Goal: Task Accomplishment & Management: Manage account settings

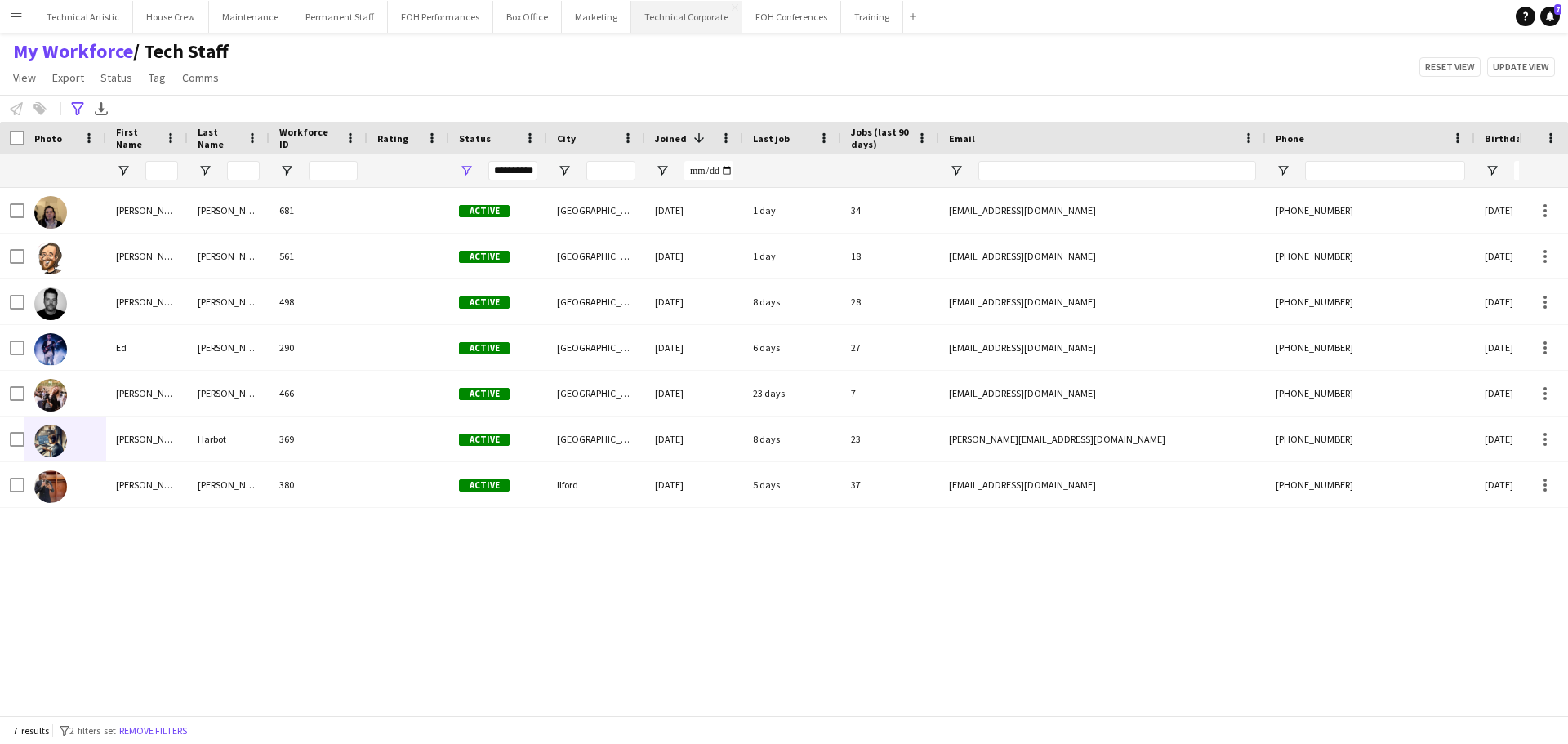
click at [697, 26] on button "Technical Corporate Close" at bounding box center [687, 17] width 111 height 32
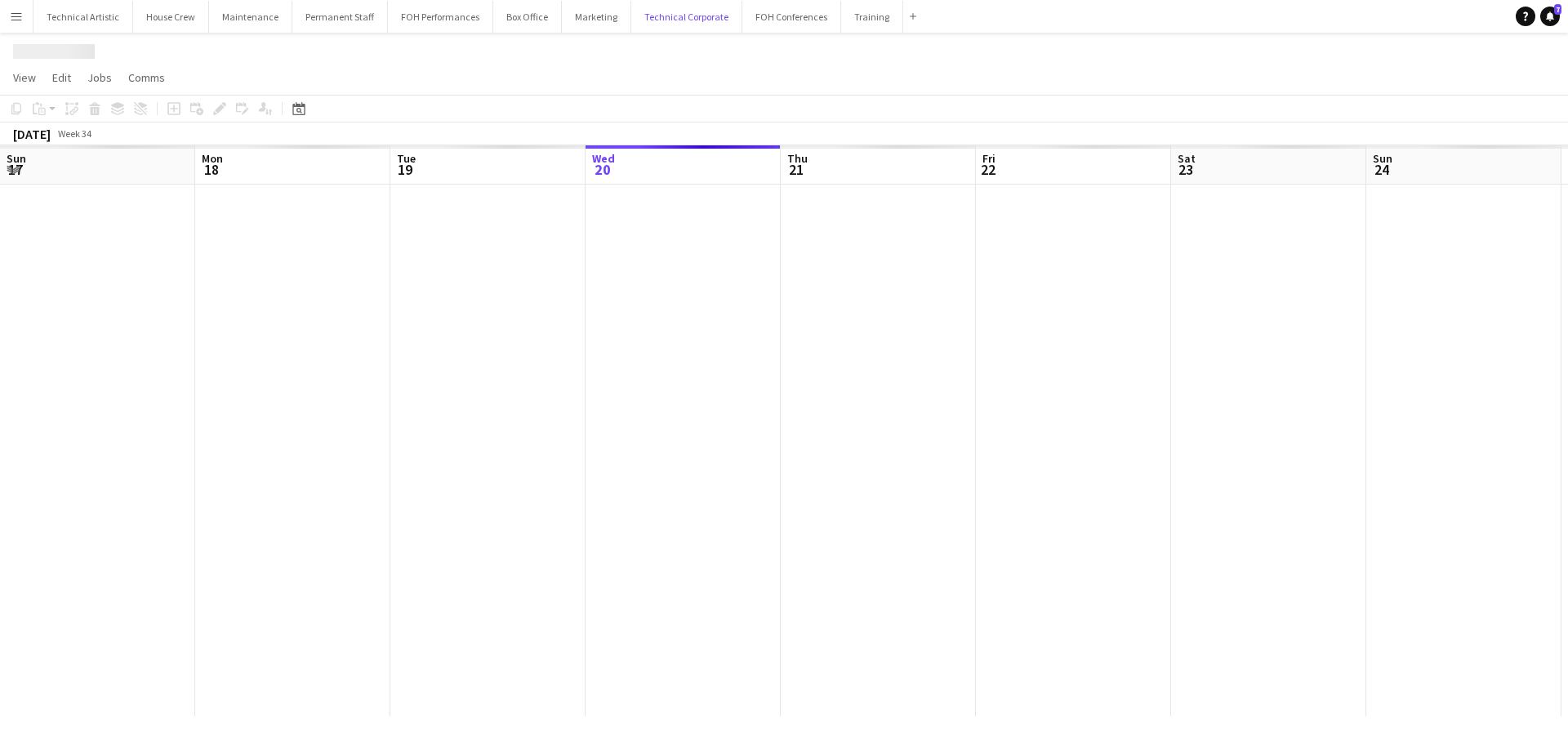
scroll to position [0, 390]
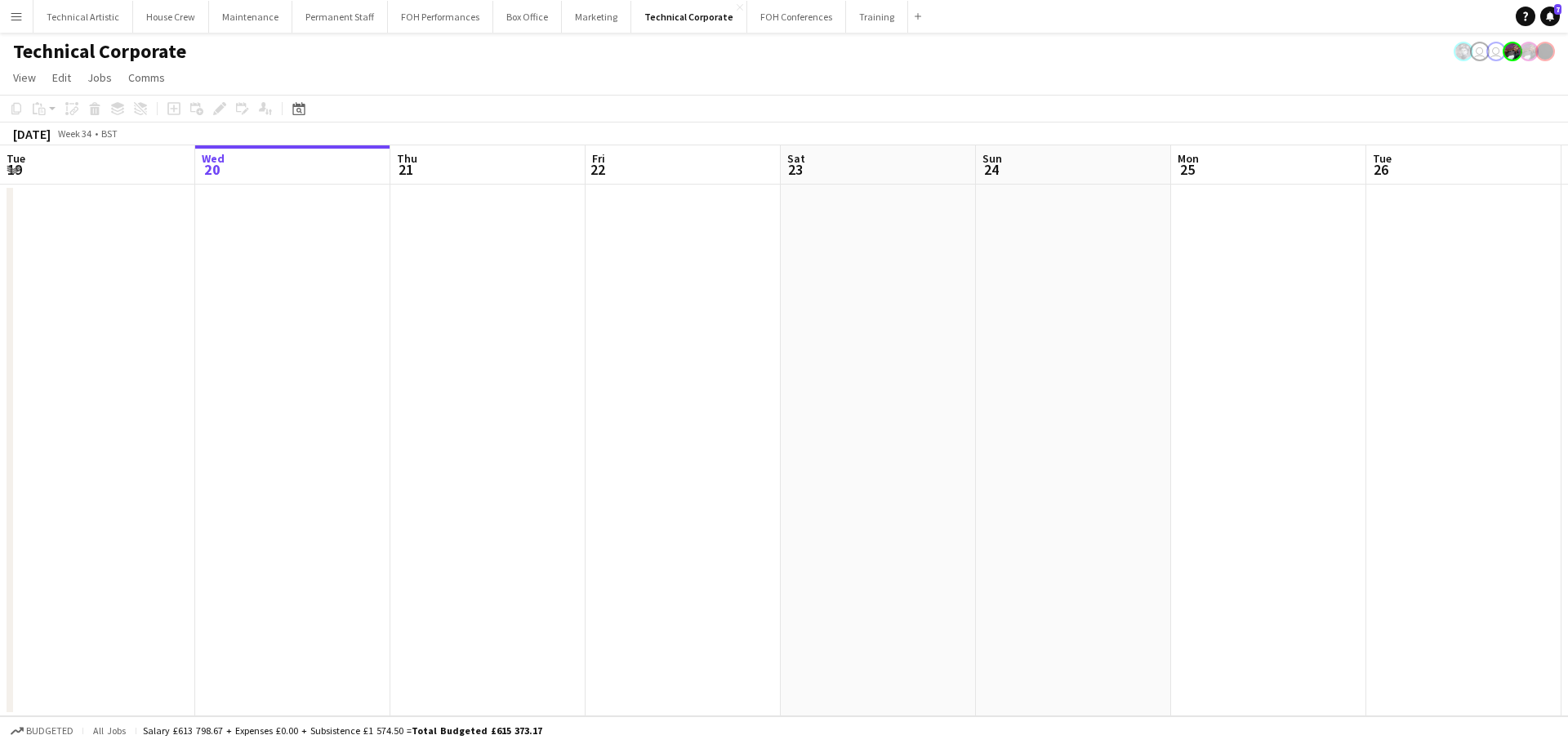
drag, startPoint x: 1206, startPoint y: 294, endPoint x: 444, endPoint y: 294, distance: 762.0
click at [341, 259] on app-calendar-viewport "Sun 17 Mon 18 Tue 19 Wed 20 Thu 21 Fri 22 Sat 23 Sun 24 Mon 25 Tue 26 Wed 27 Th…" at bounding box center [784, 430] width 1568 height 570
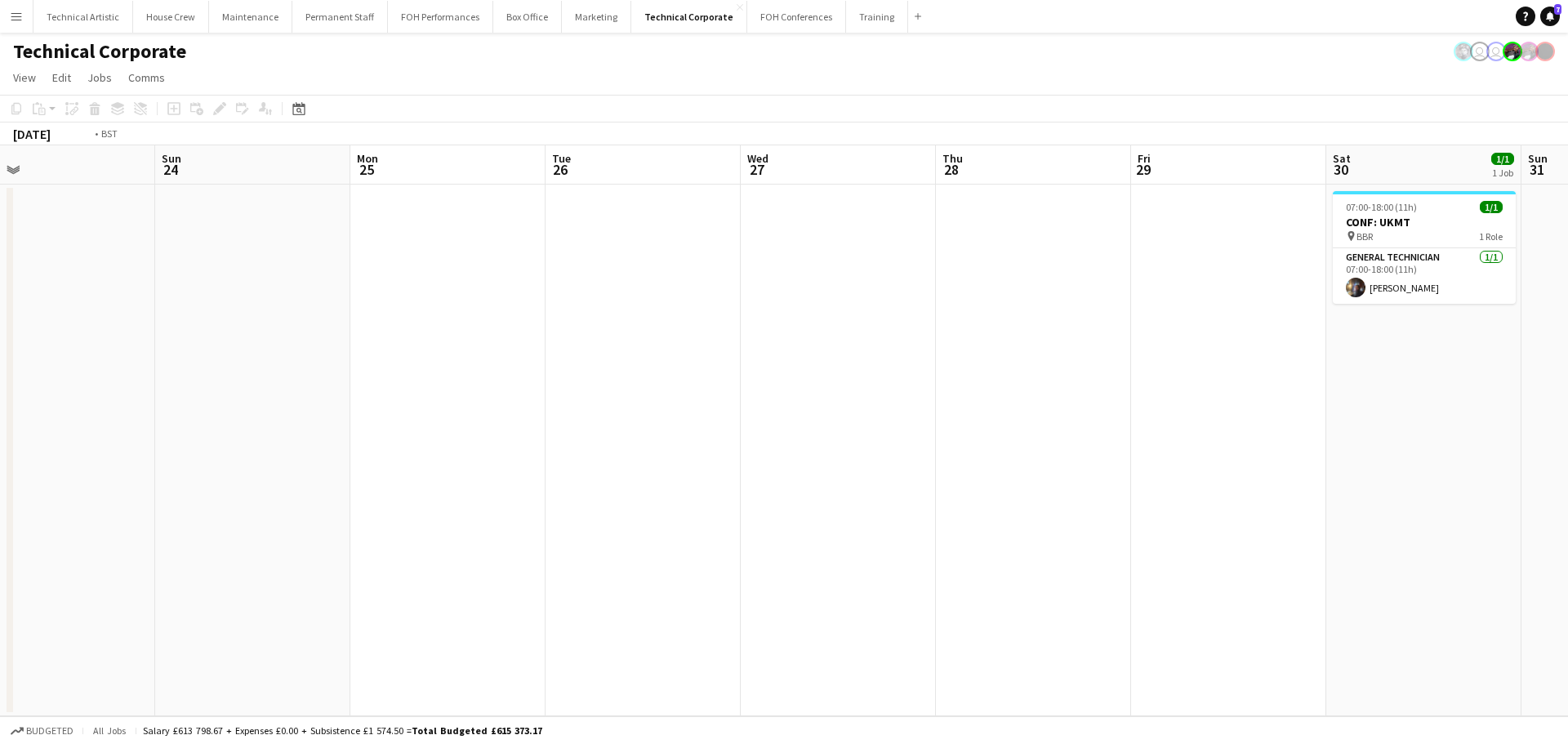
drag, startPoint x: 444, startPoint y: 294, endPoint x: 397, endPoint y: 294, distance: 47.0
click at [396, 294] on app-calendar-viewport "Thu 21 Fri 22 Sat 23 Sun 24 Mon 25 Tue 26 Wed 27 Thu 28 Fri 29 Sat 30 1/1 1 Job…" at bounding box center [784, 430] width 1568 height 570
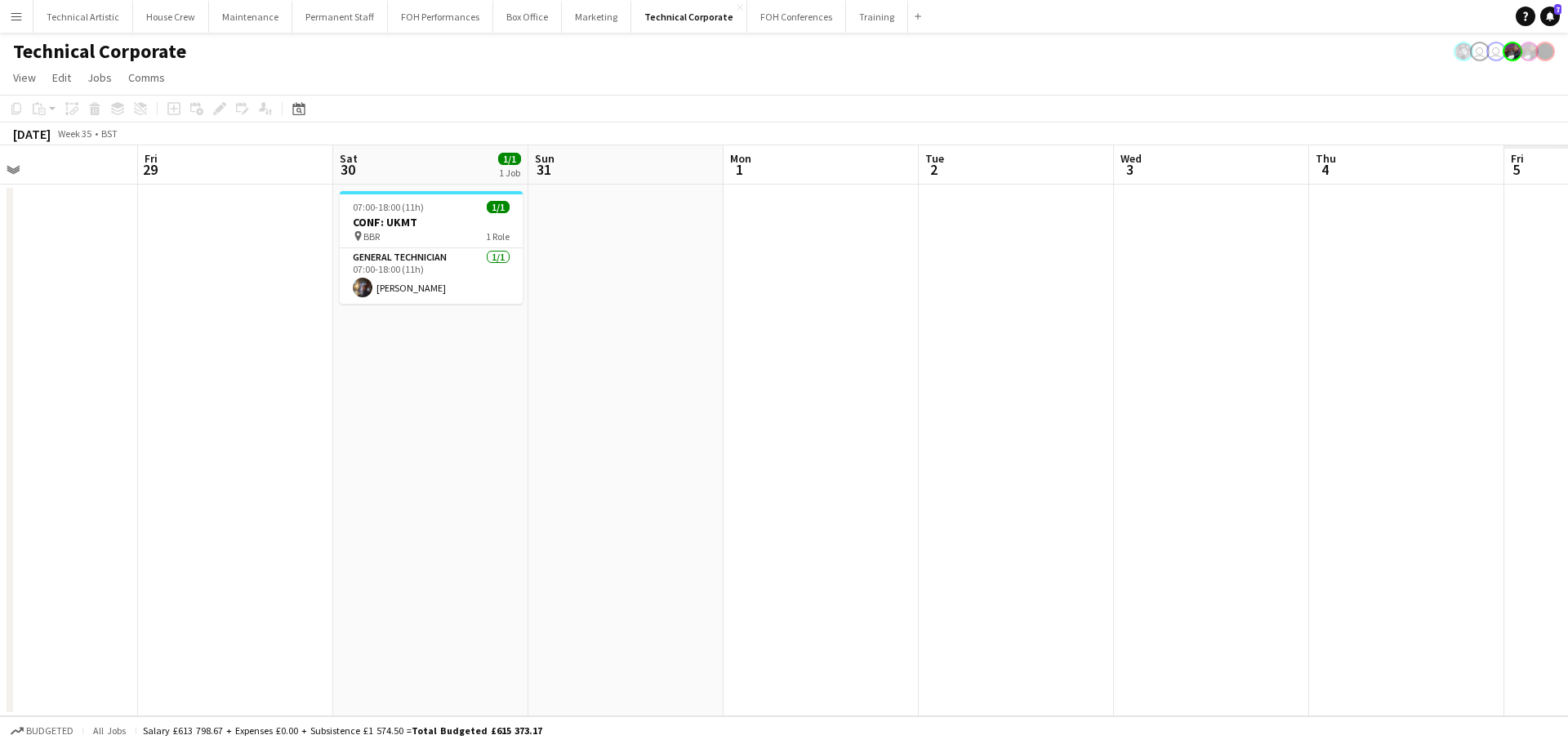
drag, startPoint x: 587, startPoint y: 308, endPoint x: 197, endPoint y: 298, distance: 390.1
click at [197, 298] on app-calendar-viewport "Mon 25 Tue 26 Wed 27 Thu 28 Fri 29 Sat 30 1/1 1 Job Sun 31 Mon 1 Tue 2 Wed 3 Th…" at bounding box center [784, 430] width 1568 height 570
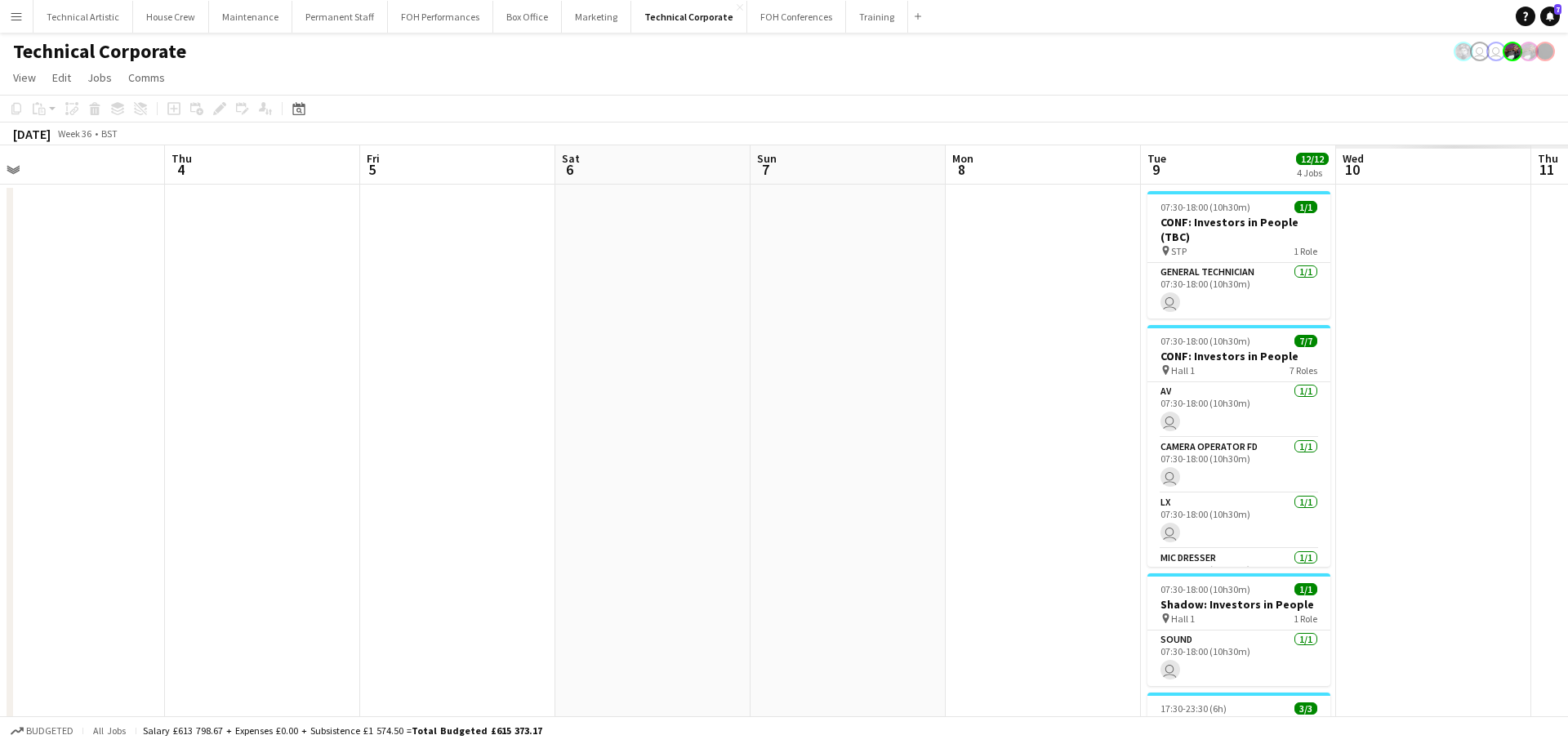
drag, startPoint x: 42, startPoint y: 263, endPoint x: 0, endPoint y: 262, distance: 42.0
click at [0, 262] on app-calendar-viewport "Mon 1 Tue 2 Wed 3 Thu 4 Fri 5 Sat 6 Sun 7 Mon 8 Tue 9 12/12 4 Jobs Wed 10 Thu 1…" at bounding box center [784, 556] width 1568 height 822
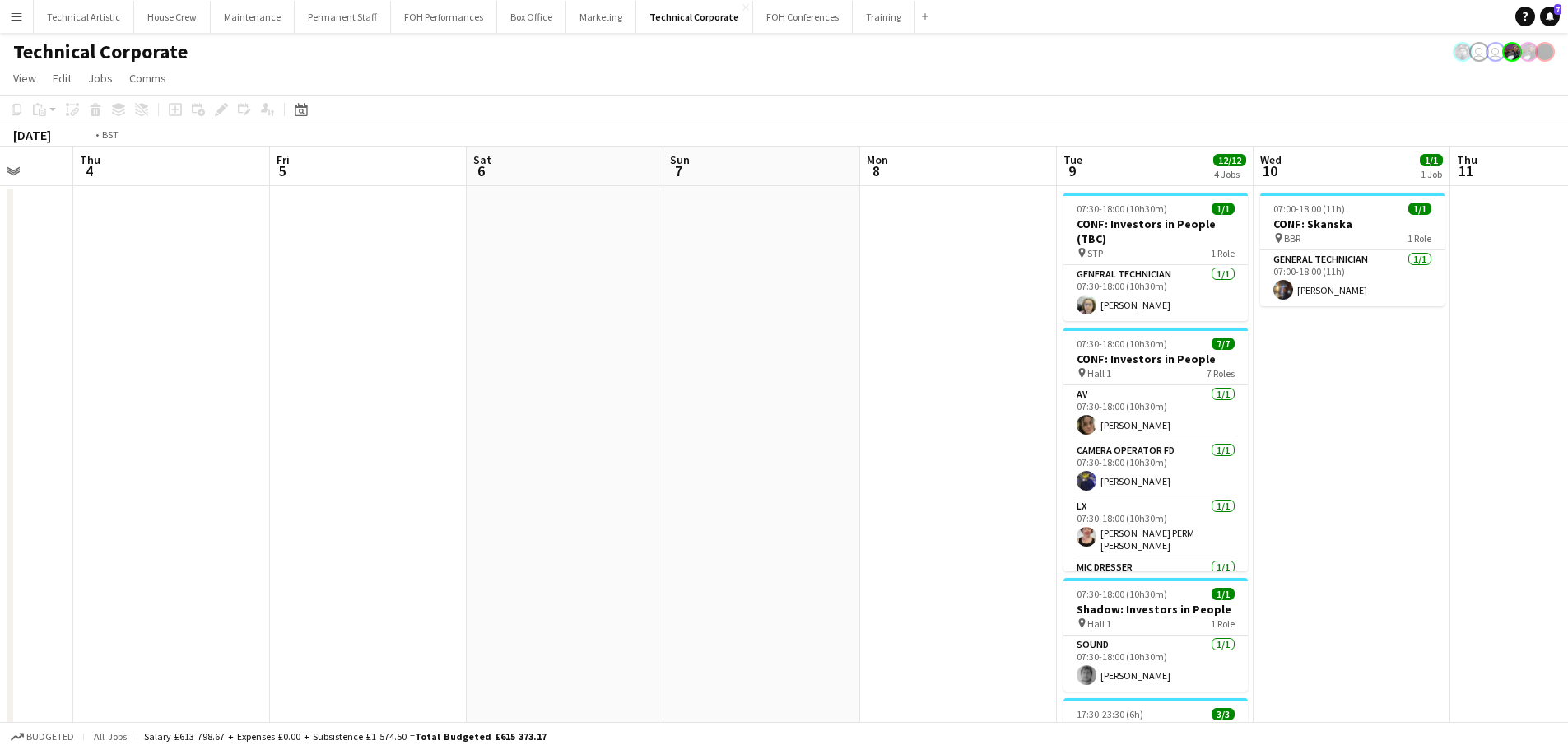
drag, startPoint x: 224, startPoint y: 306, endPoint x: 133, endPoint y: 305, distance: 91.0
click at [134, 305] on app-calendar-viewport "Mon 1 Tue 2 Wed 3 Thu 4 Fri 5 Sat 6 Sun 7 Mon 8 Tue 9 12/12 4 Jobs Wed 10 1/1 1…" at bounding box center [784, 560] width 1568 height 829
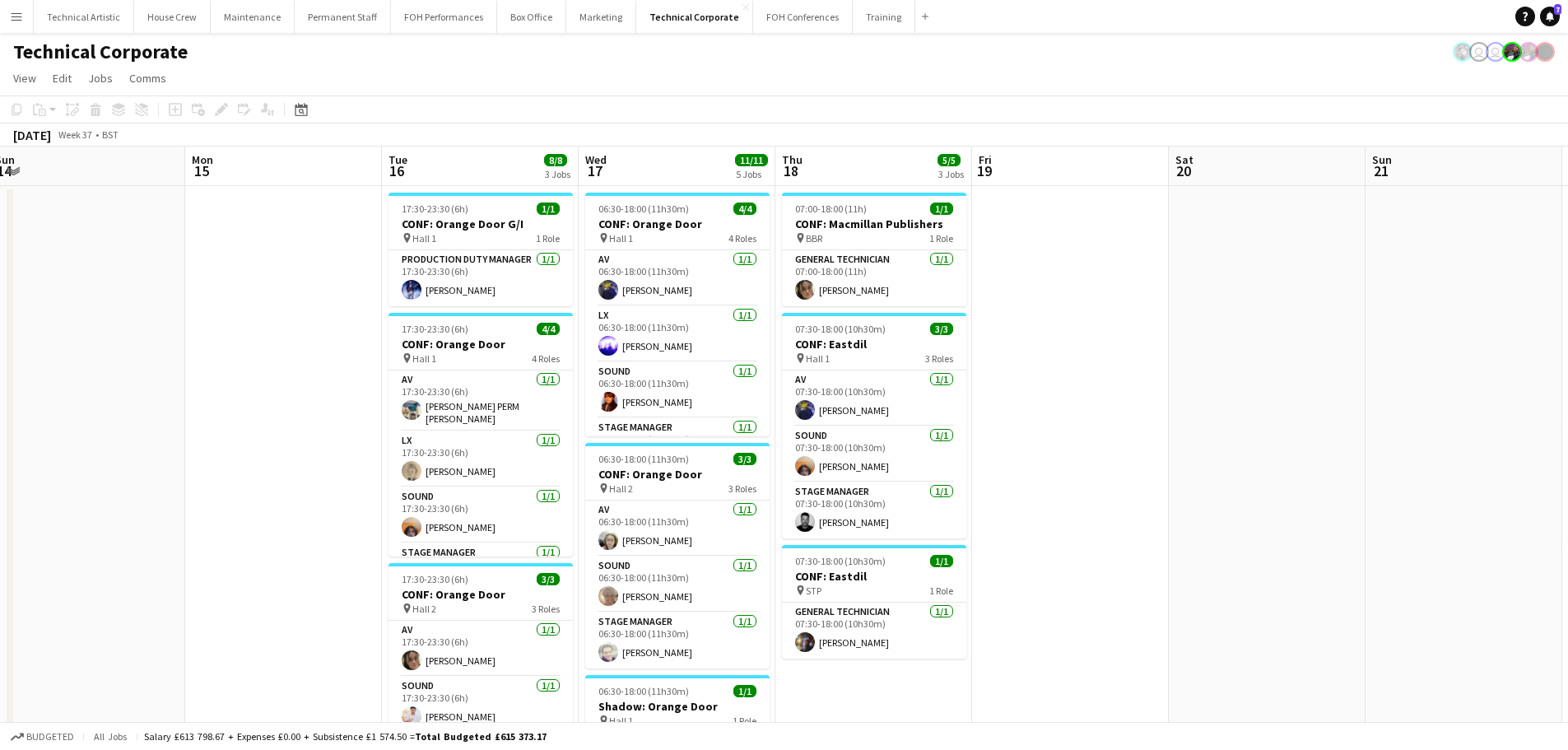
drag, startPoint x: 17, startPoint y: 287, endPoint x: 76, endPoint y: 286, distance: 59.0
click at [6, 286] on app-calendar-viewport "Wed 10 1/1 1 Job Thu 11 Fri 12 Sat 13 Sun 14 Mon 15 Tue 16 8/8 3 Jobs Wed 17 11…" at bounding box center [784, 634] width 1568 height 976
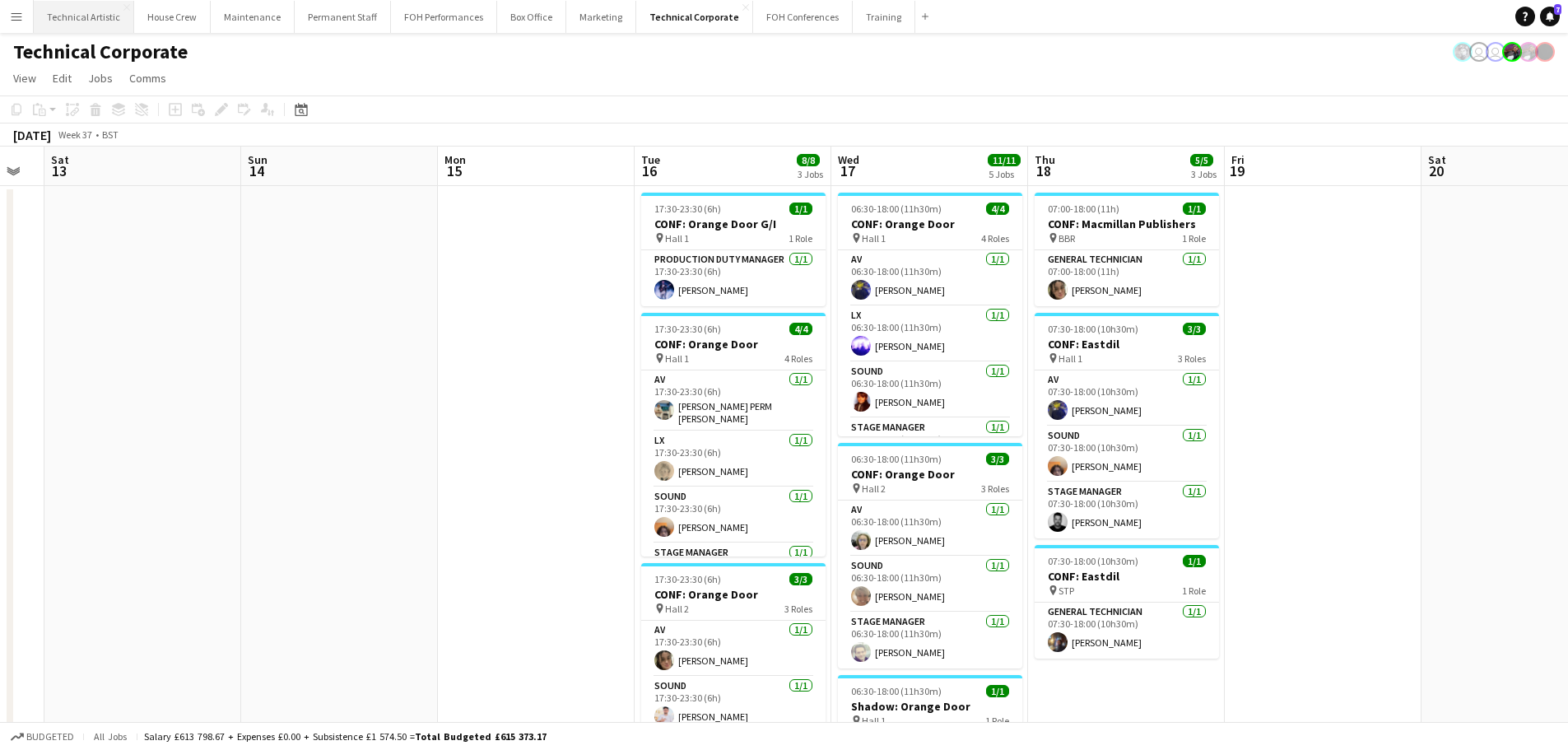
click at [99, 22] on button "Technical Artistic Close" at bounding box center [84, 17] width 100 height 32
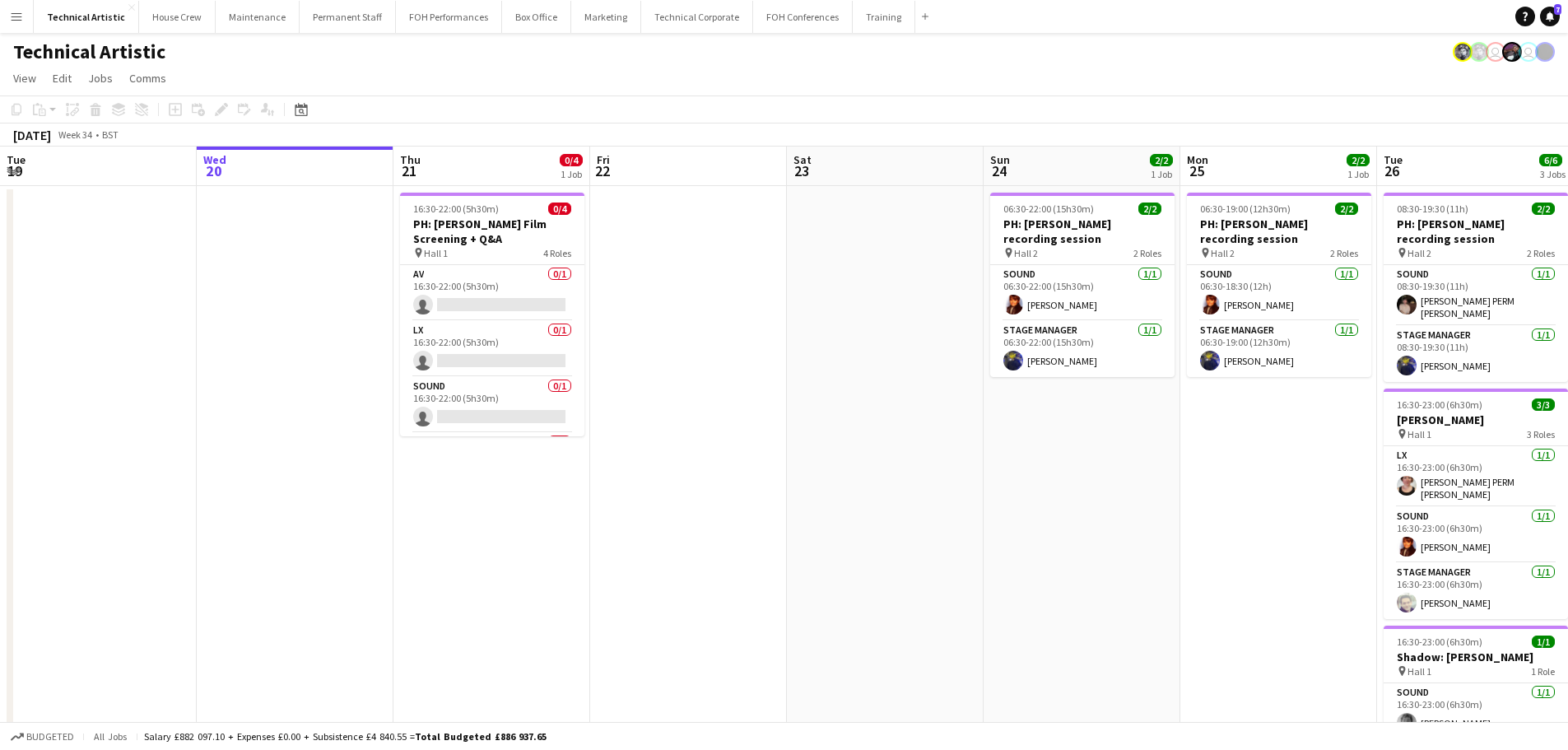
scroll to position [0, 592]
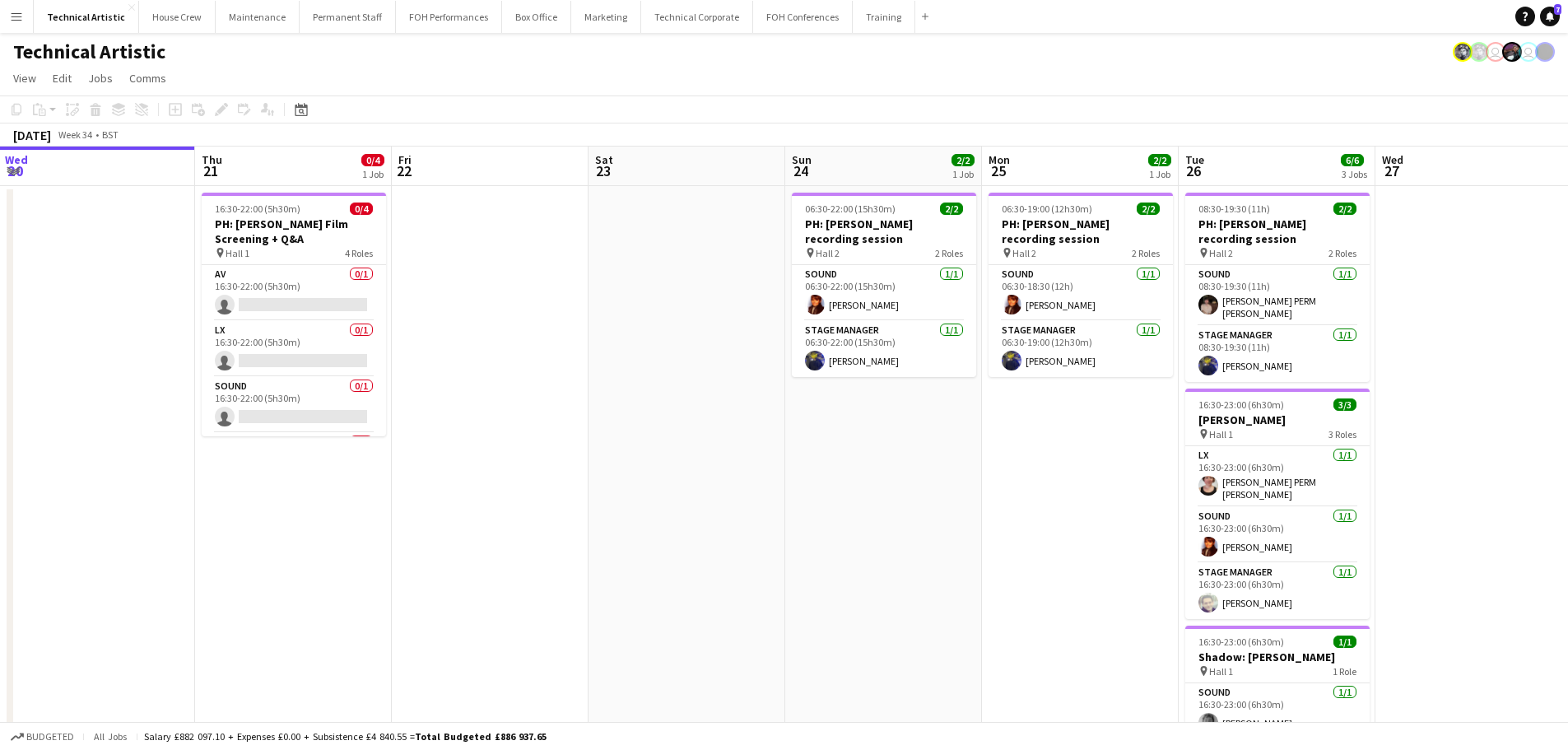
drag, startPoint x: 783, startPoint y: 380, endPoint x: 377, endPoint y: 333, distance: 408.7
click at [377, 333] on app-calendar-viewport "Sun 17 Mon 18 Tue 19 Wed 20 Thu 21 0/4 1 Job Fri 22 Sat 23 Sun 24 2/2 1 Job Mon…" at bounding box center [784, 463] width 1568 height 634
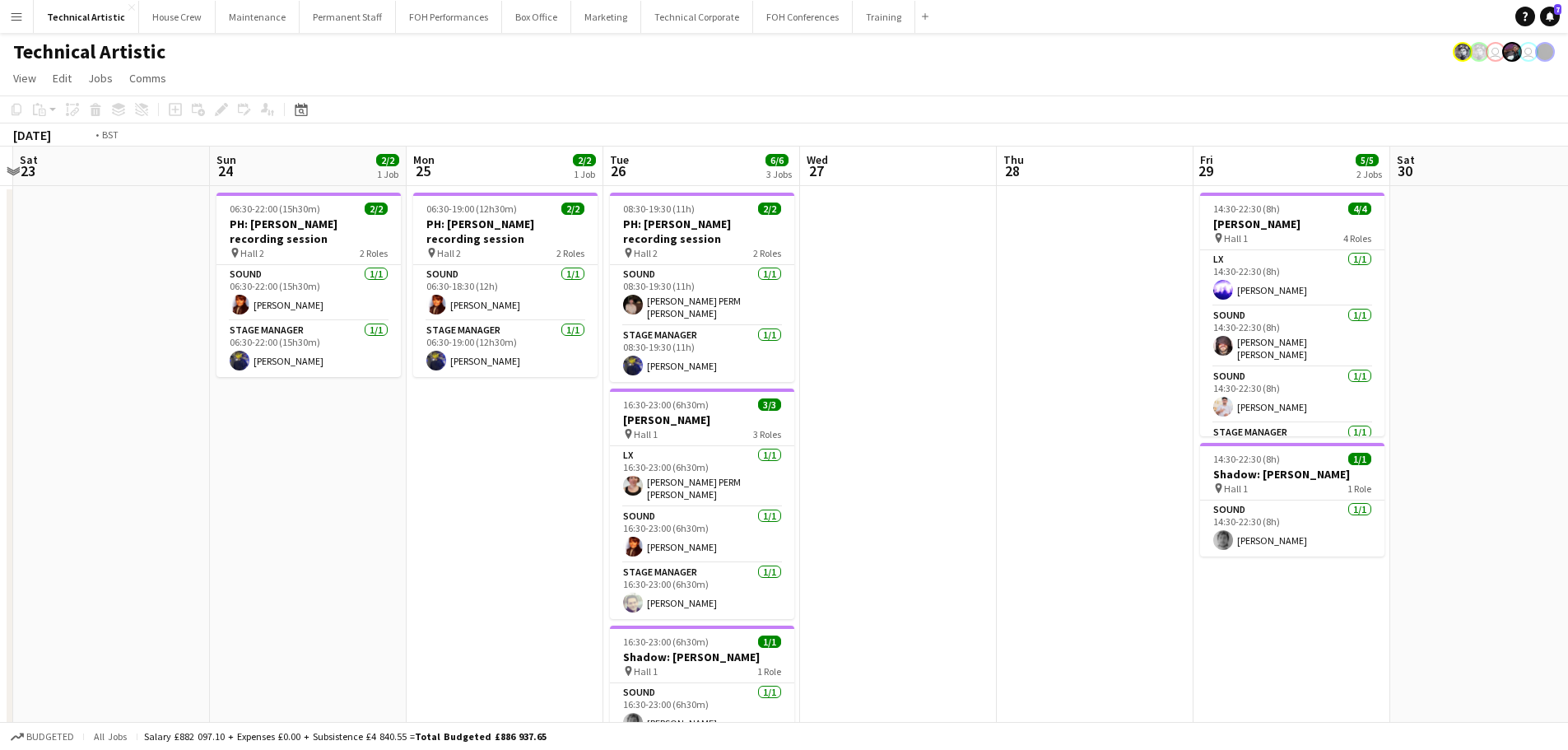
drag, startPoint x: 963, startPoint y: 397, endPoint x: 208, endPoint y: 351, distance: 756.4
click at [208, 351] on app-calendar-viewport "Wed 20 Thu 21 0/4 1 Job Fri 22 Sat 23 Sun 24 2/2 1 Job Mon 25 2/2 1 Job Tue 26 …" at bounding box center [784, 463] width 1568 height 634
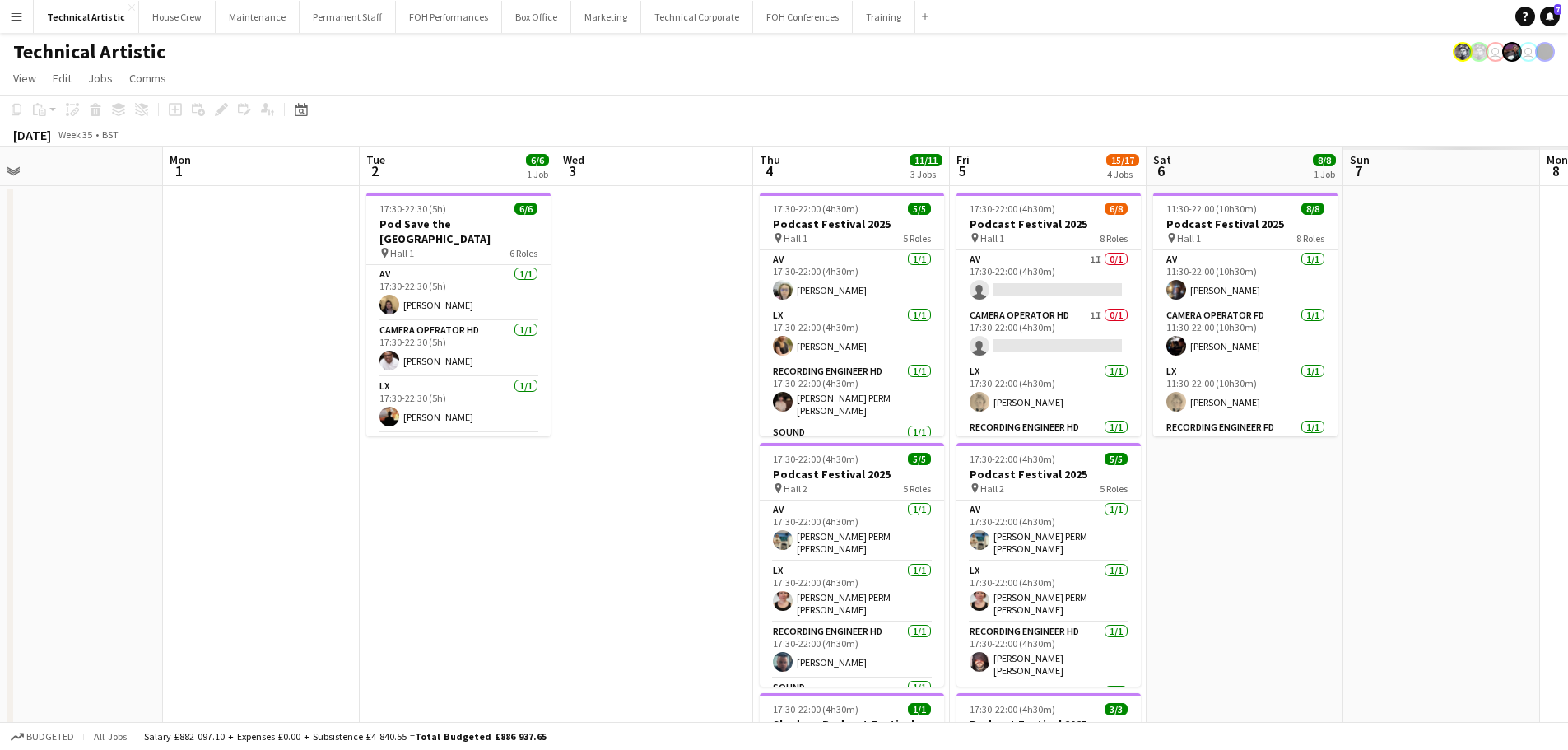
drag, startPoint x: 734, startPoint y: 430, endPoint x: 130, endPoint y: 372, distance: 606.8
click at [130, 372] on app-calendar-viewport "Fri 29 5/5 2 Jobs Sat 30 Sun 31 Mon 1 Tue 2 6/6 1 Job Wed 3 Thu 4 11/11 3 Jobs …" at bounding box center [784, 624] width 1568 height 956
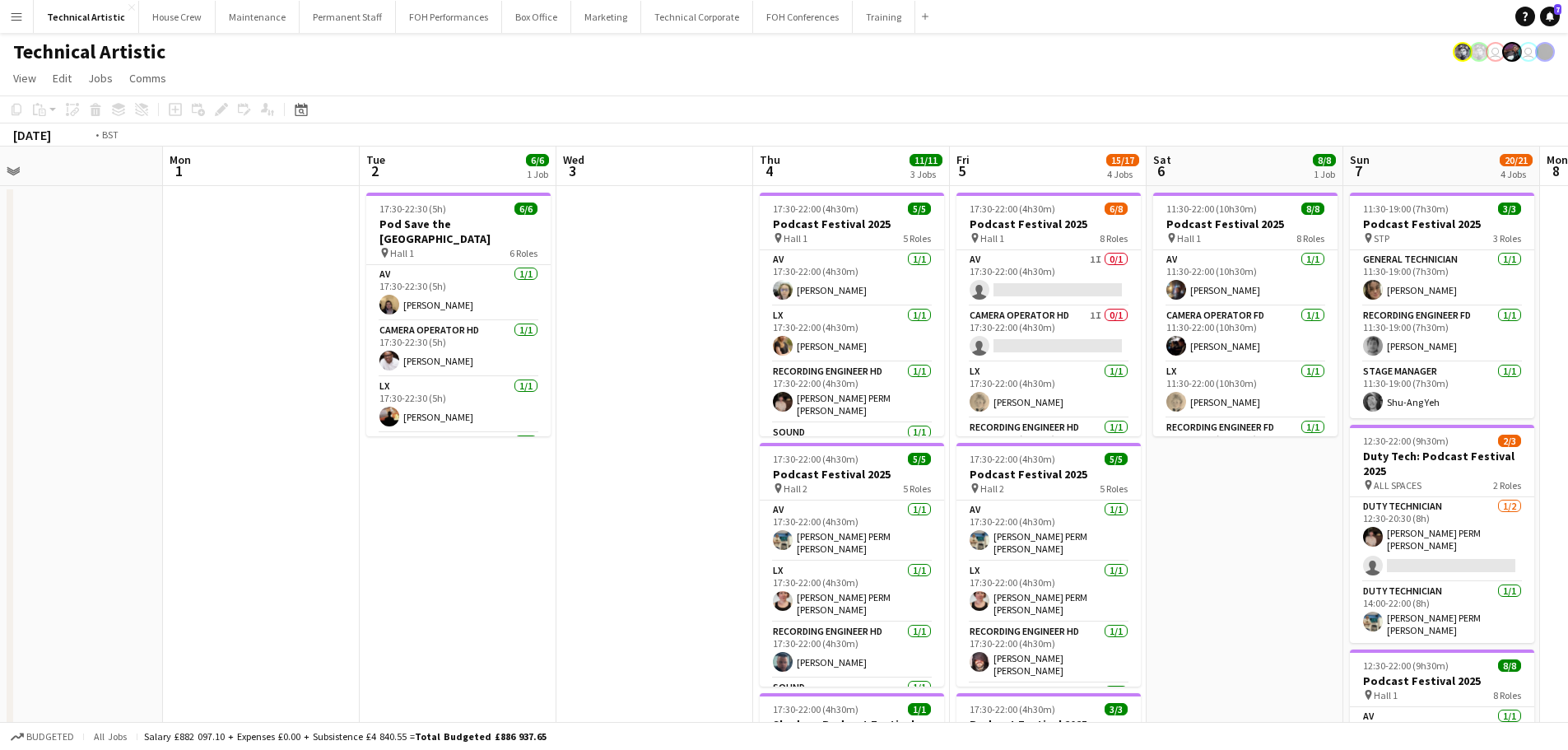
scroll to position [0, 602]
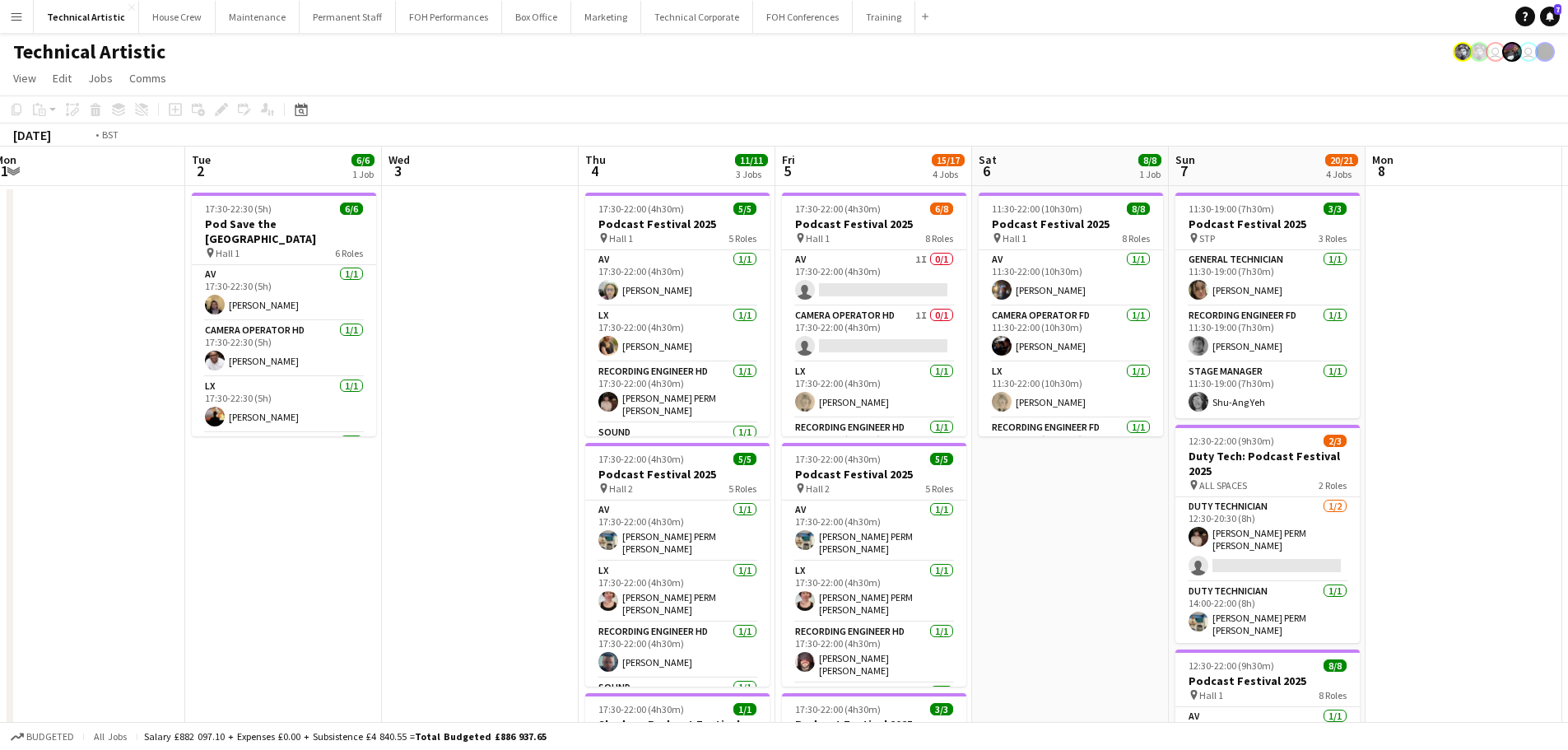
drag, startPoint x: 673, startPoint y: 453, endPoint x: 302, endPoint y: 469, distance: 371.3
click at [302, 469] on app-calendar-viewport "Fri 29 5/5 2 Jobs Sat 30 Sun 31 Mon 1 Tue 2 6/6 1 Job Wed 3 Thu 4 11/11 3 Jobs …" at bounding box center [784, 664] width 1568 height 1037
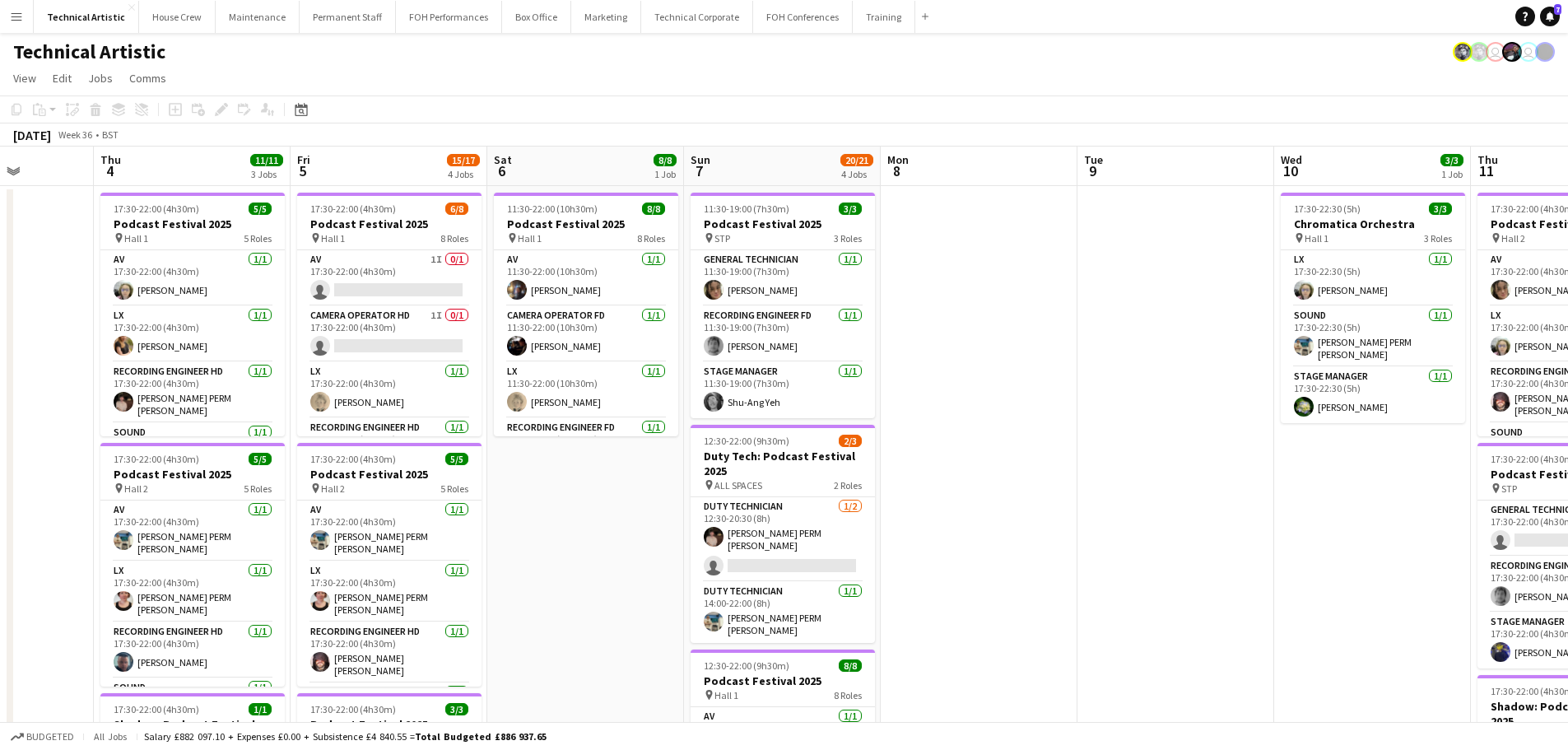
scroll to position [0, 653]
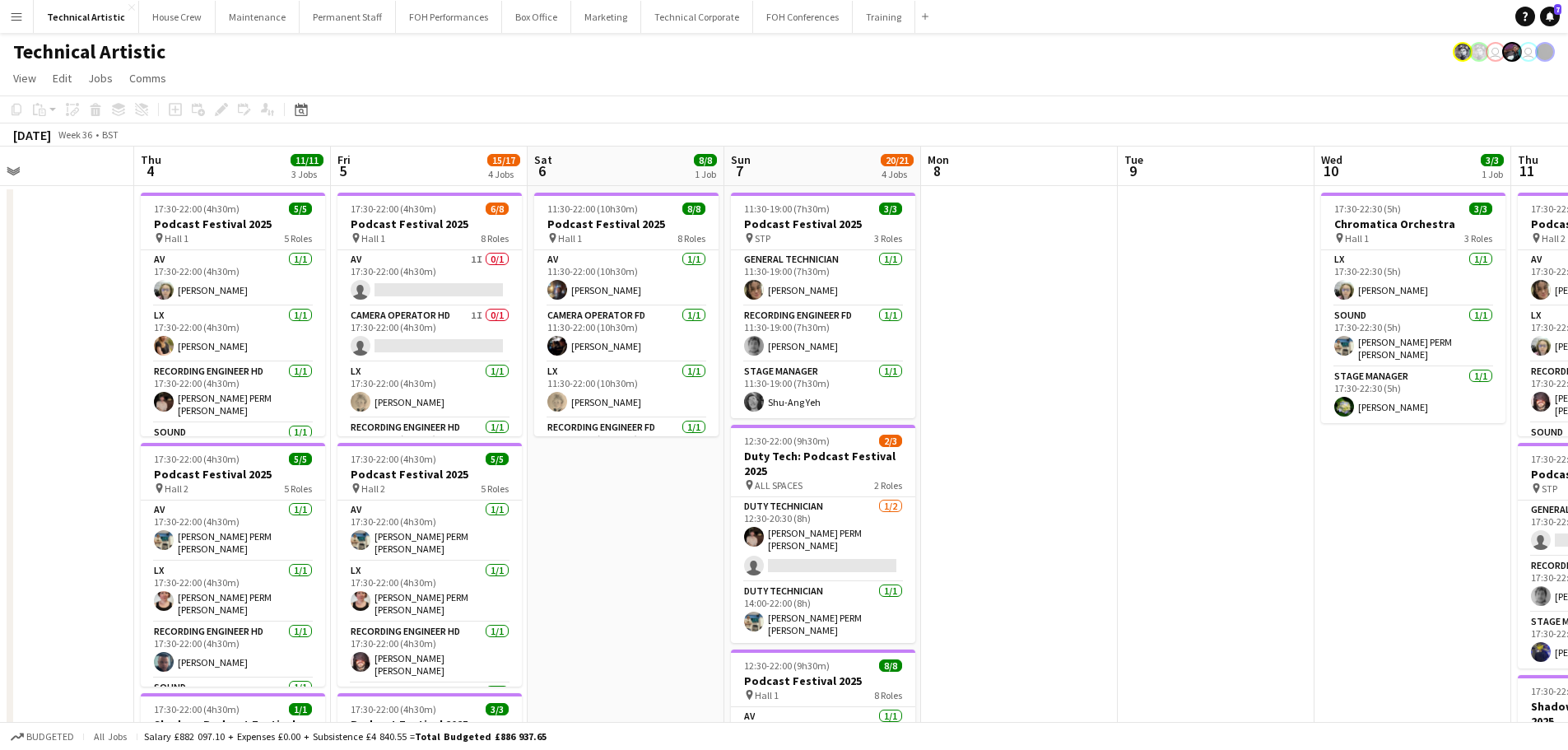
drag, startPoint x: 847, startPoint y: 517, endPoint x: 628, endPoint y: 492, distance: 220.4
click at [628, 492] on app-calendar-viewport "Sun 31 Mon 1 Tue 2 6/6 1 Job Wed 3 Thu 4 11/11 3 Jobs Fri 5 15/17 4 Jobs Sat 6 …" at bounding box center [784, 664] width 1568 height 1037
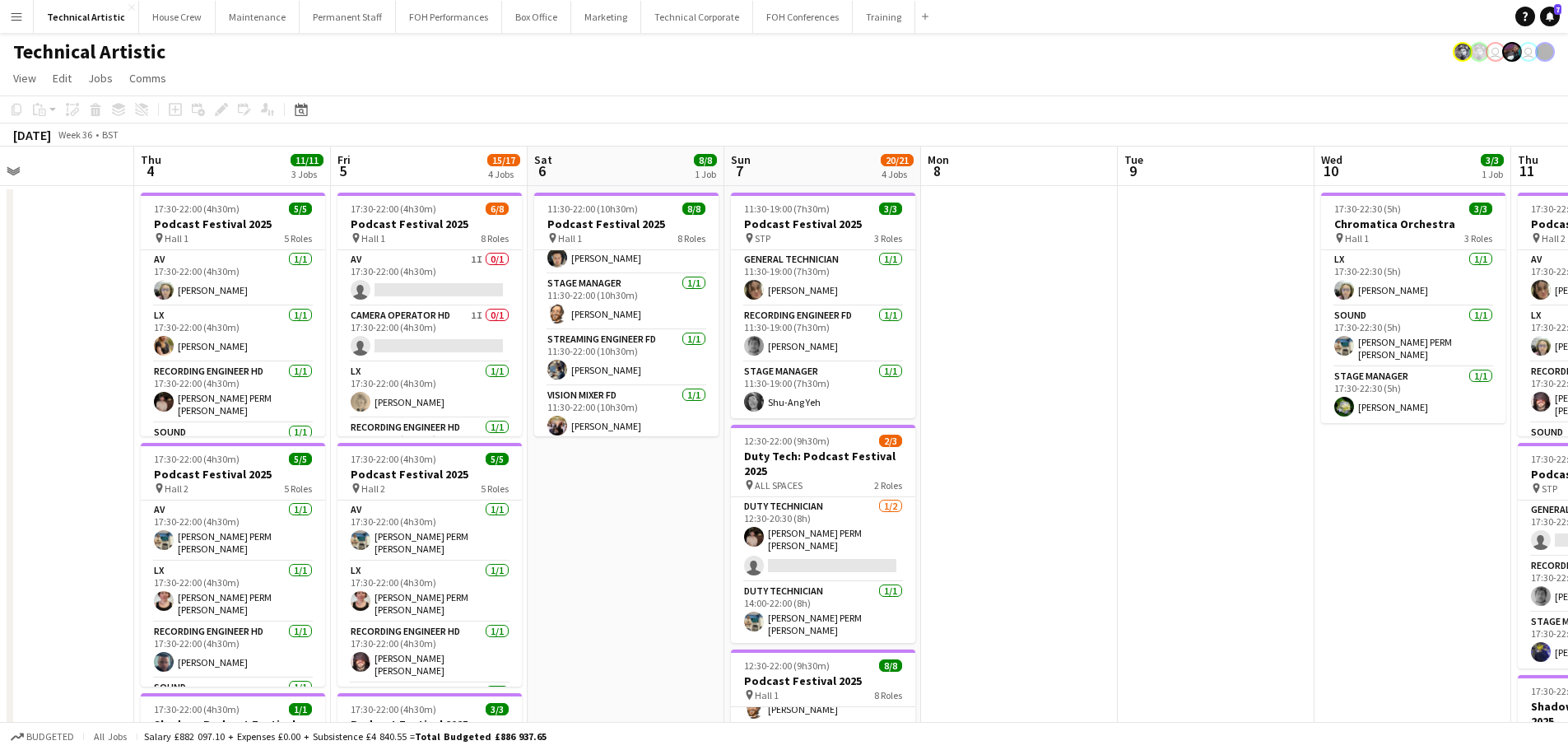
scroll to position [261, 0]
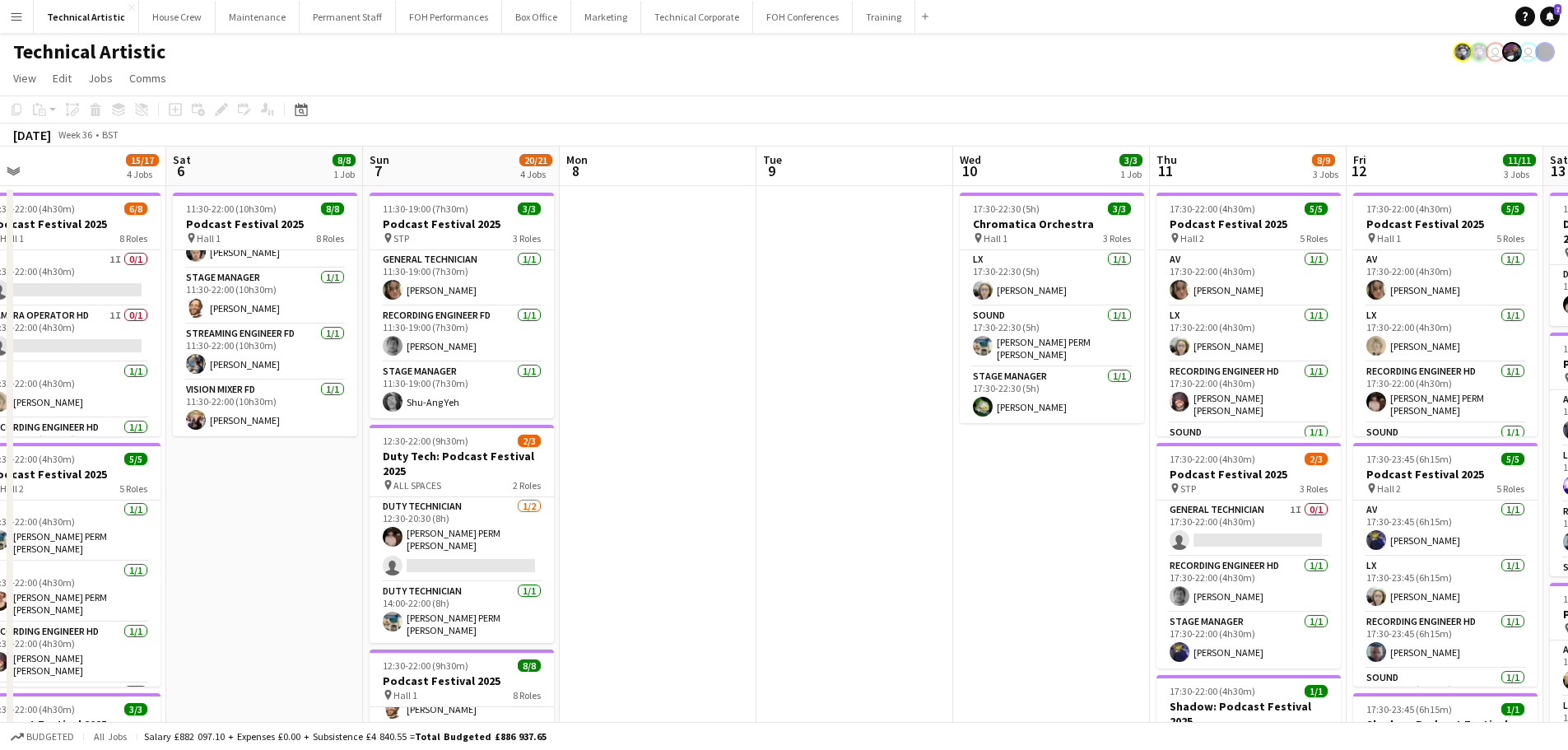
drag, startPoint x: 1080, startPoint y: 348, endPoint x: 706, endPoint y: 305, distance: 376.5
click at [706, 305] on app-calendar-viewport "Tue 2 6/6 1 Job Wed 3 Thu 4 11/11 3 Jobs Fri 5 15/17 4 Jobs Sat 6 8/8 1 Job Sun…" at bounding box center [784, 664] width 1568 height 1037
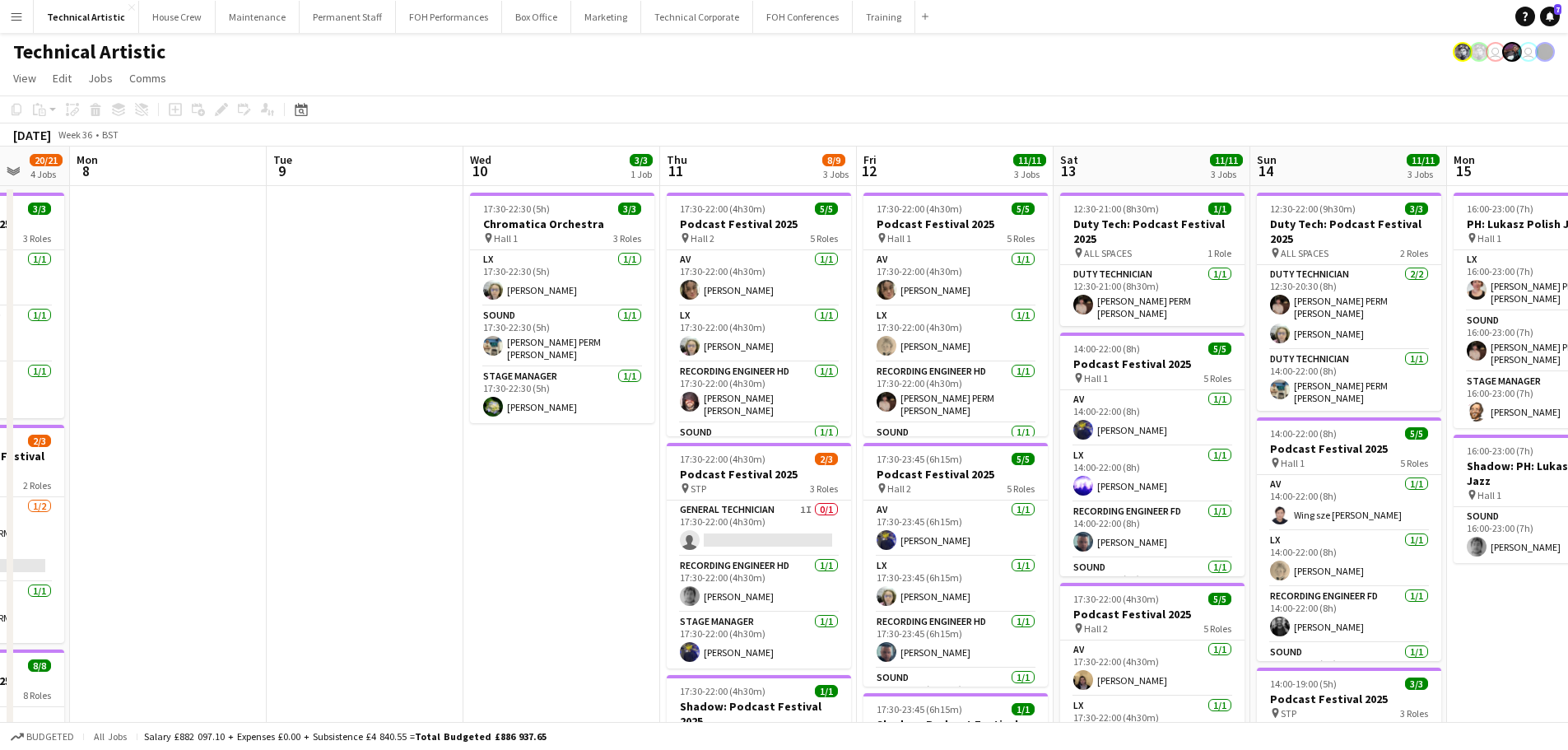
drag, startPoint x: 981, startPoint y: 366, endPoint x: 503, endPoint y: 306, distance: 481.8
click at [503, 306] on app-calendar-viewport "Fri 5 15/17 4 Jobs Sat 6 8/8 1 Job Sun 7 20/21 4 Jobs Mon 8 Tue 9 Wed 10 3/3 1 …" at bounding box center [784, 664] width 1568 height 1037
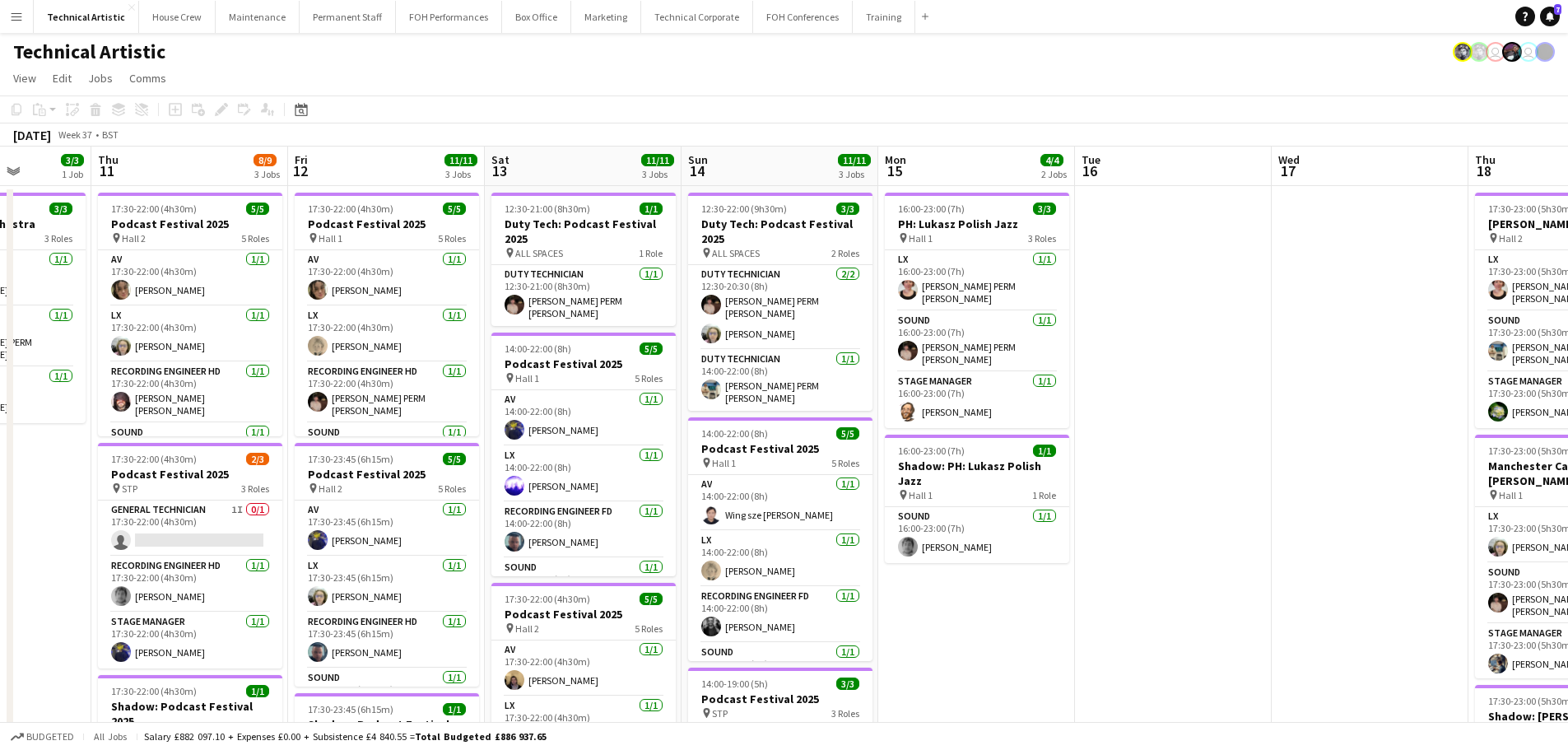
drag, startPoint x: 966, startPoint y: 412, endPoint x: 398, endPoint y: 379, distance: 569.0
click at [398, 379] on app-calendar-viewport "Mon 8 Tue 9 Wed 10 3/3 1 Job Thu 11 8/9 3 Jobs Fri 12 11/11 3 Jobs Sat 13 11/11…" at bounding box center [784, 664] width 1568 height 1037
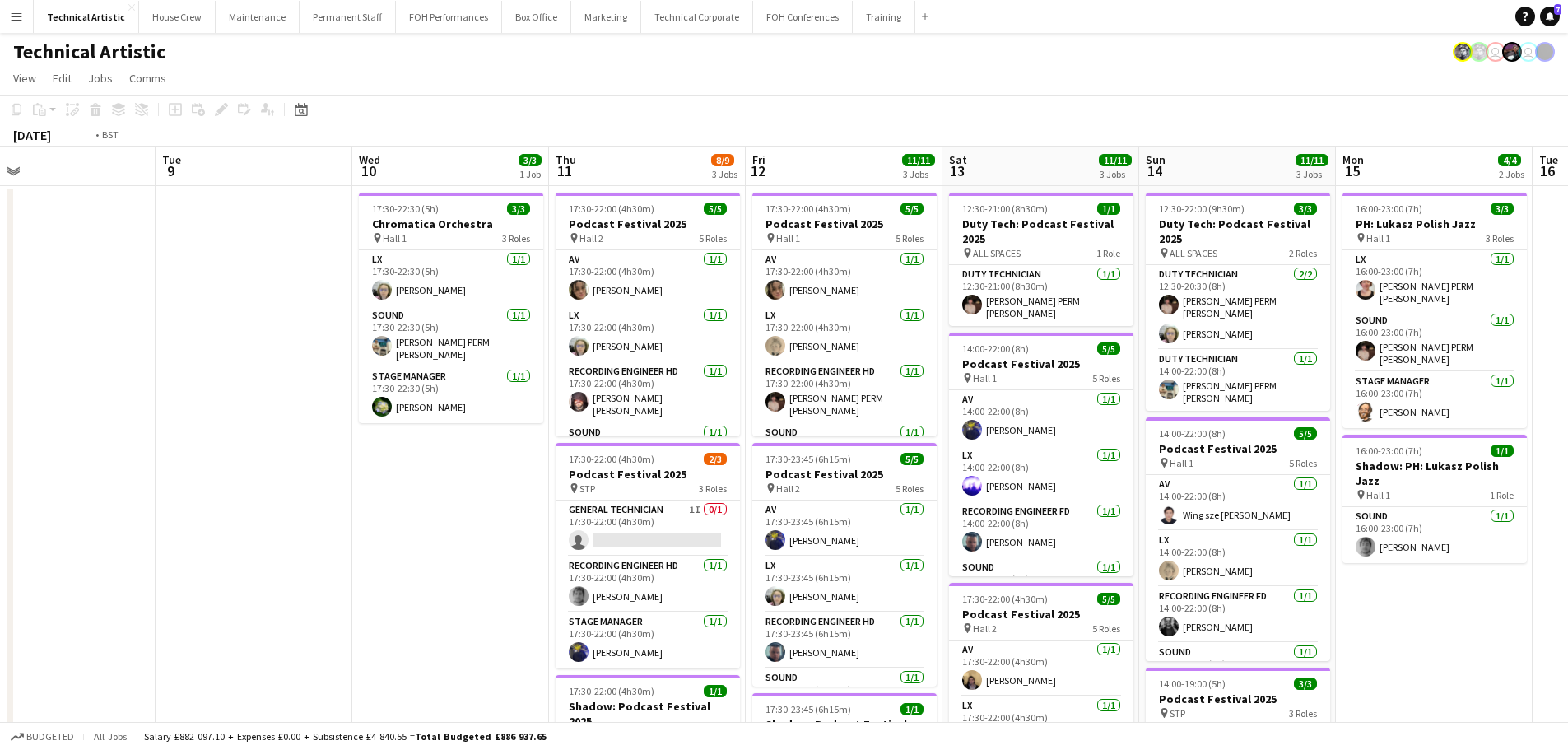
drag, startPoint x: 225, startPoint y: 404, endPoint x: 1075, endPoint y: 396, distance: 850.0
click at [1075, 396] on app-calendar-viewport "Sat 6 8/8 1 Job Sun 7 20/21 4 Jobs Mon 8 Tue 9 Wed 10 3/3 1 Job Thu 11 8/9 3 Jo…" at bounding box center [784, 664] width 1568 height 1037
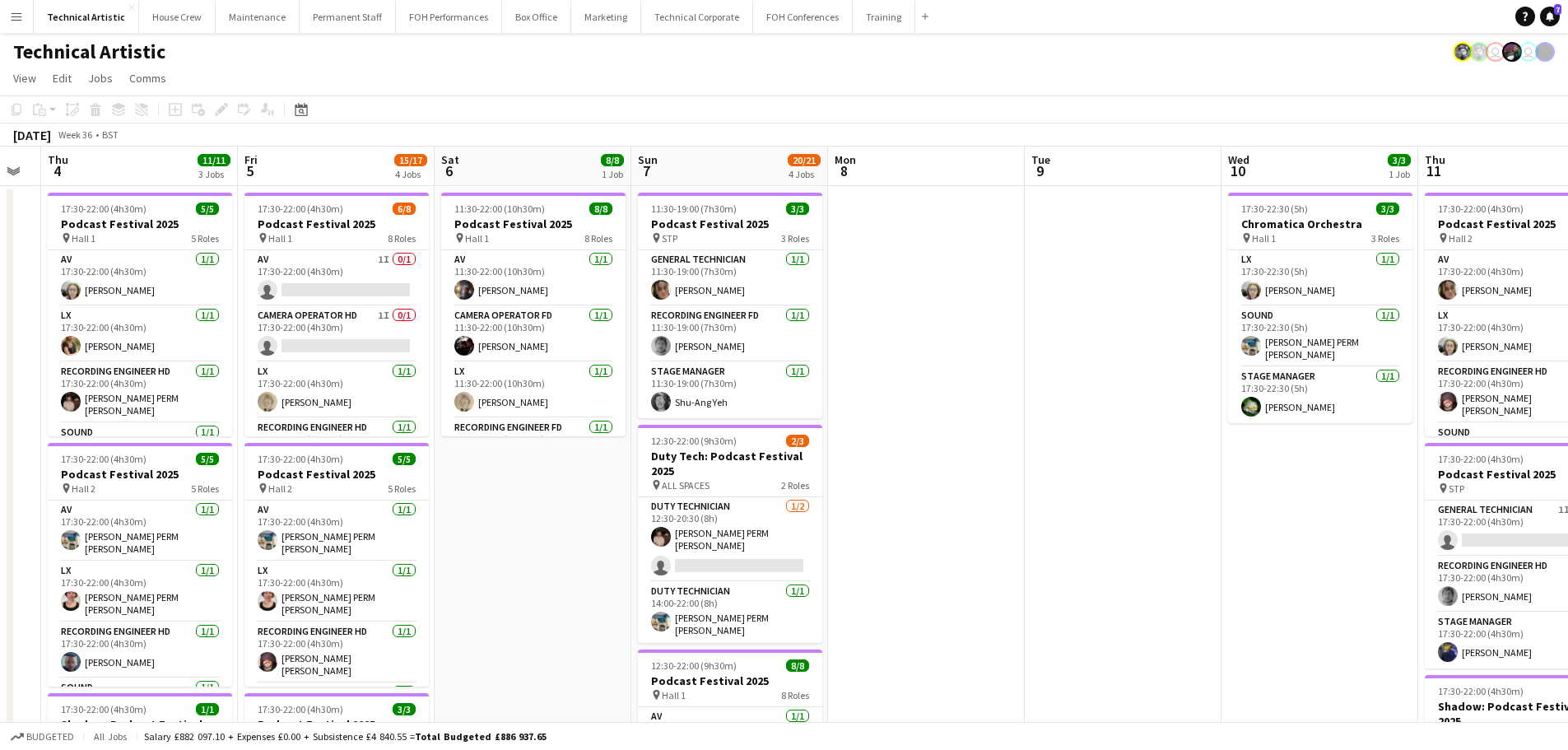
scroll to position [0, 547]
drag, startPoint x: 595, startPoint y: 412, endPoint x: 1074, endPoint y: 410, distance: 479.0
click at [1074, 410] on app-calendar-viewport "Mon 1 Tue 2 6/6 1 Job Wed 3 Thu 4 11/11 3 Jobs Fri 5 15/17 4 Jobs Sat 6 8/8 1 J…" at bounding box center [784, 664] width 1568 height 1037
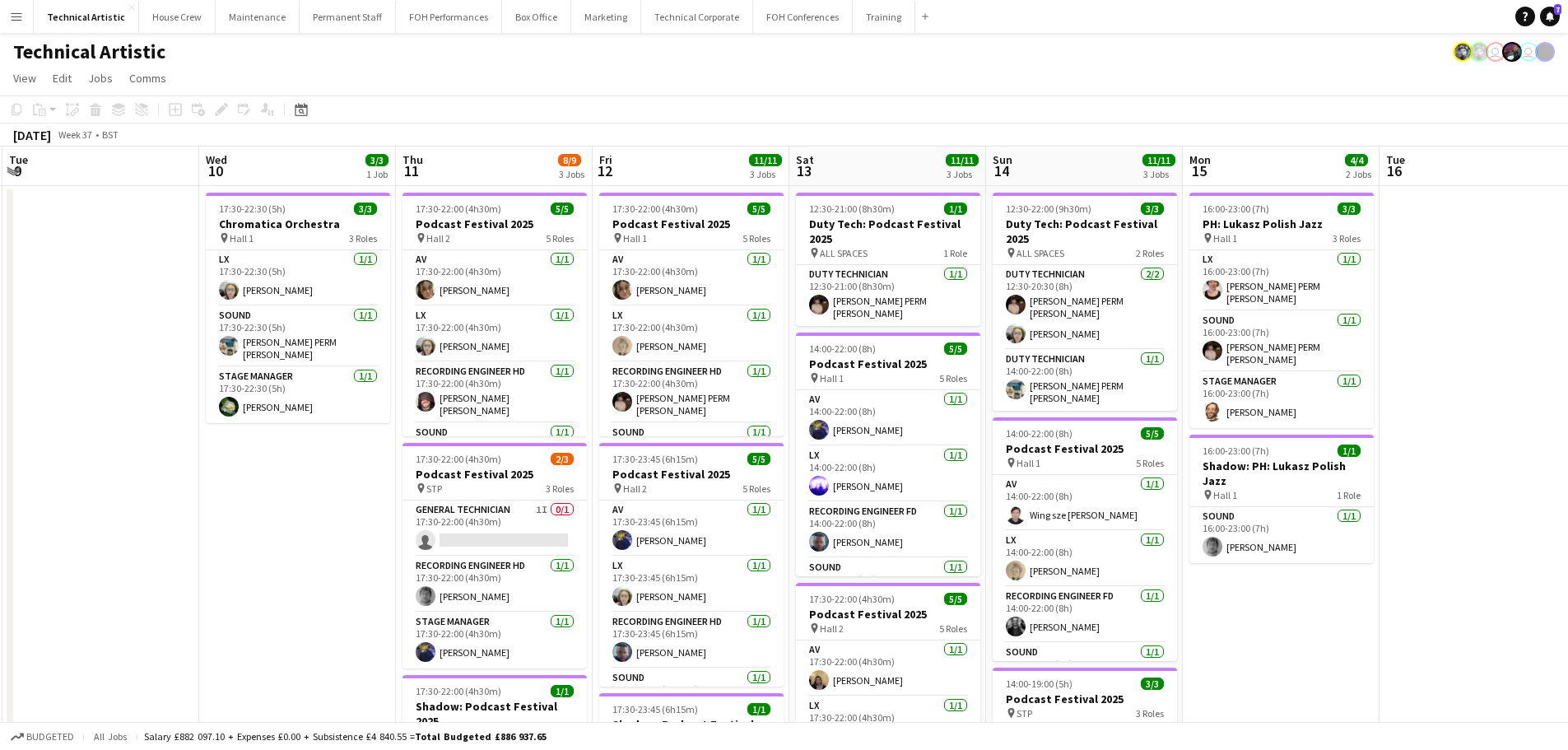
scroll to position [0, 602]
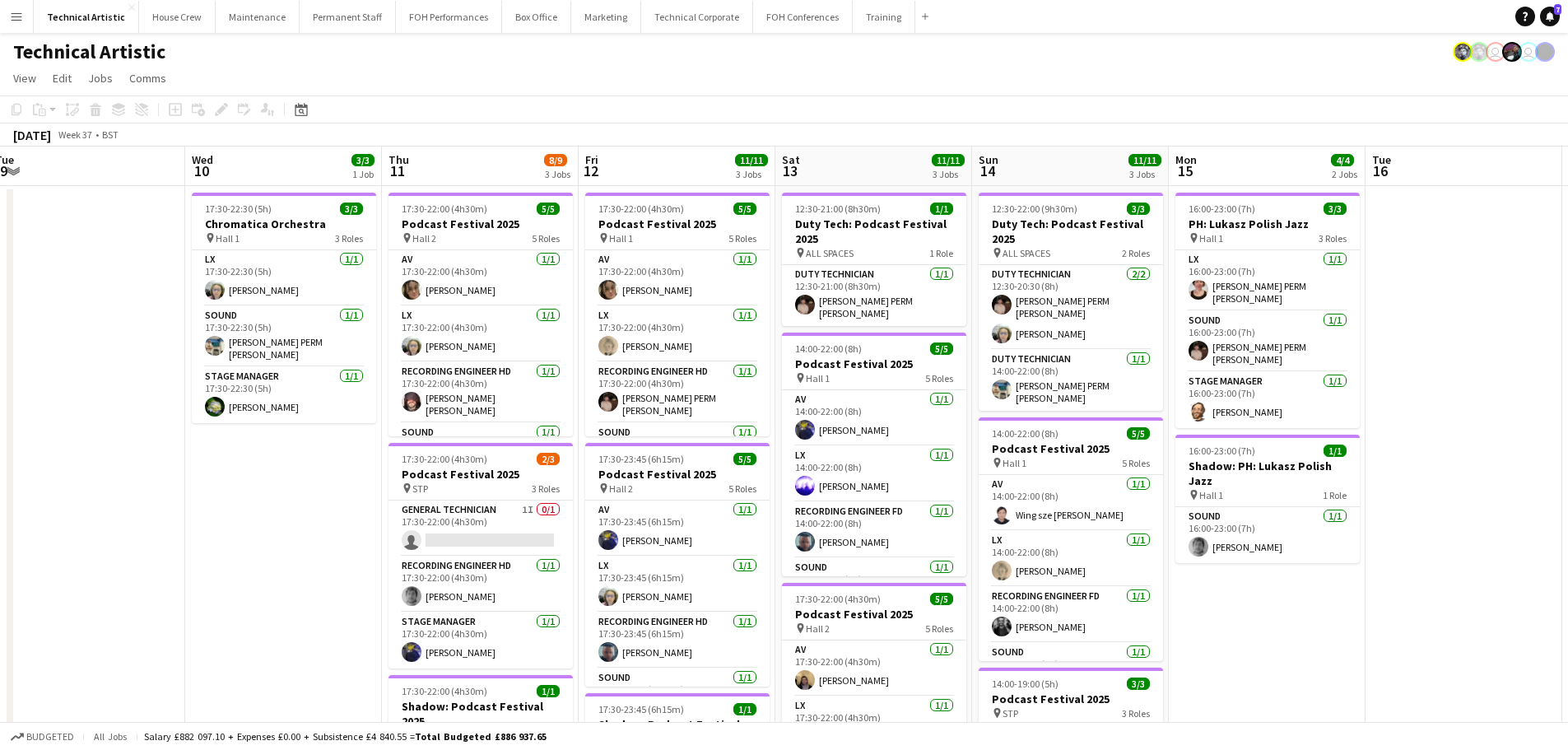
drag, startPoint x: 897, startPoint y: 355, endPoint x: 213, endPoint y: 315, distance: 685.2
click at [213, 315] on app-calendar-viewport "Sat 6 8/8 1 Job Sun 7 20/21 4 Jobs Mon 8 Tue 9 Wed 10 3/3 1 Job Thu 11 8/9 3 Jo…" at bounding box center [784, 664] width 1568 height 1037
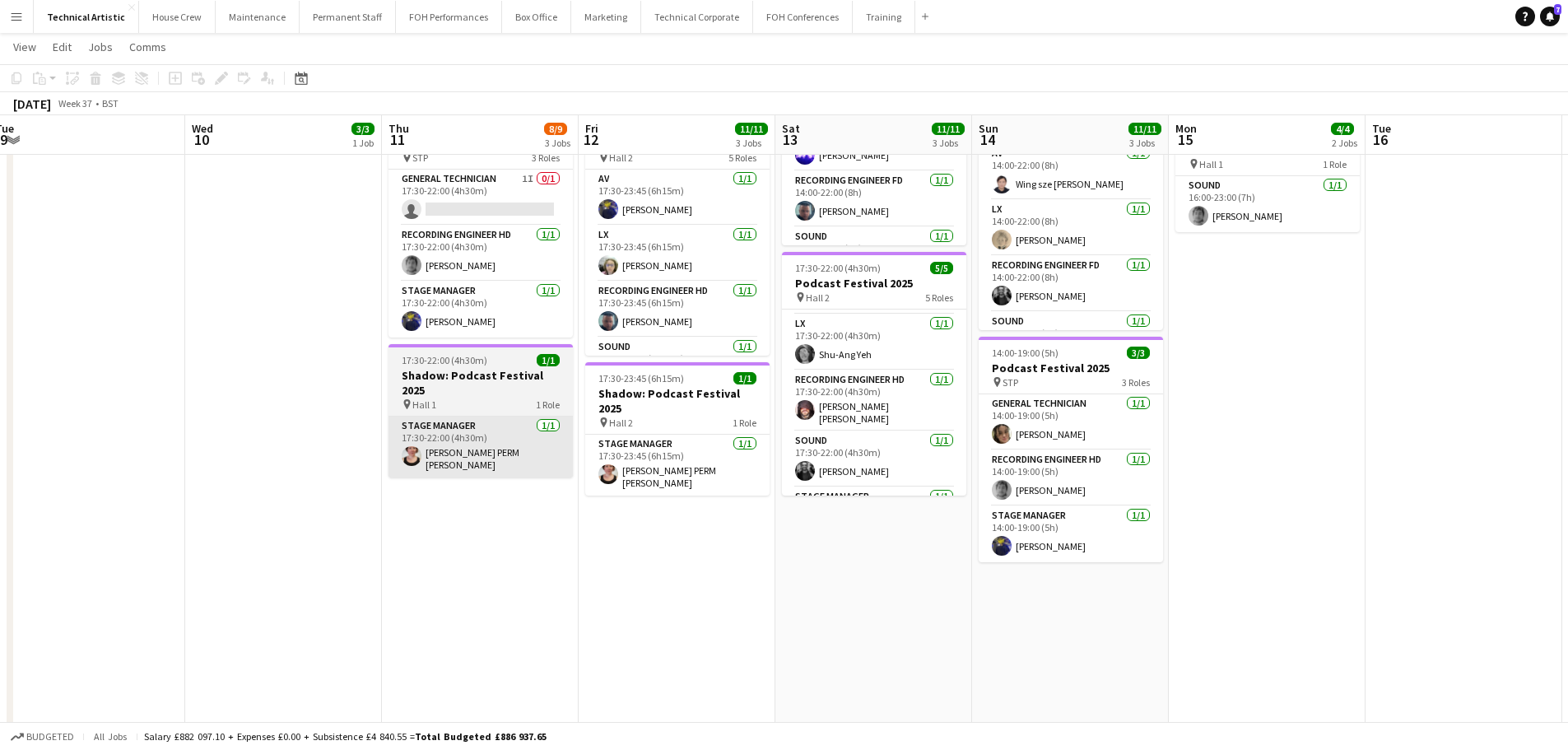
scroll to position [93, 0]
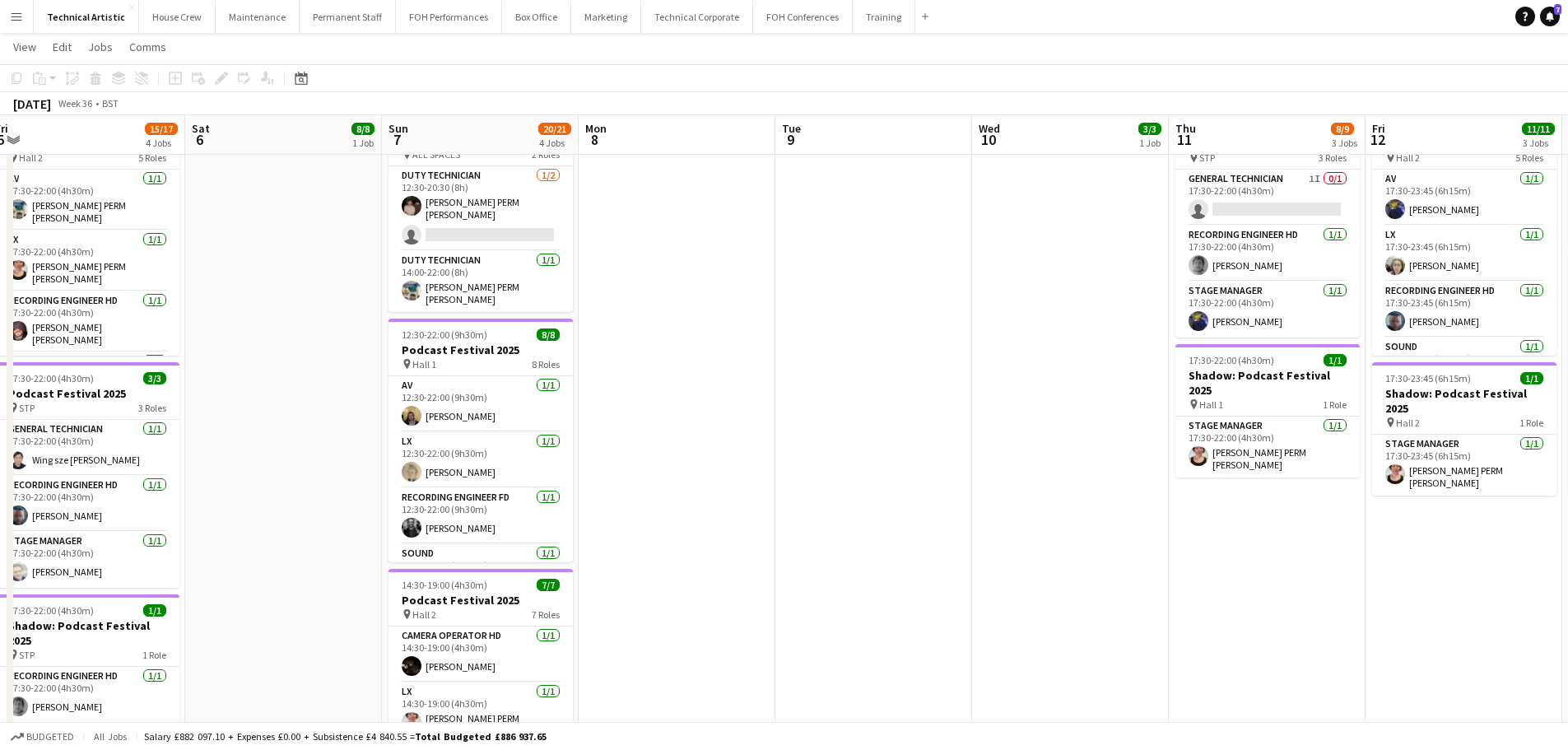
drag, startPoint x: 478, startPoint y: 525, endPoint x: 1127, endPoint y: 493, distance: 649.8
click at [1125, 494] on app-calendar-viewport "Tue 2 6/6 1 Job Wed 3 Thu 4 11/11 3 Jobs Fri 5 15/17 4 Jobs Sat 6 8/8 1 Job Sun…" at bounding box center [784, 293] width 1568 height 1118
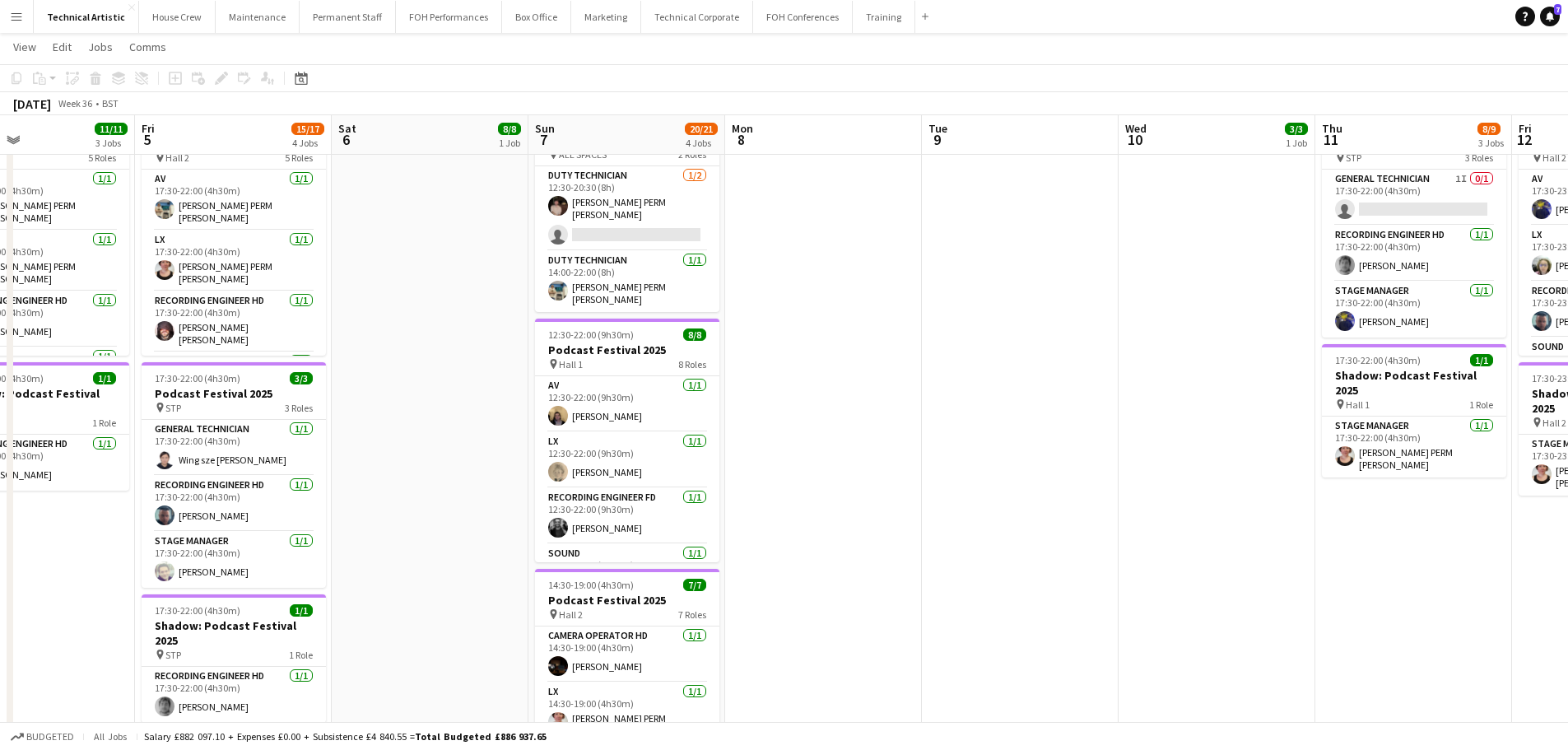
drag, startPoint x: 414, startPoint y: 408, endPoint x: 800, endPoint y: 360, distance: 389.0
click at [800, 360] on app-calendar-viewport "Tue 2 6/6 1 Job Wed 3 Thu 4 11/11 3 Jobs Fri 5 15/17 4 Jobs Sat 6 8/8 1 Job Sun…" at bounding box center [784, 293] width 1568 height 1118
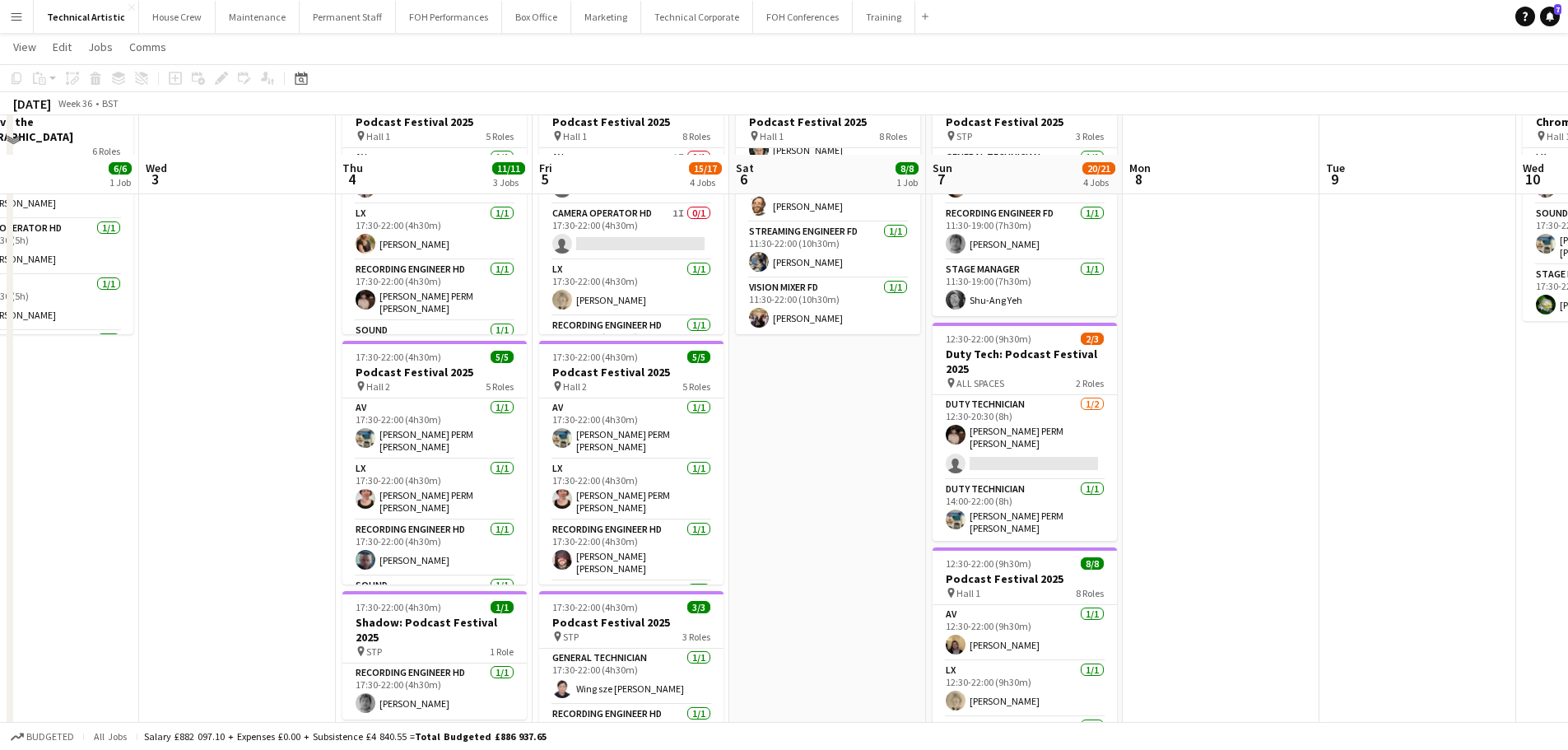
scroll to position [164, 0]
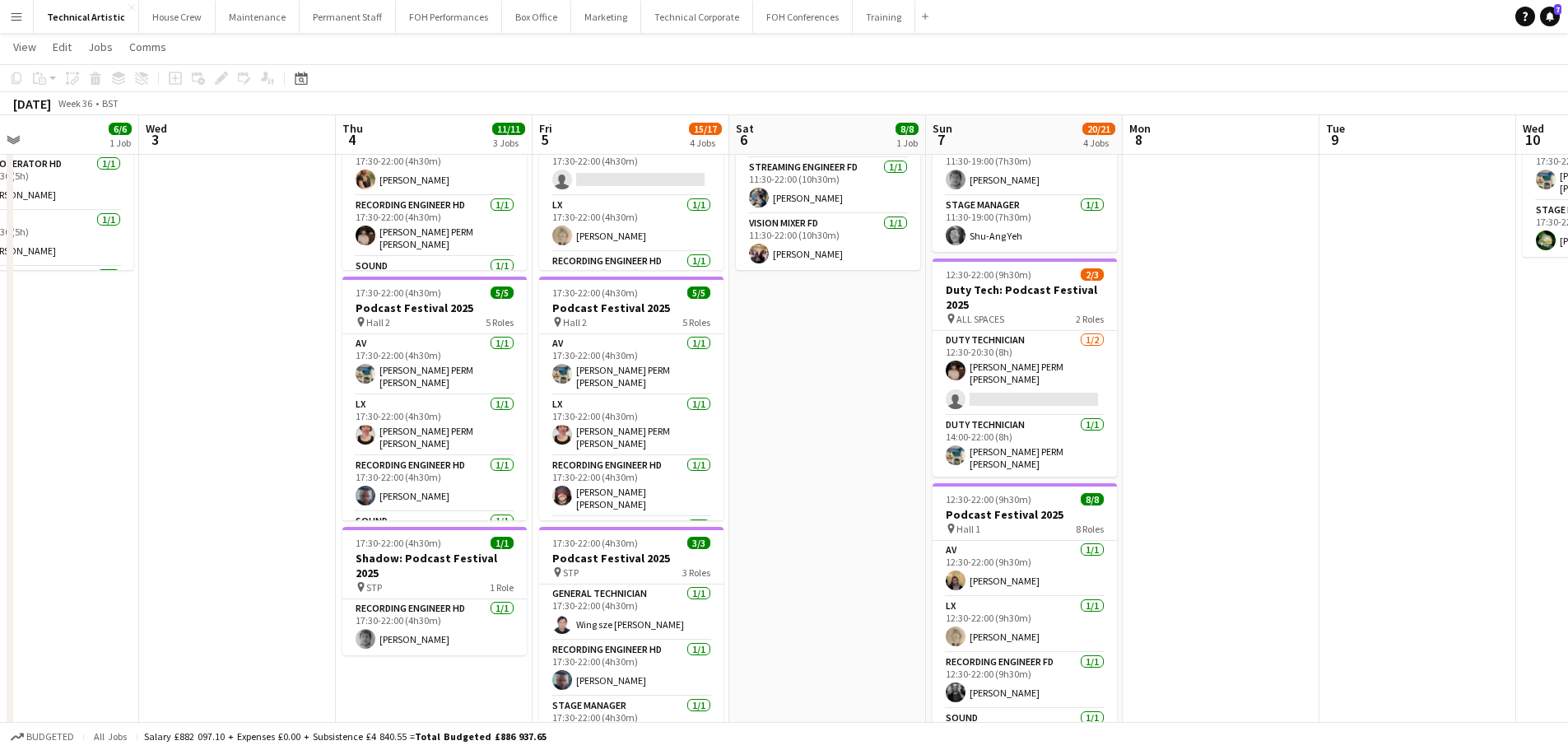
drag, startPoint x: 1008, startPoint y: 434, endPoint x: 217, endPoint y: 324, distance: 798.6
click at [217, 324] on app-calendar-viewport "Sun 31 Mon 1 Tue 2 6/6 1 Job Wed 3 Thu 4 11/11 3 Jobs Fri 5 15/17 4 Jobs Sat 6 …" at bounding box center [784, 458] width 1568 height 1118
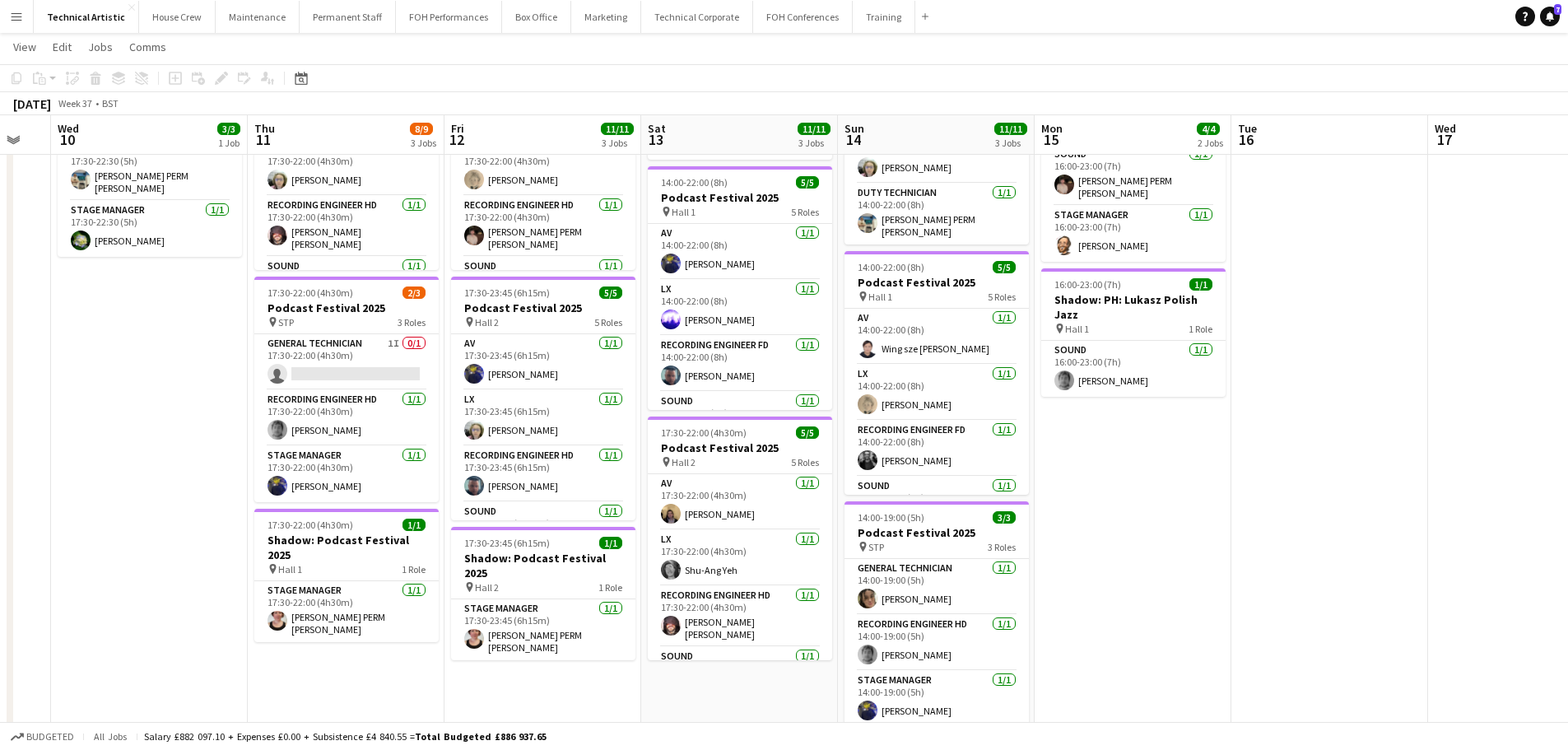
scroll to position [0, 544]
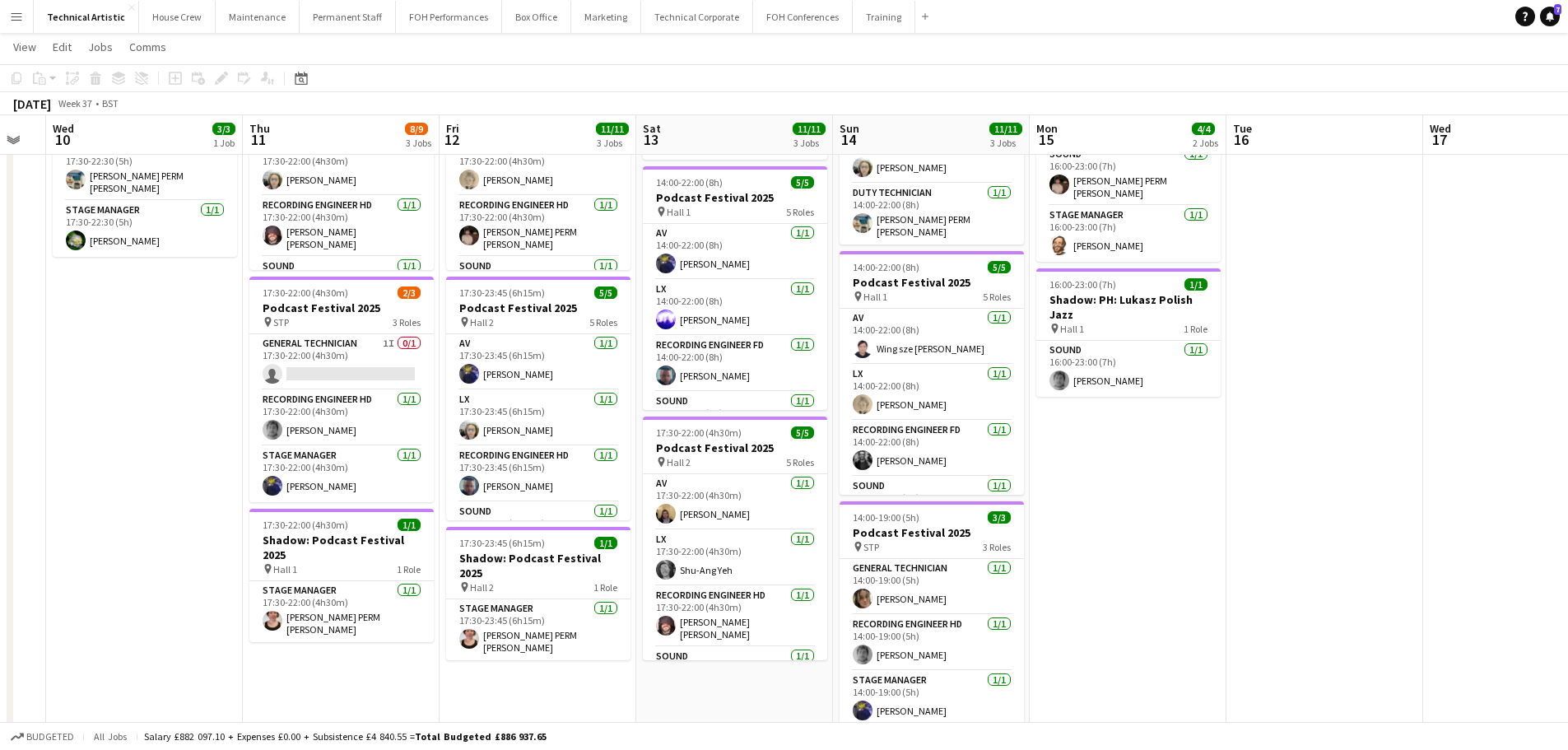
drag, startPoint x: 931, startPoint y: 321, endPoint x: 336, endPoint y: 321, distance: 595.0
click at [336, 321] on app-calendar-viewport "Sun 7 20/21 4 Jobs Mon 8 Tue 9 Wed 10 3/3 1 Job Thu 11 8/9 3 Jobs Fri 12 11/11 …" at bounding box center [784, 458] width 1568 height 1118
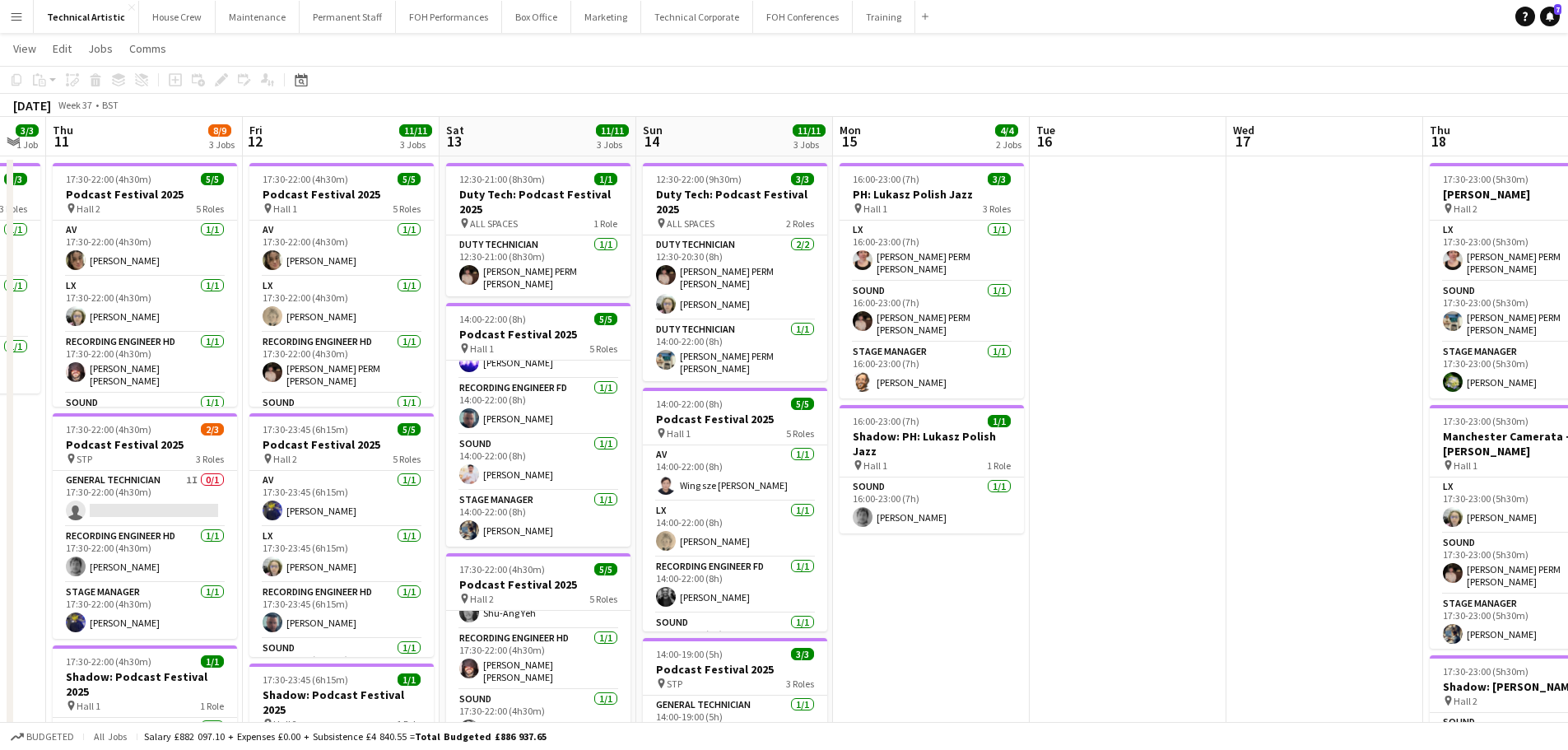
scroll to position [0, 0]
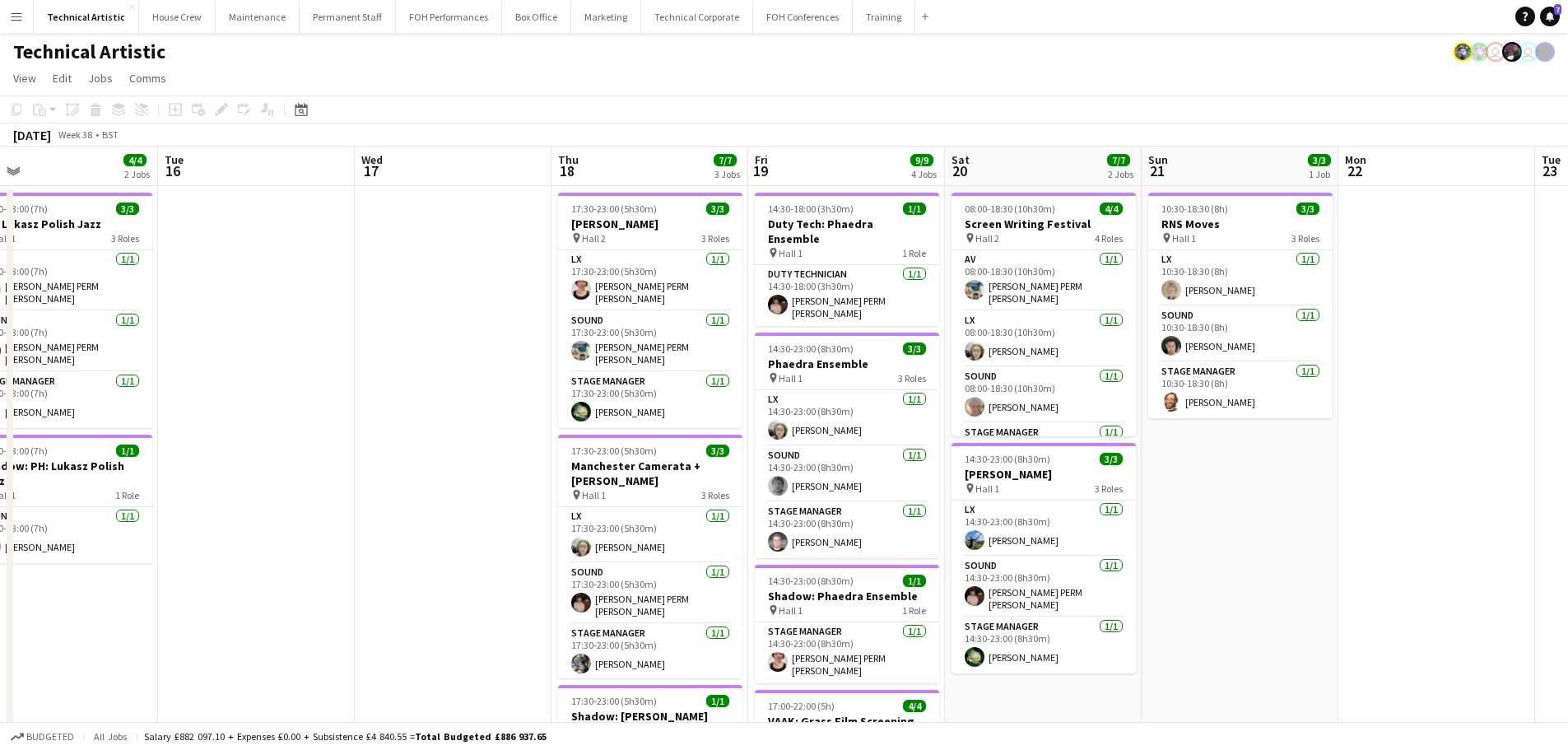
drag, startPoint x: 1285, startPoint y: 447, endPoint x: 445, endPoint y: 380, distance: 842.7
click at [428, 381] on app-calendar-viewport "Fri 12 11/11 3 Jobs Sat 13 11/11 3 Jobs Sun 14 11/11 3 Jobs Mon 15 4/4 2 Jobs T…" at bounding box center [784, 664] width 1568 height 1037
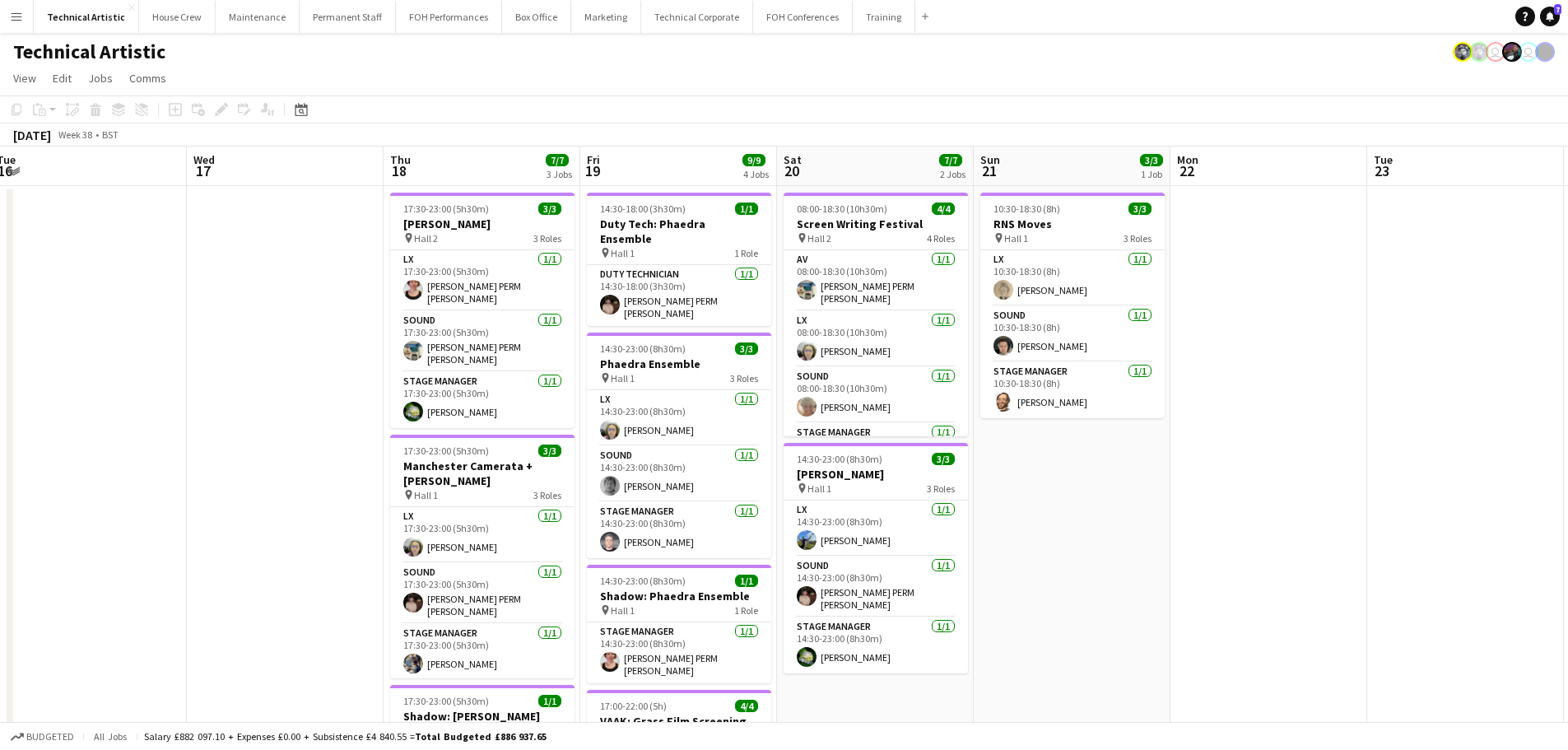
drag, startPoint x: 1096, startPoint y: 380, endPoint x: 339, endPoint y: 302, distance: 761.0
click at [339, 302] on app-calendar-viewport "Fri 12 11/11 3 Jobs Sat 13 11/11 3 Jobs Sun 14 11/11 3 Jobs Mon 15 4/4 2 Jobs T…" at bounding box center [784, 664] width 1568 height 1037
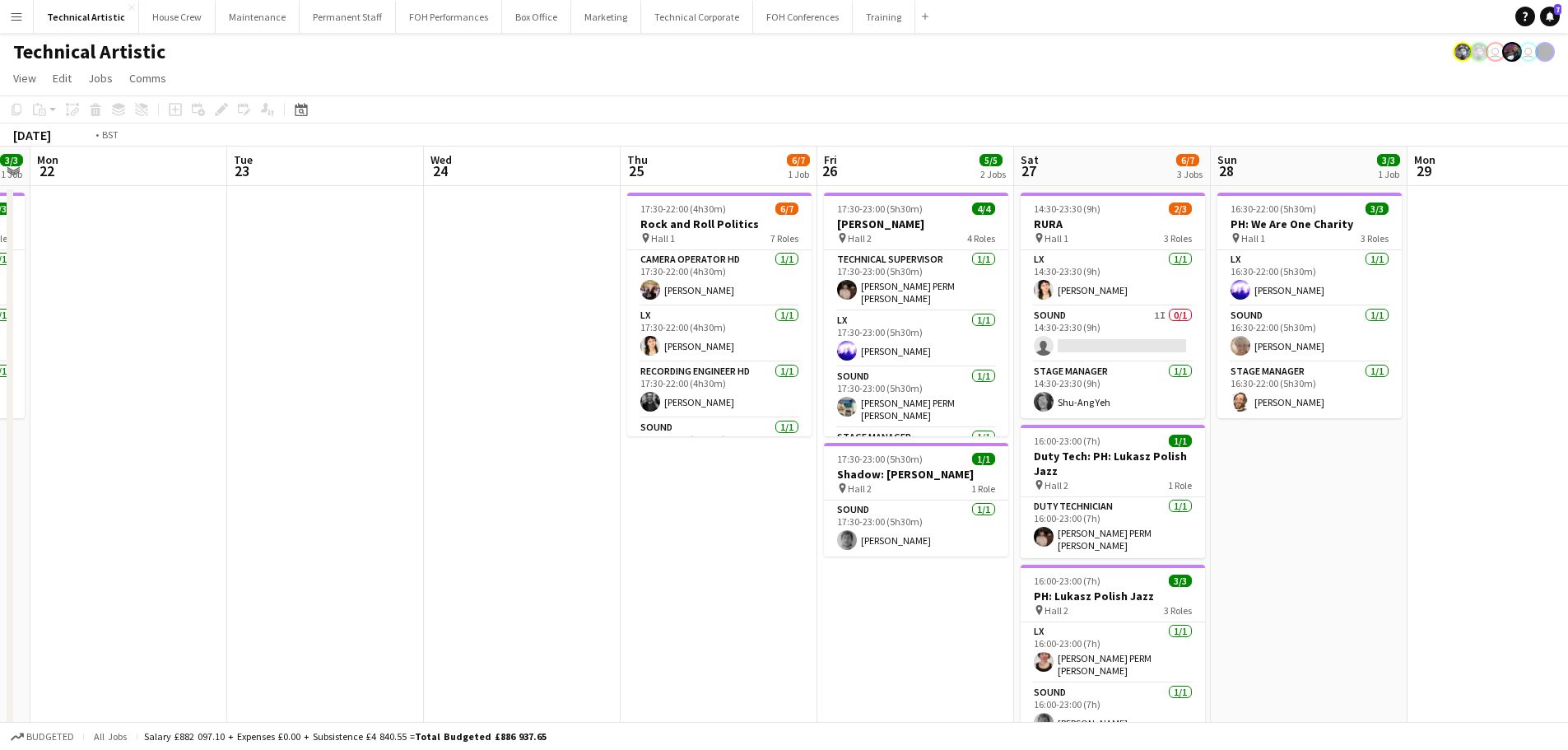
scroll to position [0, 610]
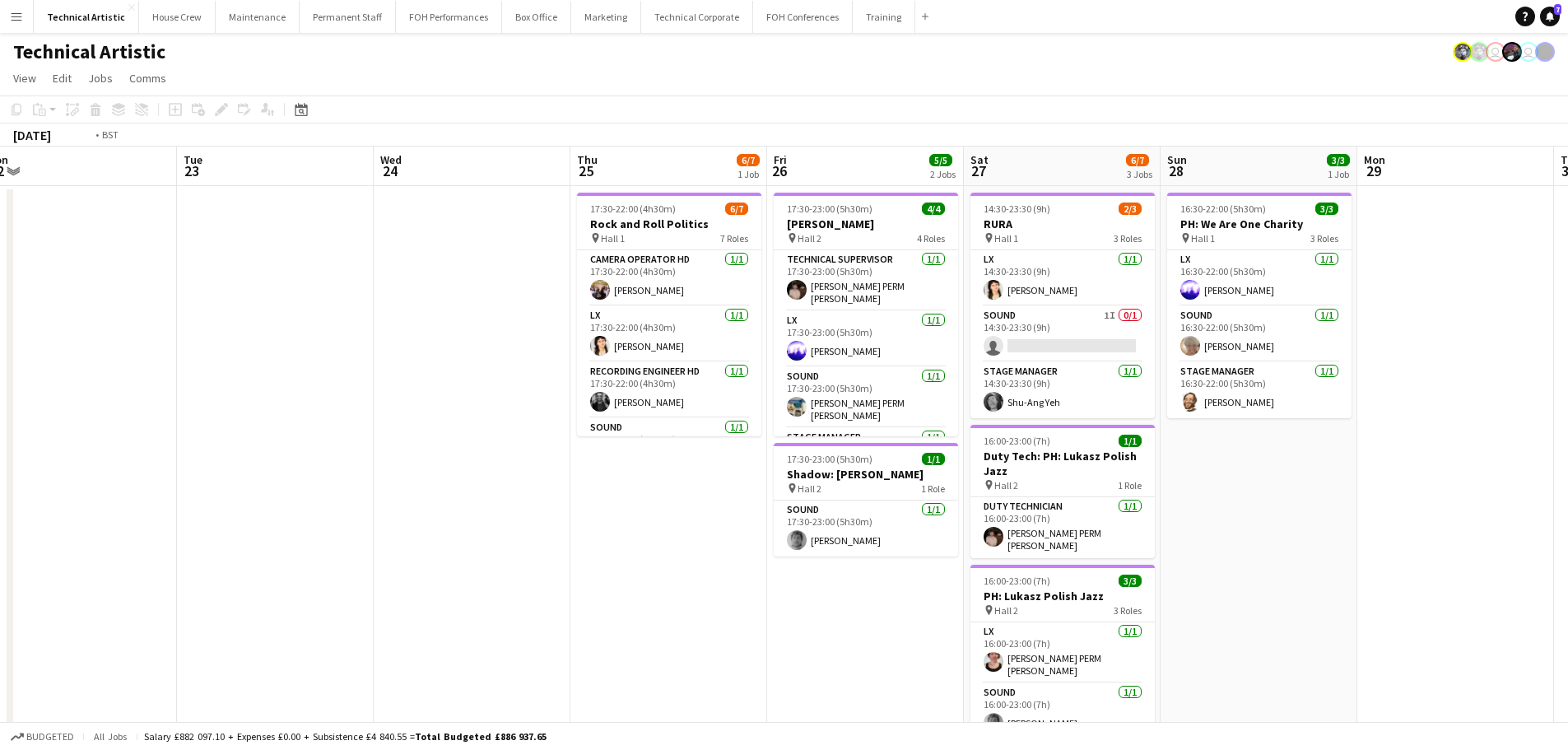
drag, startPoint x: 1100, startPoint y: 419, endPoint x: 501, endPoint y: 329, distance: 605.7
click at [501, 329] on app-calendar-viewport "Fri 19 9/9 4 Jobs Sat 20 7/7 2 Jobs Sun 21 3/3 1 Job Mon 22 Tue 23 Wed 24 Thu 2…" at bounding box center [784, 664] width 1568 height 1037
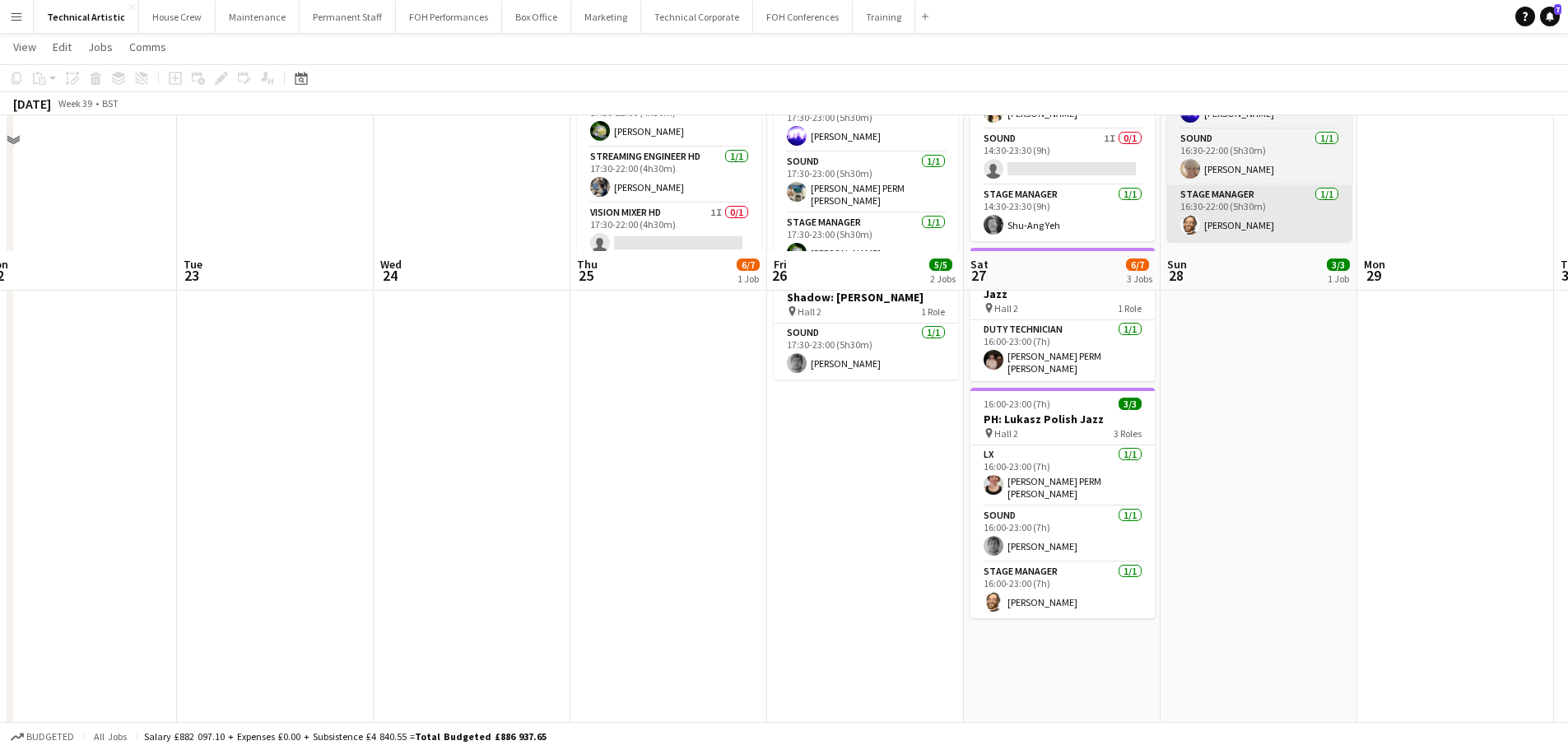
scroll to position [0, 0]
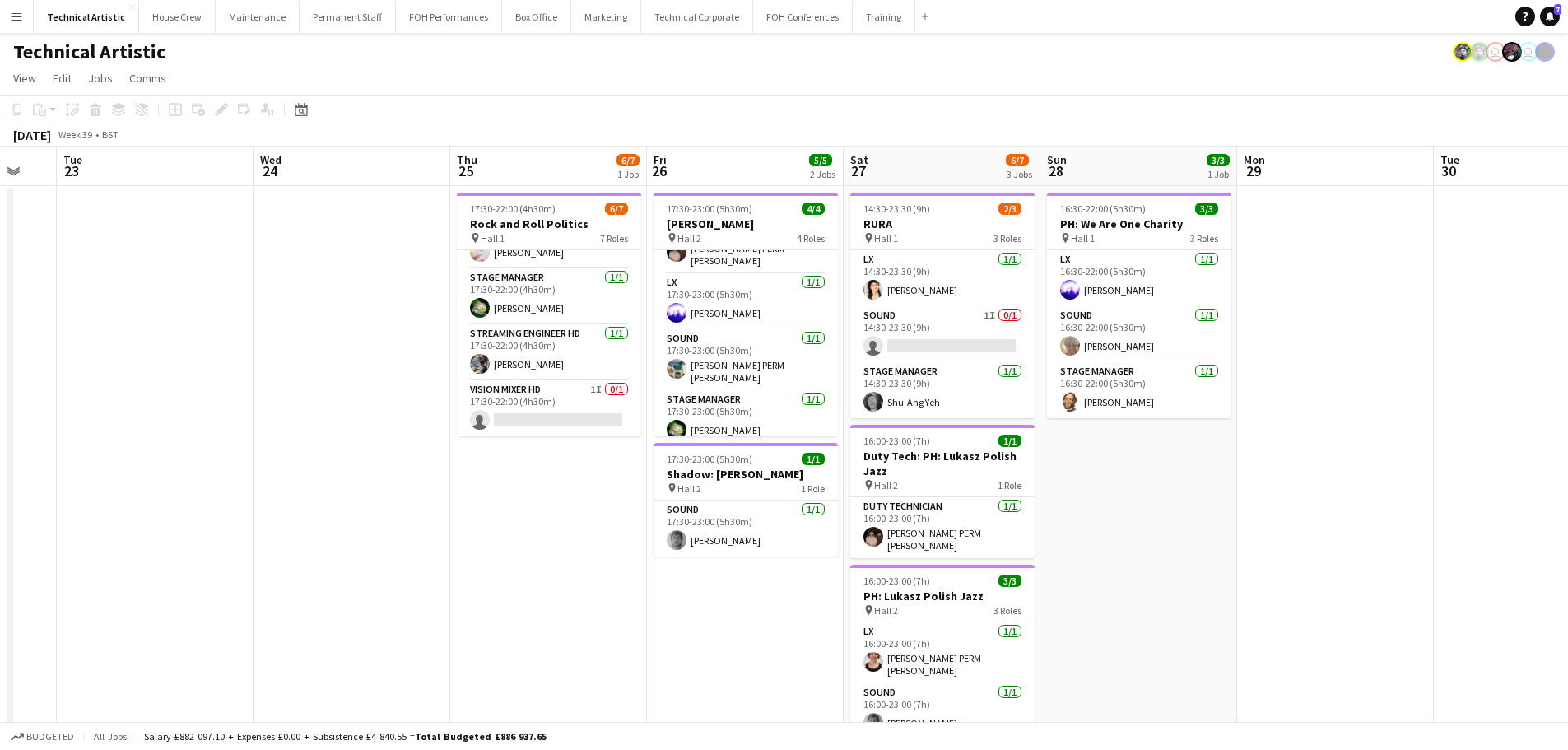
drag, startPoint x: 1335, startPoint y: 504, endPoint x: 1220, endPoint y: 322, distance: 215.3
click at [1220, 322] on app-calendar-viewport "Sun 21 3/3 1 Job Mon 22 Tue 23 Wed 24 Thu 25 6/7 1 Job Fri 26 5/5 2 Jobs Sat 27…" at bounding box center [784, 664] width 1568 height 1037
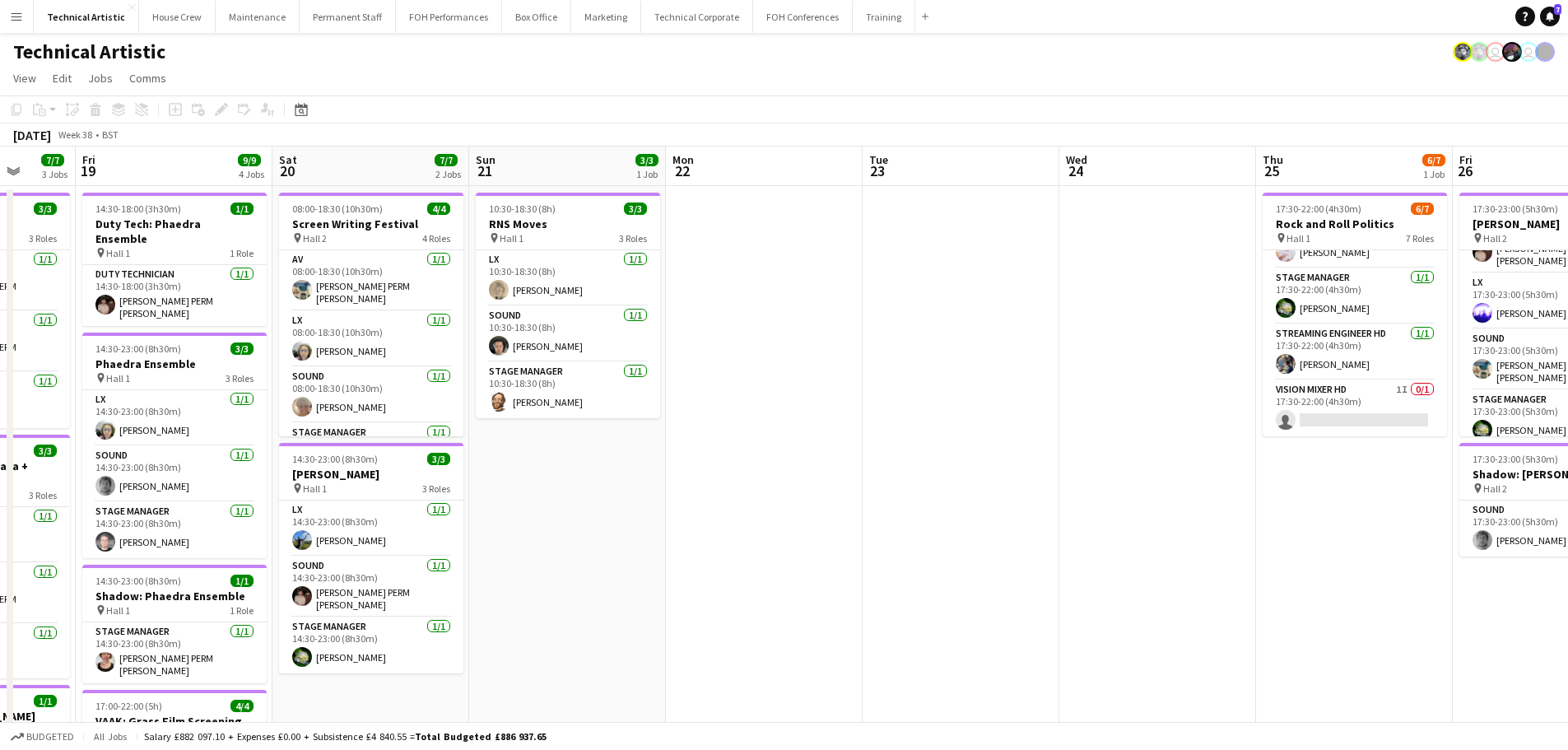
drag, startPoint x: 558, startPoint y: 260, endPoint x: 1072, endPoint y: 240, distance: 514.4
click at [1072, 240] on app-calendar-viewport "Tue 16 Wed 17 Thu 18 7/7 3 Jobs Fri 19 9/9 4 Jobs Sat 20 7/7 2 Jobs Sun 21 3/3 …" at bounding box center [784, 664] width 1568 height 1037
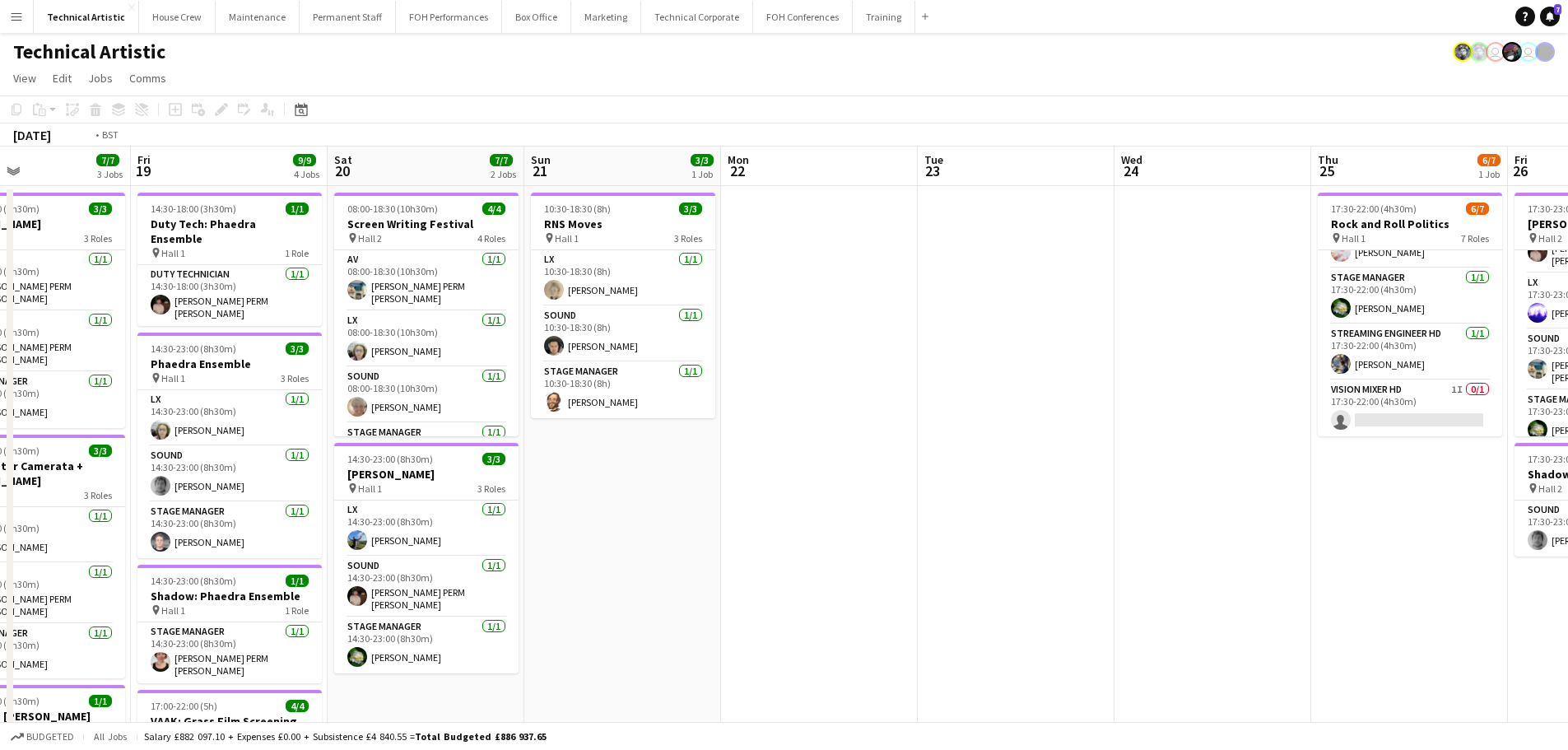
drag, startPoint x: 845, startPoint y: 430, endPoint x: 1230, endPoint y: 373, distance: 389.2
click at [1230, 373] on app-calendar-viewport "Tue 16 Wed 17 Thu 18 7/7 3 Jobs Fri 19 9/9 4 Jobs Sat 20 7/7 2 Jobs Sun 21 3/3 …" at bounding box center [784, 664] width 1568 height 1037
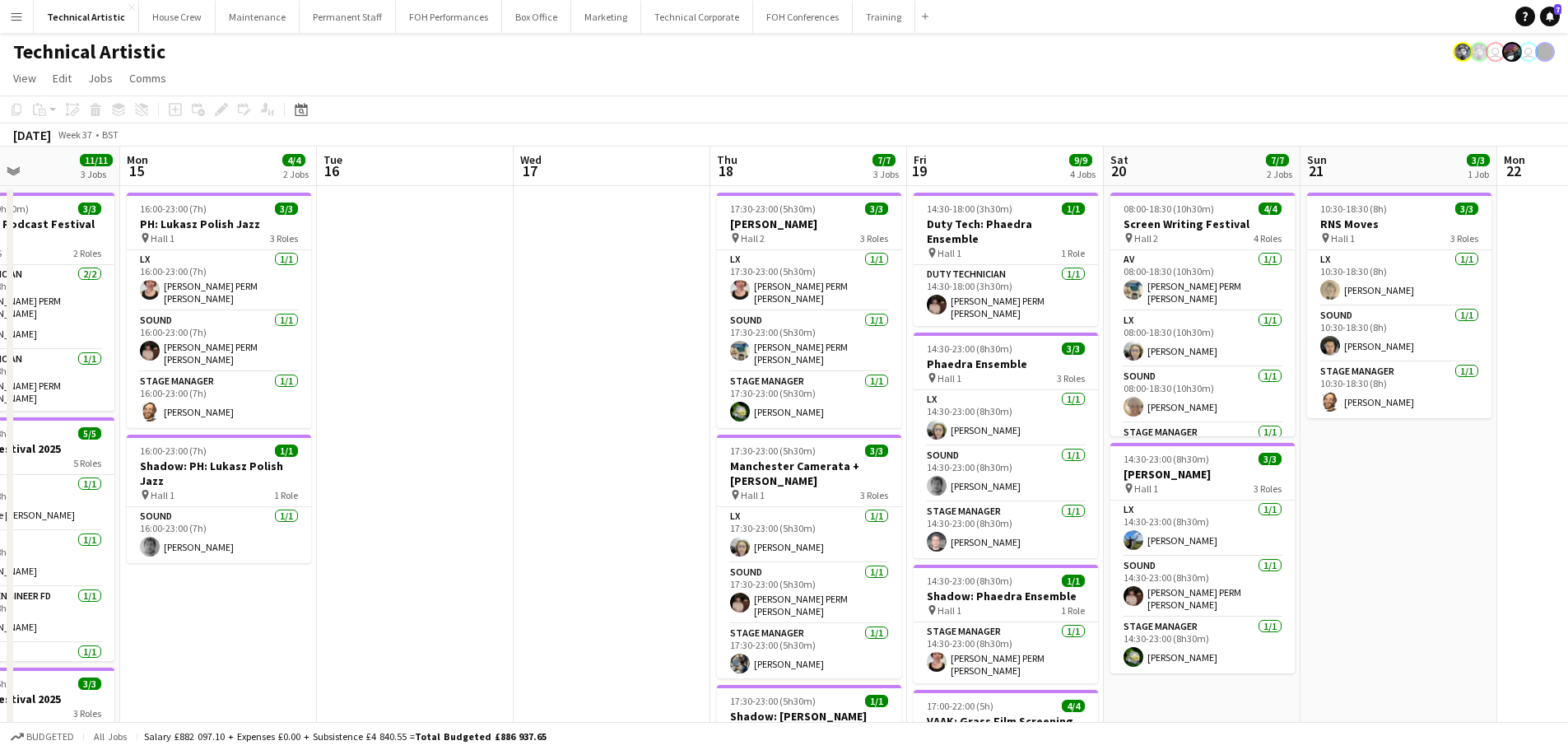
drag, startPoint x: 171, startPoint y: 325, endPoint x: 1143, endPoint y: 266, distance: 973.8
click at [1143, 266] on app-calendar-viewport "Fri 12 11/11 3 Jobs Sat 13 11/11 3 Jobs Sun 14 11/11 3 Jobs Mon 15 4/4 2 Jobs T…" at bounding box center [784, 664] width 1568 height 1037
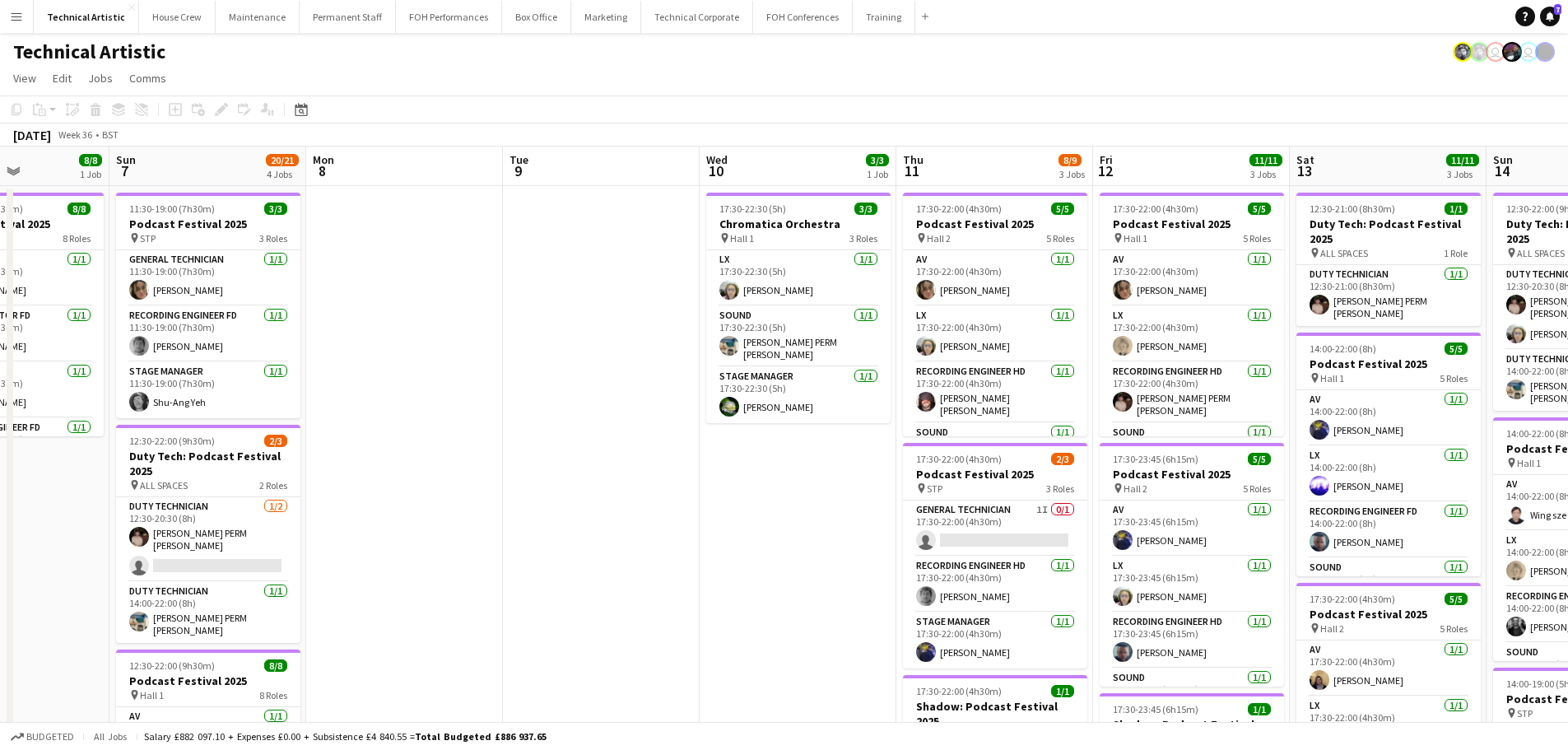
scroll to position [0, 538]
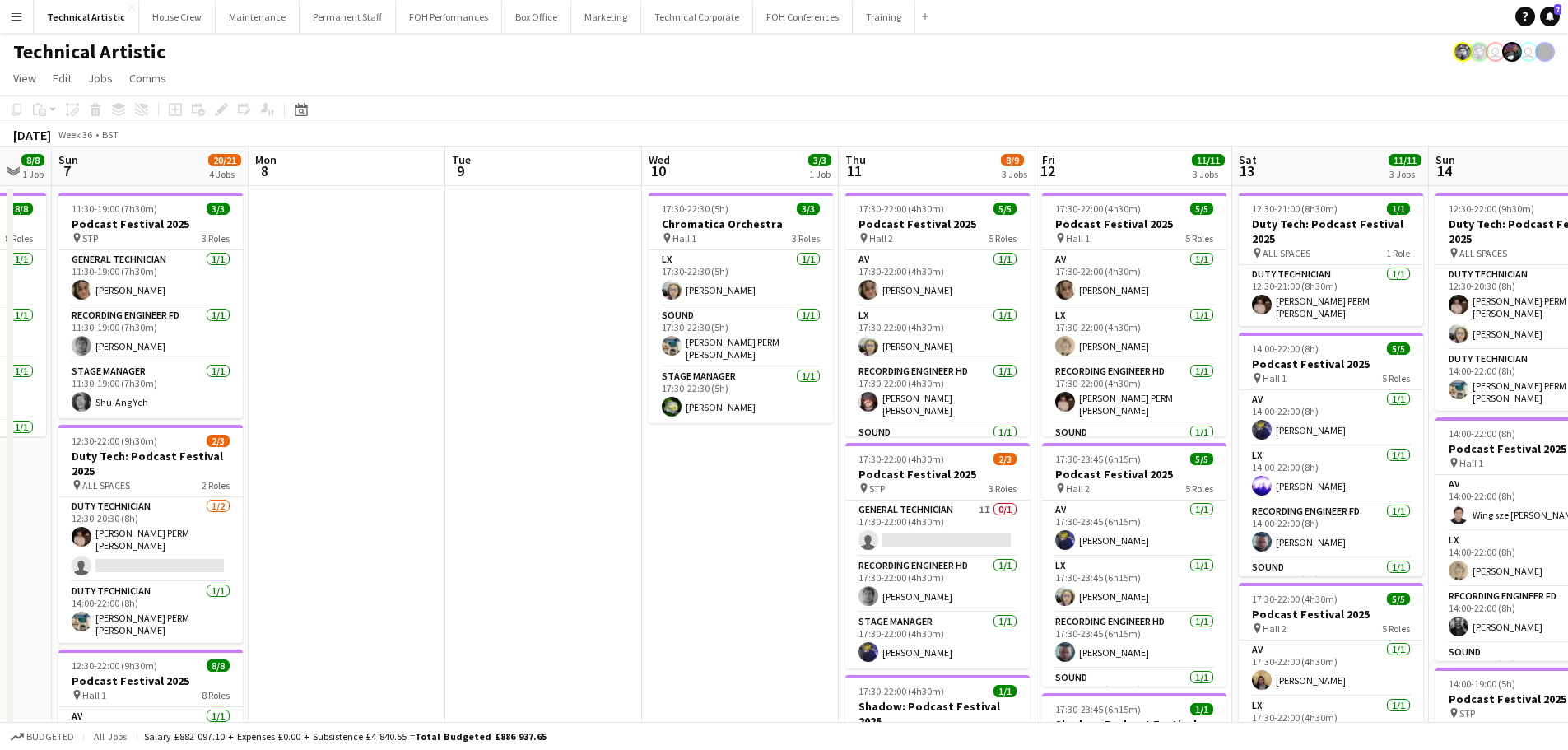
drag, startPoint x: 265, startPoint y: 305, endPoint x: 590, endPoint y: 274, distance: 326.5
click at [590, 274] on app-calendar-viewport "Thu 4 11/11 3 Jobs Fri 5 15/17 4 Jobs Sat 6 8/8 1 Job Sun 7 20/21 4 Jobs Mon 8 …" at bounding box center [784, 664] width 1568 height 1037
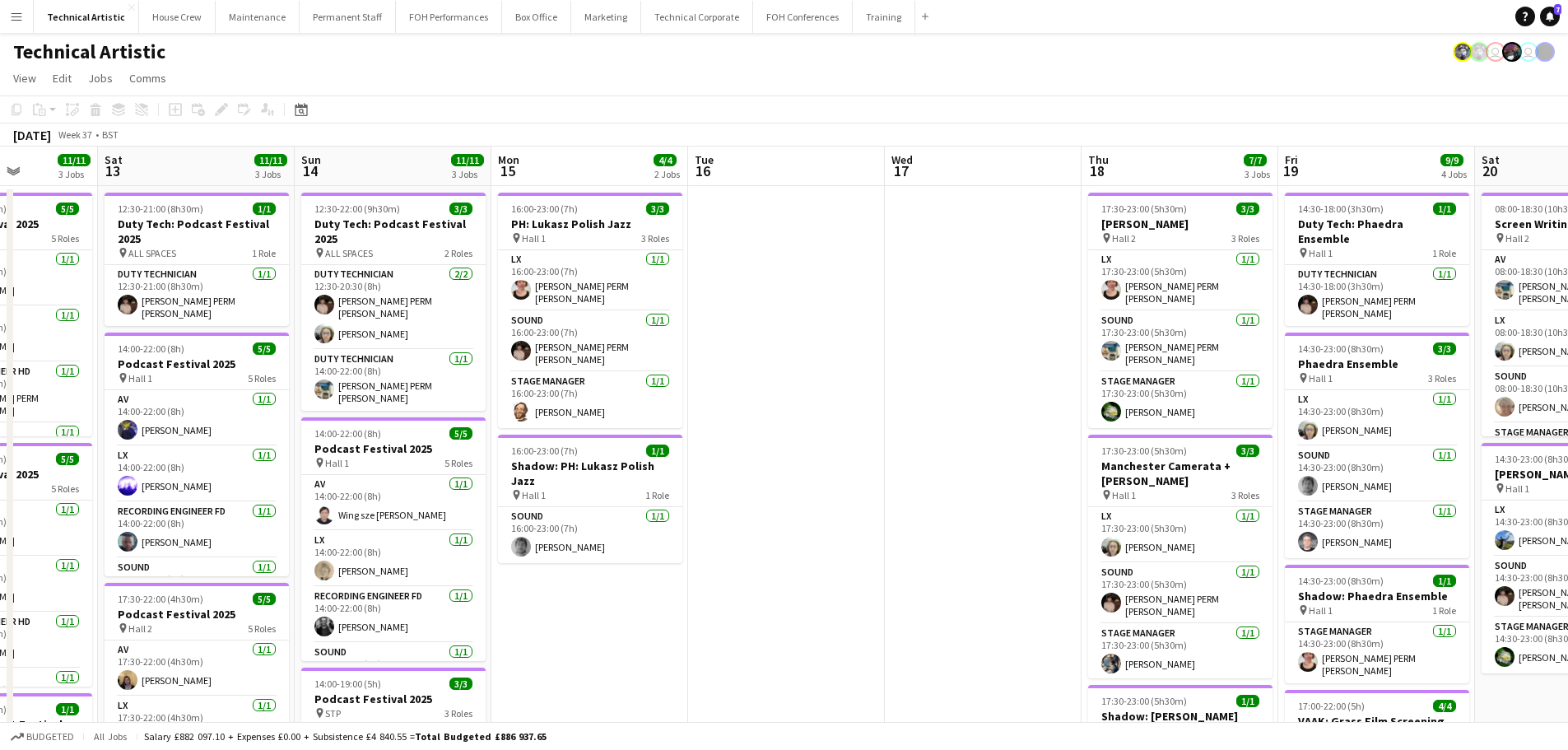
drag, startPoint x: 1203, startPoint y: 628, endPoint x: 394, endPoint y: 479, distance: 822.6
click at [394, 479] on app-calendar-viewport "Tue 9 Wed 10 3/3 1 Job Thu 11 8/9 3 Jobs Fri 12 11/11 3 Jobs Sat 13 11/11 3 Job…" at bounding box center [784, 664] width 1568 height 1037
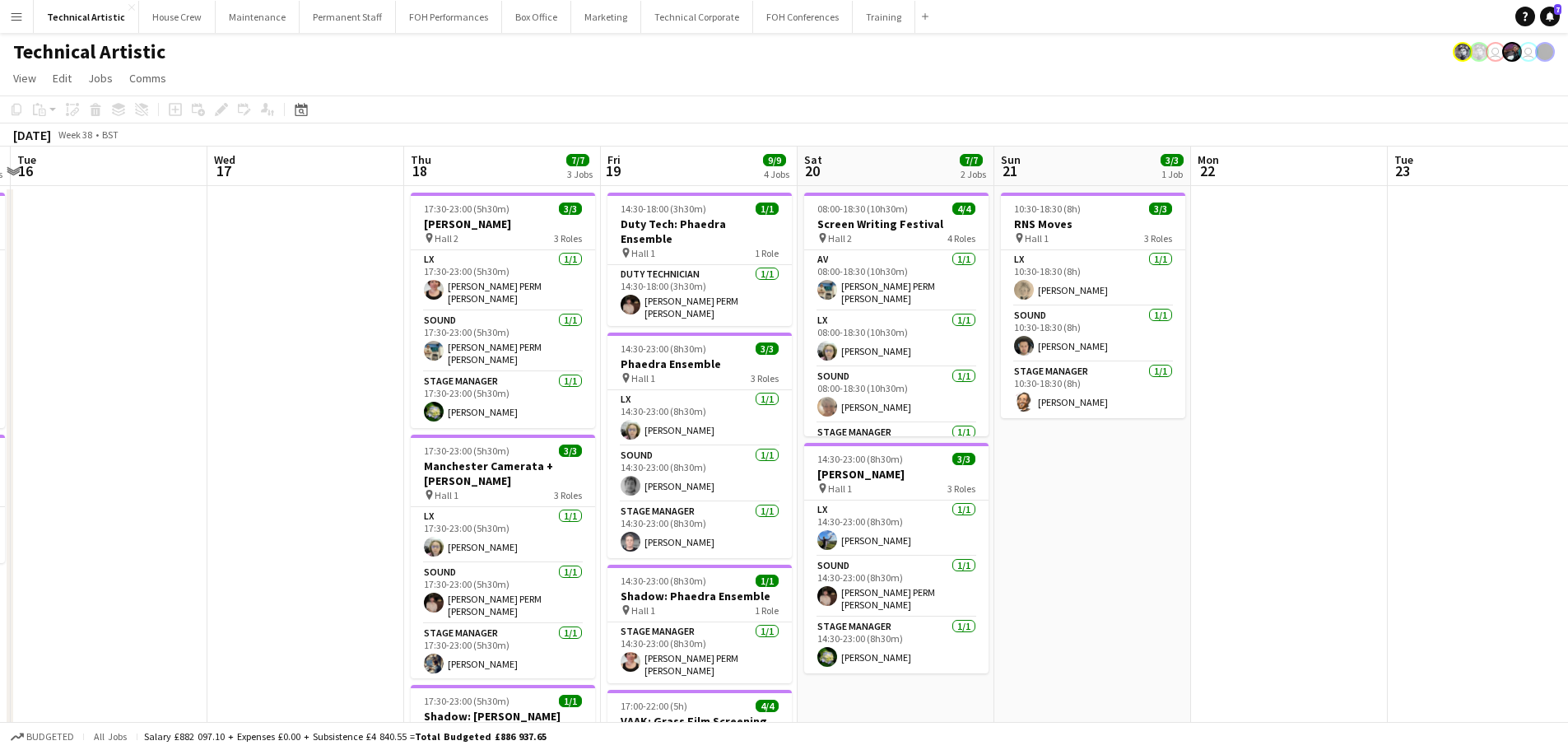
drag, startPoint x: 1130, startPoint y: 449, endPoint x: 310, endPoint y: 332, distance: 828.3
click at [310, 332] on app-calendar-viewport "Sat 13 11/11 3 Jobs Sun 14 11/11 3 Jobs Mon 15 4/4 2 Jobs Tue 16 Wed 17 Thu 18 …" at bounding box center [784, 664] width 1568 height 1037
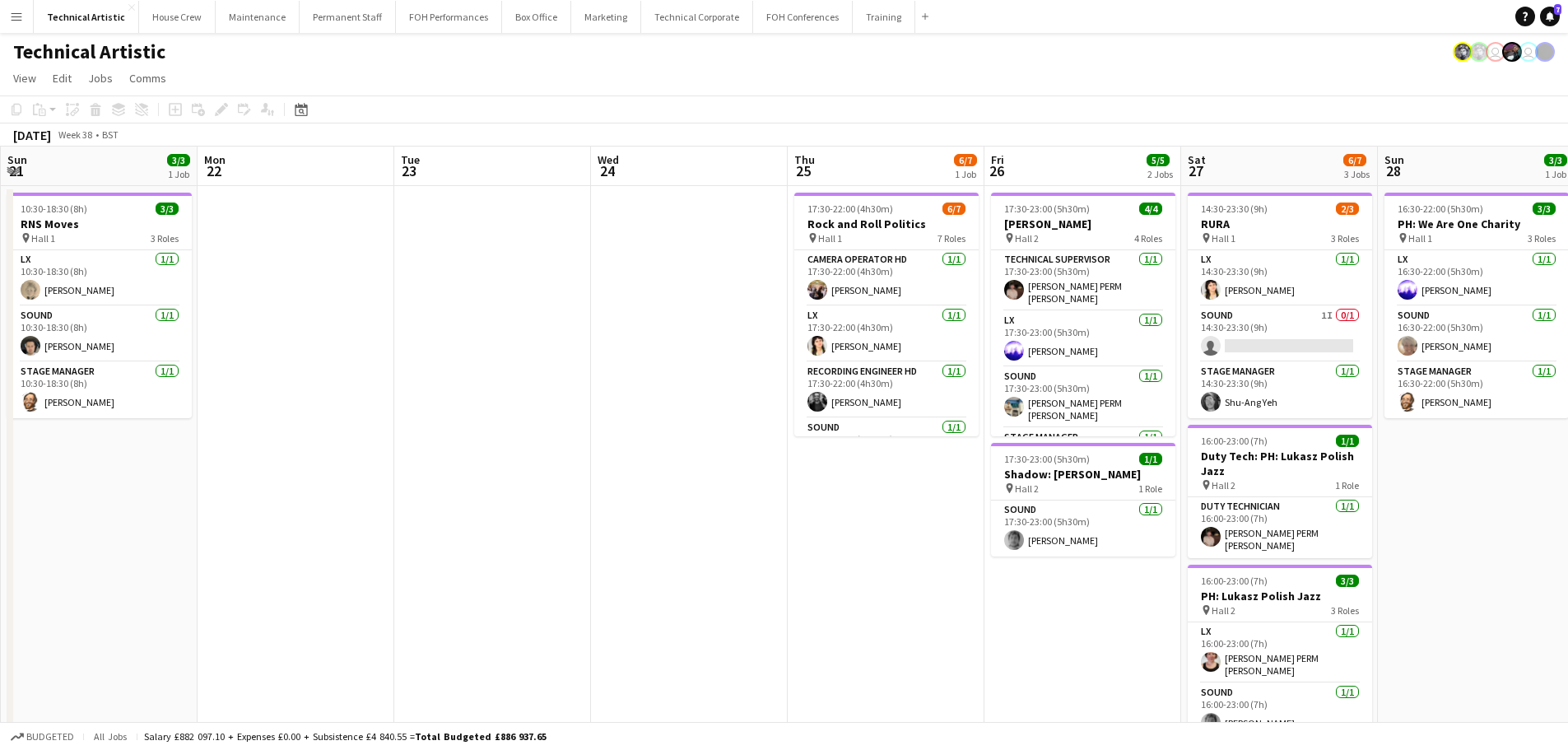
drag, startPoint x: 1170, startPoint y: 467, endPoint x: 240, endPoint y: 344, distance: 938.1
click at [161, 344] on app-calendar-viewport "Thu 18 7/7 3 Jobs Fri 19 9/9 4 Jobs Sat 20 7/7 2 Jobs Sun 21 3/3 1 Job Mon 22 T…" at bounding box center [784, 664] width 1568 height 1037
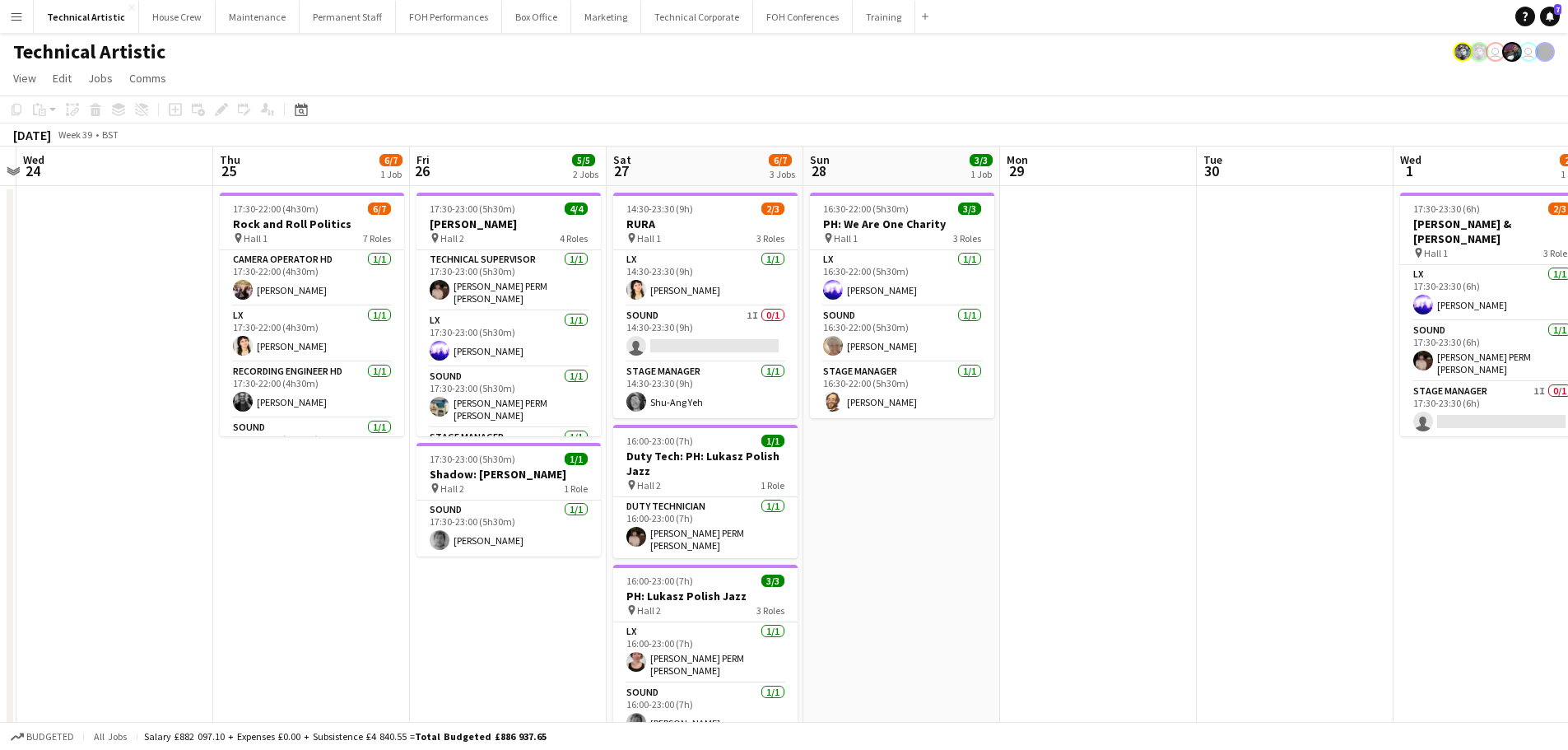
drag, startPoint x: 975, startPoint y: 436, endPoint x: 219, endPoint y: 455, distance: 756.2
click at [219, 455] on app-calendar-viewport "Sun 21 3/3 1 Job Mon 22 Tue 23 Wed 24 Thu 25 6/7 1 Job Fri 26 5/5 2 Jobs Sat 27…" at bounding box center [784, 664] width 1568 height 1037
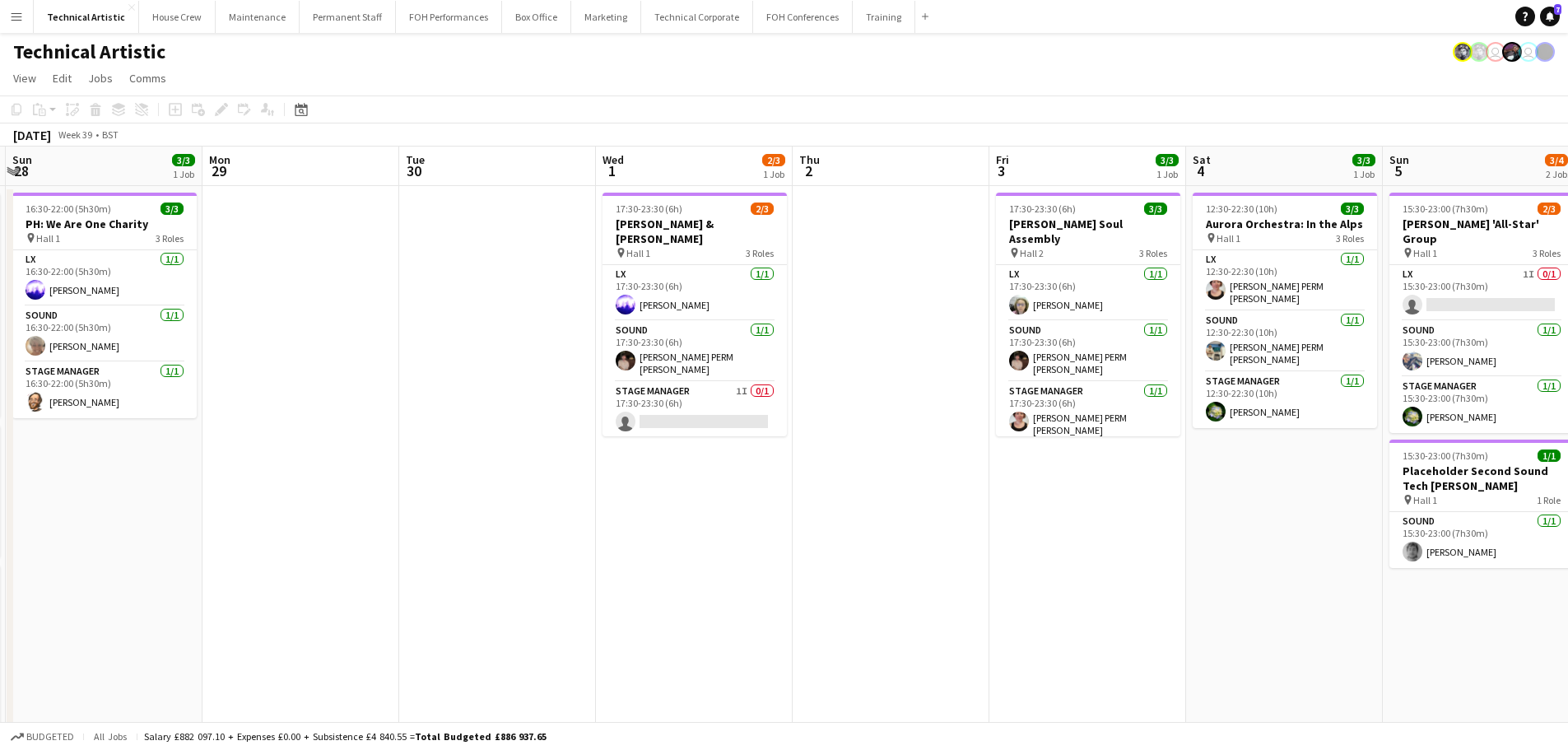
drag, startPoint x: 800, startPoint y: 437, endPoint x: 673, endPoint y: 426, distance: 127.5
click at [673, 426] on app-calendar-viewport "Thu 25 6/7 1 Job Fri 26 5/5 2 Jobs Sat 27 6/7 3 Jobs Sun 28 3/3 1 Job Mon 29 Tu…" at bounding box center [784, 664] width 1568 height 1037
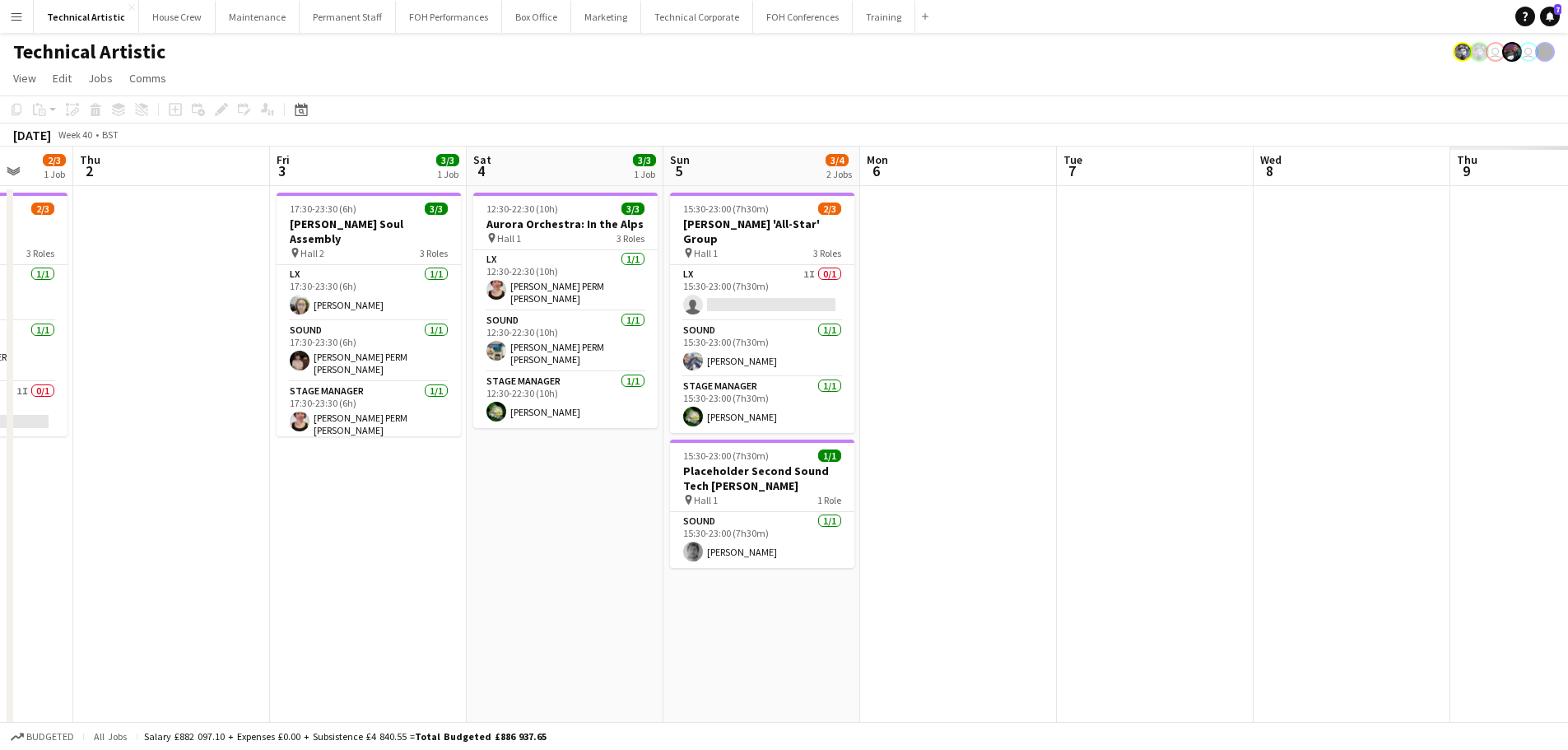
scroll to position [0, 524]
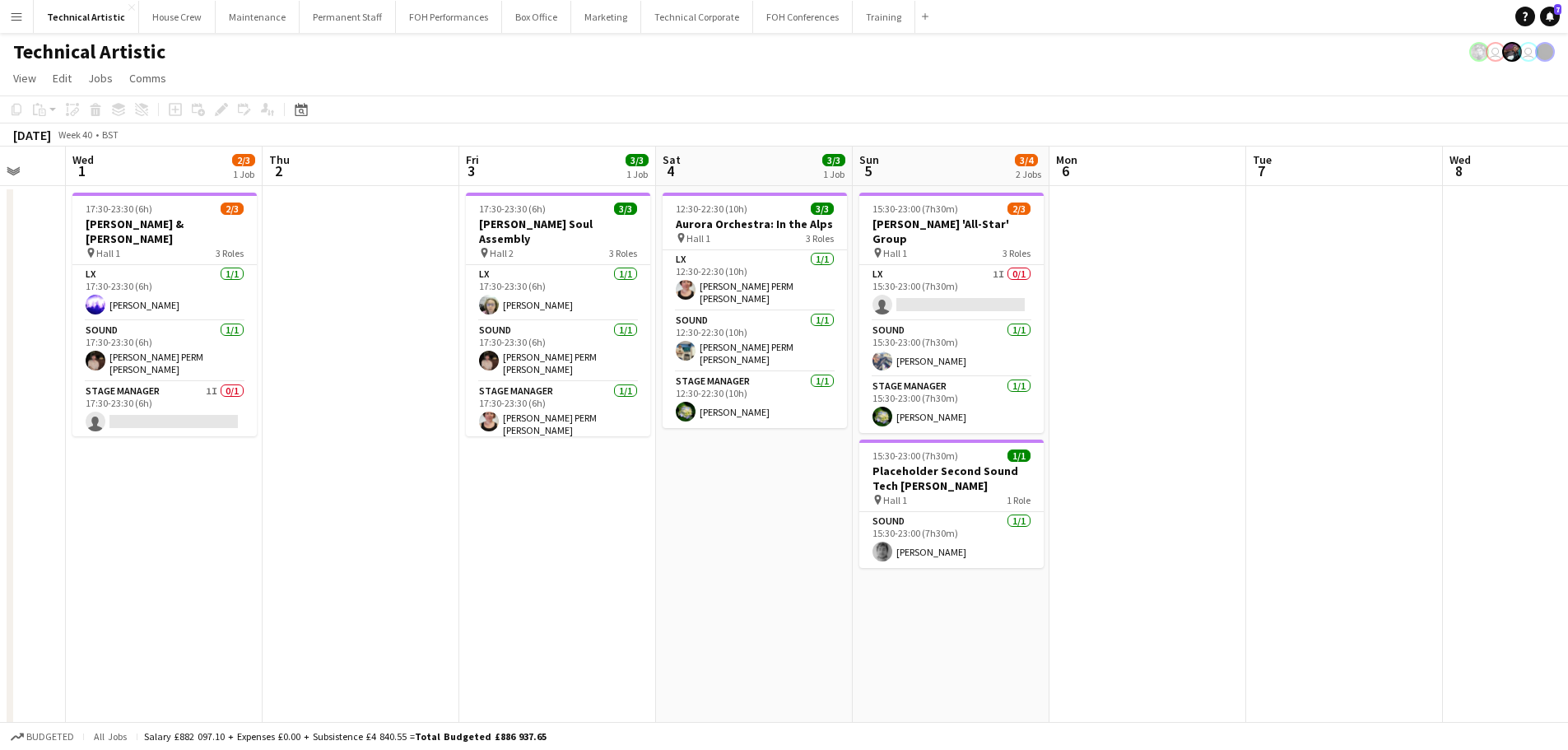
drag, startPoint x: 1221, startPoint y: 551, endPoint x: 298, endPoint y: 512, distance: 923.8
click at [298, 512] on app-calendar-viewport "Sun 28 3/3 1 Job Mon 29 Tue 30 Wed 1 2/3 1 Job Thu 2 Fri 3 3/3 1 Job Sat 4 3/3 …" at bounding box center [784, 664] width 1568 height 1037
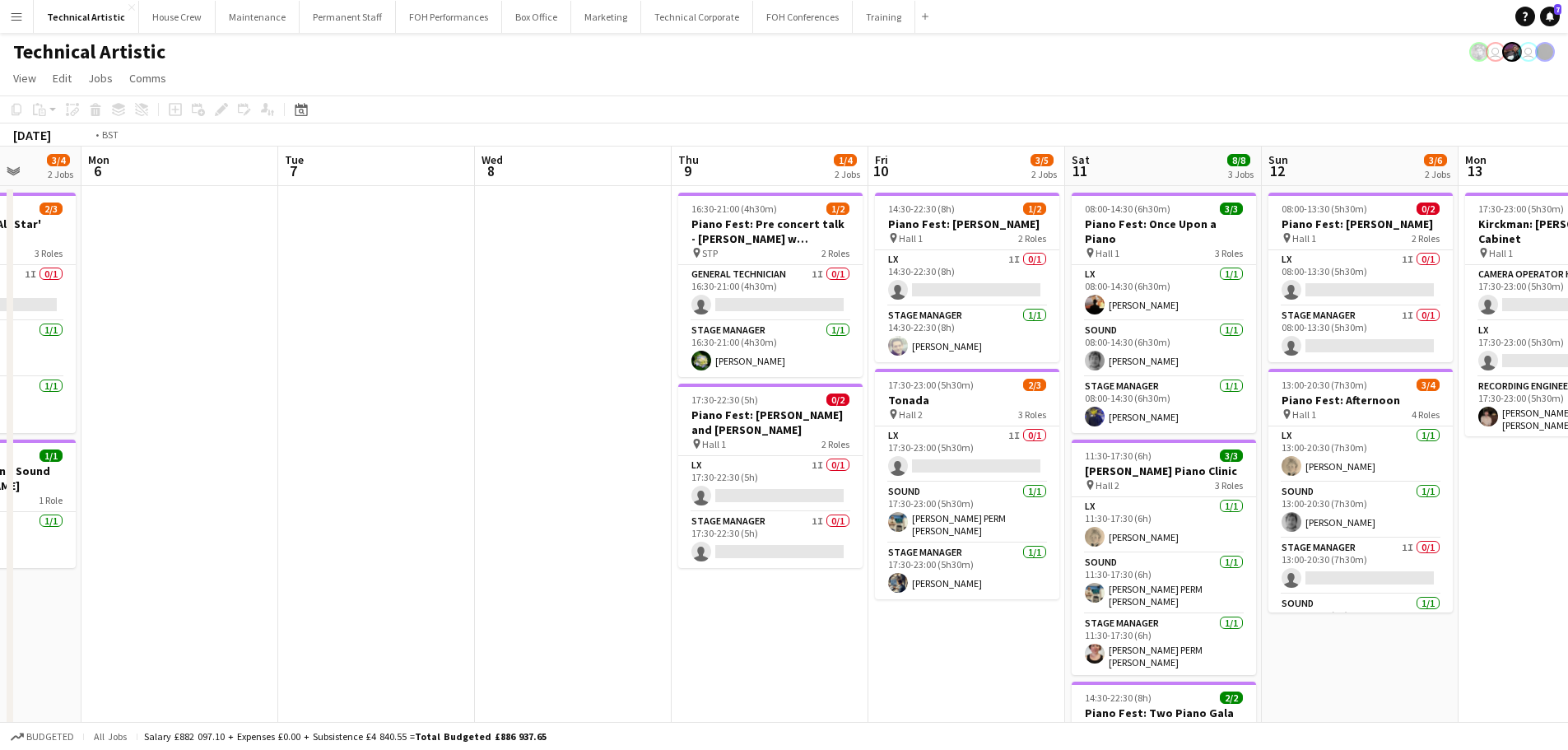
scroll to position [0, 568]
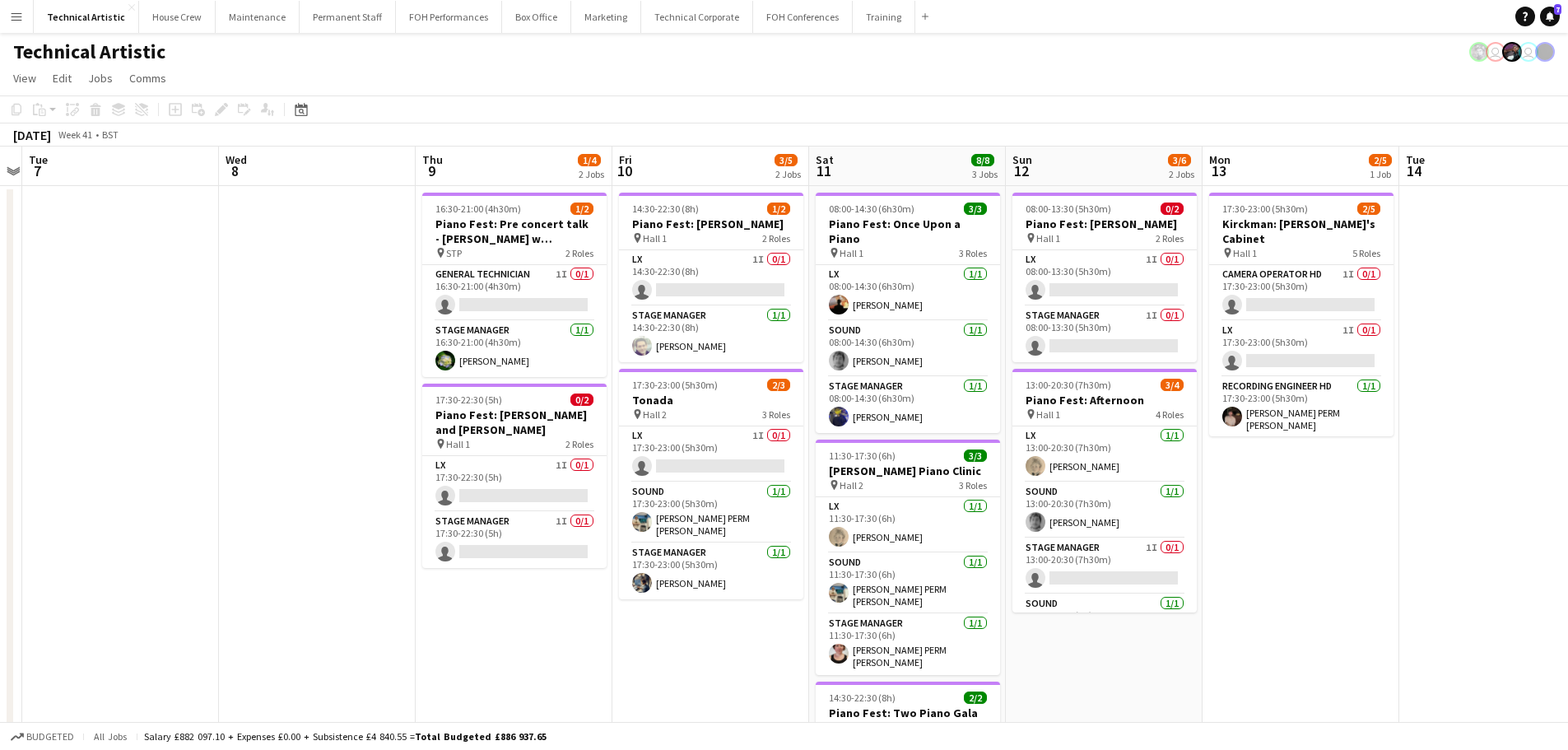
drag, startPoint x: 831, startPoint y: 387, endPoint x: 0, endPoint y: 331, distance: 832.9
click at [0, 331] on app-calendar-viewport "Sat 4 3/3 1 Job Sun 5 3/4 2 Jobs Mon 6 Tue 7 Wed 8 Thu 9 1/4 2 Jobs Fri 10 3/5 …" at bounding box center [784, 664] width 1568 height 1037
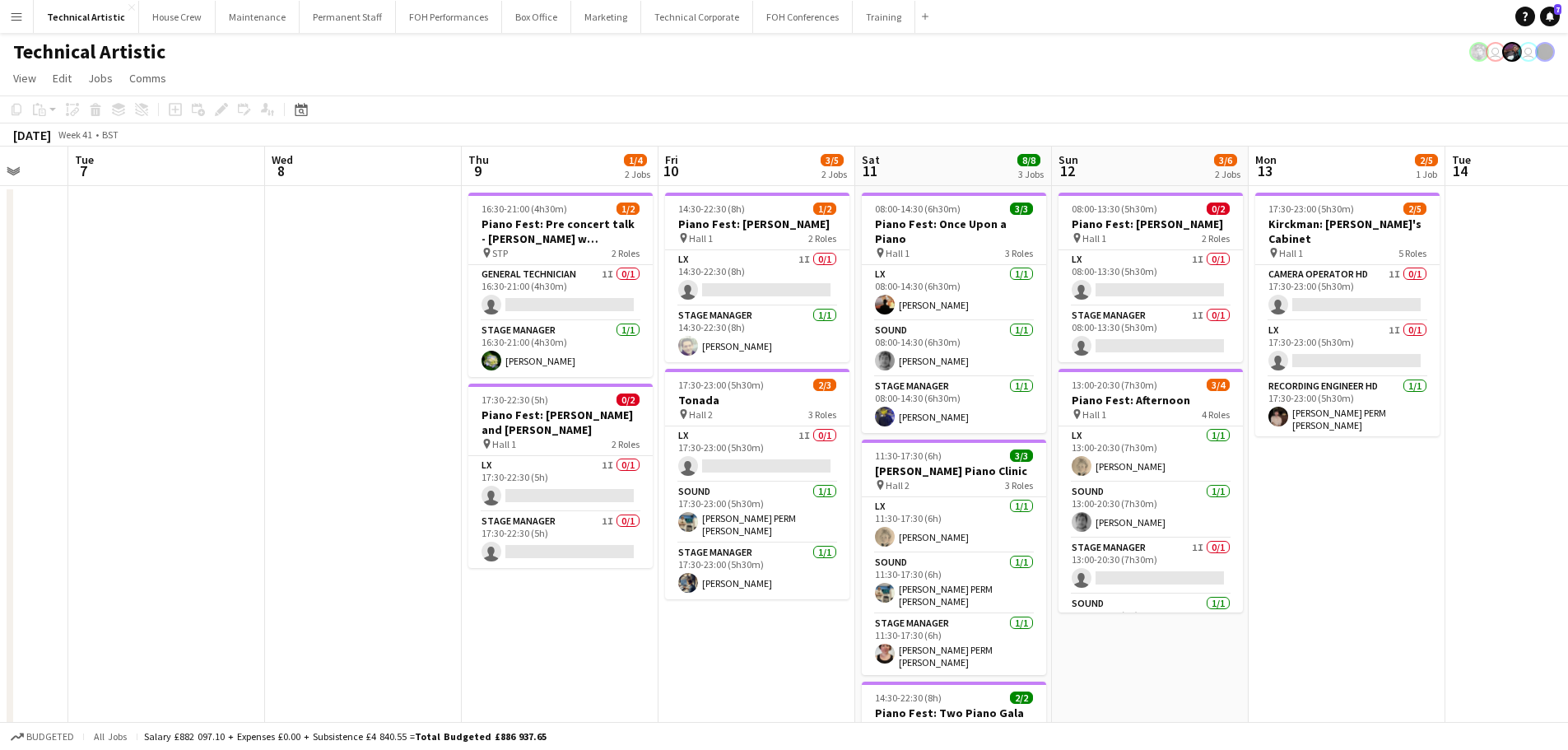
drag, startPoint x: 1462, startPoint y: 496, endPoint x: 497, endPoint y: 450, distance: 966.1
click at [497, 450] on app-calendar-viewport "Sat 4 3/3 1 Job Sun 5 3/4 2 Jobs Mon 6 Tue 7 Wed 8 Thu 9 1/4 2 Jobs Fri 10 3/5 …" at bounding box center [784, 664] width 1568 height 1037
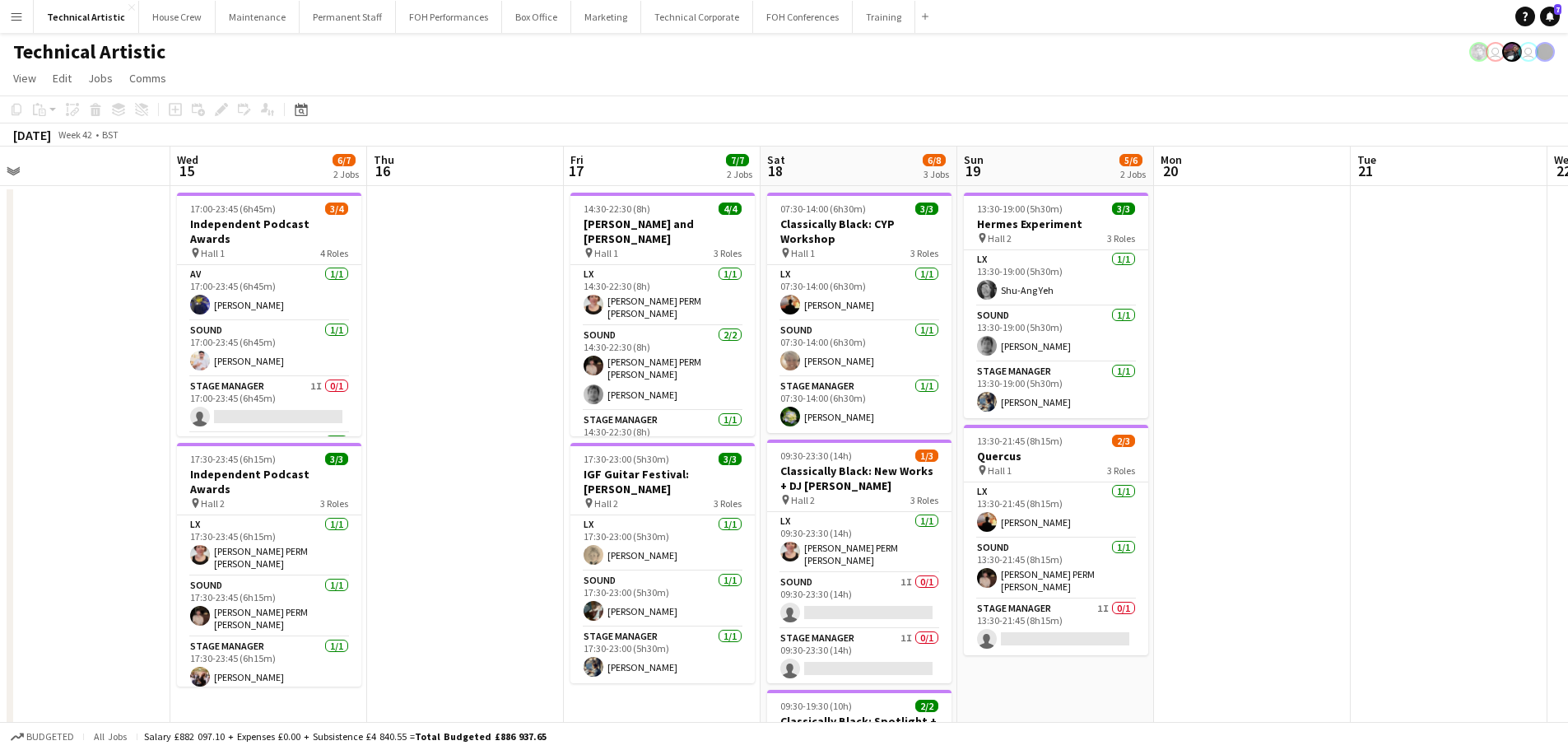
scroll to position [0, 626]
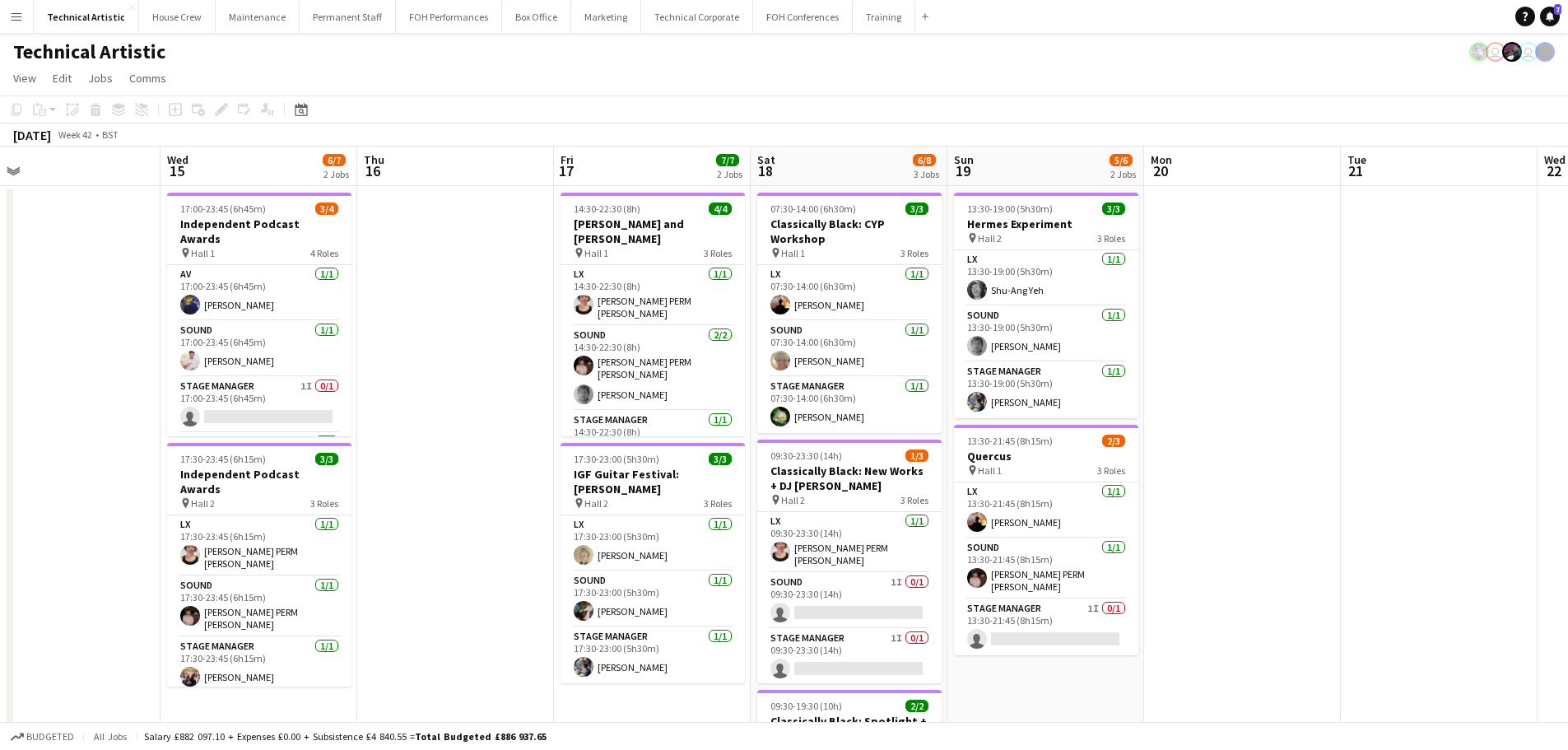
drag, startPoint x: 1137, startPoint y: 492, endPoint x: 667, endPoint y: 476, distance: 470.3
click at [667, 476] on app-calendar-viewport "Sat 11 8/8 3 Jobs Sun 12 3/6 2 Jobs Mon 13 2/5 1 Job Tue 14 Wed 15 6/7 2 Jobs T…" at bounding box center [784, 664] width 1568 height 1037
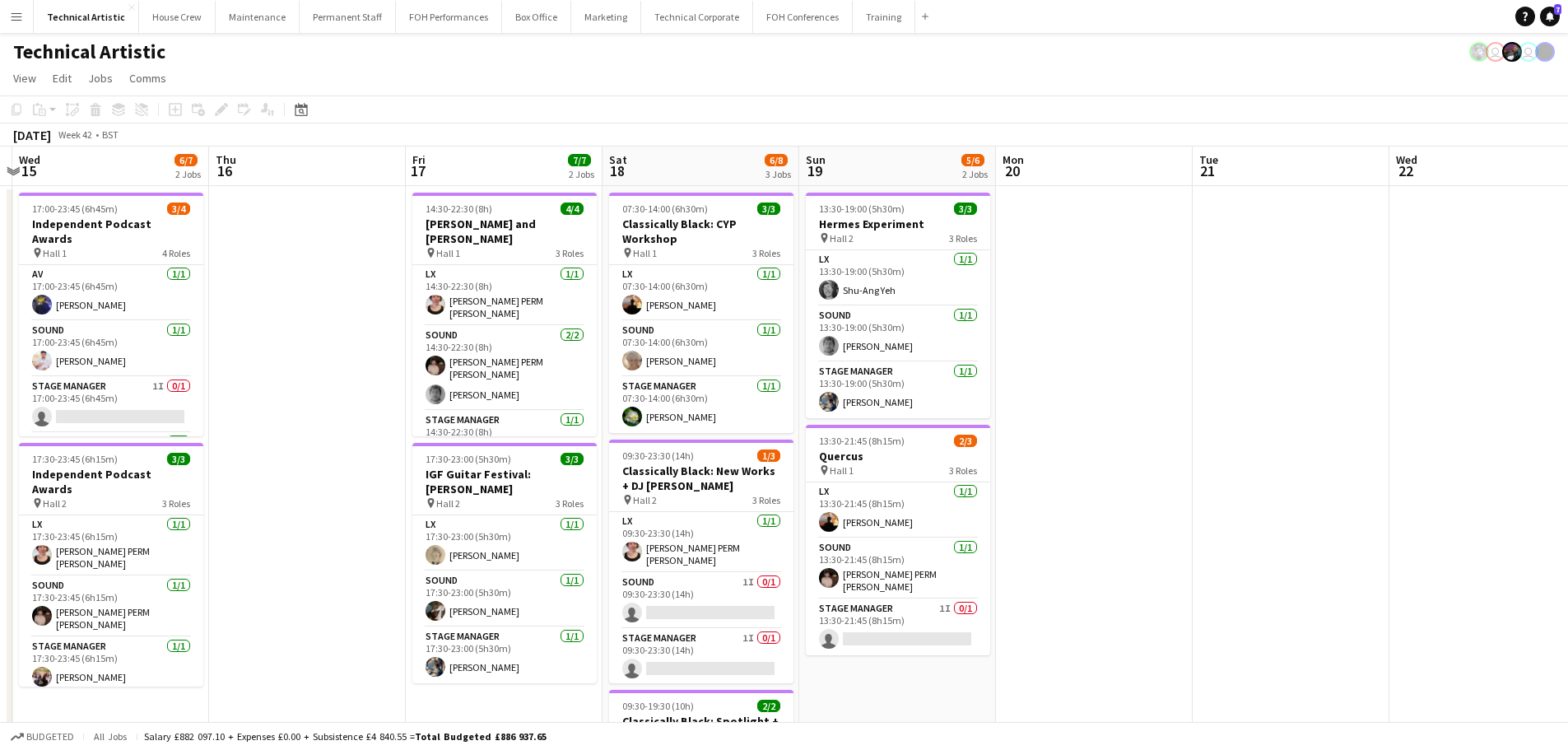
scroll to position [0, 610]
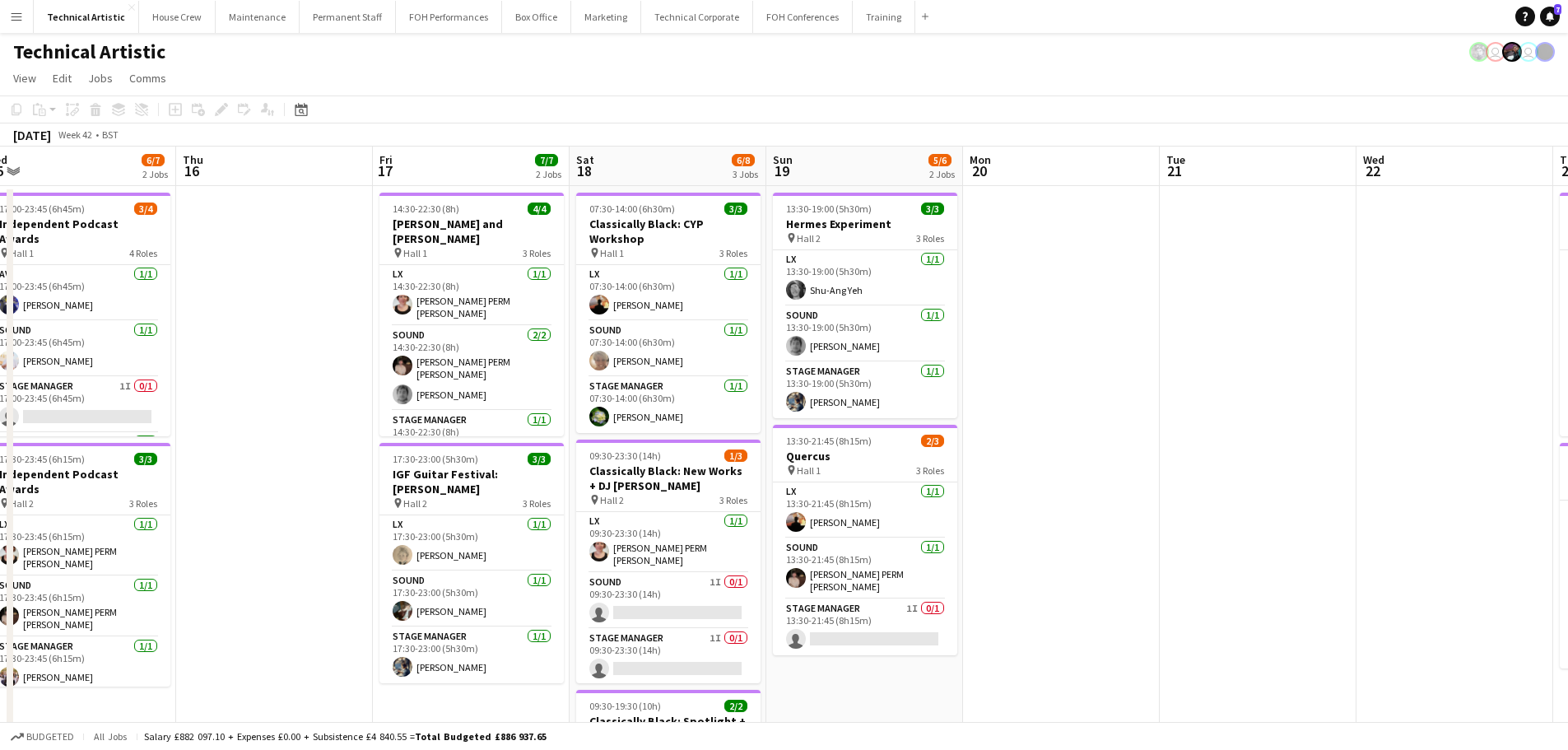
drag, startPoint x: 894, startPoint y: 453, endPoint x: 861, endPoint y: 453, distance: 33.0
click at [861, 453] on app-calendar-viewport "Sun 12 3/6 2 Jobs Mon 13 2/5 1 Job Tue 14 Wed 15 6/7 2 Jobs Thu 16 Fri 17 7/7 2…" at bounding box center [784, 664] width 1568 height 1037
drag, startPoint x: 1184, startPoint y: 497, endPoint x: 97, endPoint y: 330, distance: 1099.8
click at [97, 330] on app-calendar-viewport "Sun 12 3/6 2 Jobs Mon 13 2/5 1 Job Tue 14 Wed 15 6/7 2 Jobs Thu 16 Fri 17 7/7 2…" at bounding box center [784, 664] width 1568 height 1037
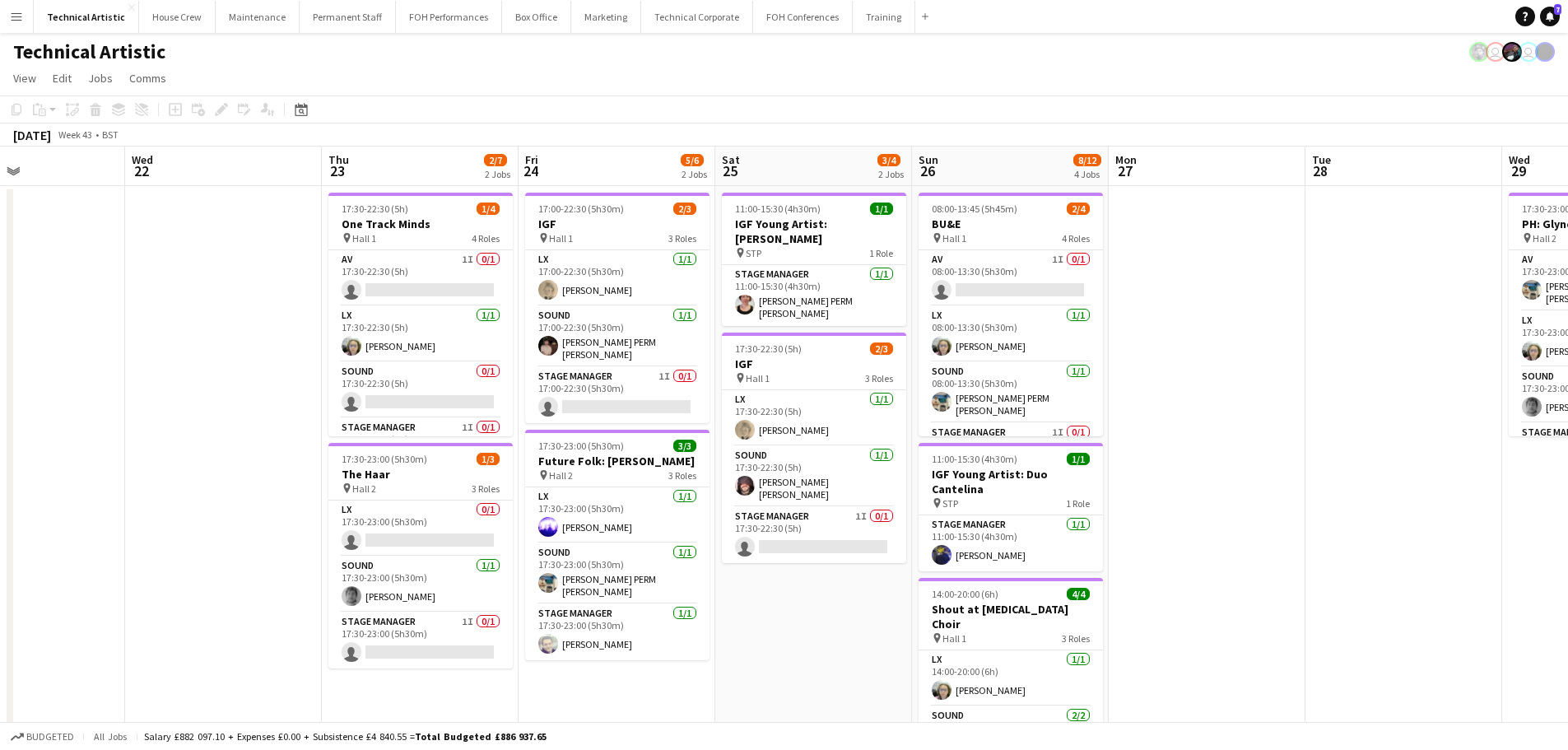
scroll to position [0, 592]
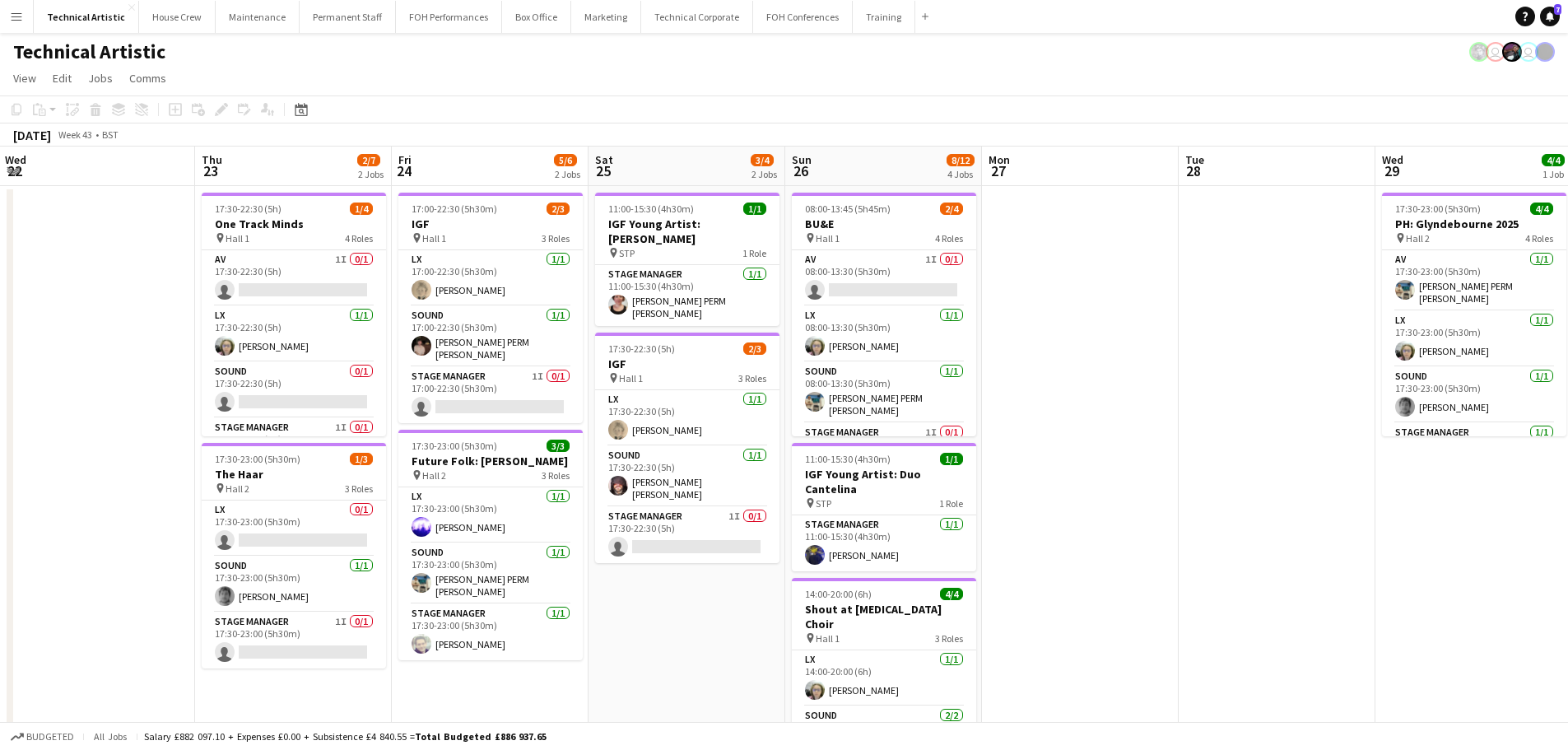
drag, startPoint x: 1175, startPoint y: 529, endPoint x: 1003, endPoint y: 503, distance: 174.0
click at [1003, 503] on app-calendar-viewport "Sun 19 5/6 2 Jobs Mon 20 Tue 21 Wed 22 Thu 23 2/7 2 Jobs Fri 24 5/6 2 Jobs Sat …" at bounding box center [784, 664] width 1568 height 1037
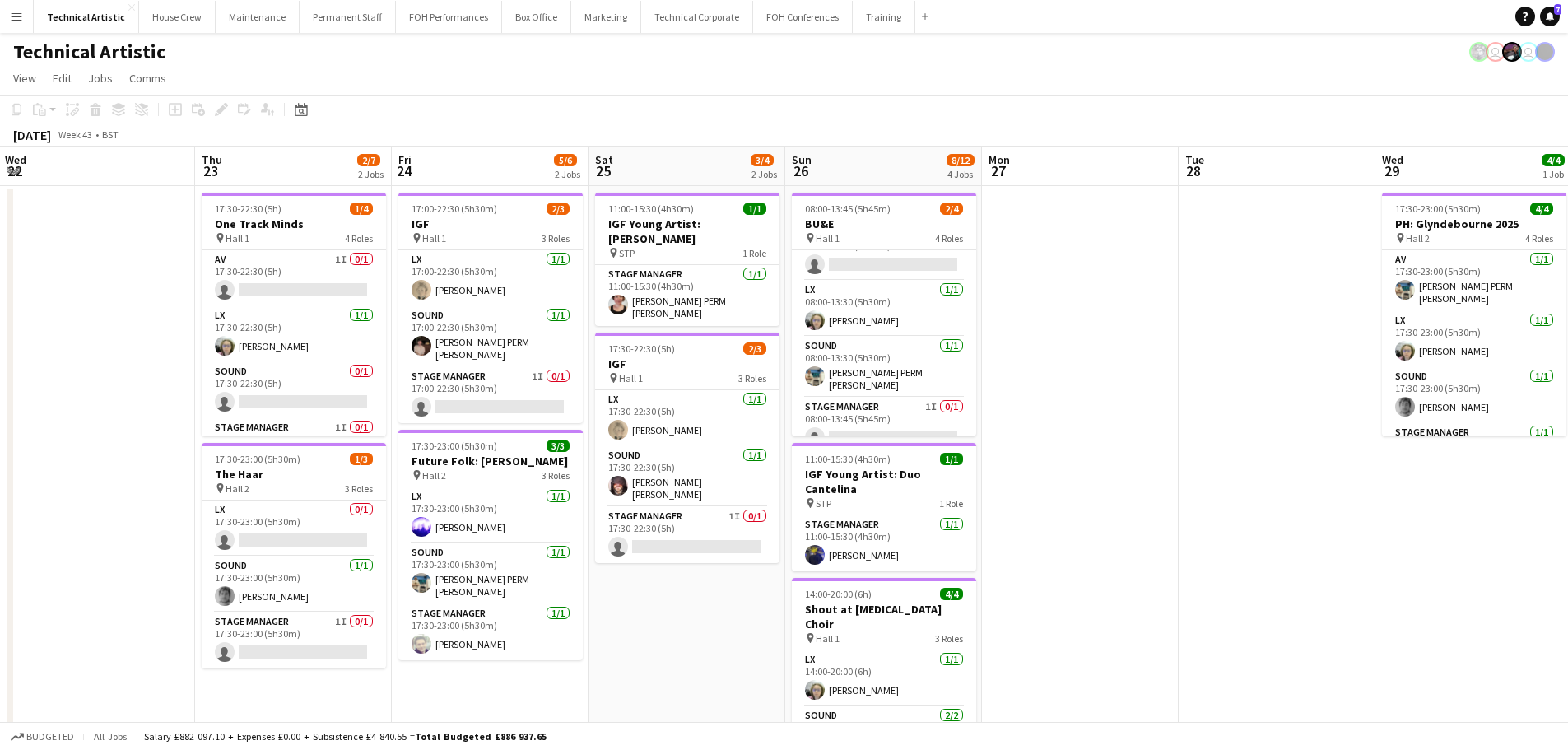
scroll to position [38, 0]
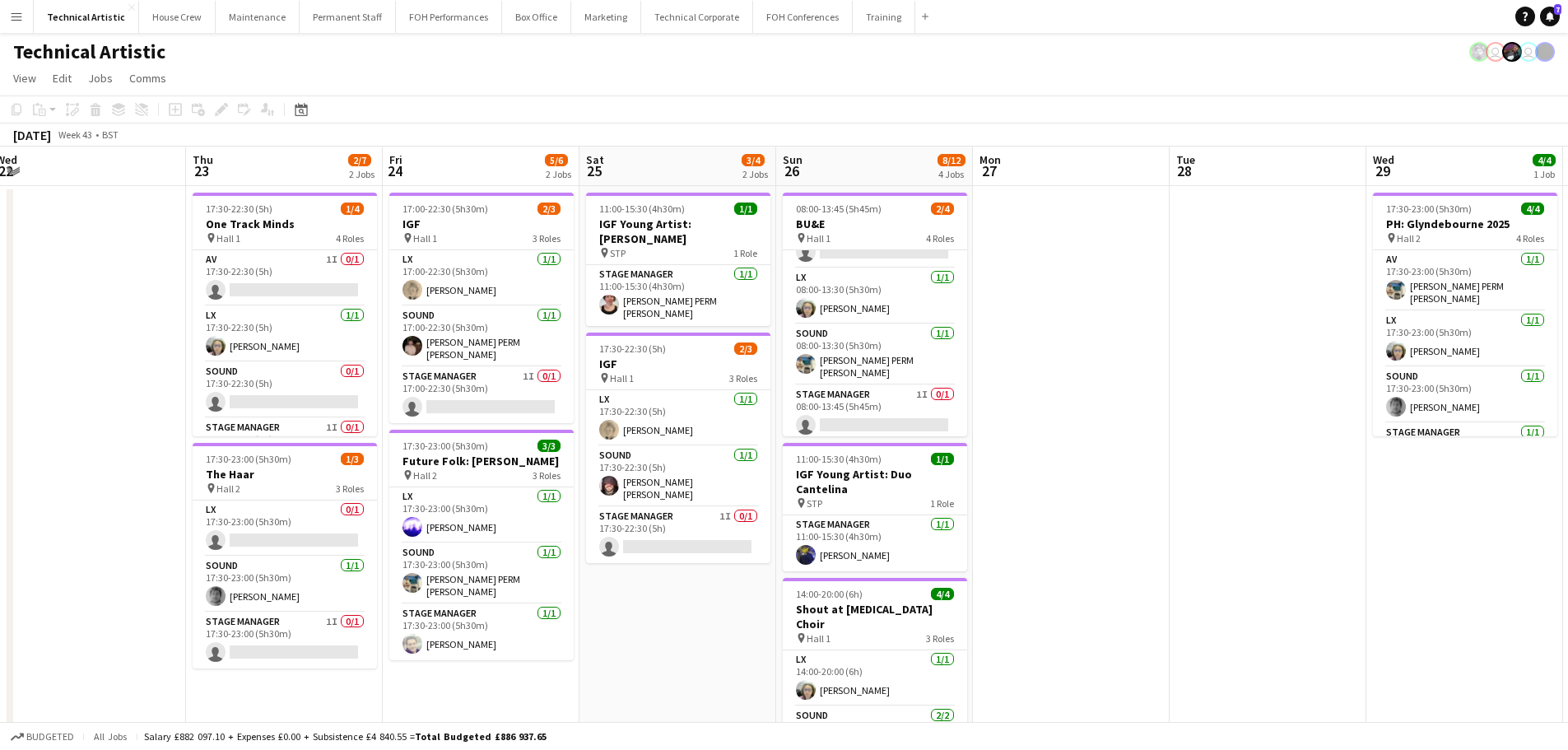
drag, startPoint x: 1127, startPoint y: 442, endPoint x: 503, endPoint y: 296, distance: 640.9
click at [503, 296] on app-calendar-viewport "Sun 19 5/6 2 Jobs Mon 20 Tue 21 Wed 22 Thu 23 2/7 2 Jobs Fri 24 5/6 2 Jobs Sat …" at bounding box center [784, 664] width 1568 height 1037
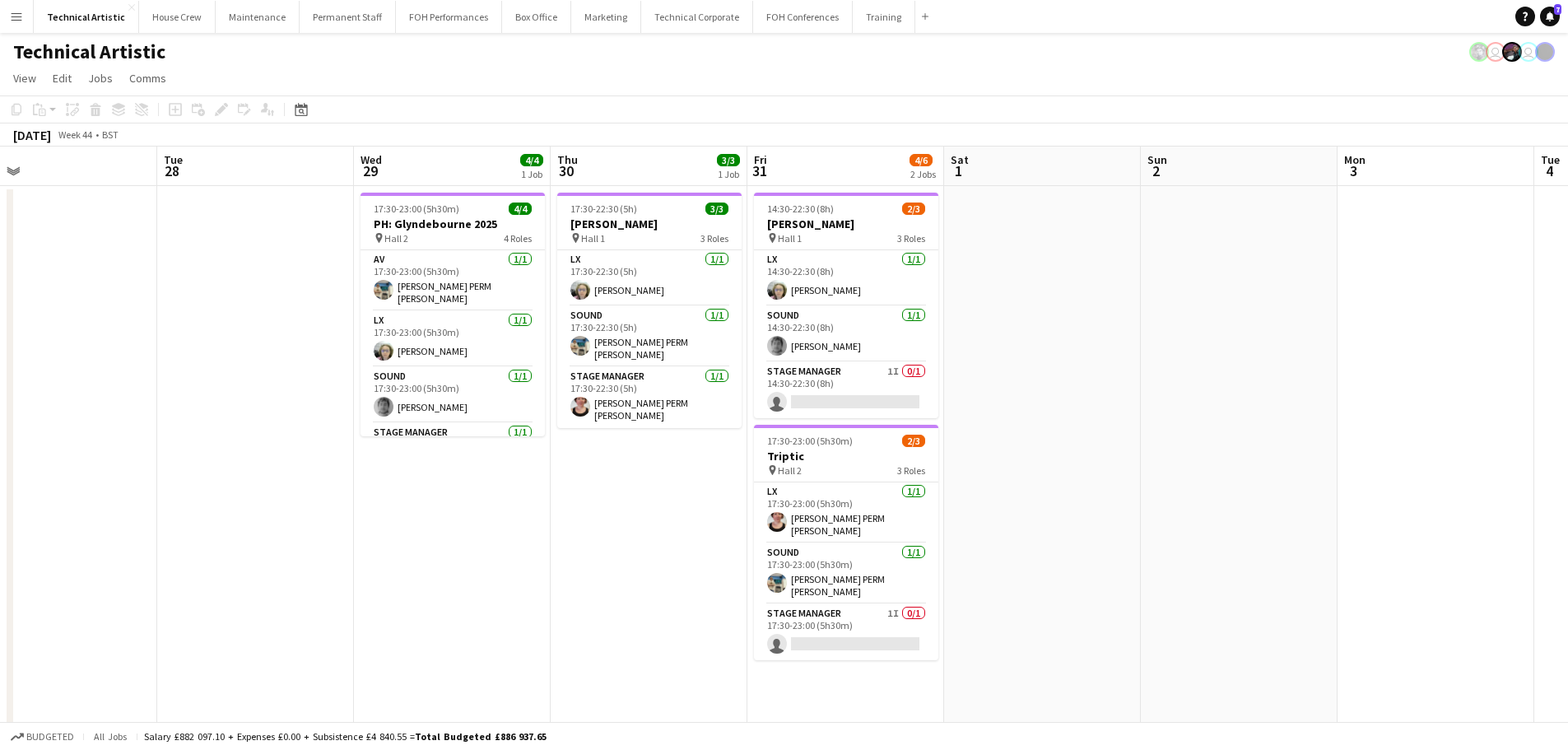
scroll to position [0, 467]
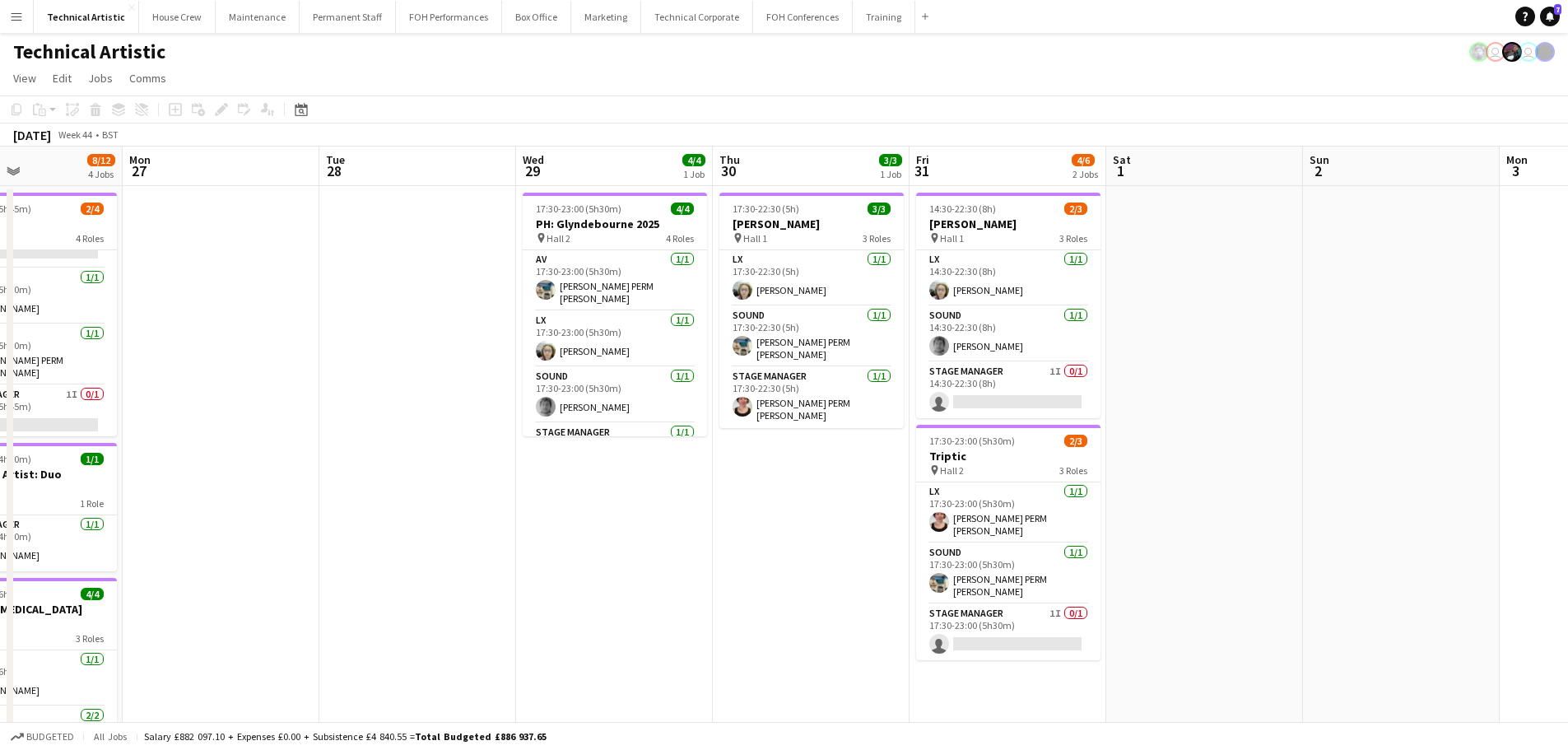
drag, startPoint x: 1027, startPoint y: 458, endPoint x: 595, endPoint y: 358, distance: 443.4
click at [595, 358] on app-calendar-viewport "Fri 24 5/6 2 Jobs Sat 25 3/4 2 Jobs Sun 26 8/12 4 Jobs Mon 27 Tue 28 Wed 29 4/4…" at bounding box center [784, 664] width 1568 height 1037
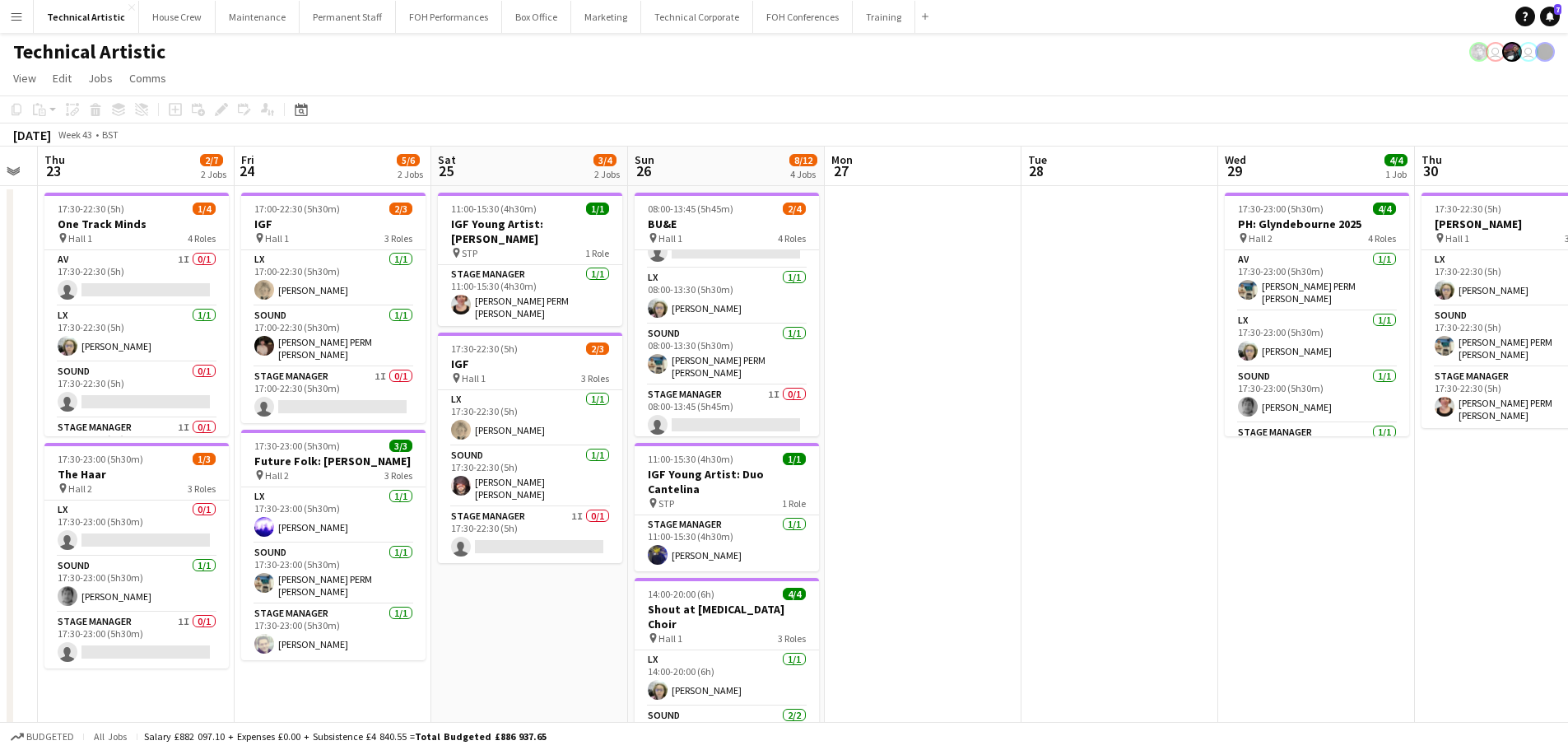
drag, startPoint x: 229, startPoint y: 322, endPoint x: 979, endPoint y: 274, distance: 751.5
click at [1218, 274] on app-calendar-viewport "Tue 21 Wed 22 Thu 23 2/7 2 Jobs Fri 24 5/6 2 Jobs Sat 25 3/4 2 Jobs Sun 26 8/12…" at bounding box center [784, 664] width 1568 height 1037
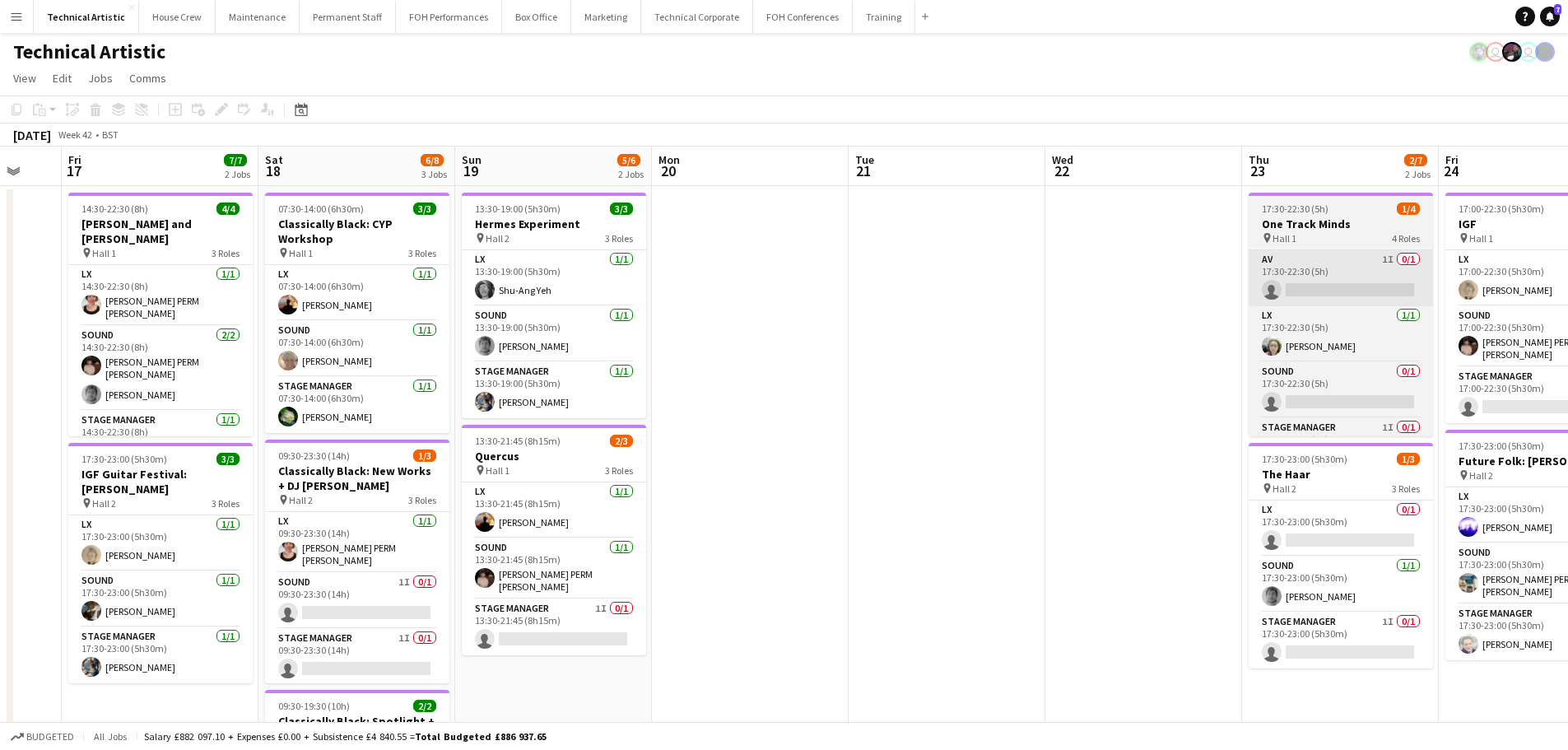
drag, startPoint x: 249, startPoint y: 320, endPoint x: 1251, endPoint y: 280, distance: 1002.8
click at [1258, 280] on app-calendar-viewport "Wed 15 6/7 2 Jobs Thu 16 Fri 17 7/7 2 Jobs Sat 18 6/8 3 Jobs Sun 19 5/6 2 Jobs …" at bounding box center [784, 664] width 1568 height 1037
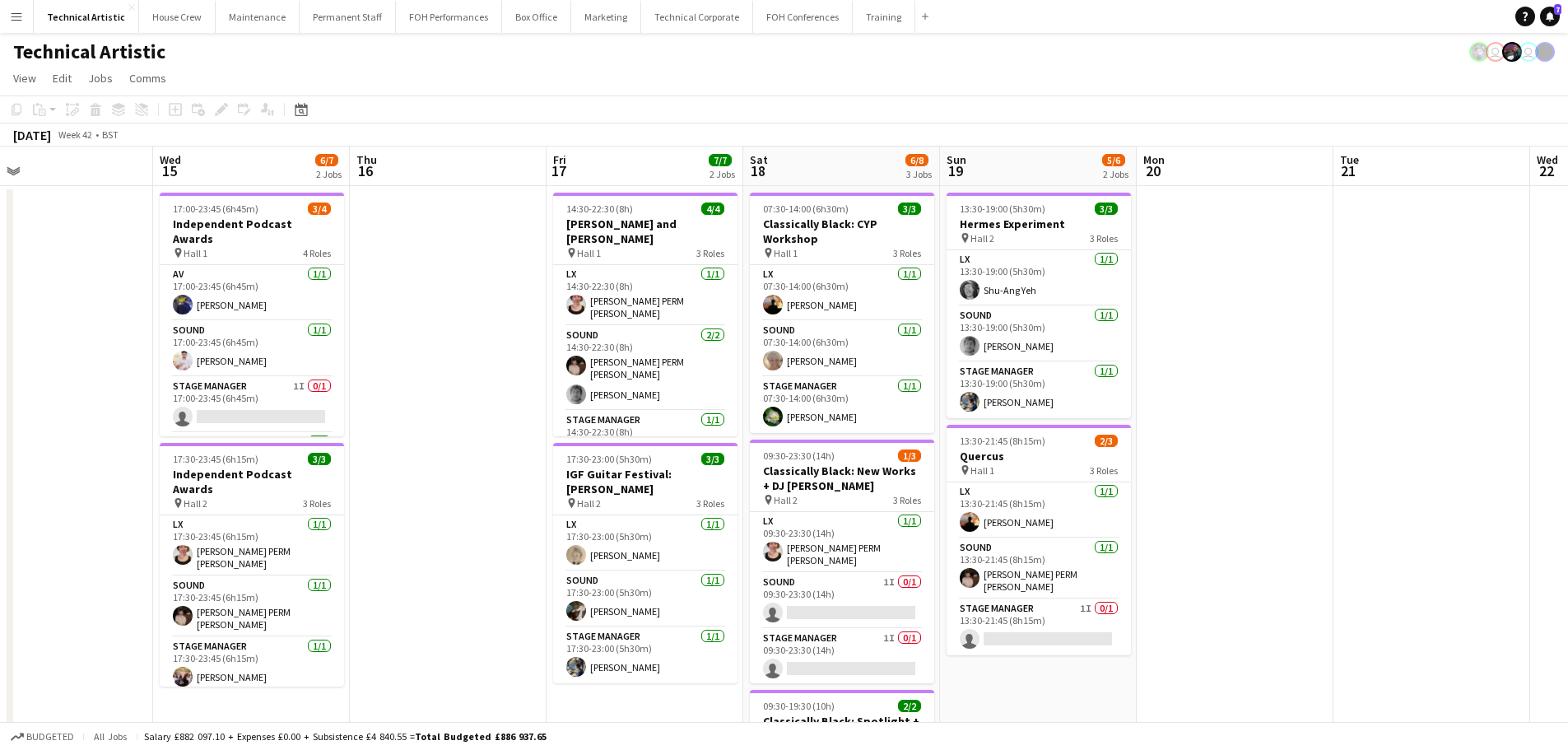
drag, startPoint x: 511, startPoint y: 311, endPoint x: 1237, endPoint y: 306, distance: 726.0
click at [1237, 306] on app-calendar-viewport "Mon 13 2/5 1 Job Tue 14 Wed 15 6/7 2 Jobs Thu 16 Fri 17 7/7 2 Jobs Sat 18 6/8 3…" at bounding box center [784, 664] width 1568 height 1037
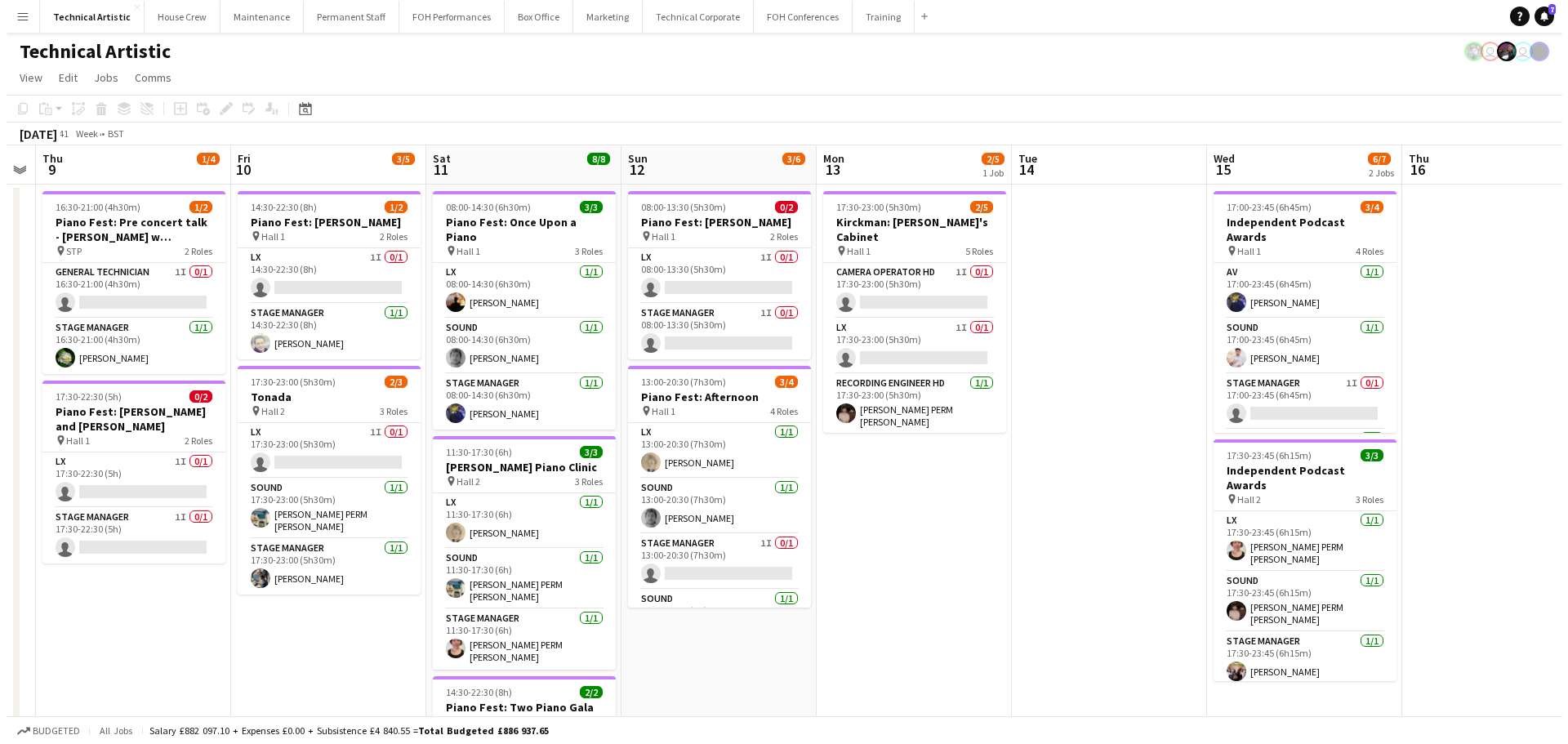
scroll to position [0, 521]
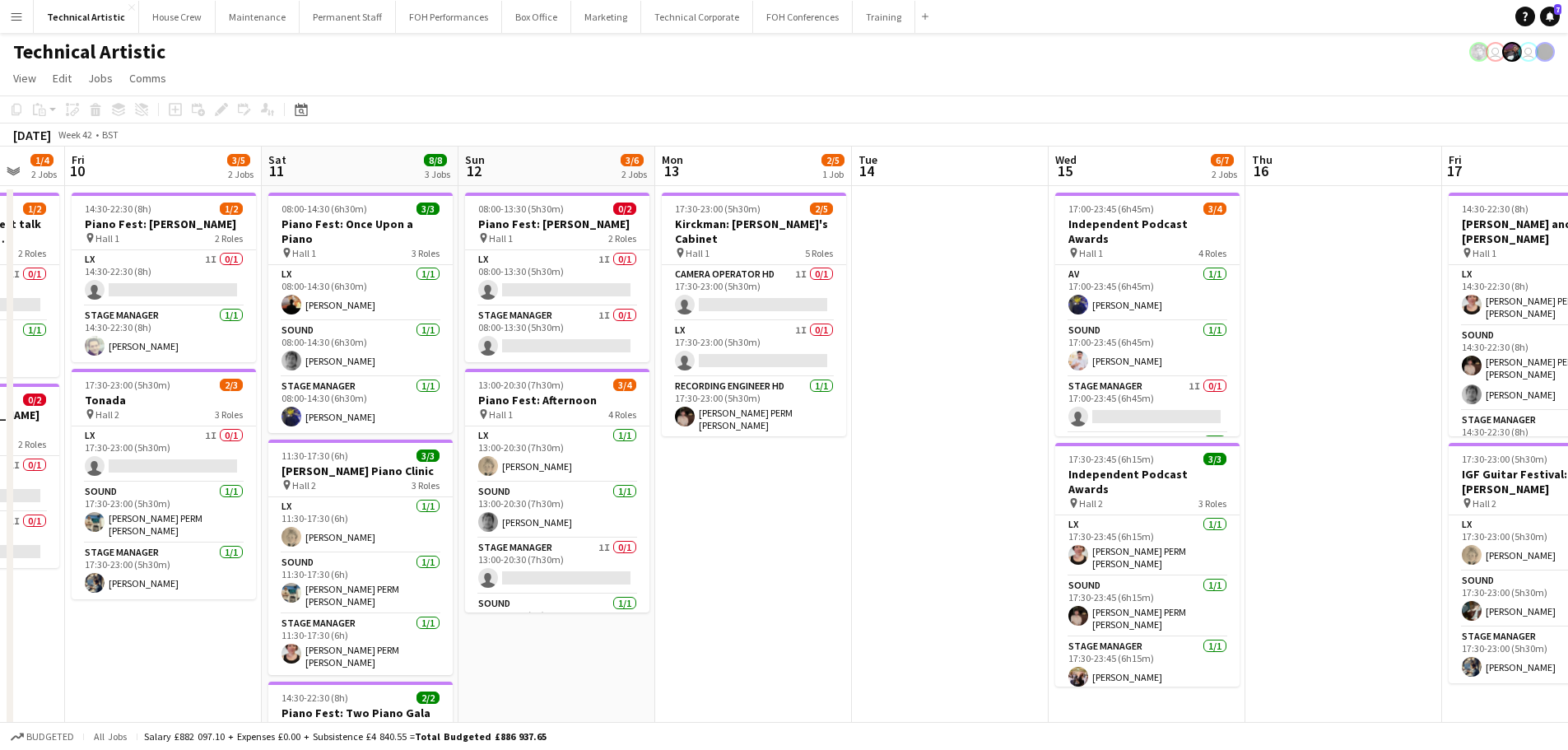
drag, startPoint x: 568, startPoint y: 245, endPoint x: 1302, endPoint y: 242, distance: 734.0
click at [1302, 242] on app-calendar-viewport "Tue 7 Wed 8 Thu 9 1/4 2 Jobs Fri 10 3/5 2 Jobs Sat 11 8/8 3 Jobs Sun 12 3/6 2 J…" at bounding box center [784, 664] width 1568 height 1037
click at [700, 27] on button "Technical Corporate Close" at bounding box center [697, 17] width 112 height 32
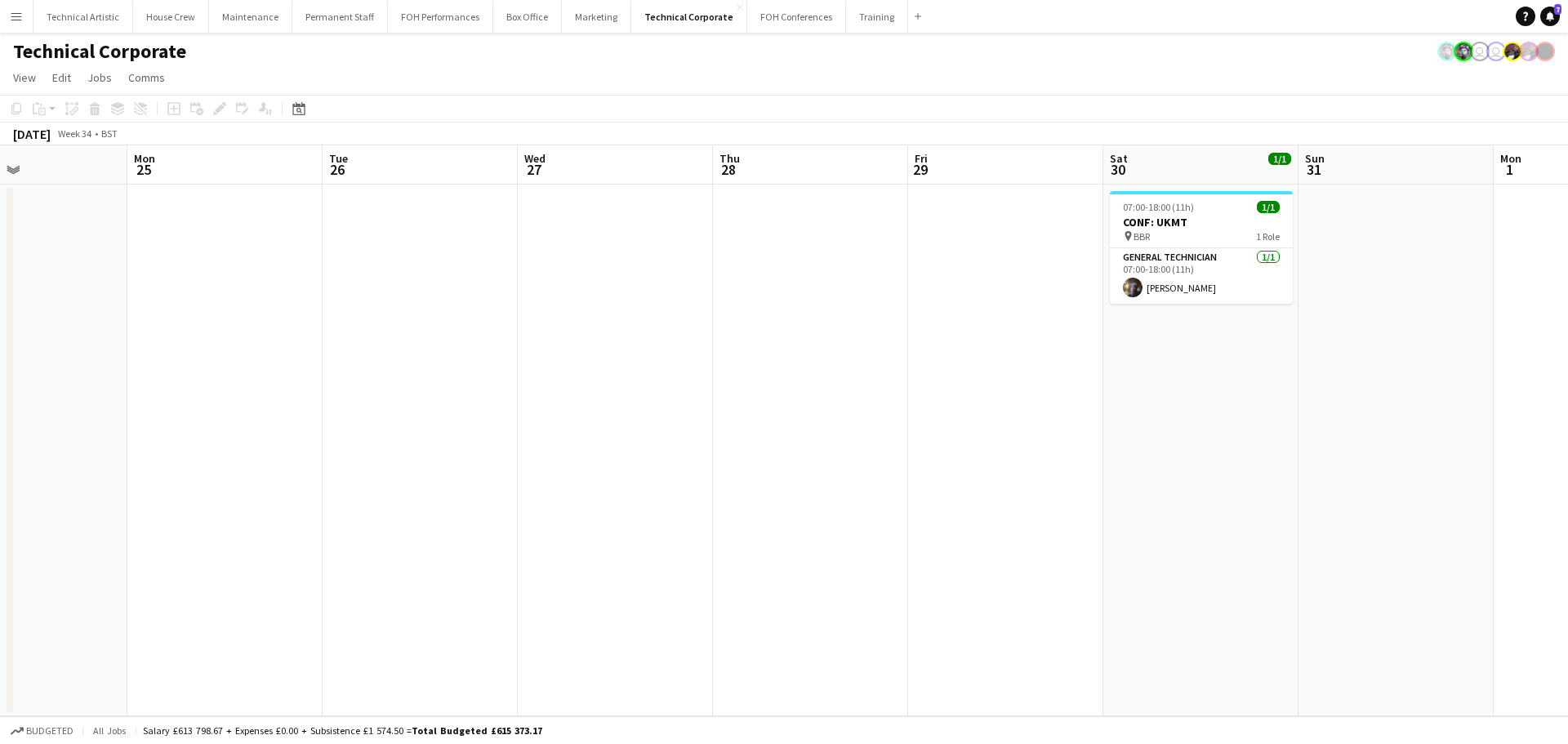
drag, startPoint x: 417, startPoint y: 299, endPoint x: 191, endPoint y: 274, distance: 227.4
click at [179, 274] on app-calendar-viewport "Thu 21 Fri 22 Sat 23 Sun 24 Mon 25 Tue 26 Wed 27 Thu 28 Fri 29 Sat 30 1/1 1 Job…" at bounding box center [784, 430] width 1568 height 570
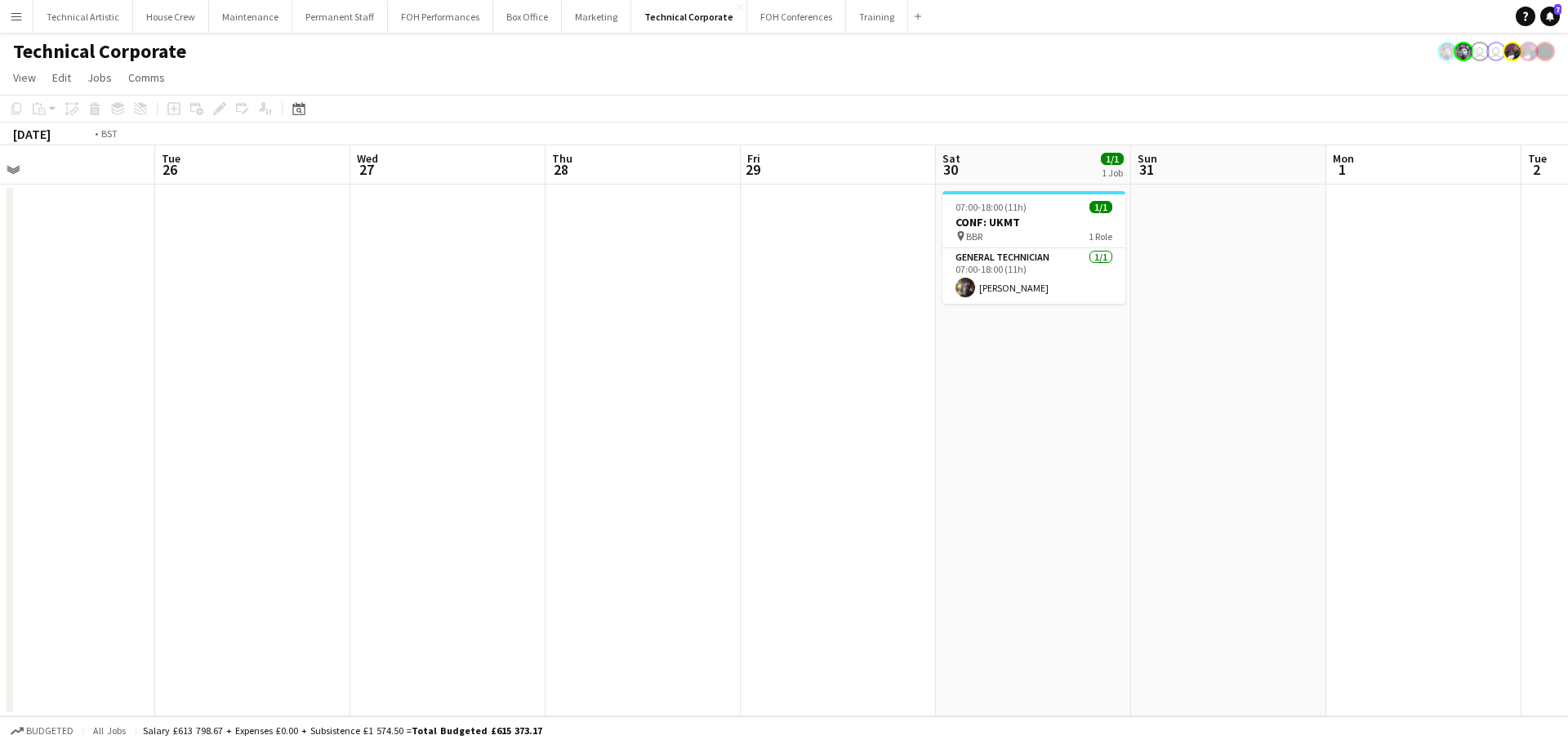
drag, startPoint x: 93, startPoint y: 251, endPoint x: 29, endPoint y: 250, distance: 64.0
click at [29, 250] on app-calendar-viewport "Fri 22 Sat 23 Sun 24 Mon 25 Tue 26 Wed 27 Thu 28 Fri 29 Sat 30 1/1 1 Job Sun 31…" at bounding box center [784, 430] width 1568 height 570
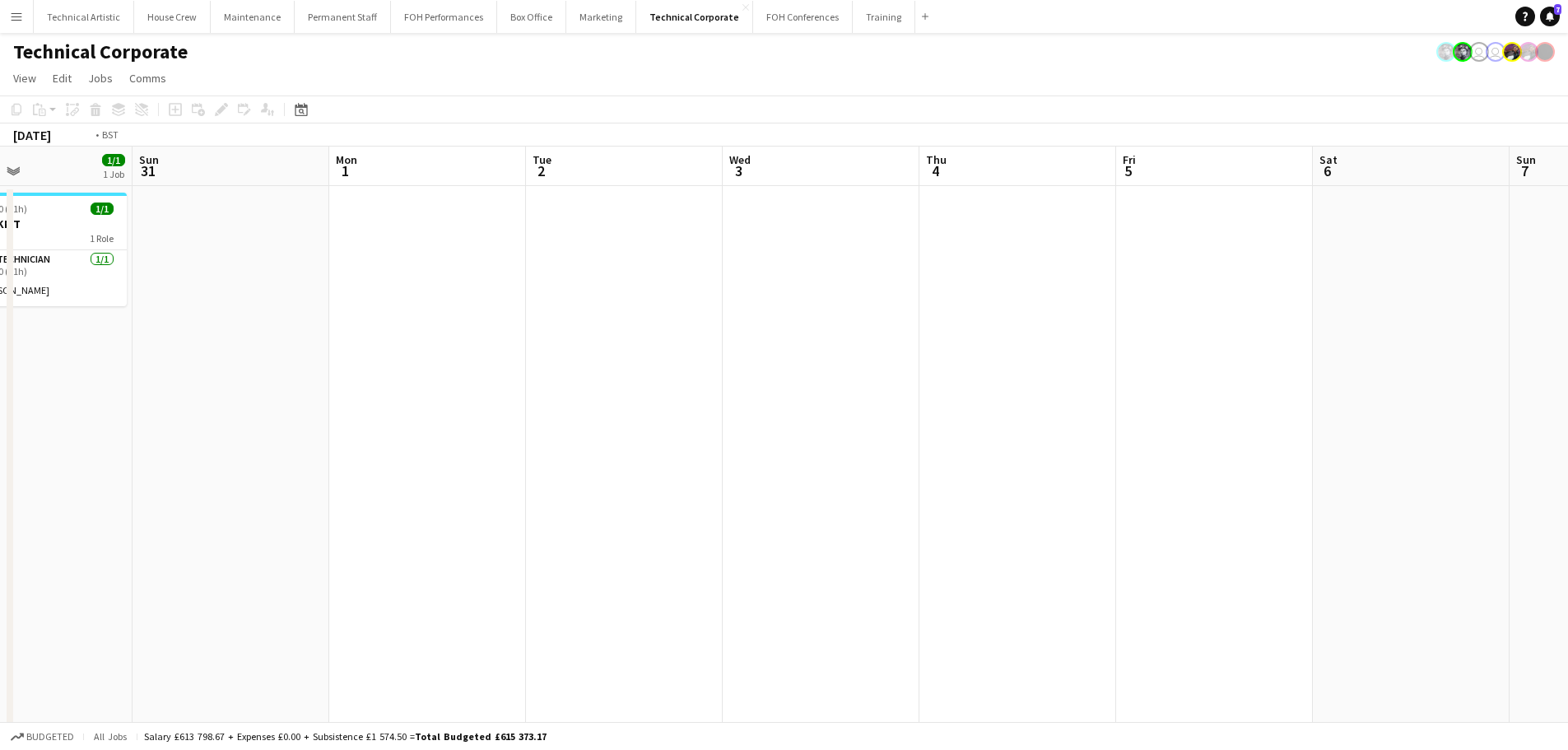
drag, startPoint x: 1140, startPoint y: 361, endPoint x: 3, endPoint y: 275, distance: 1140.2
click at [0, 275] on app-calendar-viewport "Thu 28 Fri 29 Sat 30 1/1 1 Job Sun 31 Mon 1 Tue 2 Wed 3 Thu 4 Fri 5 Sat 6 Sun 7…" at bounding box center [784, 560] width 1568 height 829
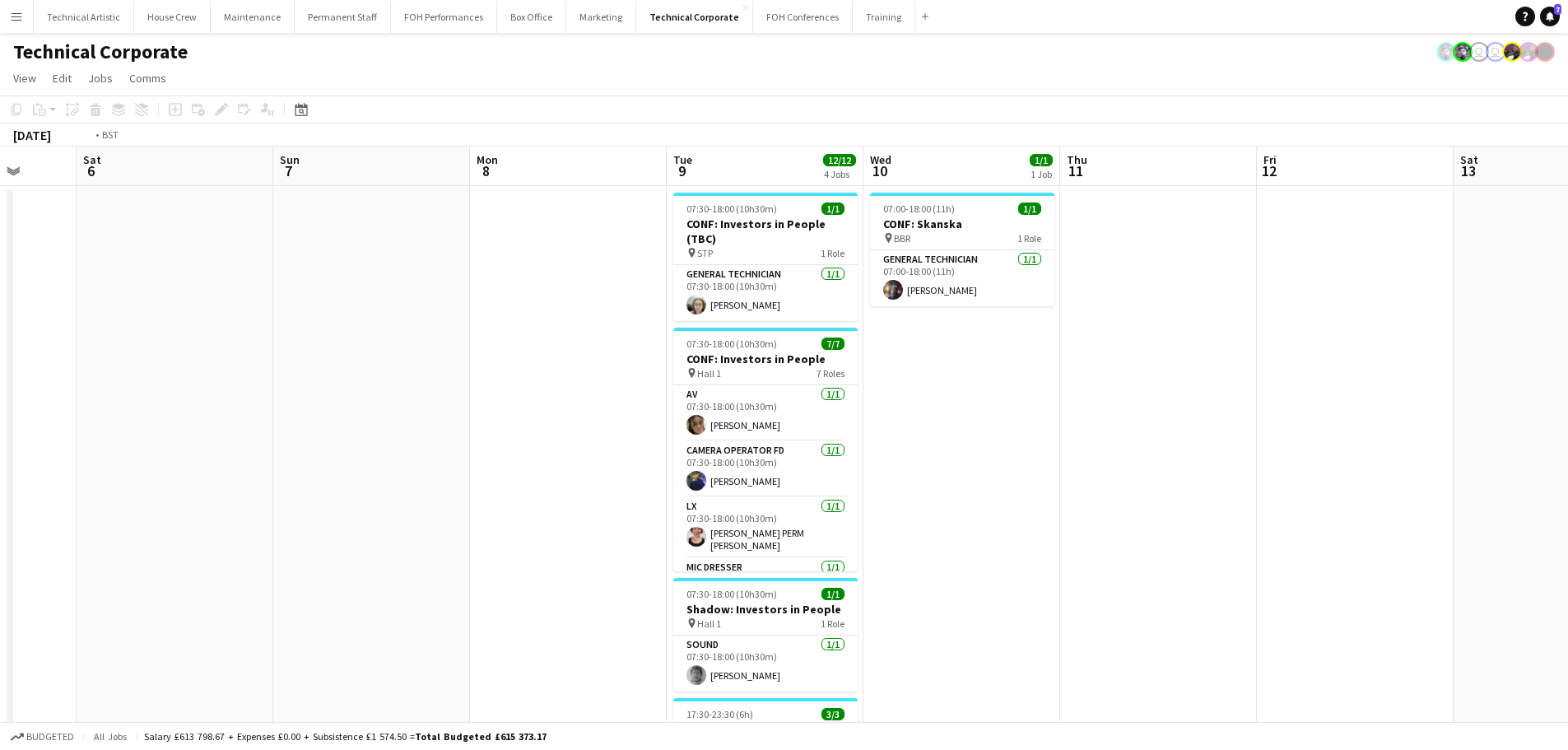
drag, startPoint x: 1052, startPoint y: 411, endPoint x: 130, endPoint y: 287, distance: 930.3
click at [0, 291] on app-calendar-viewport "Wed 3 Thu 4 Fri 5 Sat 6 Sun 7 Mon 8 Tue 9 12/12 4 Jobs Wed 10 1/1 1 Job Thu 11 …" at bounding box center [784, 560] width 1568 height 829
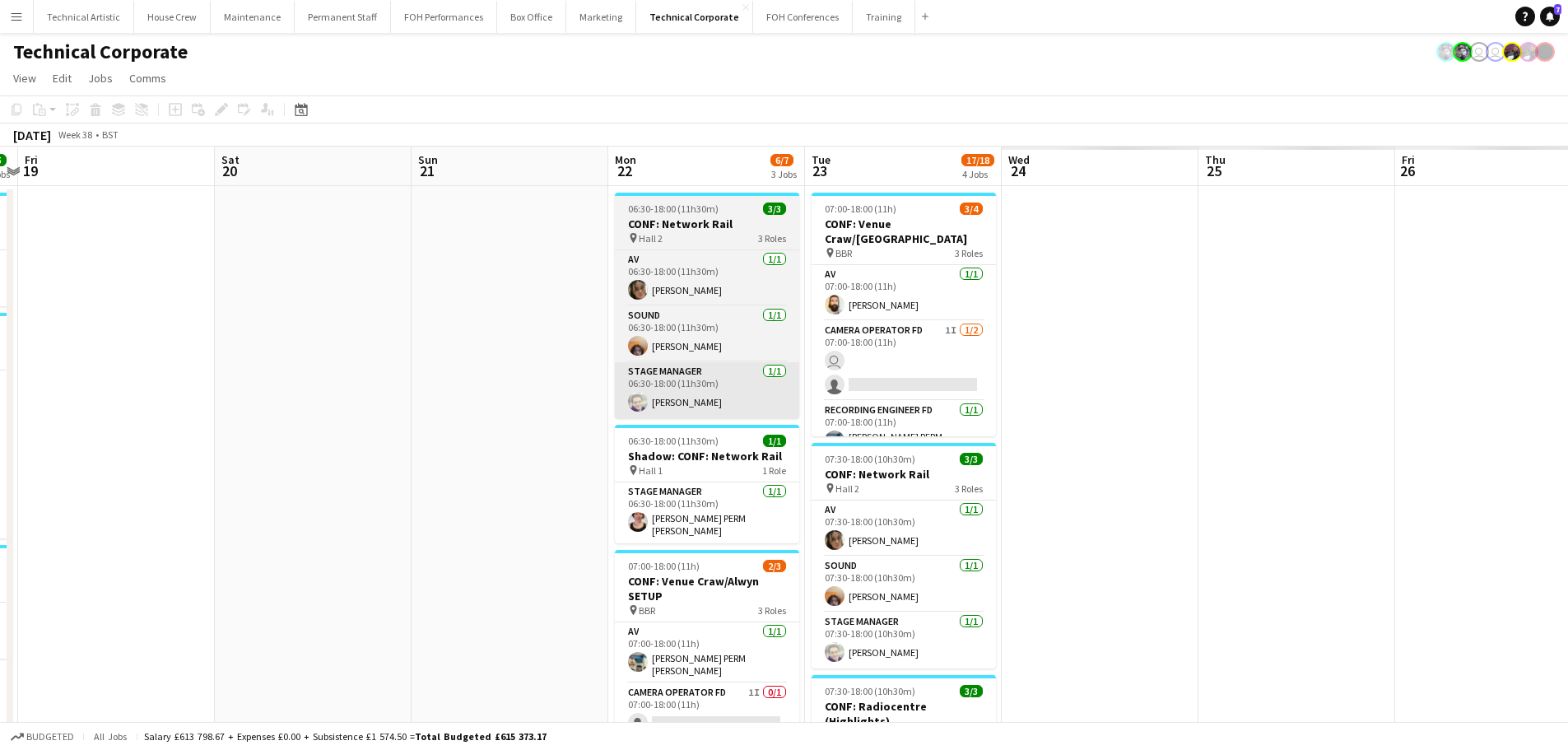
drag
click at [0, 366] on app-calendar-viewport "Sun 14 Mon 15 Tue 16 8/8 3 Jobs Wed 17 11/11 5 Jobs Thu 18 5/5 3 Jobs Fri 19 Sa…" at bounding box center [784, 673] width 1568 height 1054
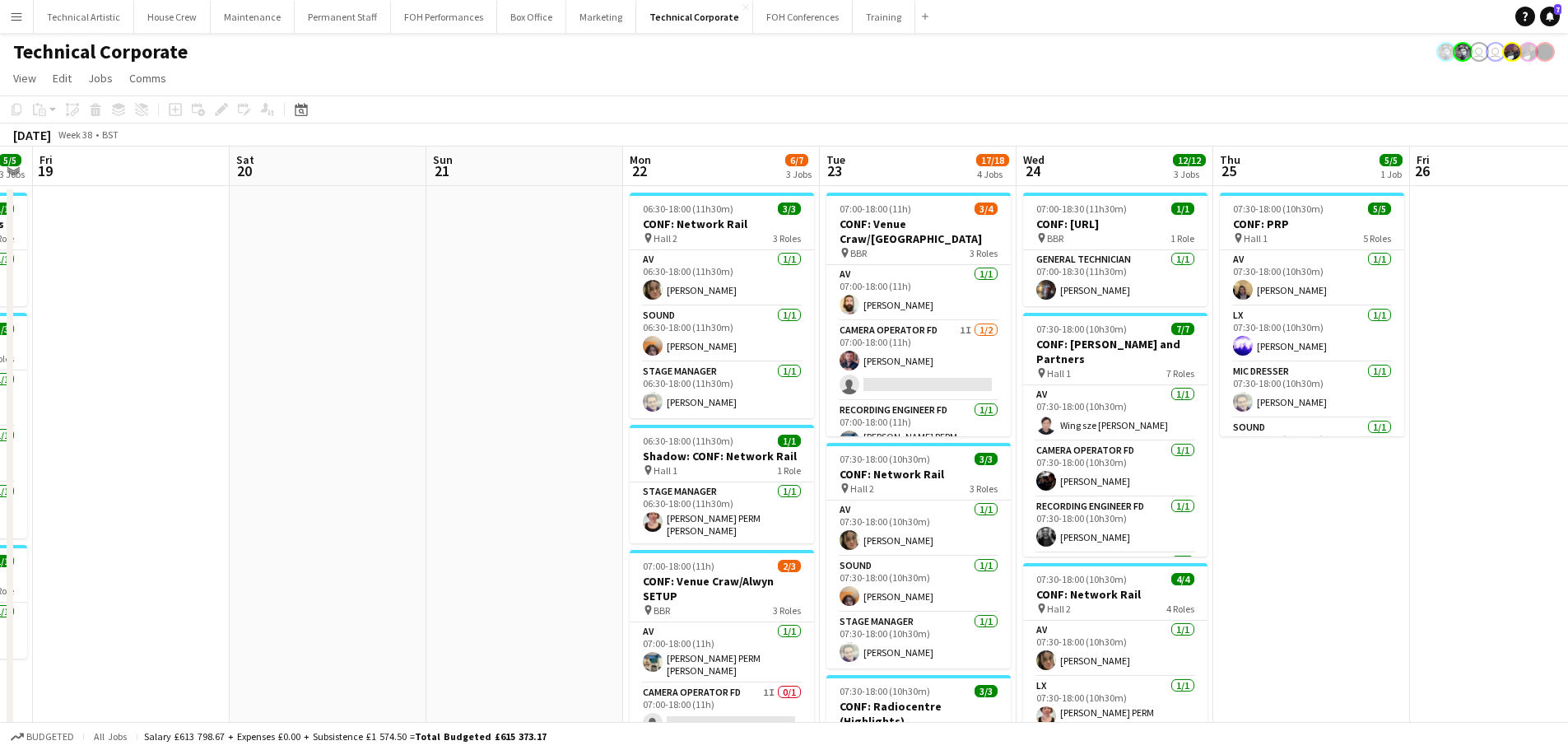
click at [133, 340] on app-calendar-viewport "Tue 16 8/8 3 Jobs Wed 17 11/11 5 Jobs Thu 18 5/5 3 Jobs Fri 19 Sat 20 Sun 21 Mo…" at bounding box center [784, 673] width 1568 height 1054
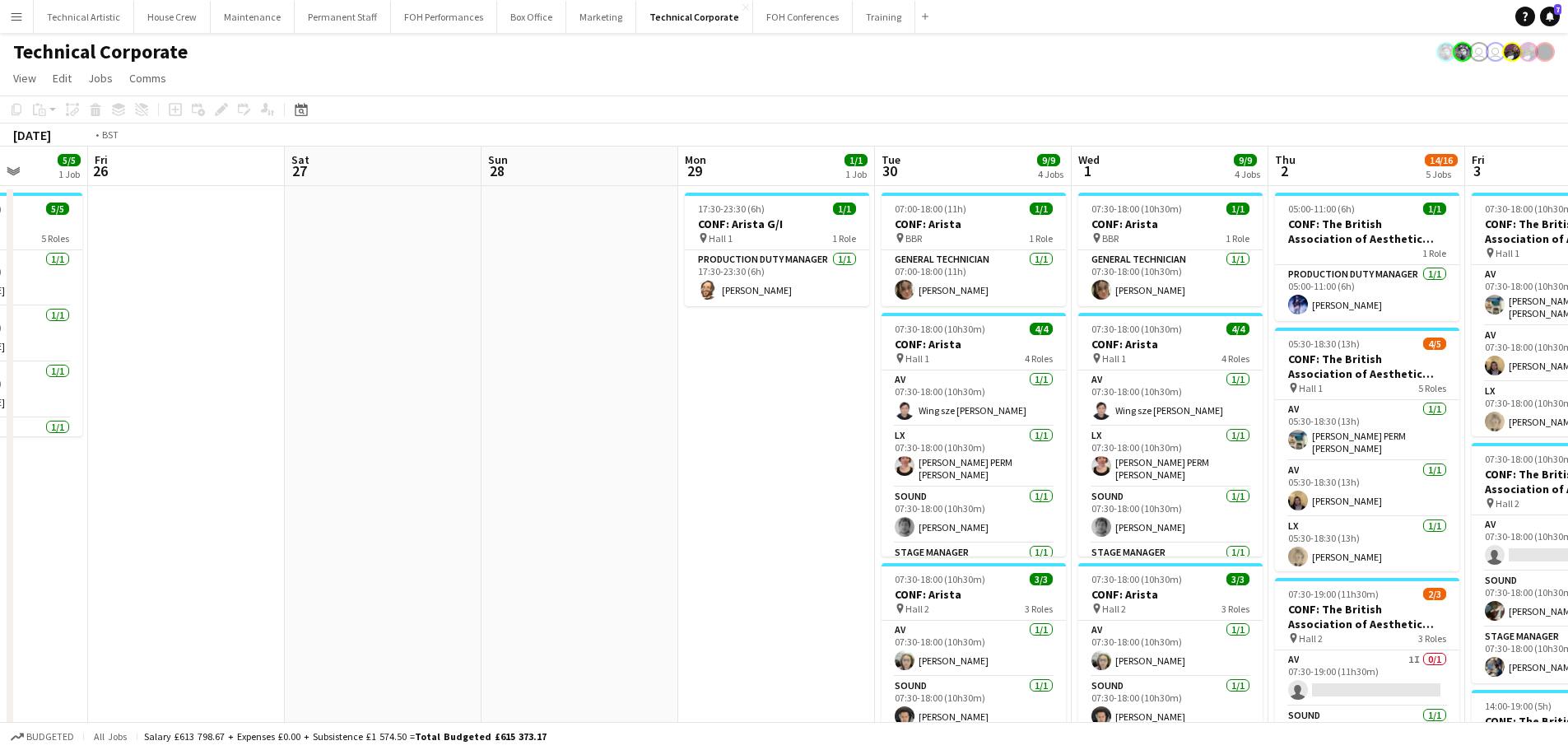
click at [120, 317] on app-calendar-viewport "Mon 22 6/7 3 Jobs Tue 23 17/18 4 Jobs Wed 24 12/12 3 Jobs Thu 25 5/5 1 Job Fri …" at bounding box center [784, 749] width 1568 height 1205
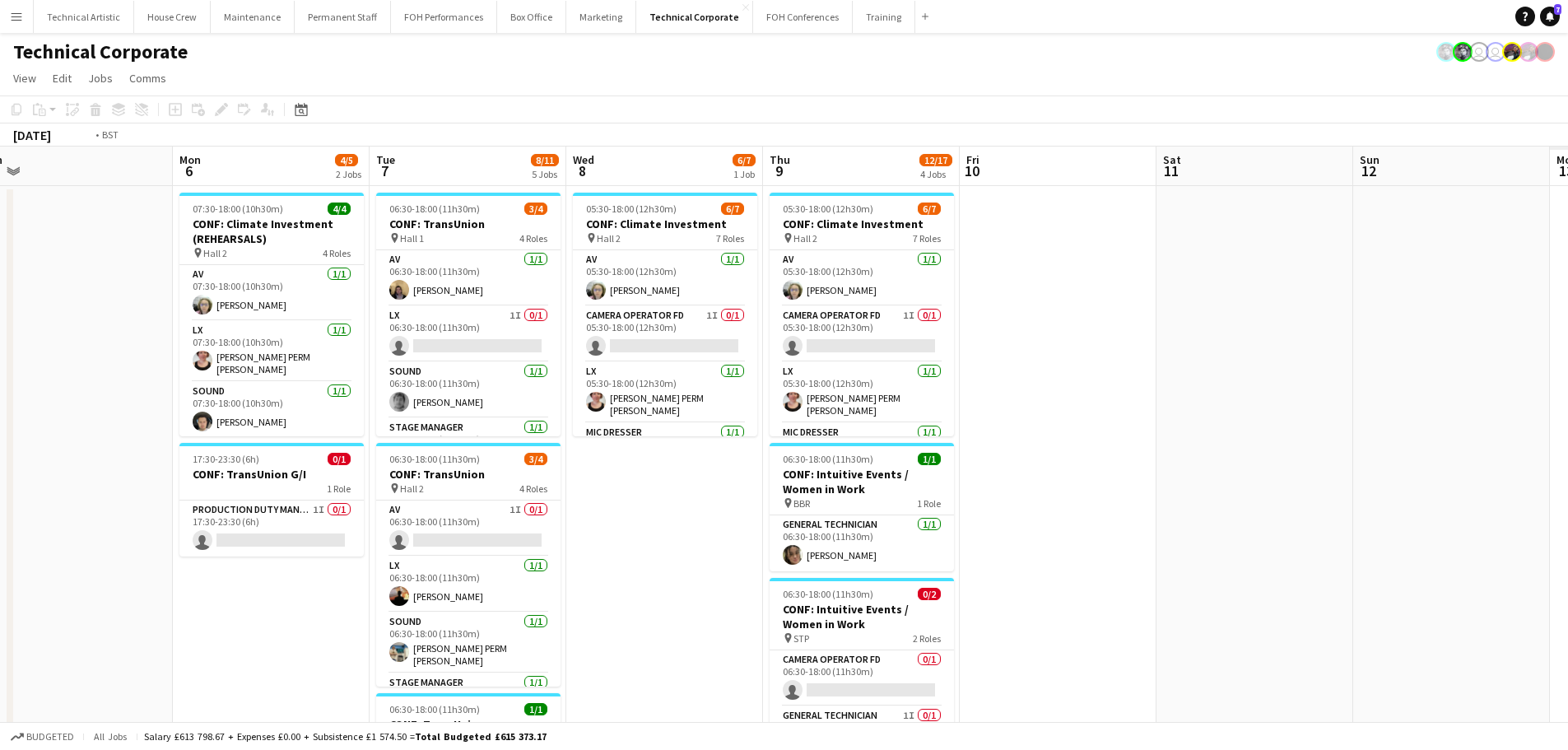
click at [70, 405] on app-calendar-viewport "Thu 2 14/16 5 Jobs Fri 3 7/9 3 Jobs Sat 4 Sun 5 Mon 6 4/5 2 Jobs Tue 7 8/11 5 J…" at bounding box center [784, 749] width 1568 height 1205
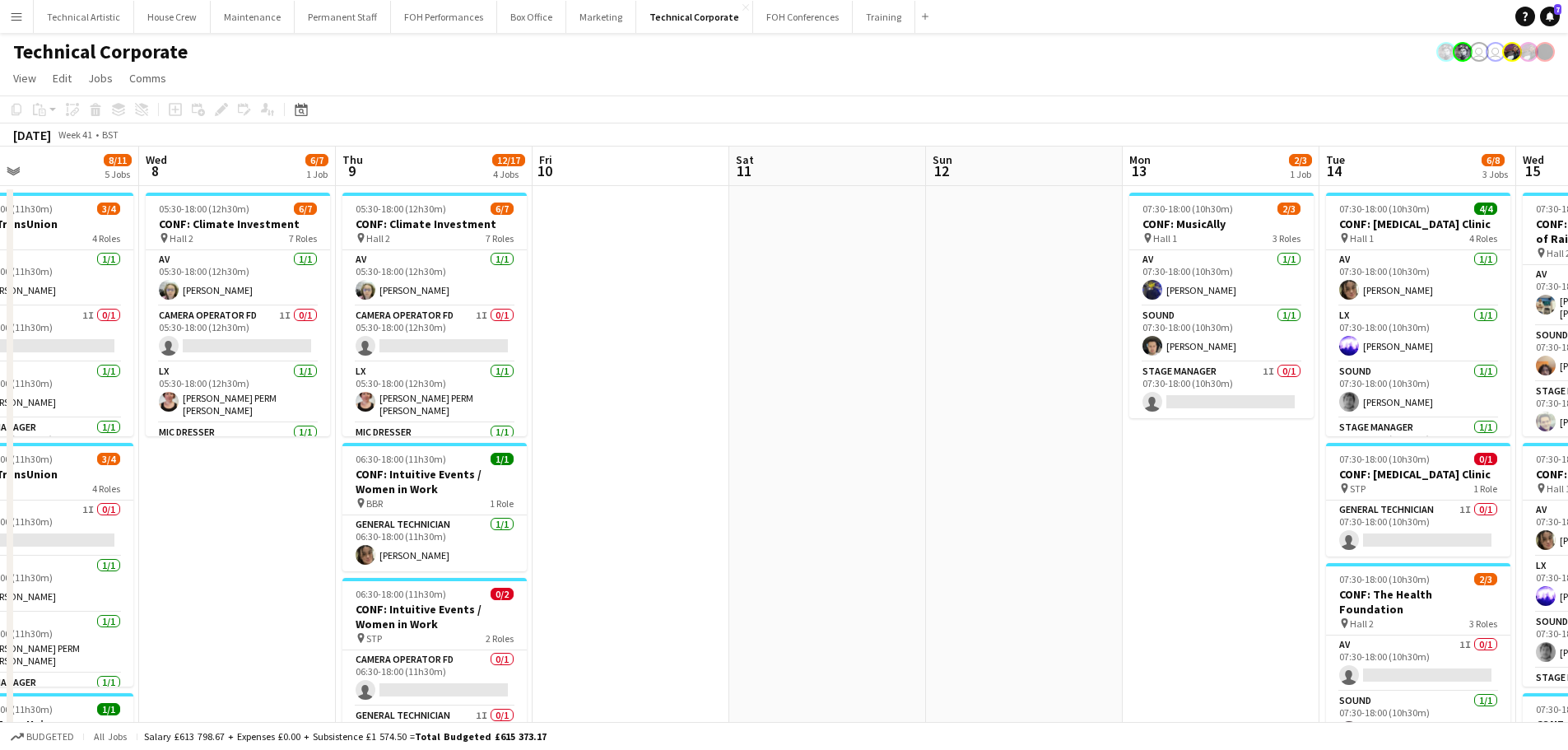
click at [0, 330] on app-calendar-viewport "Fri 3 7/9 3 Jobs Sat 4 Sun 5 Mon 6 4/5 2 Jobs Tue 7 8/11 5 Jobs Wed 8 6/7 1 Job…" at bounding box center [784, 749] width 1568 height 1205
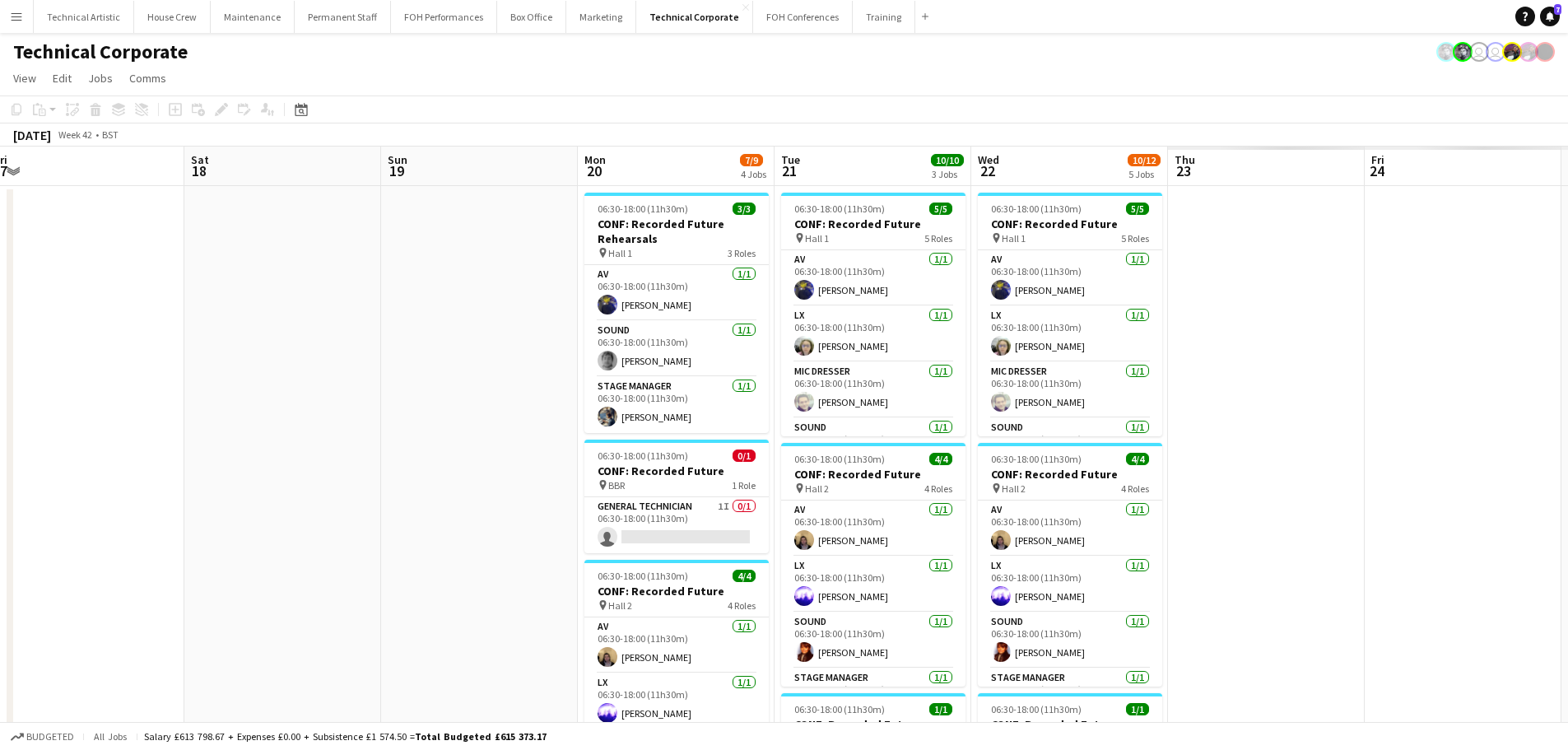
scroll to position [0, 644]
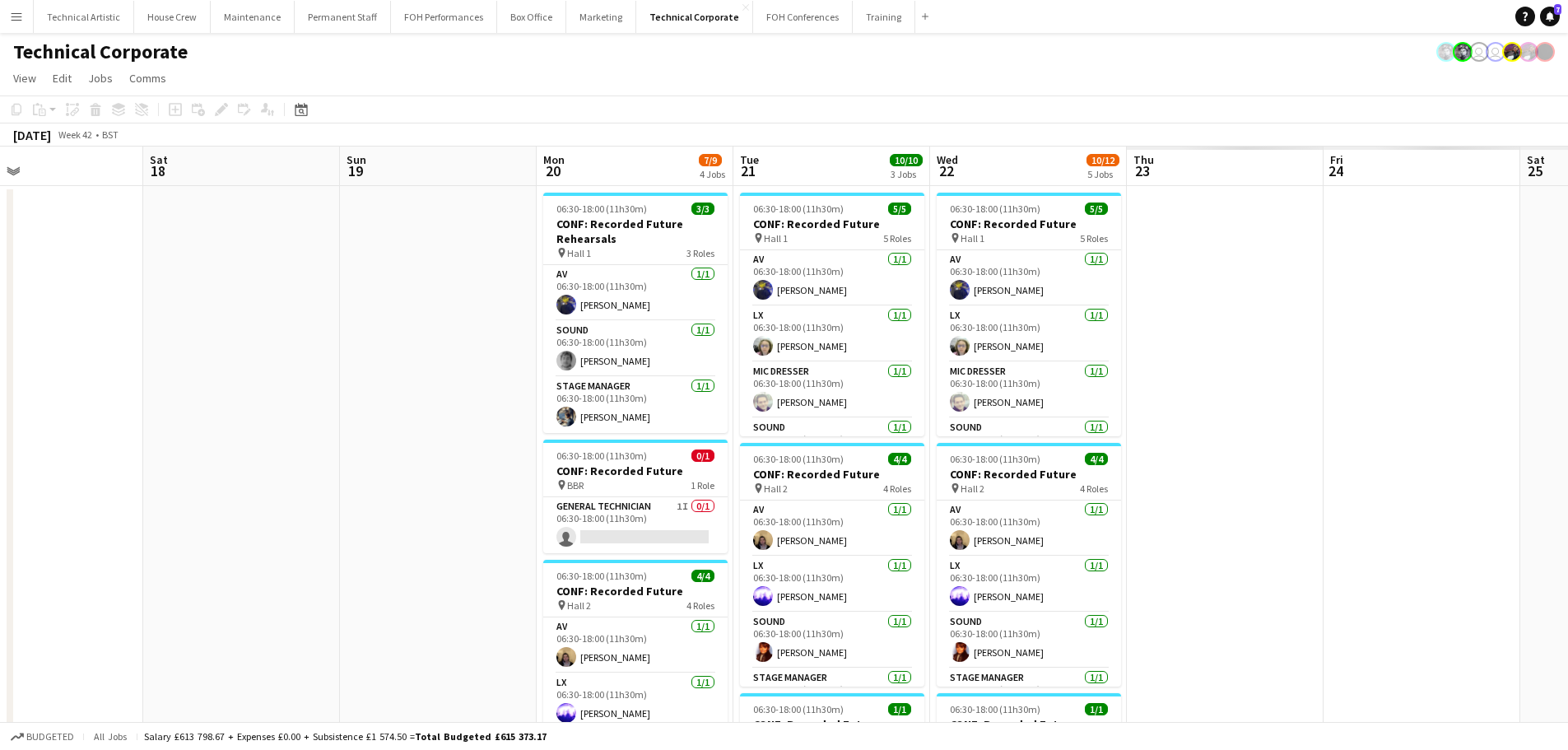
click at [218, 392] on app-calendar-viewport "Tue 14 6/8 3 Jobs Wed 15 7/9 4 Jobs Thu 16 8/12 4 Jobs Fri 17 Sat 18 Sun 19 Mon…" at bounding box center [784, 749] width 1568 height 1205
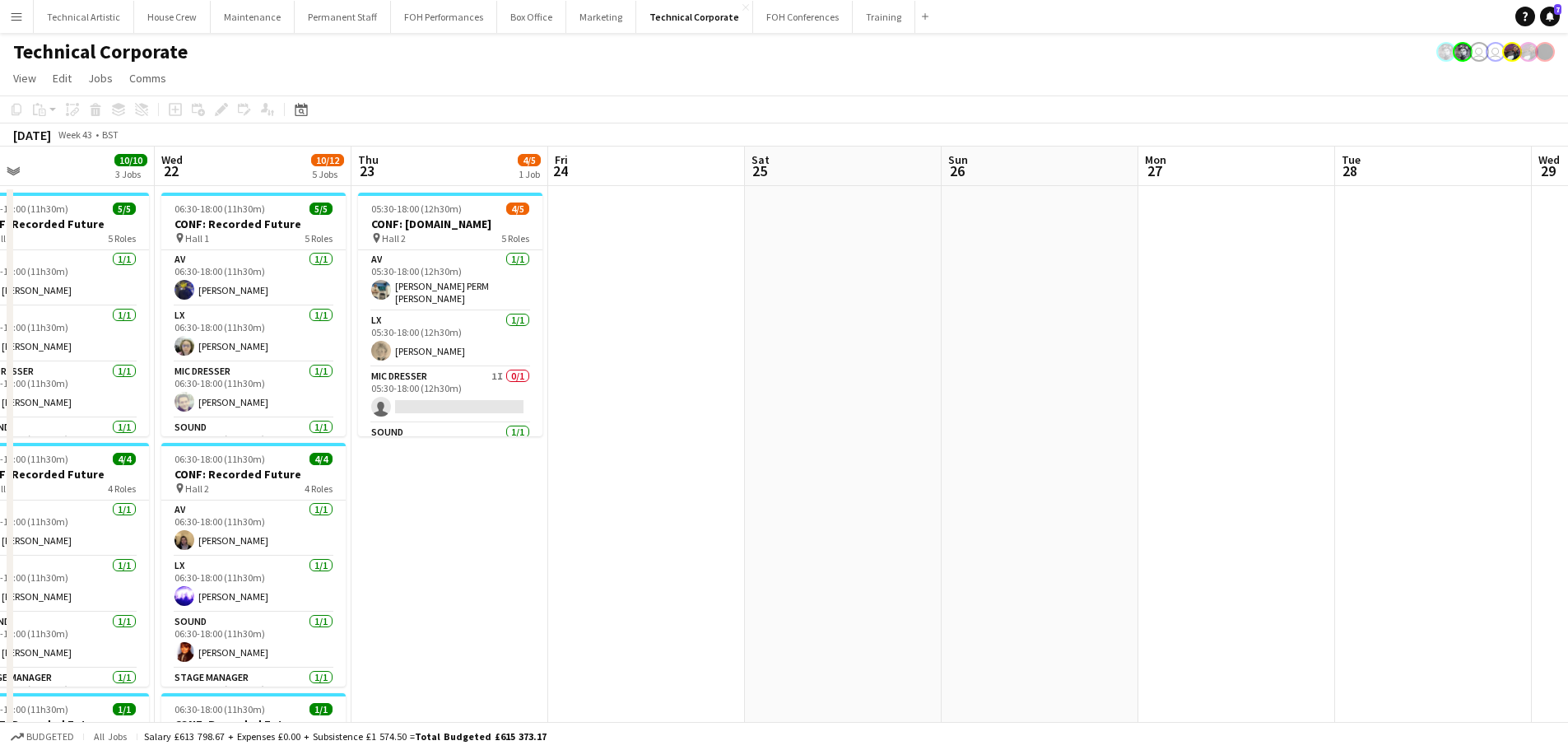
click at [624, 431] on app-calendar-viewport "Sat 18 Sun 19 Mon 20 7/9 4 Jobs Tue 21 10/10 3 Jobs Wed 22 10/12 5 Jobs Thu 23 …" at bounding box center [784, 749] width 1568 height 1205
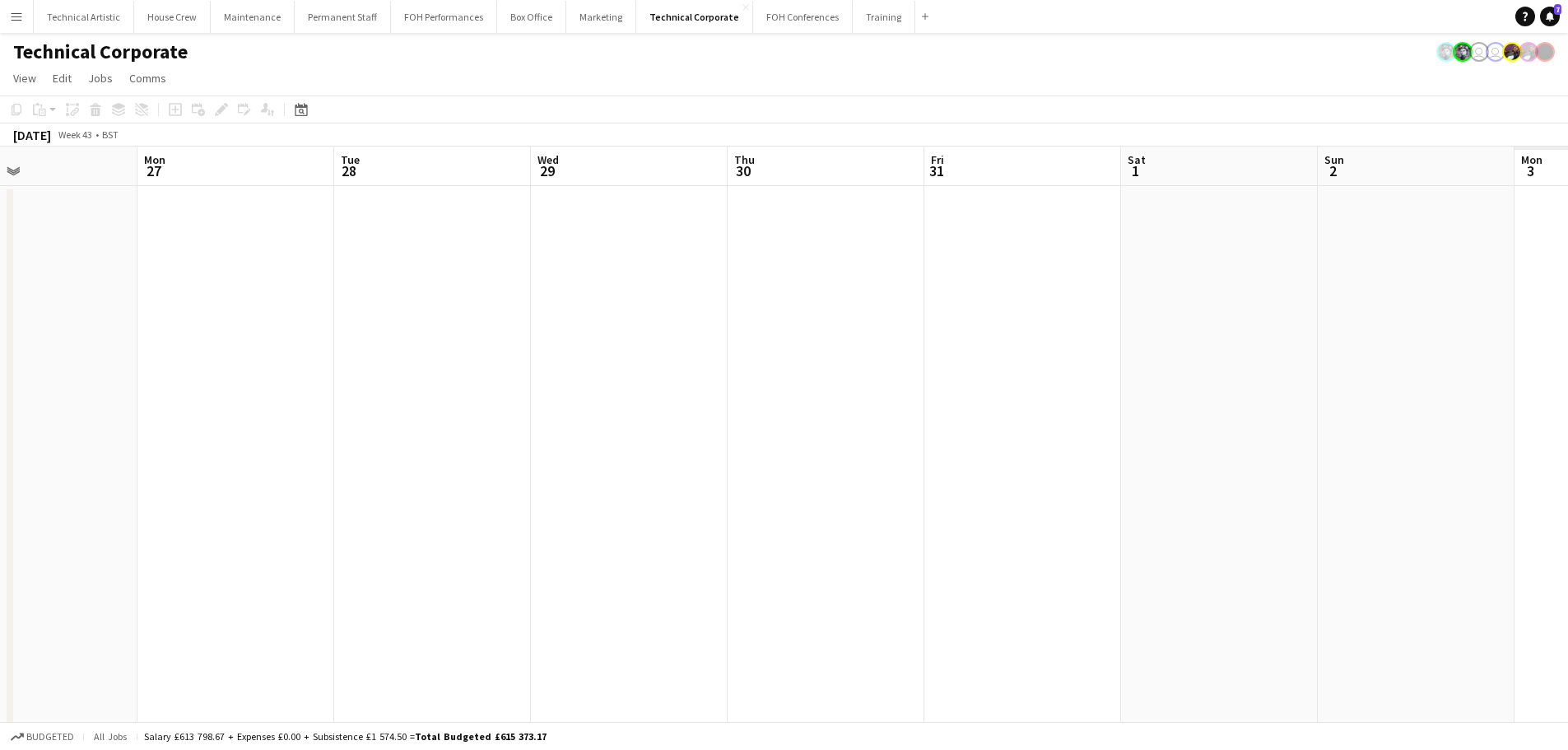
click at [179, 391] on app-calendar-viewport "Thu 23 4/5 1 Job Fri 24 Sat 25 Sun 26 Mon 27 Tue 28 Wed 29 Thu 30 Fri 31 Sat 1 …" at bounding box center [784, 749] width 1568 height 1205
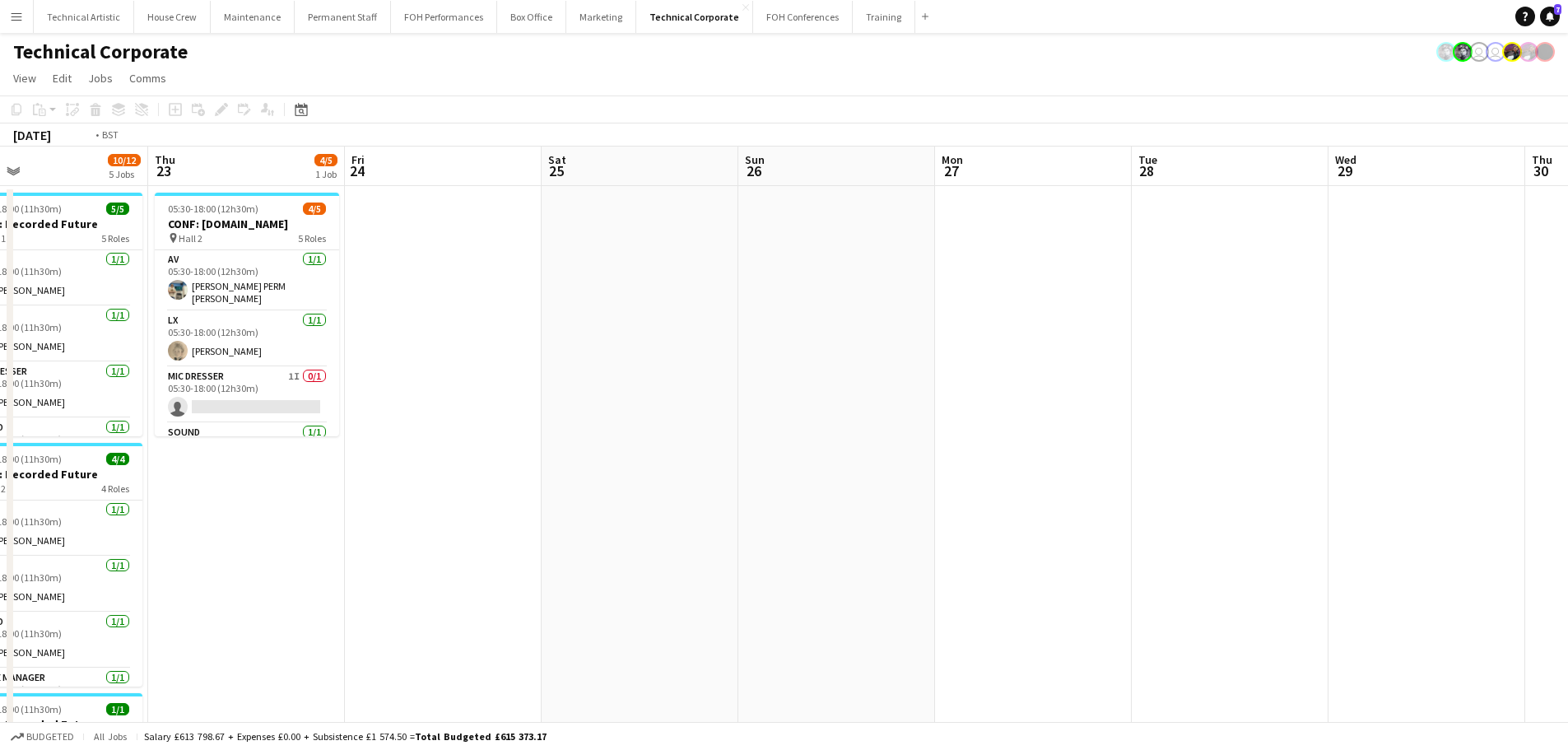
click at [1472, 382] on app-calendar-viewport "Tue 21 10/10 3 Jobs Wed 22 10/12 5 Jobs Thu 23 4/5 1 Job Fri 24 Sat 25 Sun 26 M…" at bounding box center [784, 749] width 1568 height 1205
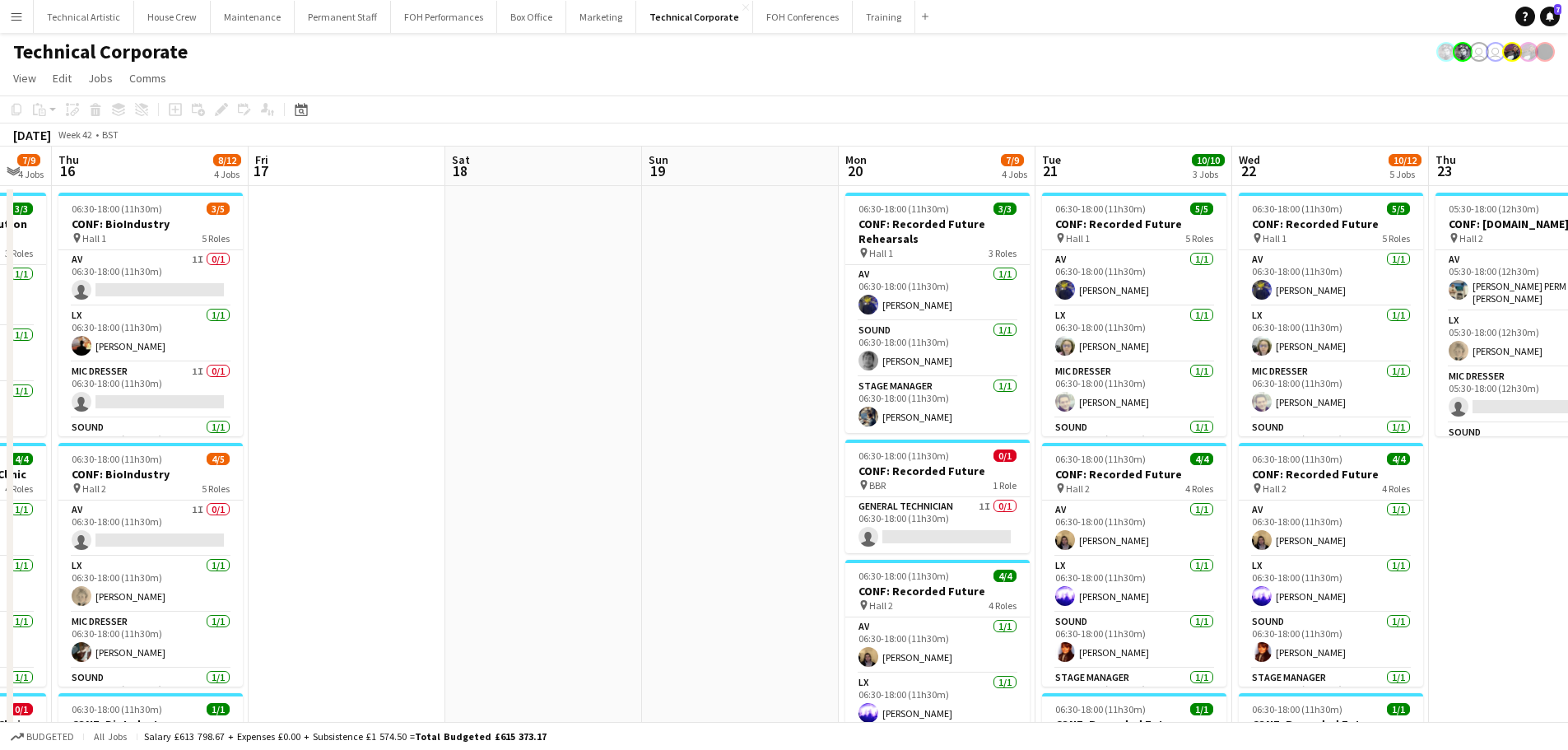
click at [1568, 376] on html "Menu Boards Boards Boards All jobs Status Workforce Workforce My Workforce Recr…" at bounding box center [784, 690] width 1568 height 1380
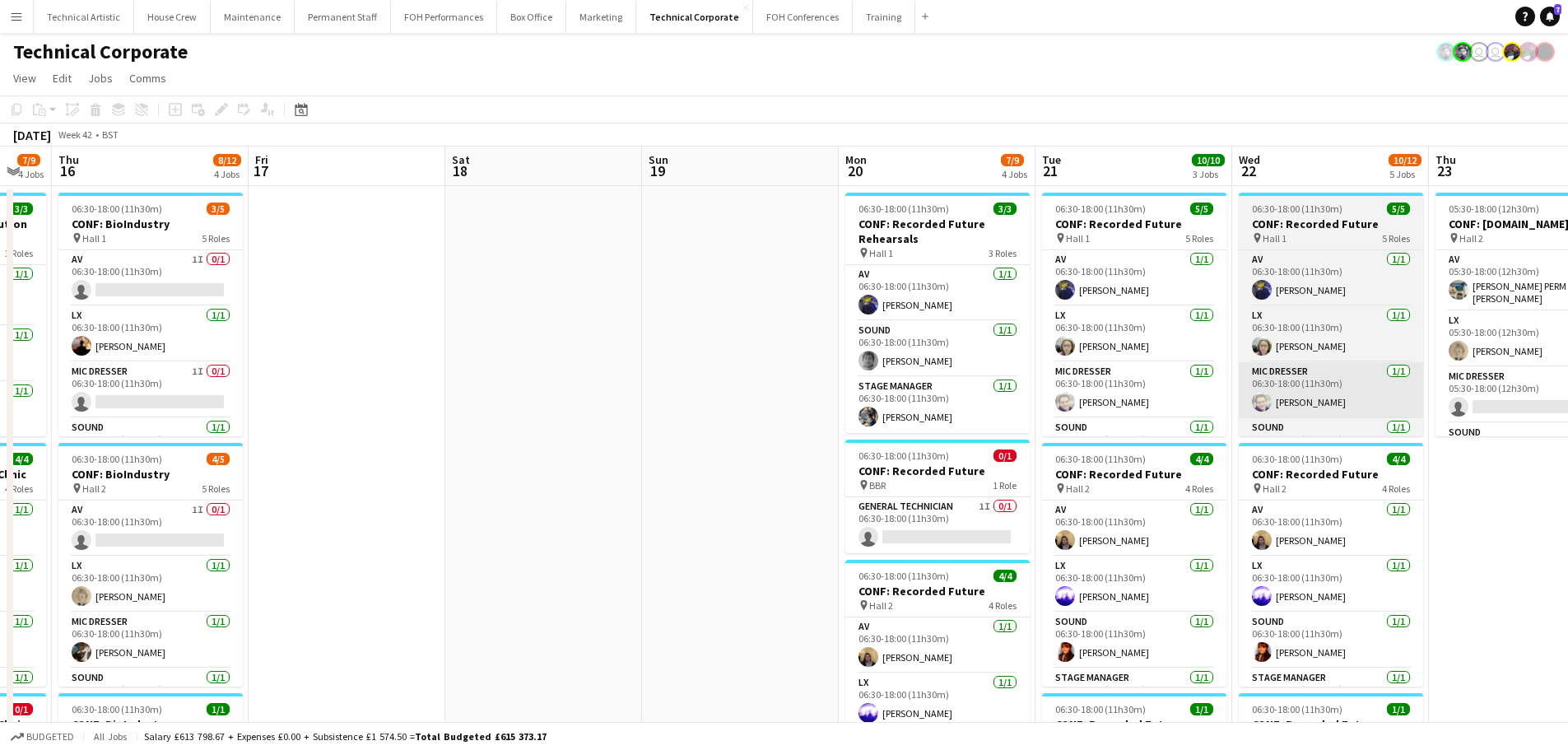
scroll to position [0, 494]
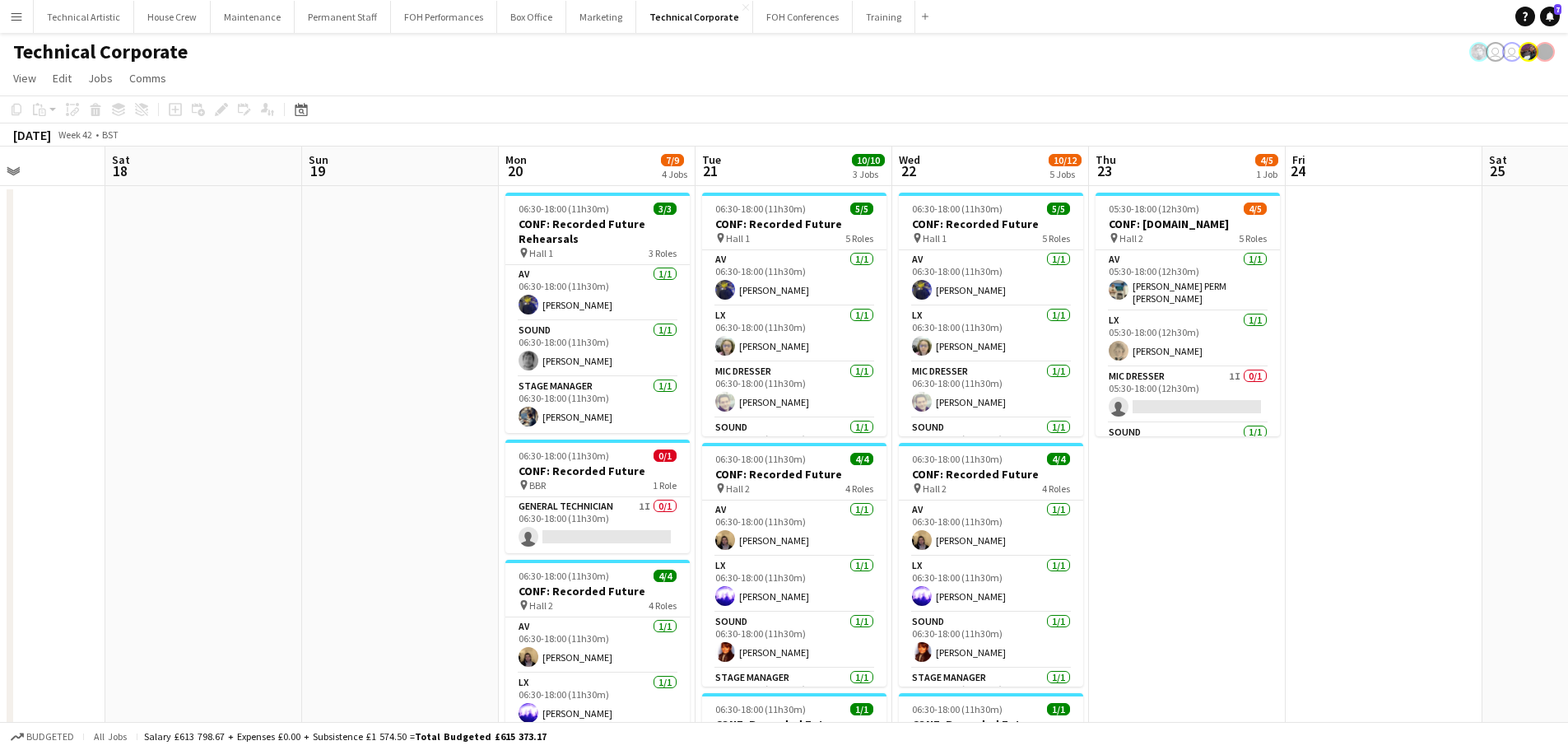
drag, startPoint x: 767, startPoint y: 325, endPoint x: 406, endPoint y: 325, distance: 361.0
click at [406, 325] on app-calendar-viewport "Wed 15 7/9 4 Jobs Thu 16 8/12 4 Jobs Fri 17 Sat 18 Sun 19 Mon 20 7/9 4 Jobs Tue…" at bounding box center [784, 749] width 1568 height 1205
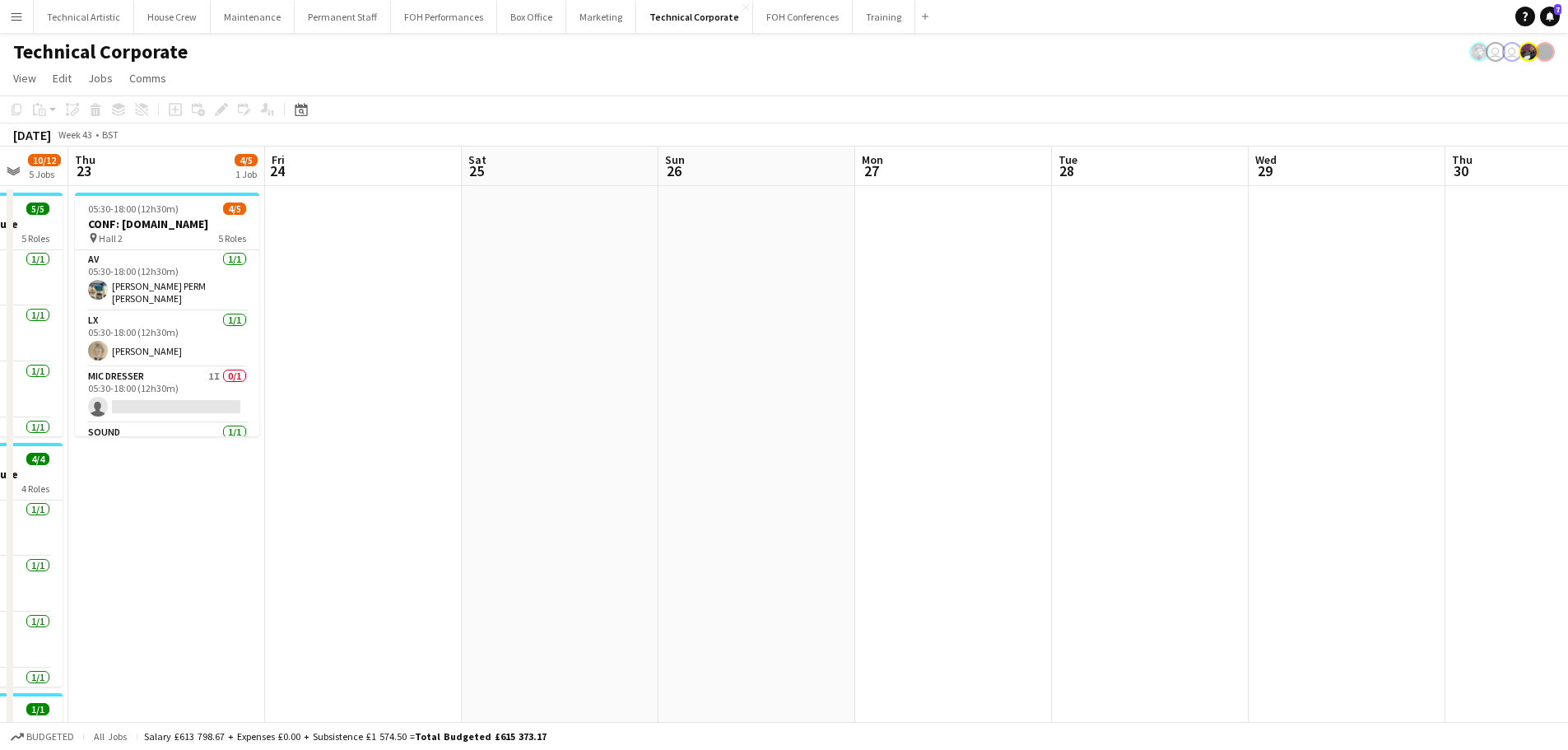
drag, startPoint x: 682, startPoint y: 337, endPoint x: 124, endPoint y: 287, distance: 560.2
click at [124, 287] on app-calendar-viewport "Mon 20 7/9 4 Jobs Tue 21 10/10 3 Jobs Wed 22 10/12 5 Jobs Thu 23 4/5 1 Job Fri …" at bounding box center [784, 749] width 1568 height 1205
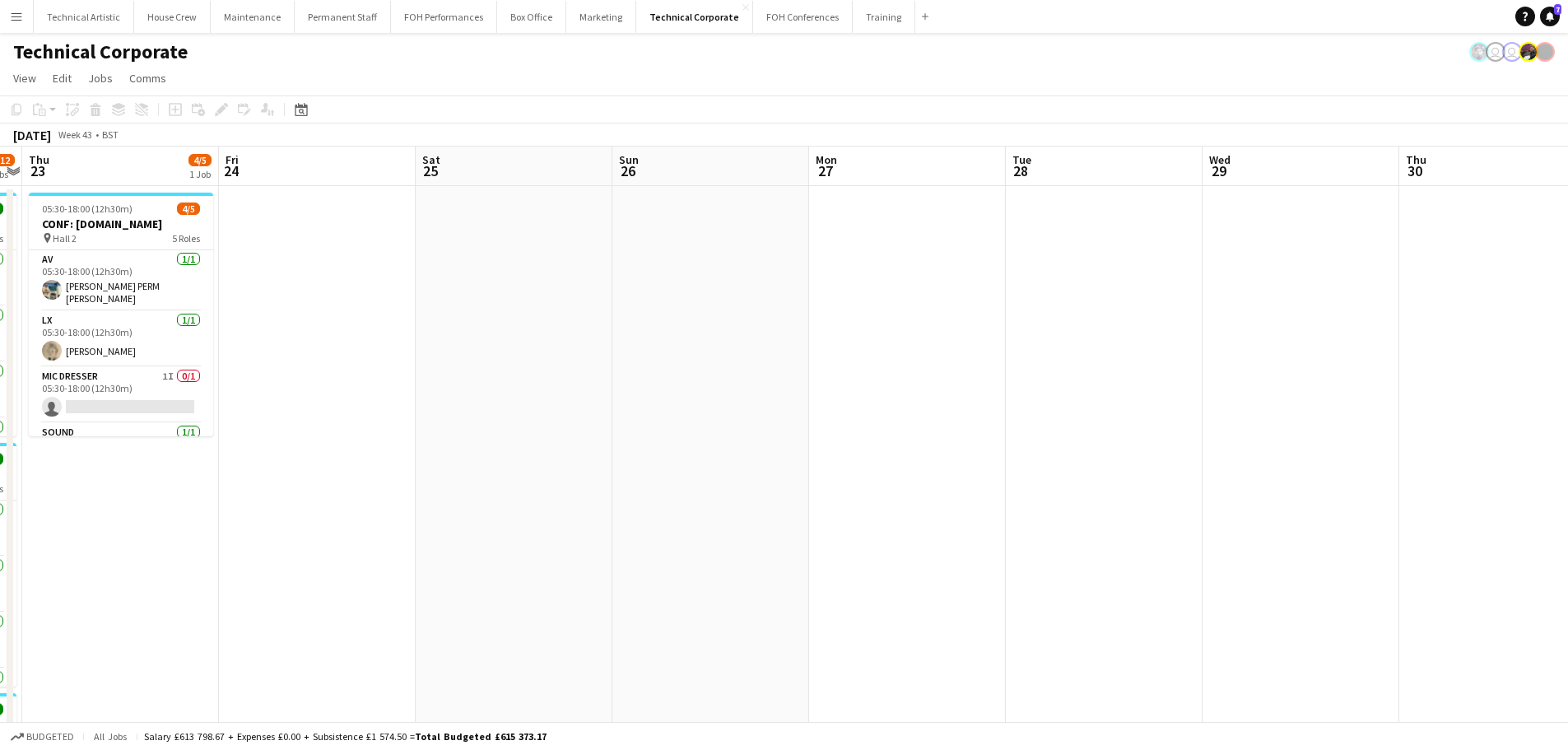
drag, startPoint x: 254, startPoint y: 278, endPoint x: 0, endPoint y: 233, distance: 258.0
click at [0, 233] on app-calendar-viewport "Mon 20 7/9 4 Jobs Tue 21 10/10 3 Jobs Wed 22 10/12 5 Jobs Thu 23 4/5 1 Job Fri …" at bounding box center [784, 749] width 1568 height 1205
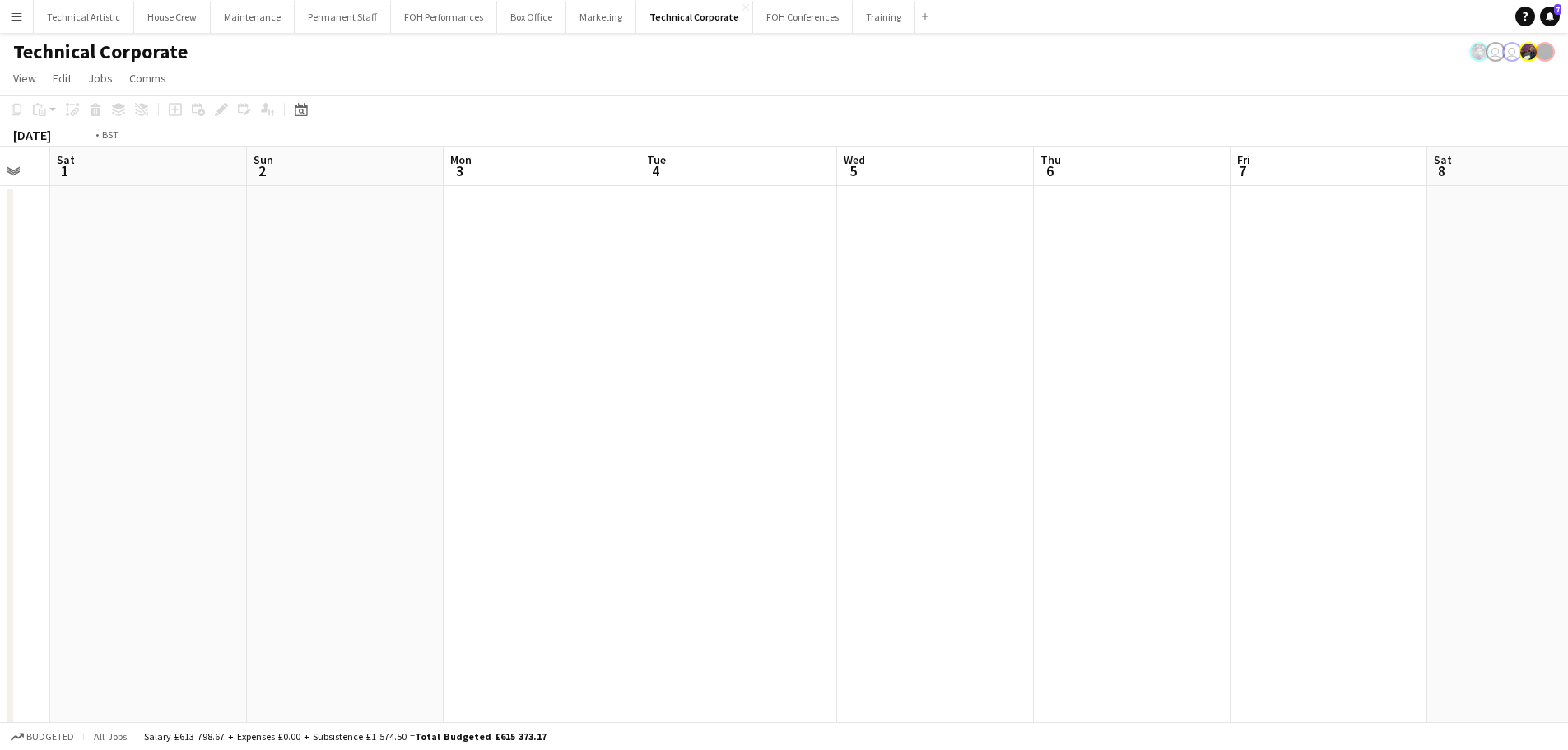
drag, startPoint x: 1127, startPoint y: 341, endPoint x: 37, endPoint y: 192, distance: 1100.1
click at [37, 192] on app-calendar-viewport "Tue 28 Wed 29 Thu 30 Fri 31 Sat 1 Sun 2 Mon 3 Tue 4 Wed 5 Thu 6 Fri 7 Sat 8 Sun…" at bounding box center [784, 749] width 1568 height 1205
drag, startPoint x: 188, startPoint y: 224, endPoint x: 367, endPoint y: 250, distance: 180.9
click at [56, 211] on app-calendar-viewport "Thu 6 Fri 7 Sat 8 Sun 9 Mon 10 Tue 11 Wed 12 Thu 13 Fri 14 Sat 15 Sun 16 Mon 17…" at bounding box center [784, 749] width 1568 height 1205
click at [63, 230] on app-calendar-viewport "Wed 12 Thu 13 Fri 14 Sat 15 Sun 16 Mon 17 Tue 18 Wed 19 Thu 20 Fri 21 Sat 22 Su…" at bounding box center [784, 749] width 1568 height 1205
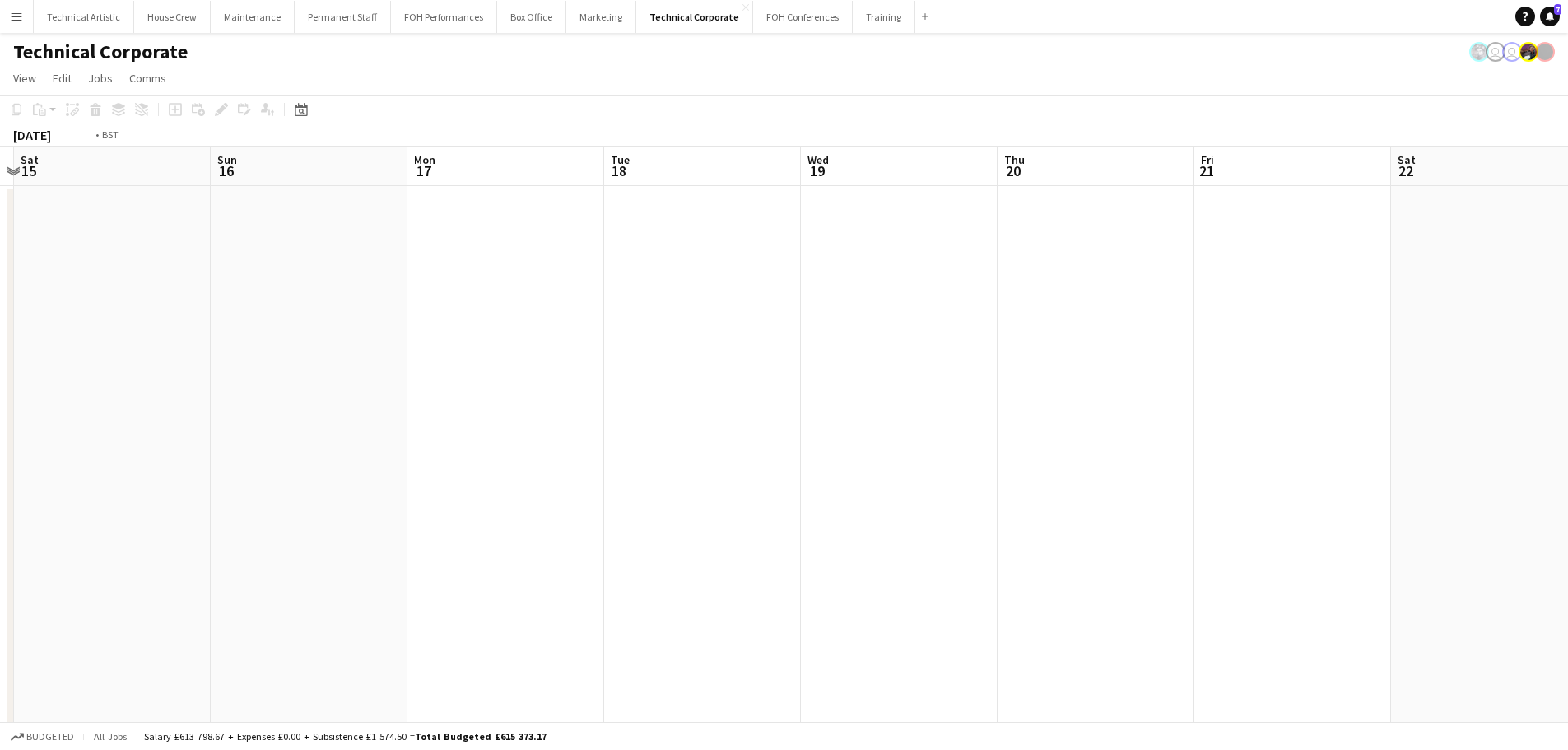
drag, startPoint x: 171, startPoint y: 246, endPoint x: 1212, endPoint y: 378, distance: 1049.3
click at [1246, 366] on app-calendar-viewport "Wed 12 Thu 13 Fri 14 Sat 15 Sun 16 Mon 17 Tue 18 Wed 19 Thu 20 Fri 21 Sat 22 Su…" at bounding box center [784, 749] width 1568 height 1205
drag, startPoint x: 166, startPoint y: 483, endPoint x: 1022, endPoint y: 455, distance: 856.5
click at [1145, 436] on app-calendar-viewport "Sat 1 Sun 2 Mon 3 Tue 4 Wed 5 Thu 6 Fri 7 Sat 8 Sun 9 Mon 10 Tue 11 Wed 12 Thu …" at bounding box center [784, 749] width 1568 height 1205
drag, startPoint x: 422, startPoint y: 370, endPoint x: 932, endPoint y: 373, distance: 510.0
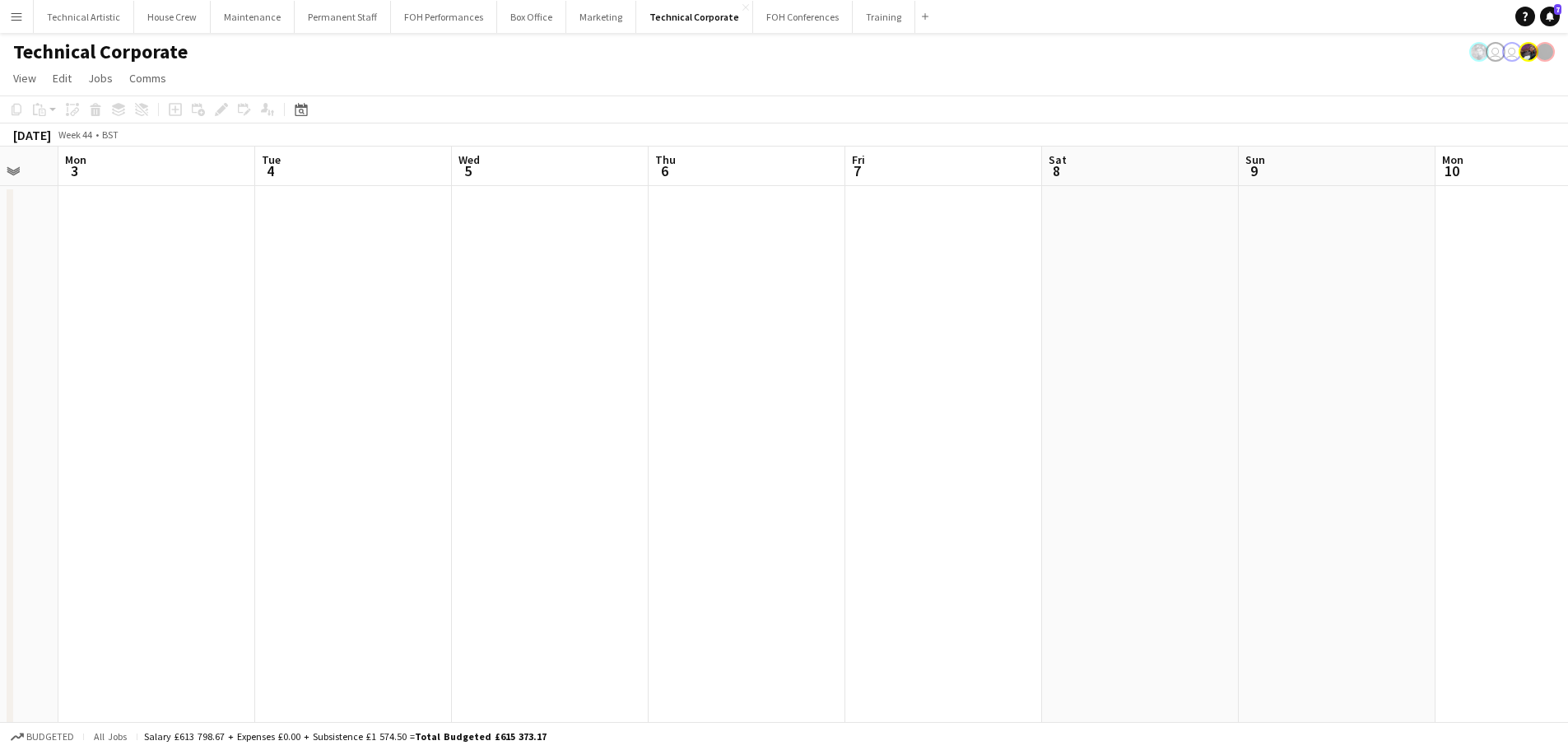
click at [1253, 372] on app-calendar-viewport "Sat 1 Sun 2 Mon 3 Tue 4 Wed 5 Thu 6 Fri 7 Sat 8 Sun 9 Mon 10 Tue 11 Wed 12 Thu …" at bounding box center [784, 749] width 1568 height 1205
drag, startPoint x: 708, startPoint y: 372, endPoint x: 864, endPoint y: 400, distance: 158.5
click at [1307, 384] on app-calendar-viewport "Sun 26 Mon 27 Tue 28 Wed 29 Thu 30 Fri 31 Sat 1 Sun 2 Mon 3 Tue 4 Wed 5 Thu 6 F…" at bounding box center [784, 749] width 1568 height 1205
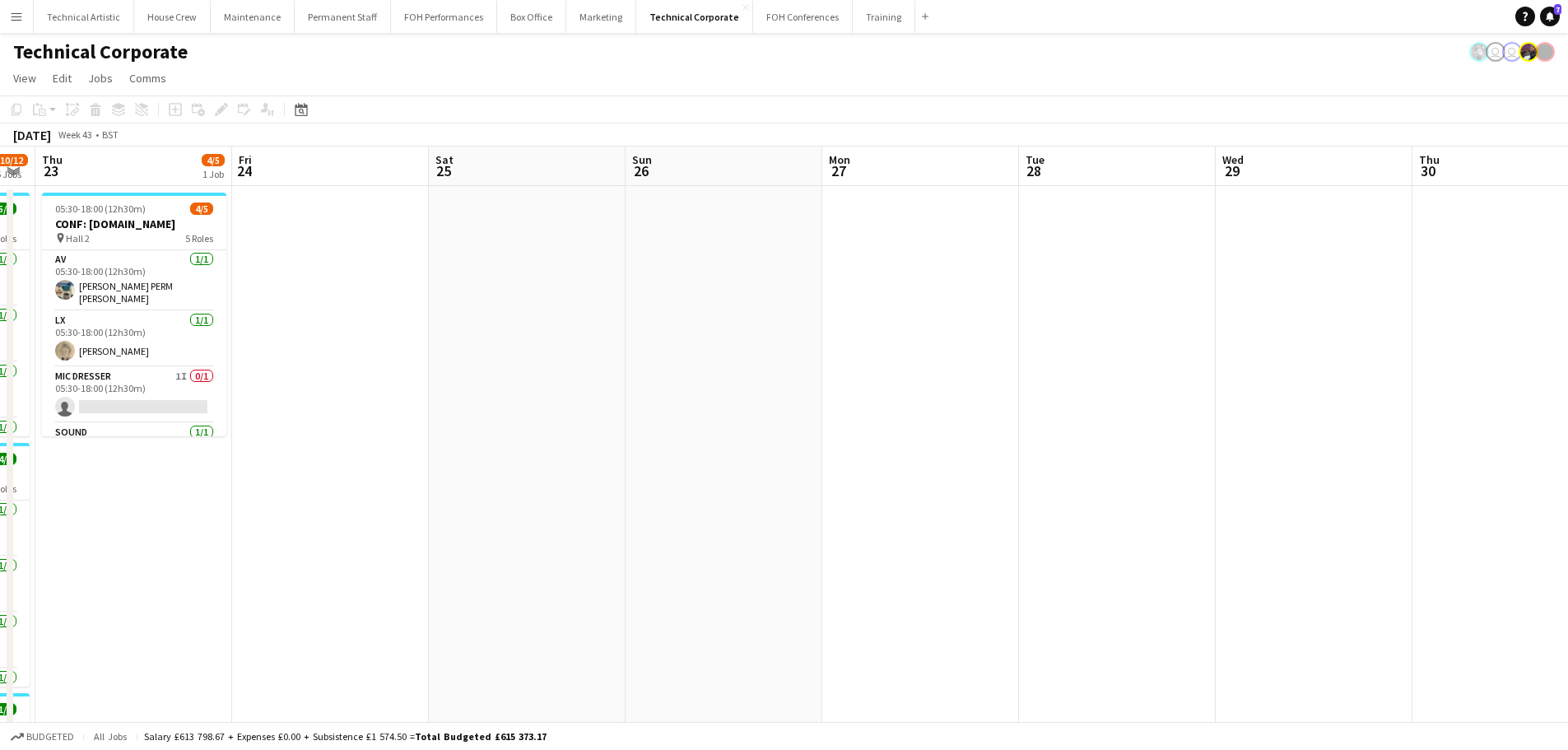
drag, startPoint x: 654, startPoint y: 468, endPoint x: 1307, endPoint y: 472, distance: 653.0
click at [1307, 472] on app-calendar-viewport "Tue 21 10/10 3 Jobs Wed 22 10/12 5 Jobs Thu 23 4/5 1 Job Fri 24 Sat 25 Sun 26 M…" at bounding box center [784, 749] width 1568 height 1205
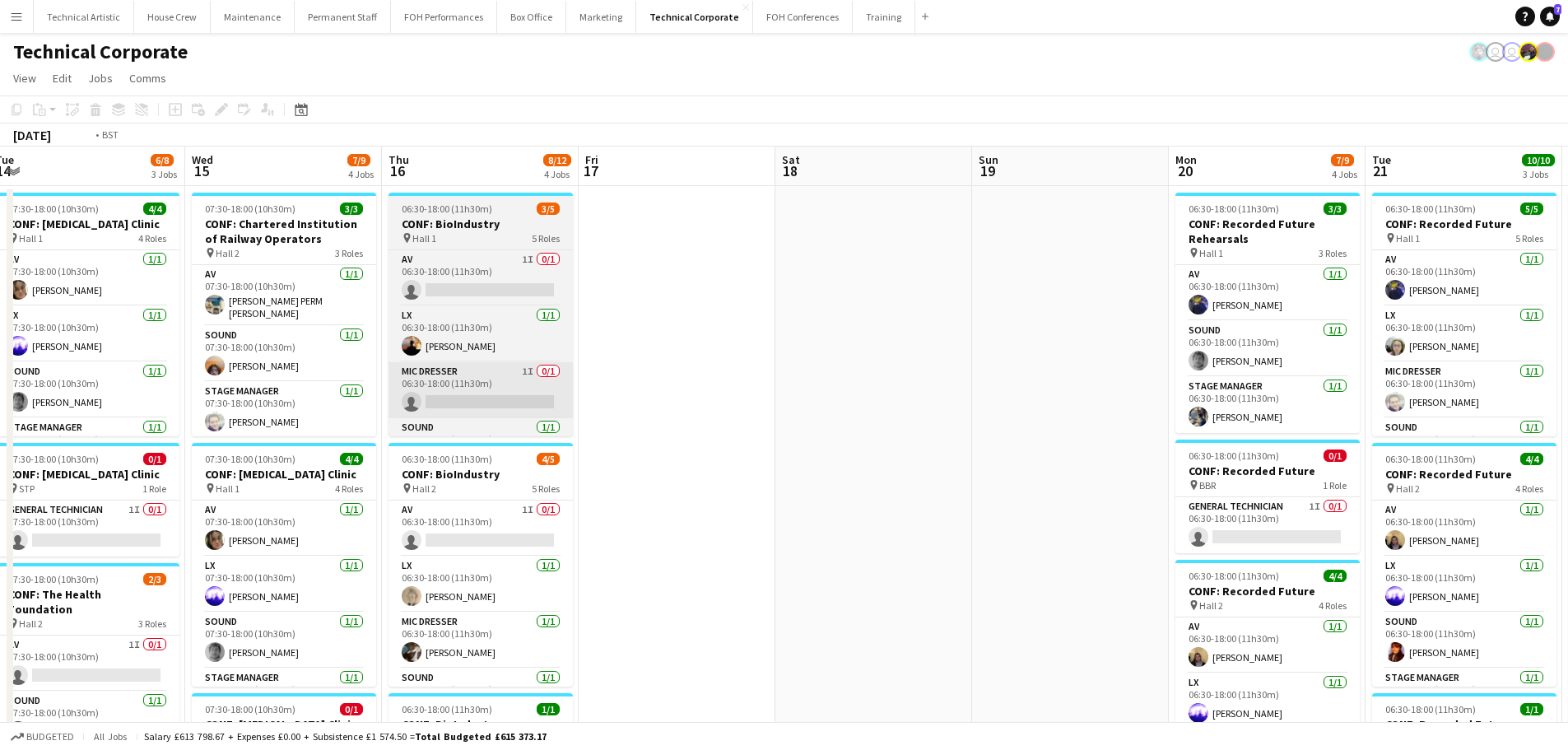
drag, startPoint x: 765, startPoint y: 392, endPoint x: 1022, endPoint y: 393, distance: 257.0
click at [1341, 381] on app-calendar-viewport "Mon 13 2/3 1 Job Tue 14 6/8 3 Jobs Wed 15 7/9 4 Jobs Thu 16 8/12 4 Jobs Fri 17 …" at bounding box center [784, 749] width 1568 height 1205
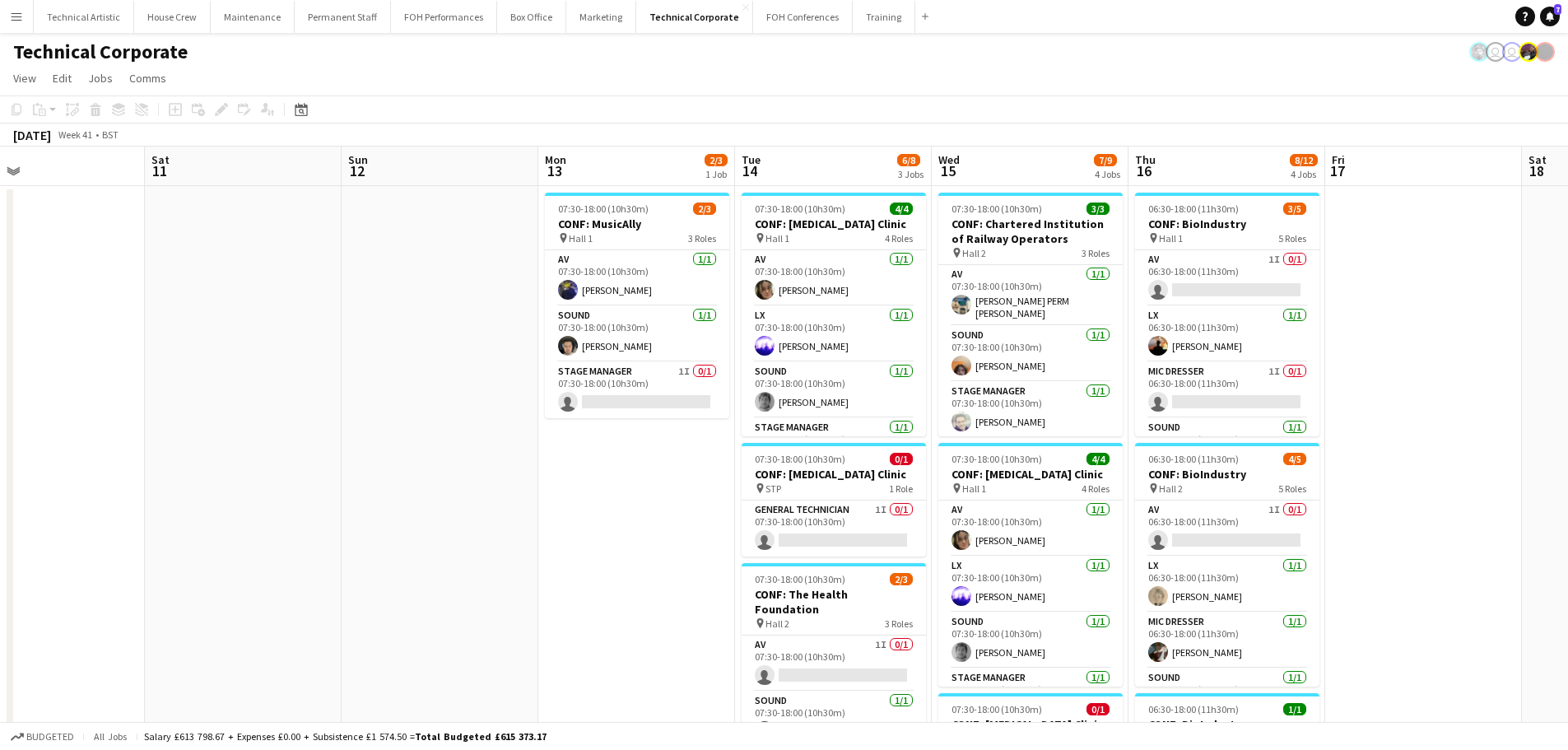
scroll to position [0, 421]
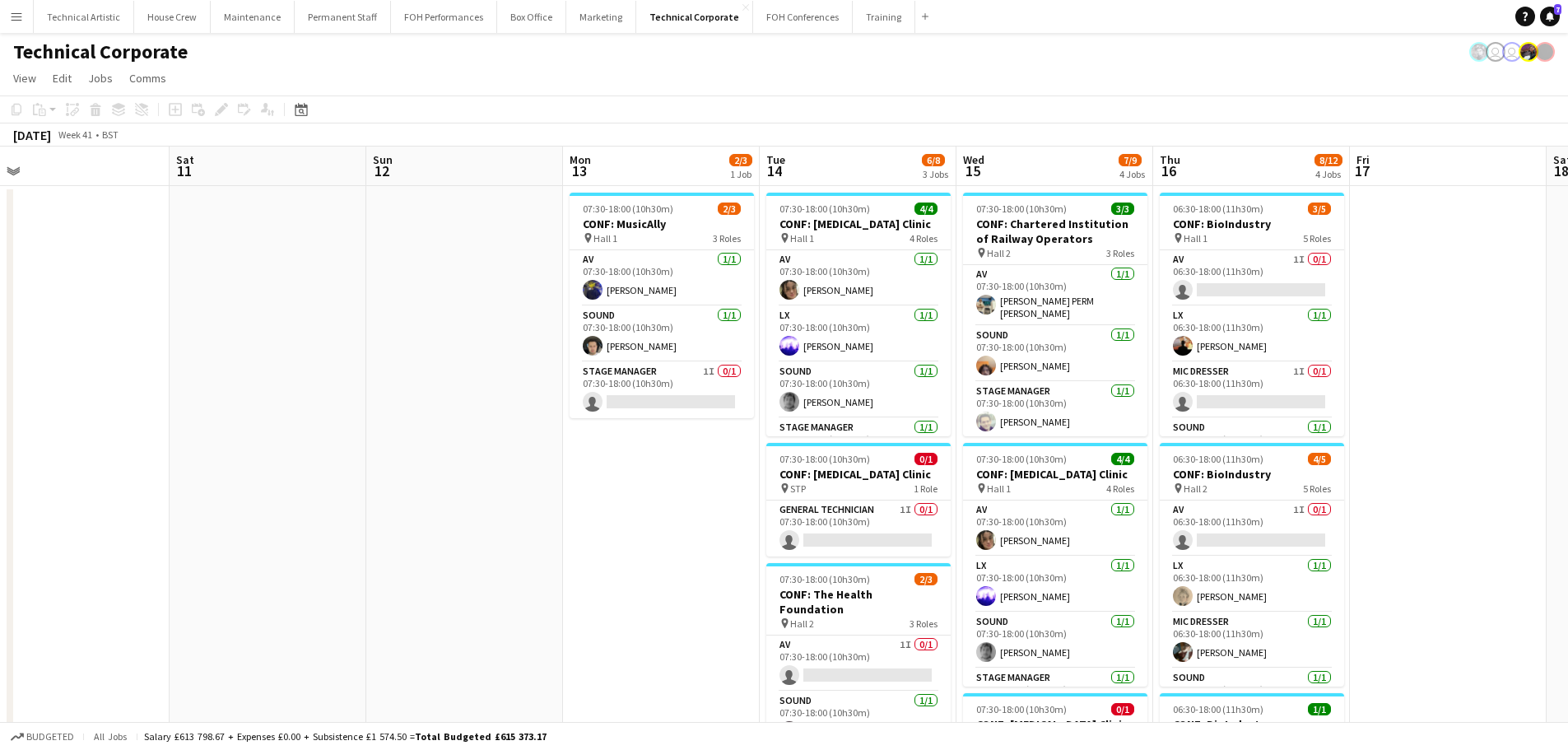
drag, startPoint x: 452, startPoint y: 383, endPoint x: 477, endPoint y: 383, distance: 25.0
click at [477, 383] on app-calendar-viewport "Wed 8 6/7 1 Job Thu 9 12/17 4 Jobs Fri 10 Sat 11 Sun 12 Mon 13 2/3 1 Job Tue 14…" at bounding box center [784, 749] width 1568 height 1205
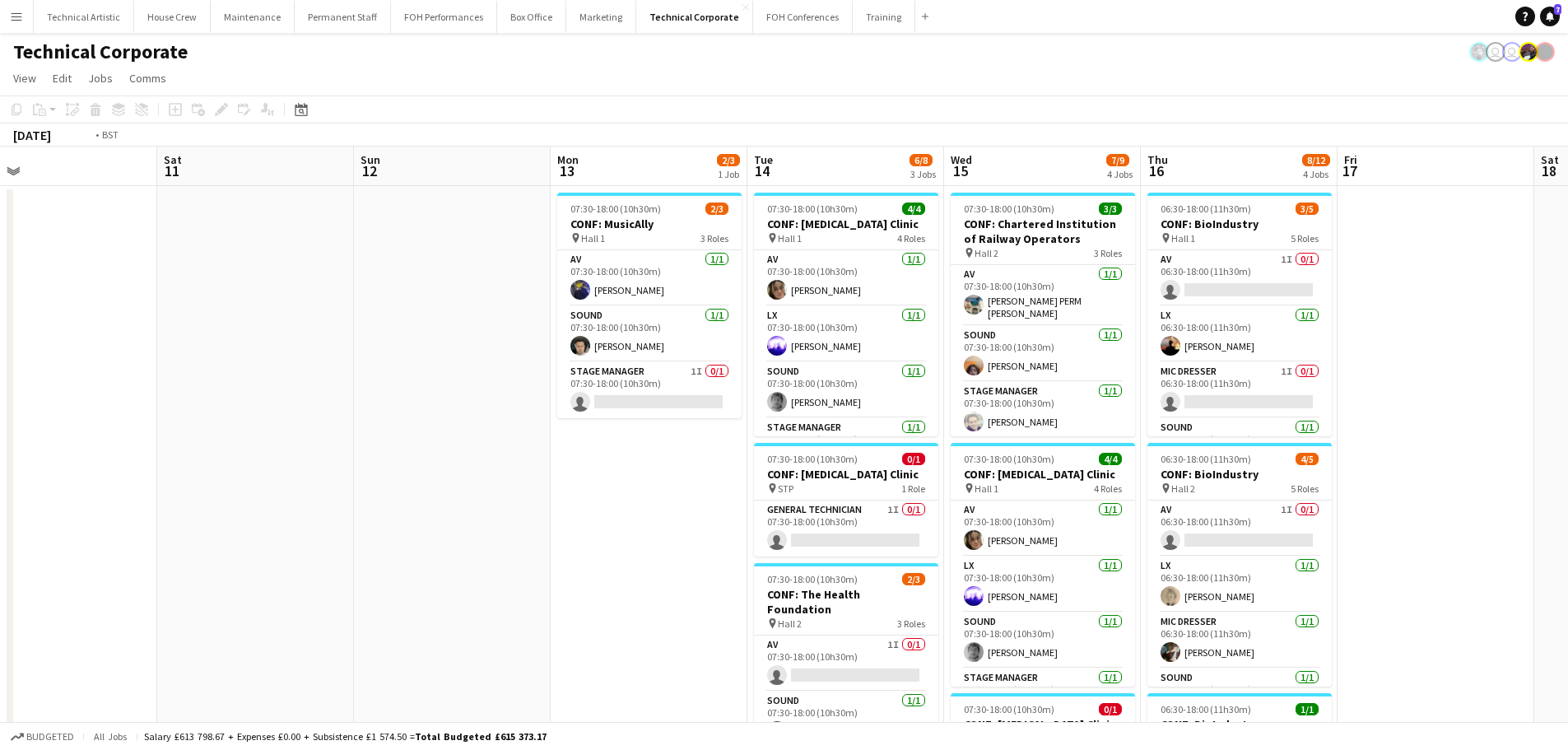
drag, startPoint x: 311, startPoint y: 394, endPoint x: 1281, endPoint y: 441, distance: 971.1
click at [1281, 441] on app-calendar-viewport "Wed 8 6/7 1 Job Thu 9 12/17 4 Jobs Fri 10 Sat 11 Sun 12 Mon 13 2/3 1 Job Tue 14…" at bounding box center [784, 749] width 1568 height 1205
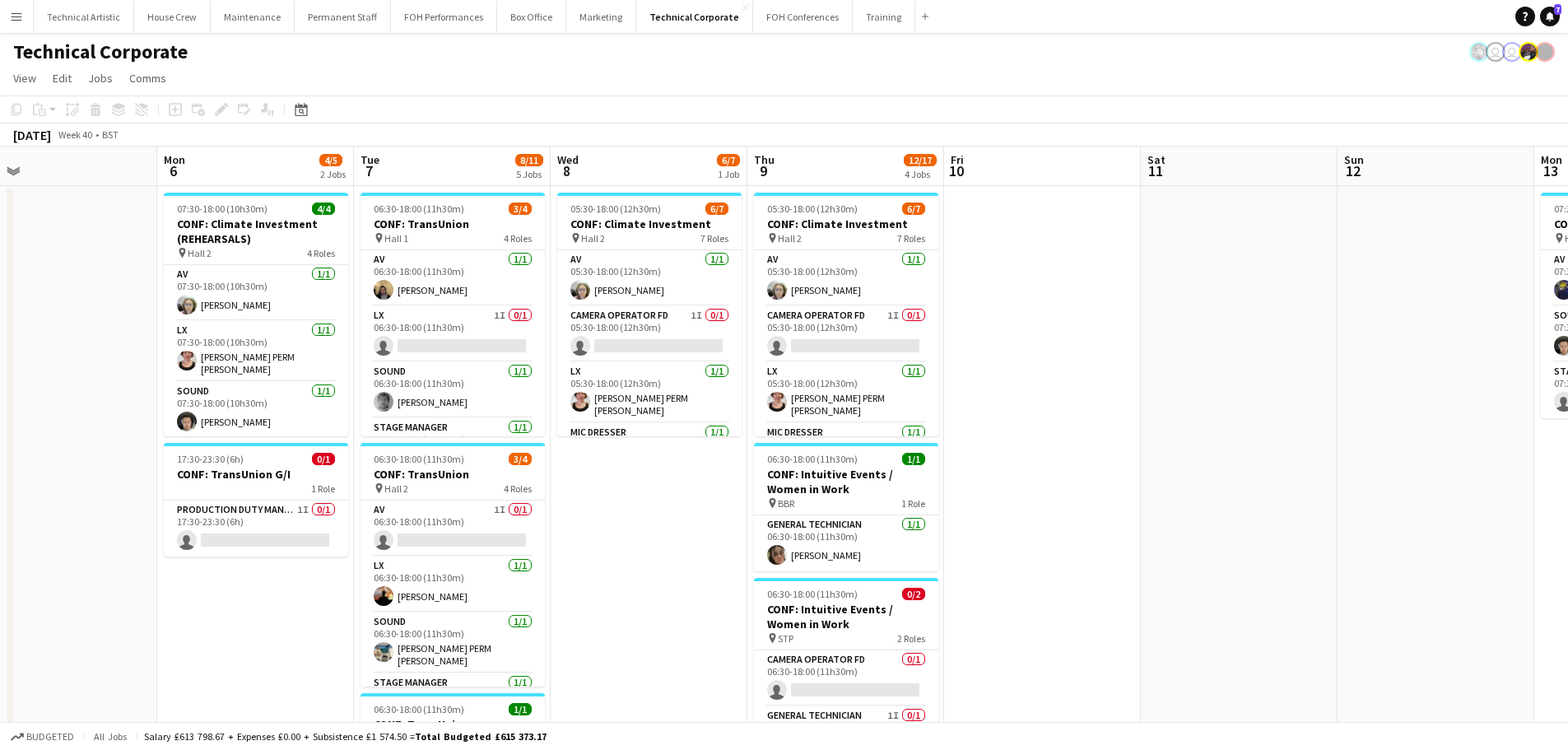
drag, startPoint x: 212, startPoint y: 477, endPoint x: 1188, endPoint y: 485, distance: 976.0
click at [1188, 485] on app-calendar-viewport "Fri 3 7/9 3 Jobs Sat 4 Sun 5 Mon 6 4/5 2 Jobs Tue 7 8/11 5 Jobs Wed 8 6/7 1 Job…" at bounding box center [784, 749] width 1568 height 1205
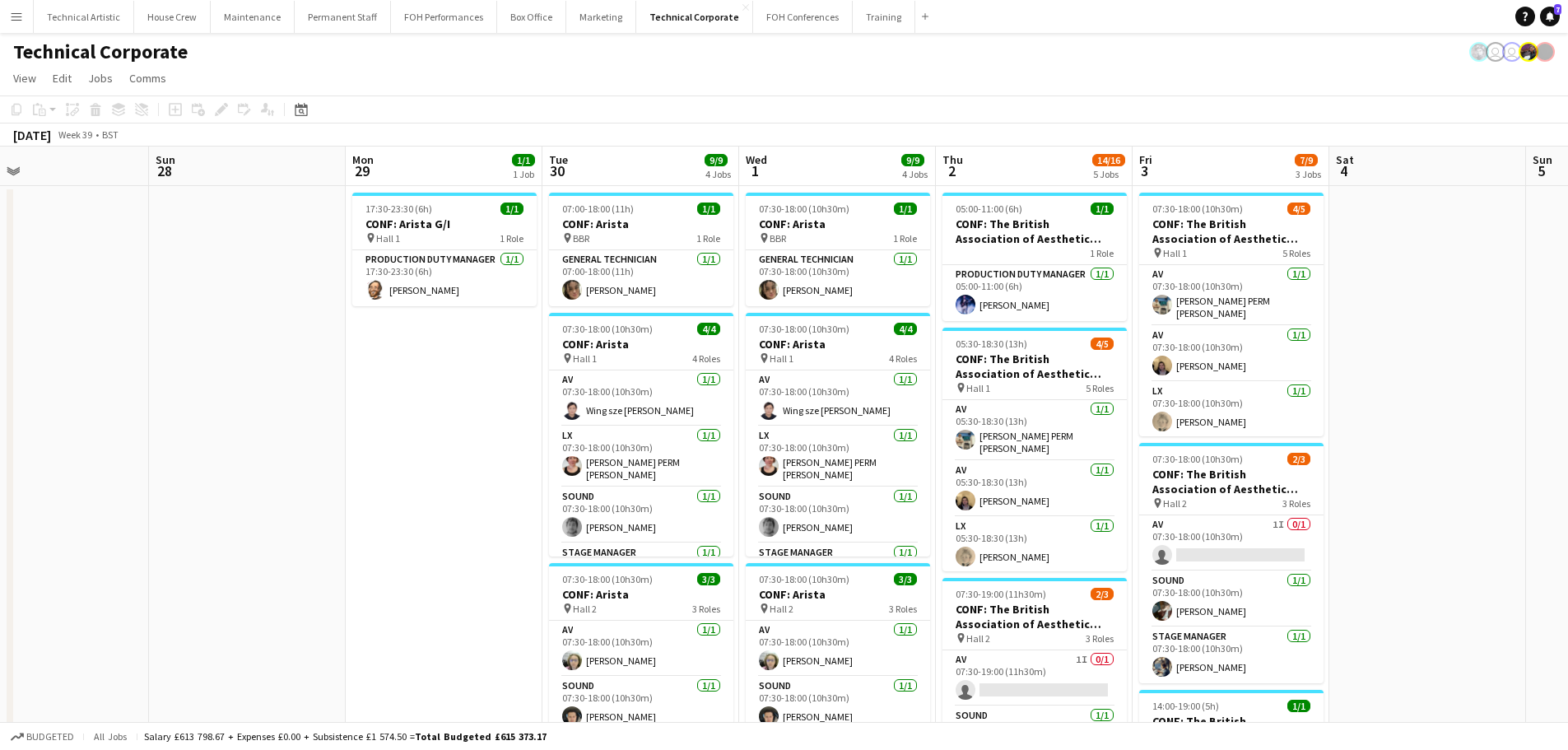
scroll to position [0, 387]
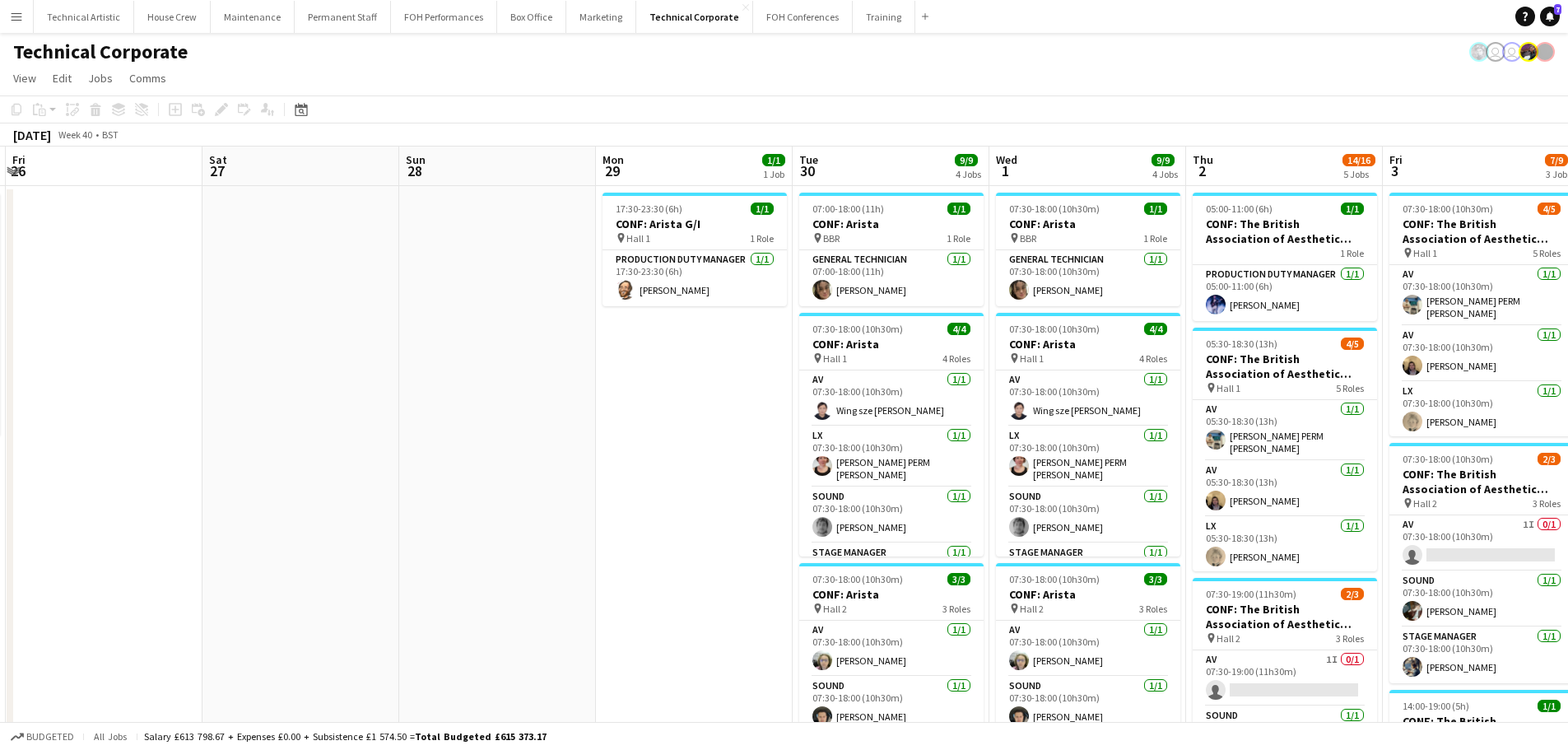
drag, startPoint x: 251, startPoint y: 488, endPoint x: 1091, endPoint y: 423, distance: 842.5
click at [1091, 423] on app-calendar-viewport "Wed 24 12/12 3 Jobs Thu 25 5/5 1 Job Fri 26 Sat 27 Sun 28 Mon 29 1/1 1 Job Tue …" at bounding box center [784, 749] width 1568 height 1205
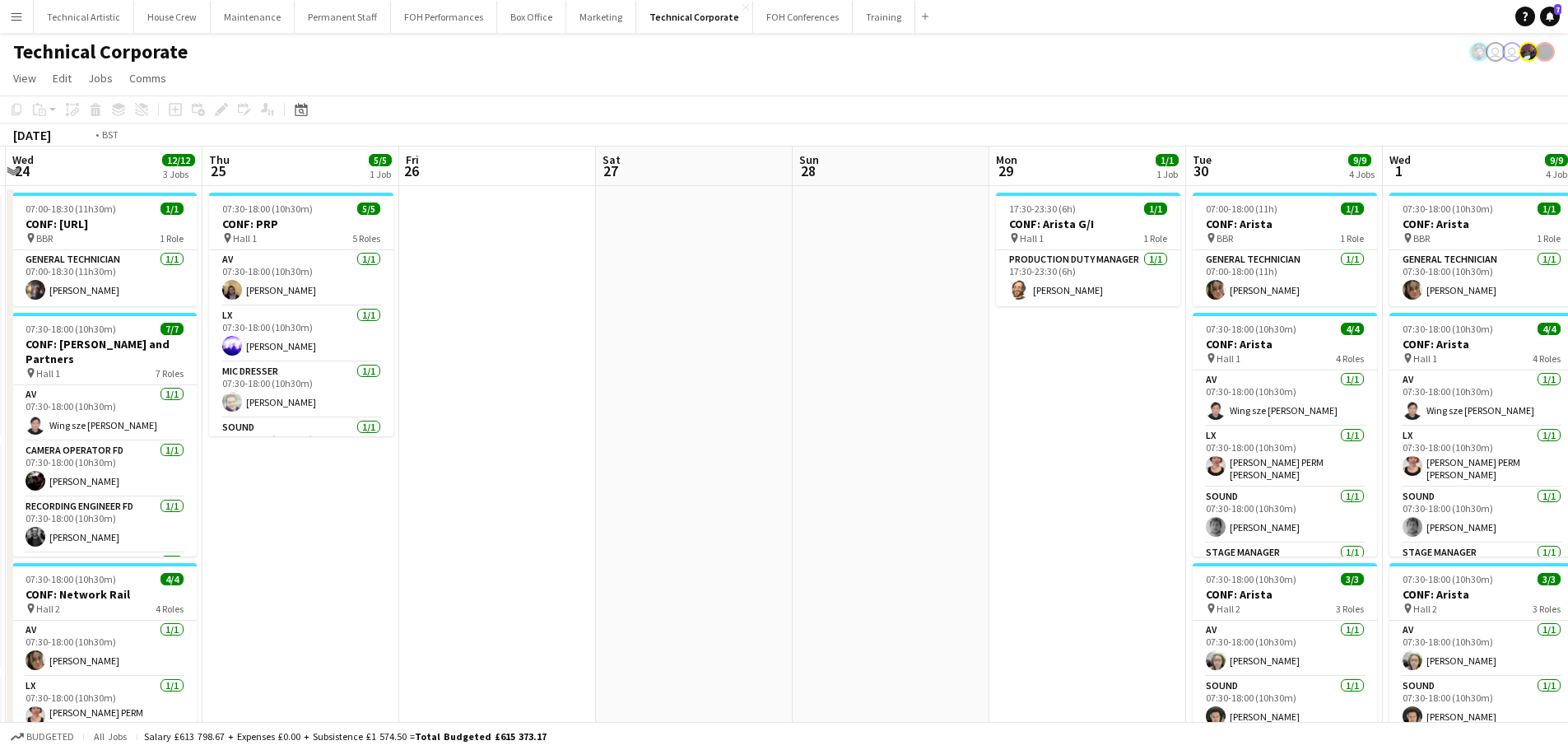
drag, startPoint x: 552, startPoint y: 423, endPoint x: 1477, endPoint y: 372, distance: 926.4
click at [1477, 372] on app-calendar-viewport "Mon 22 6/7 3 Jobs Tue 23 17/18 4 Jobs Wed 24 12/12 3 Jobs Thu 25 5/5 1 Job Fri …" at bounding box center [784, 749] width 1568 height 1205
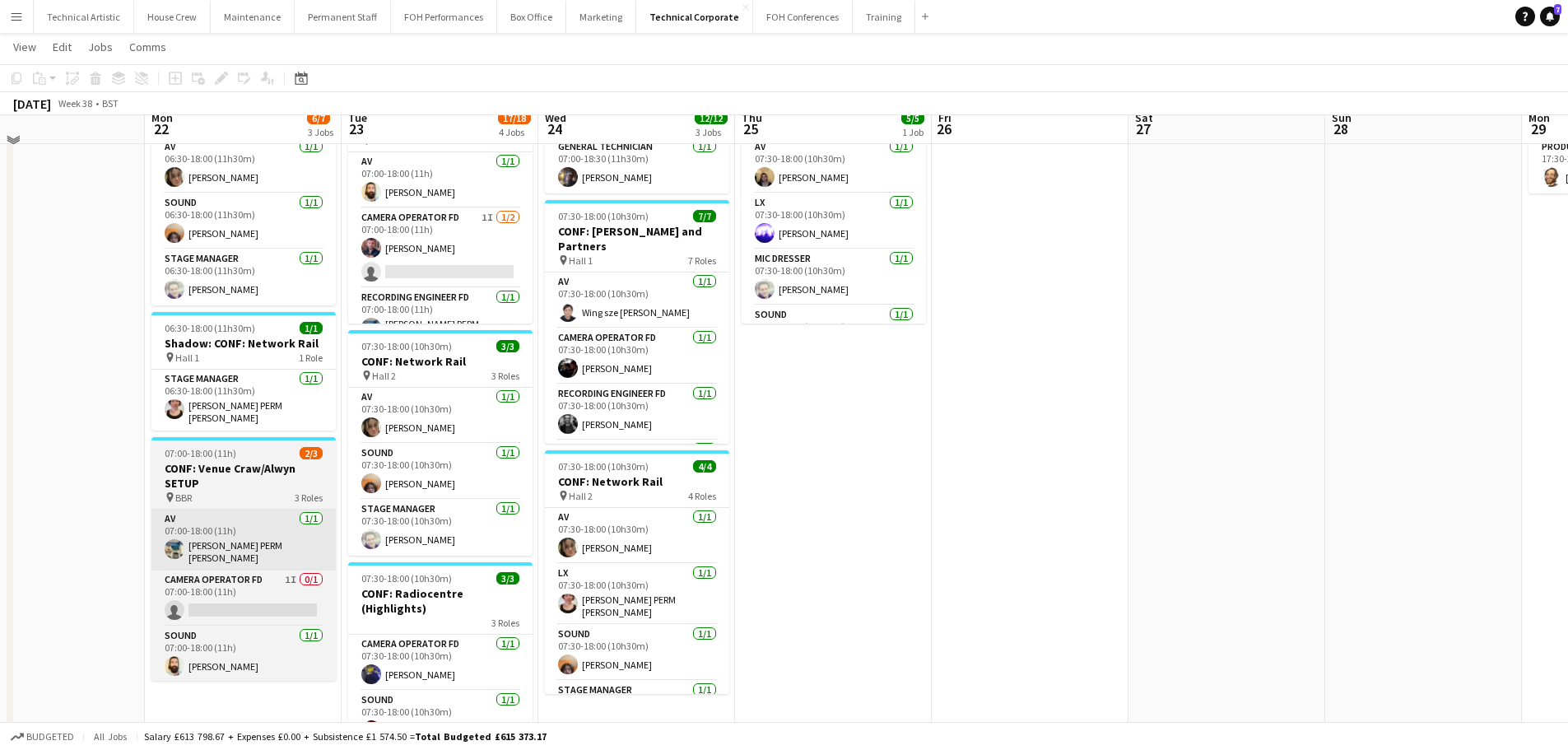
scroll to position [83, 0]
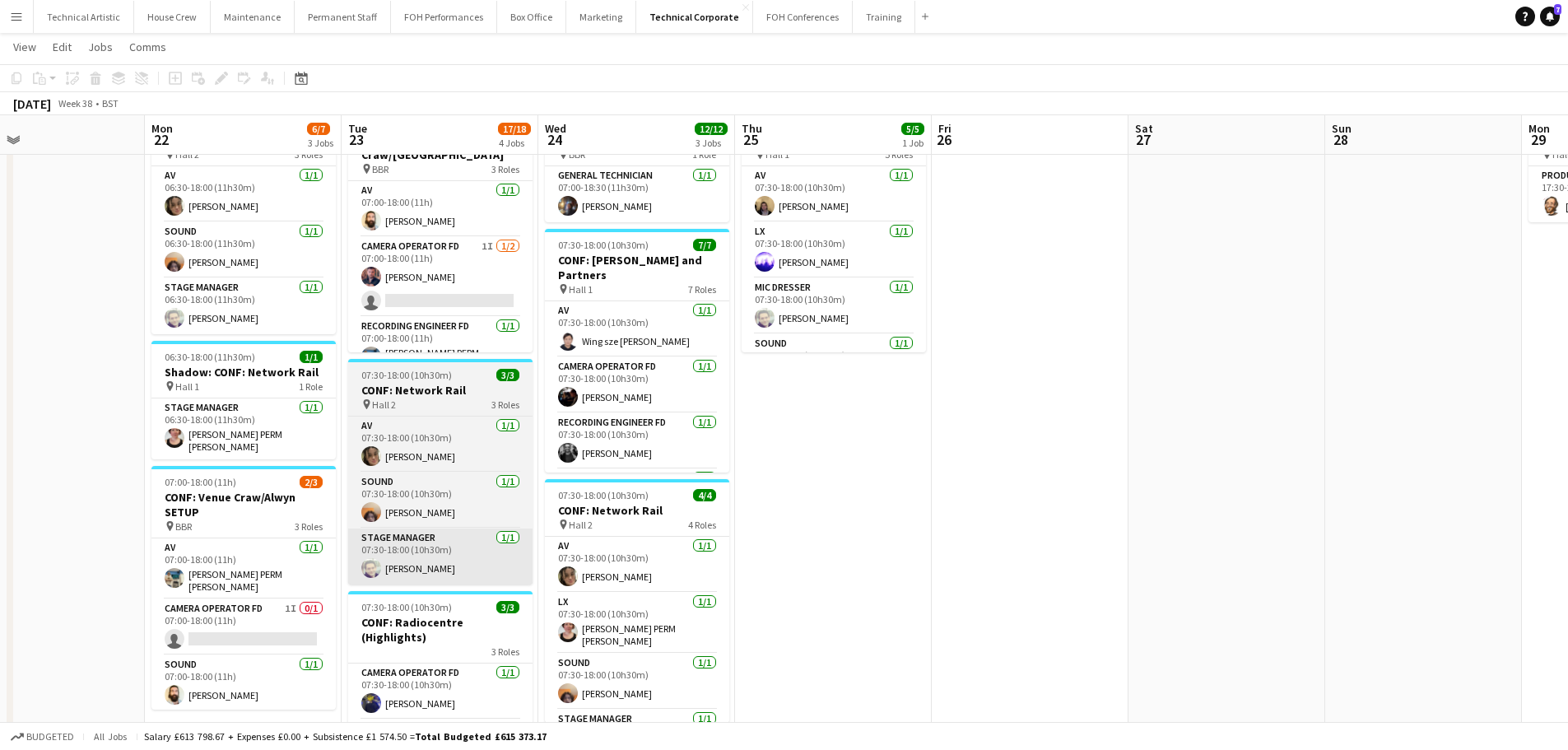
drag, startPoint x: 270, startPoint y: 623, endPoint x: 370, endPoint y: 575, distance: 110.9
click at [270, 624] on app-card-role "Camera Operator FD 1I 0/1 07:00-18:00 (11h) single-neutral-actions" at bounding box center [243, 626] width 184 height 56
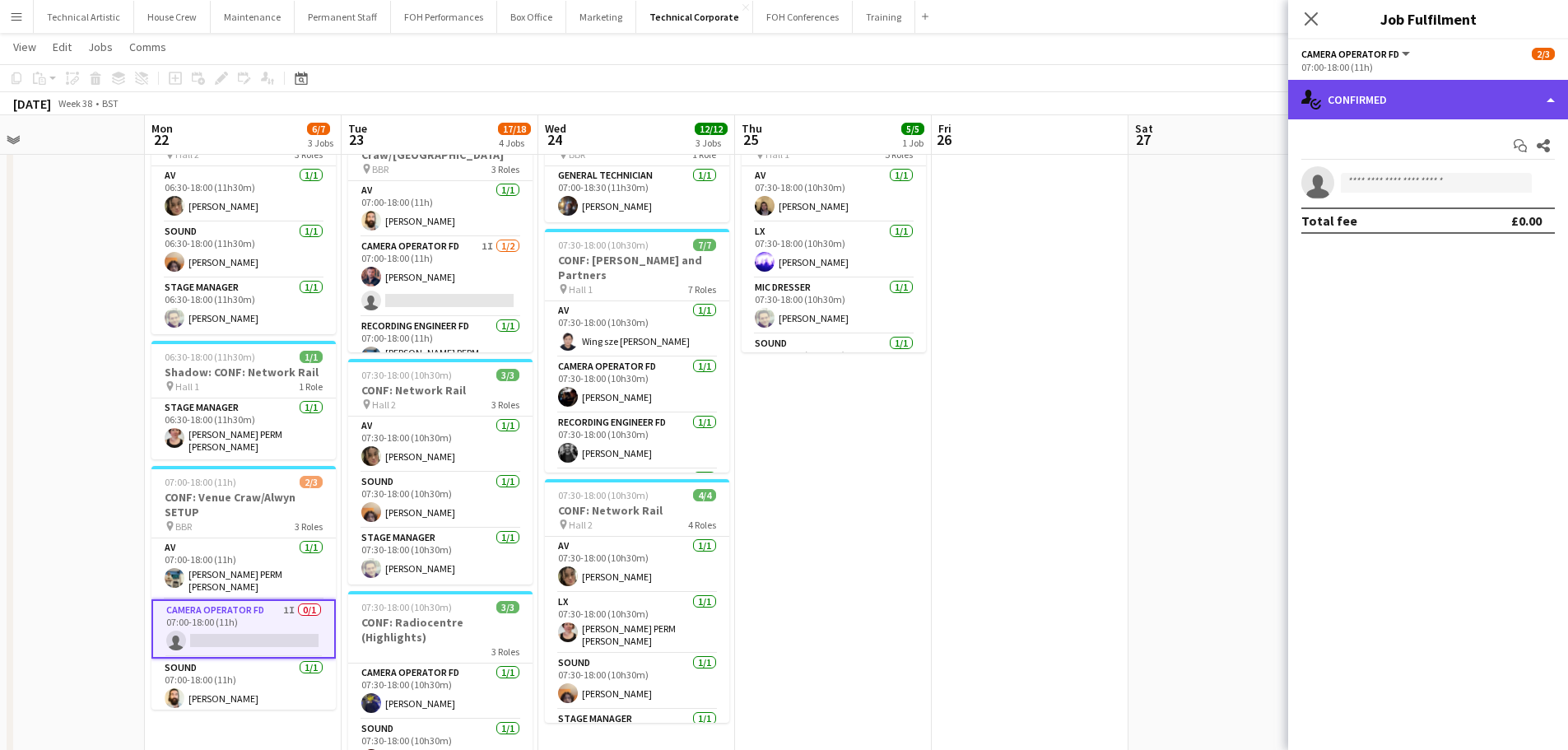
click at [1444, 115] on div "single-neutral-actions-check-2 Confirmed" at bounding box center [1427, 99] width 280 height 39
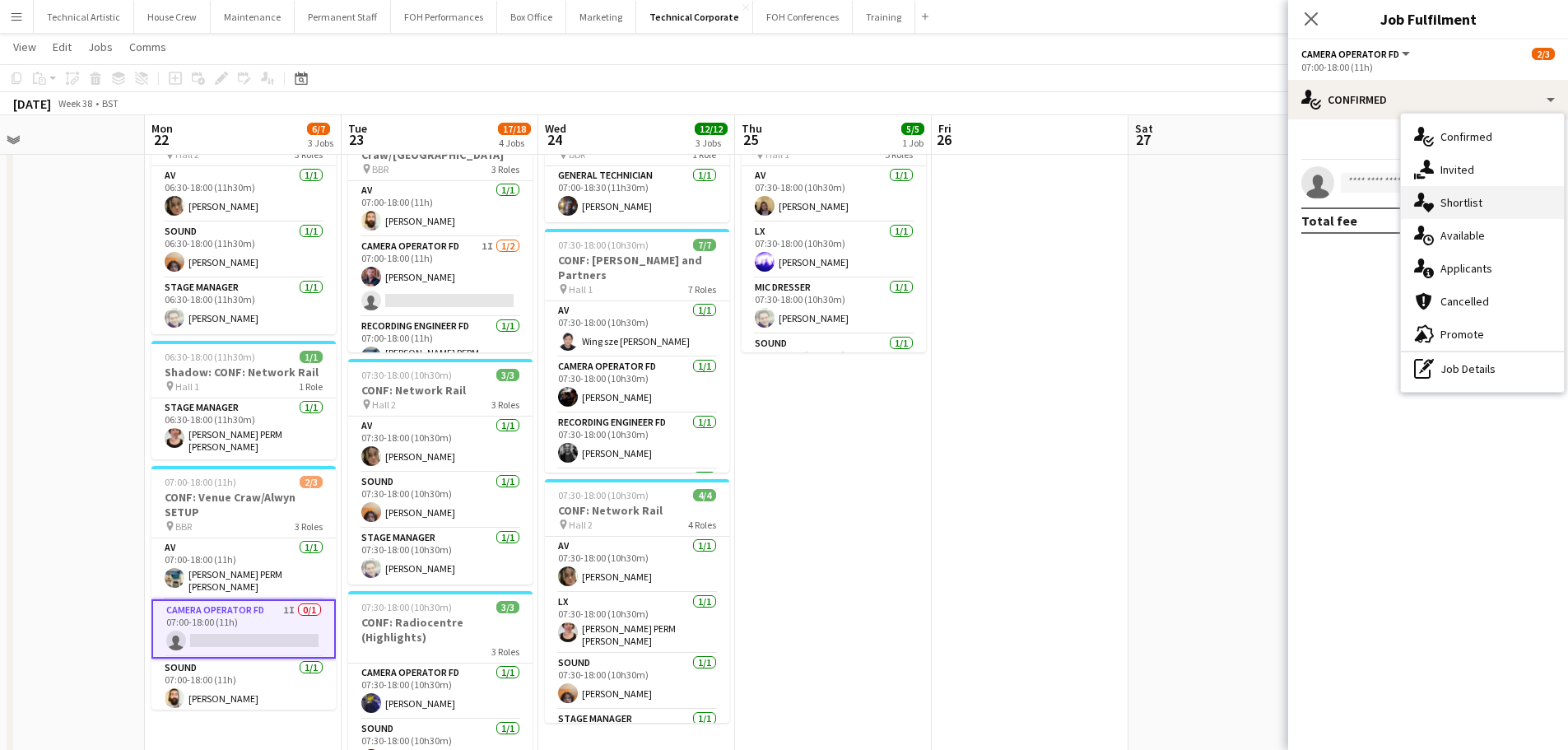
click at [1477, 200] on div "single-neutral-actions-heart Shortlist" at bounding box center [1482, 202] width 163 height 32
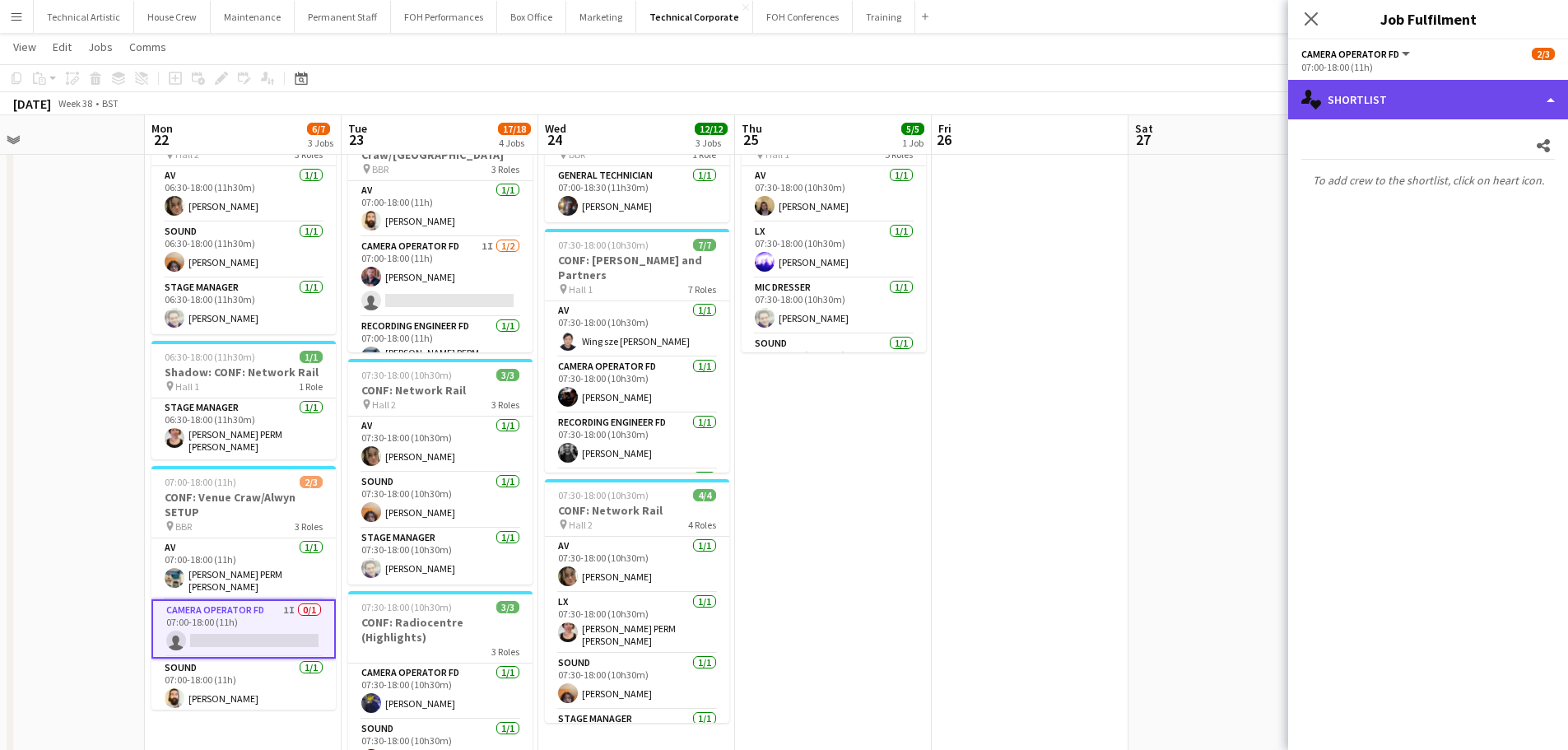
click at [1452, 114] on div "single-neutral-actions-heart Shortlist" at bounding box center [1427, 99] width 280 height 39
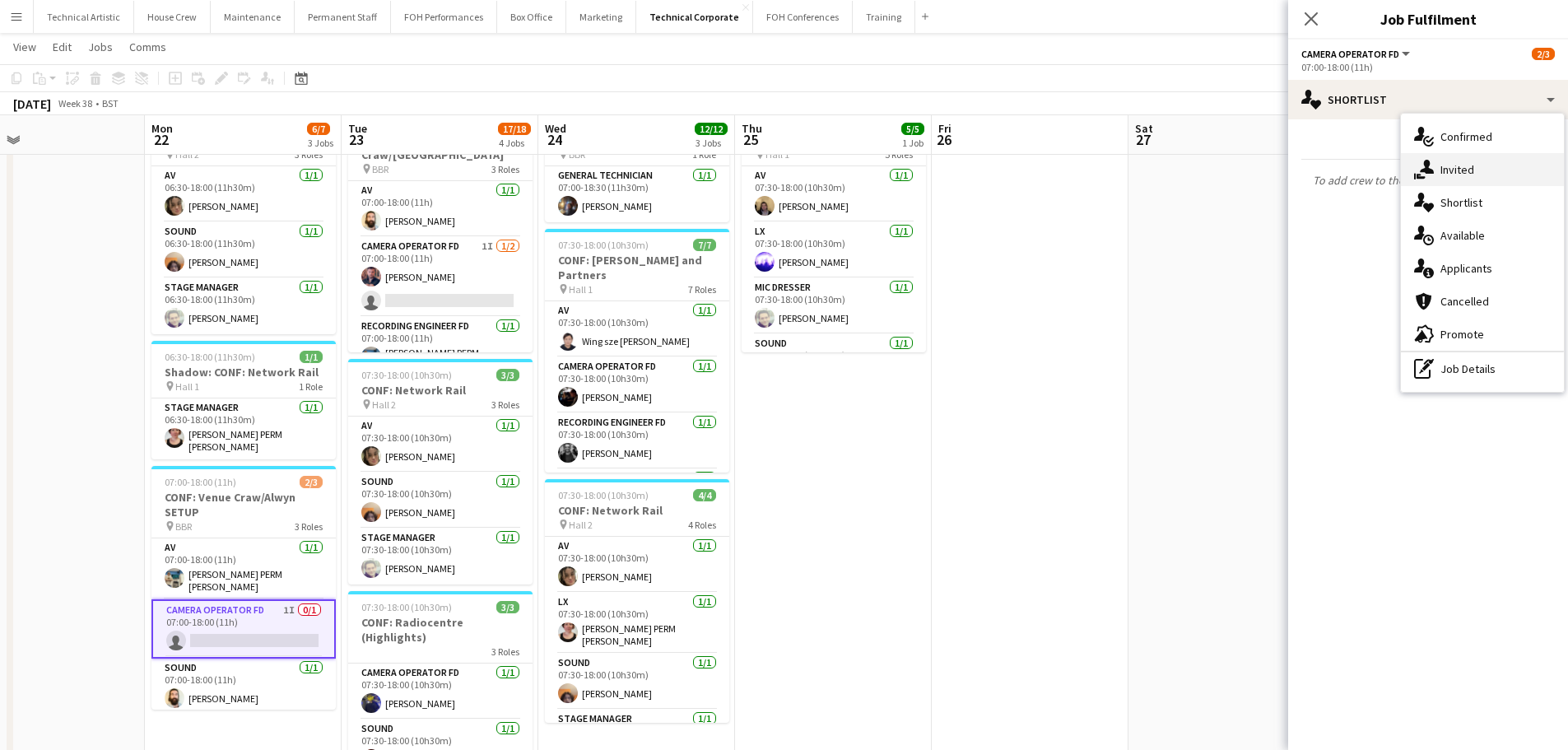
click at [1482, 184] on div "single-neutral-actions-share-1 Invited" at bounding box center [1482, 169] width 163 height 32
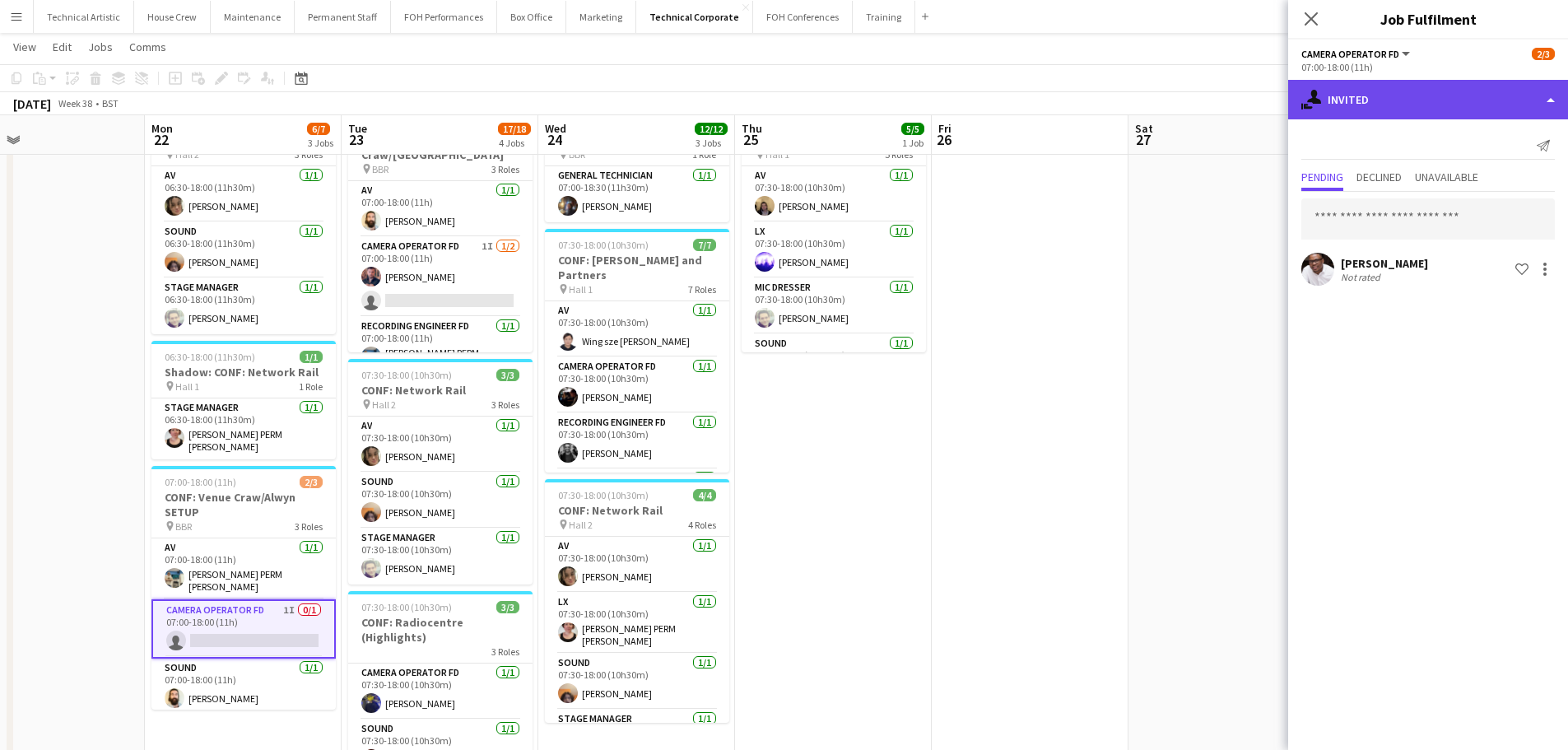
click at [1443, 102] on div "single-neutral-actions-share-1 Invited" at bounding box center [1427, 99] width 280 height 39
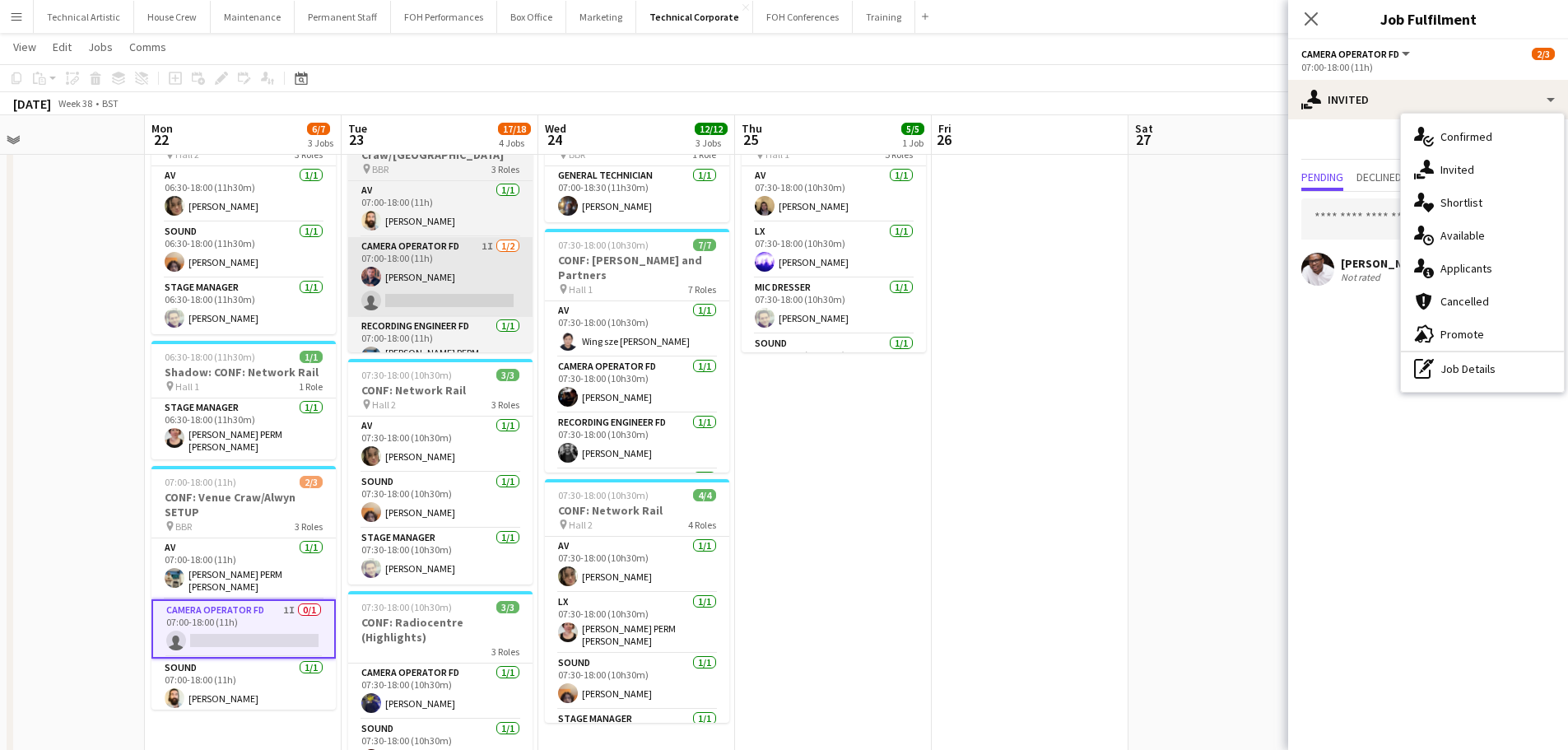
click at [436, 272] on app-card-role "Camera Operator FD 1I [DATE] 07:00-18:00 (11h) [PERSON_NAME] single-neutral-act…" at bounding box center [439, 276] width 184 height 80
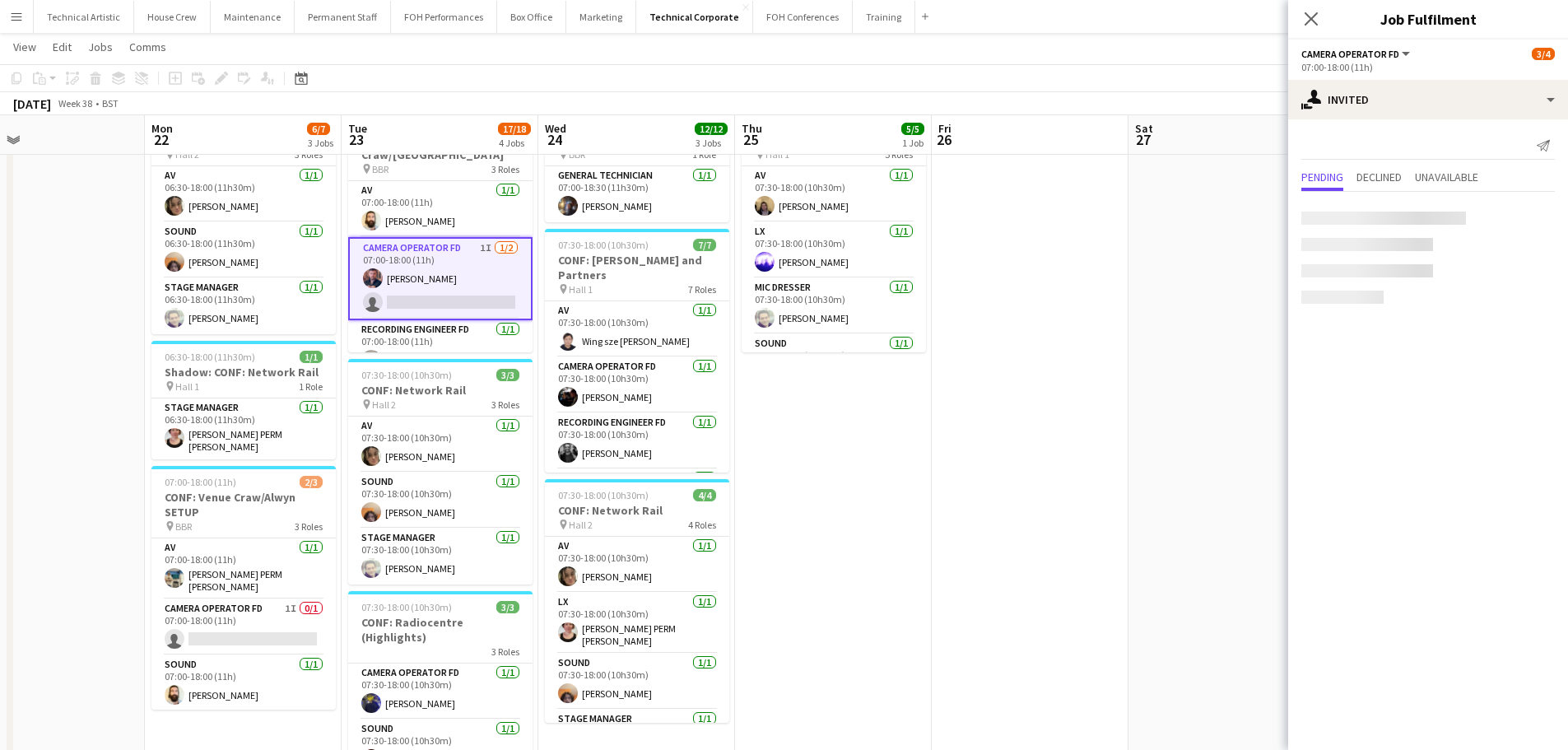
scroll to position [0, 447]
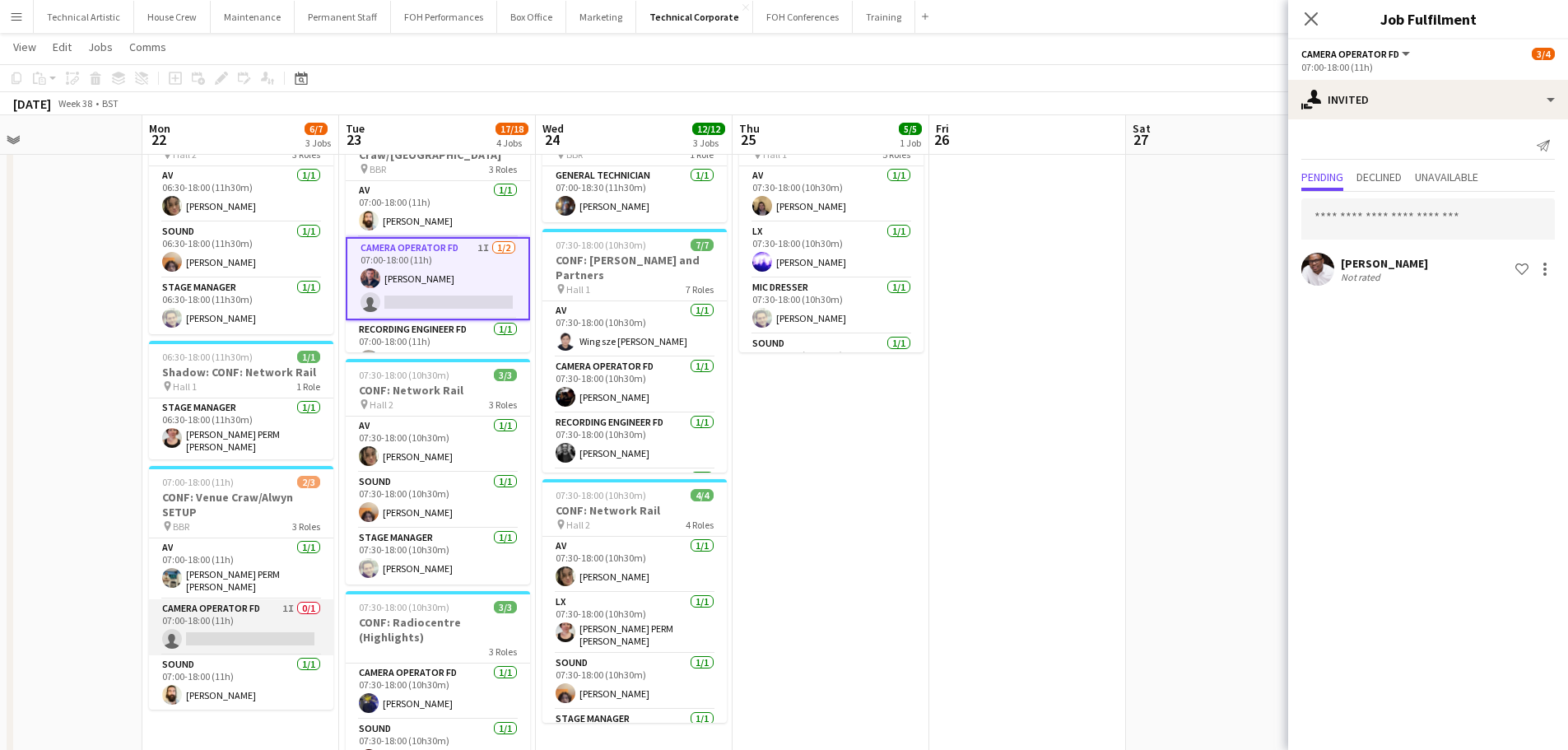
click at [238, 602] on app-card-role "Camera Operator FD 1I 0/1 07:00-18:00 (11h) single-neutral-actions" at bounding box center [241, 626] width 184 height 56
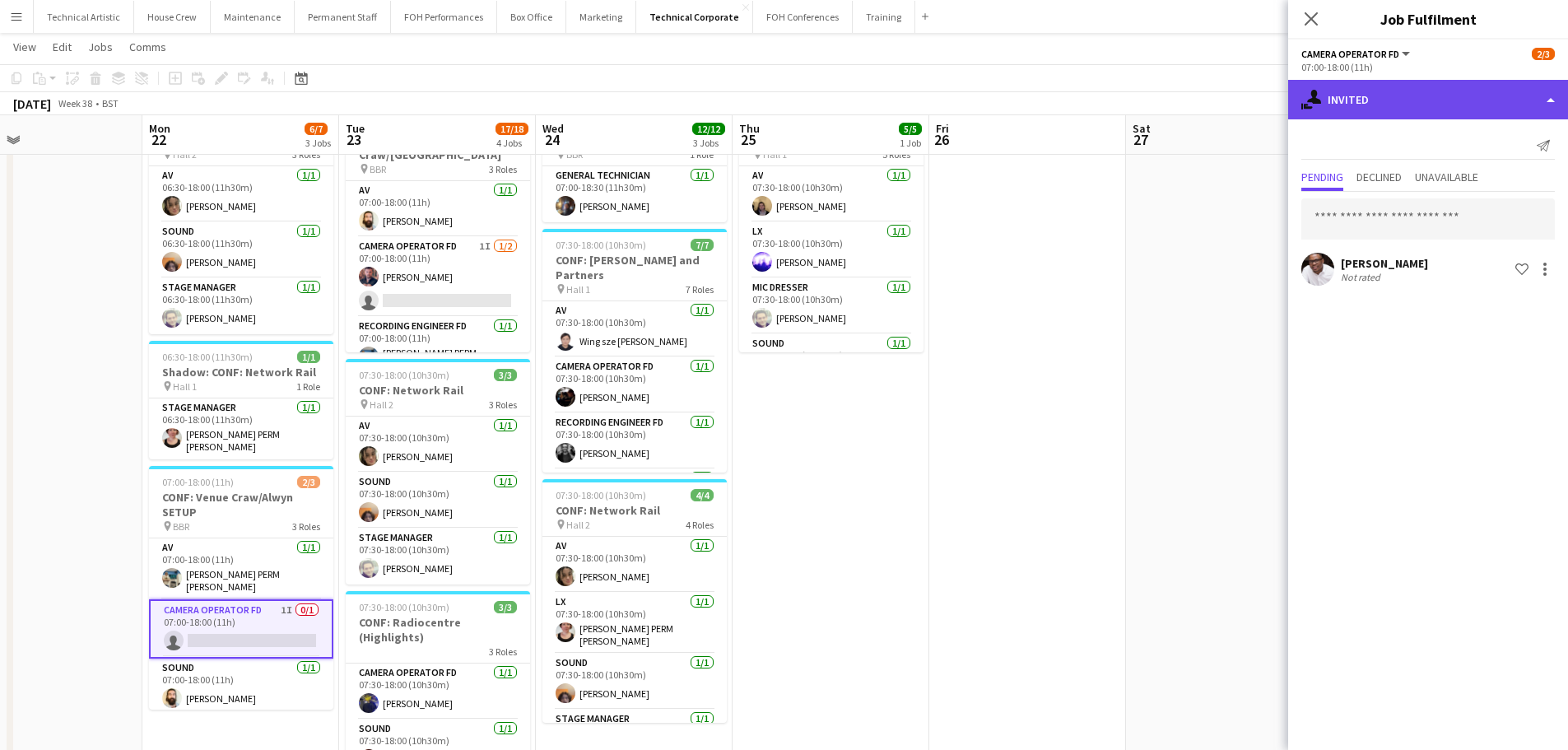
click at [1357, 87] on div "single-neutral-actions-share-1 Invited" at bounding box center [1427, 99] width 280 height 39
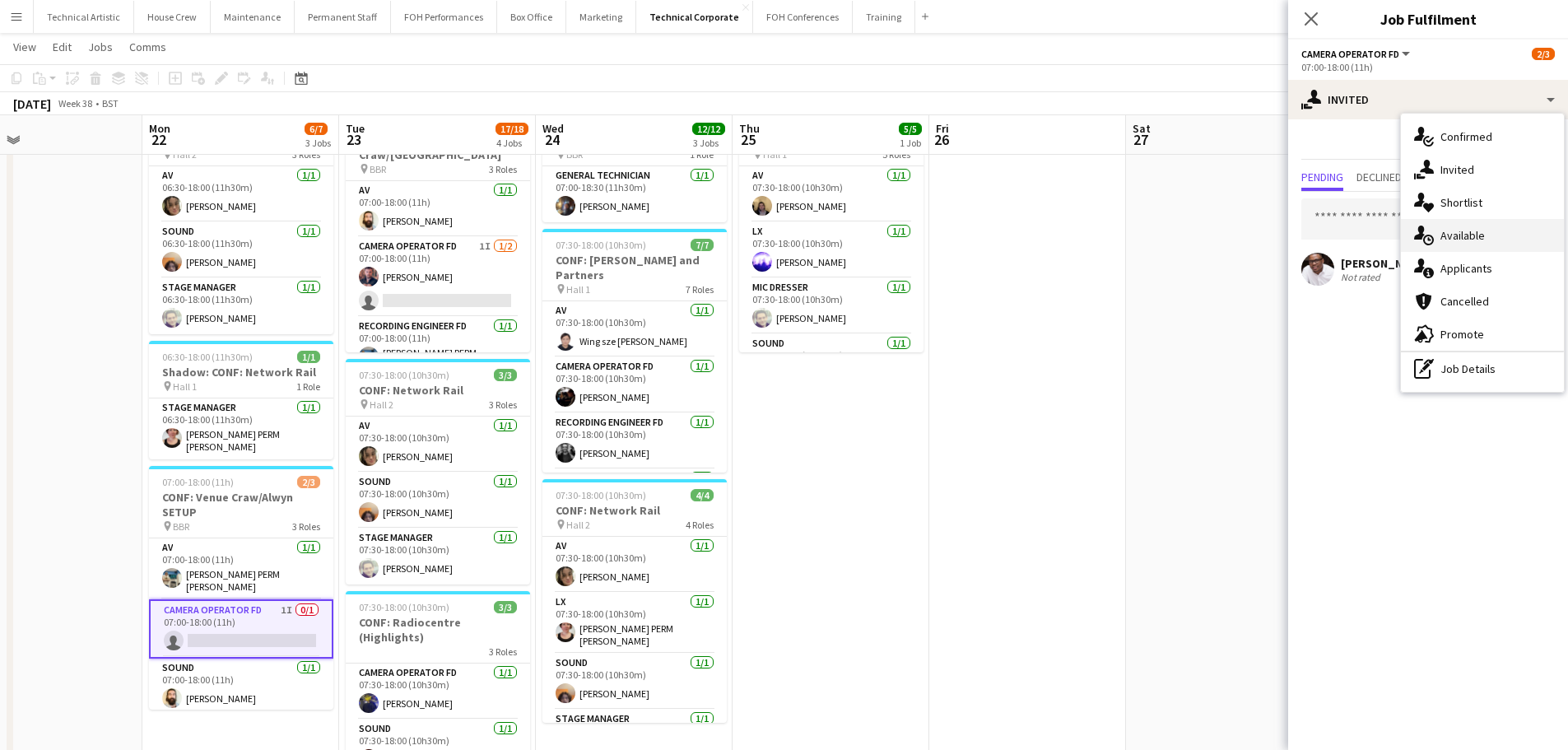
click at [1472, 235] on div "single-neutral-actions-upload Available" at bounding box center [1482, 235] width 163 height 32
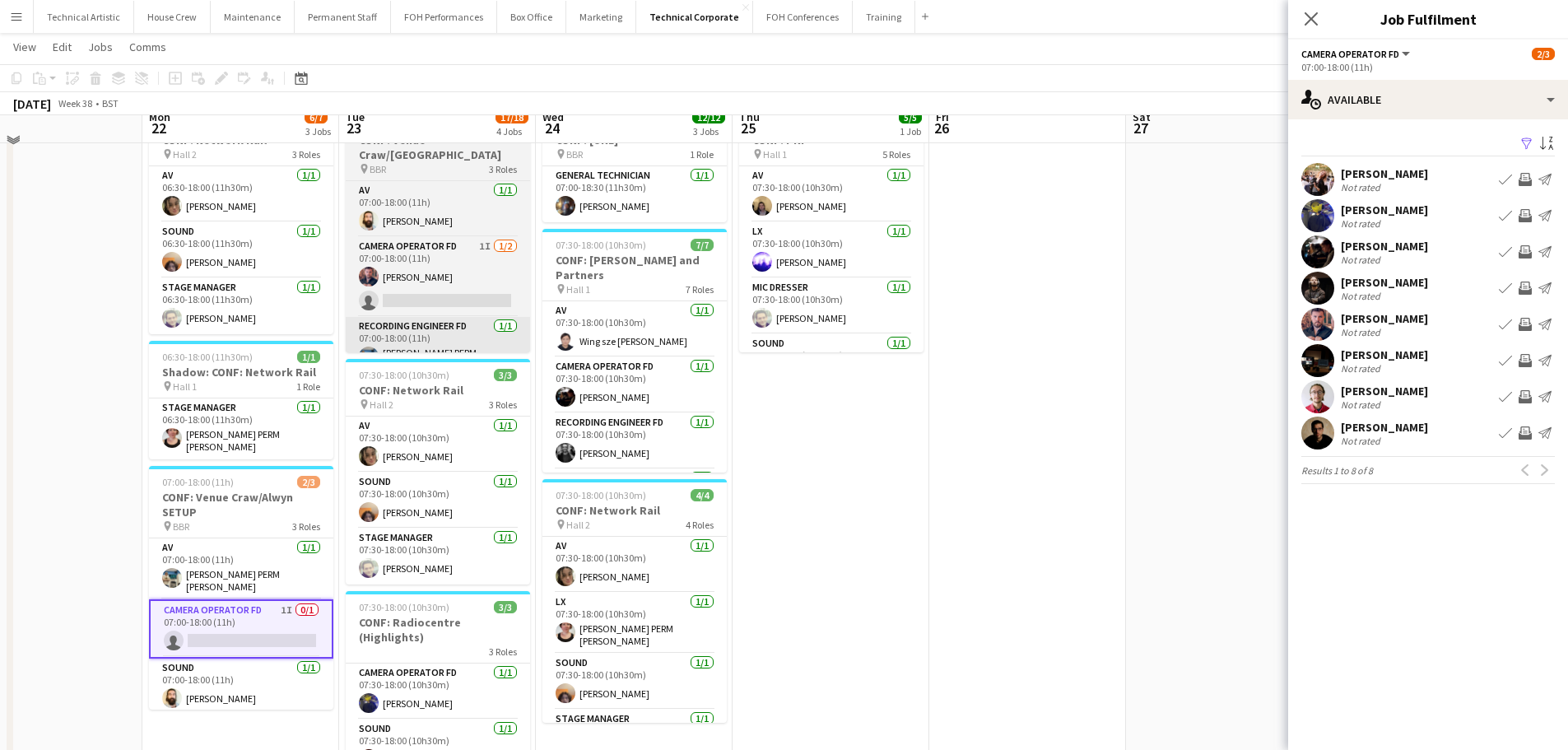
scroll to position [0, 0]
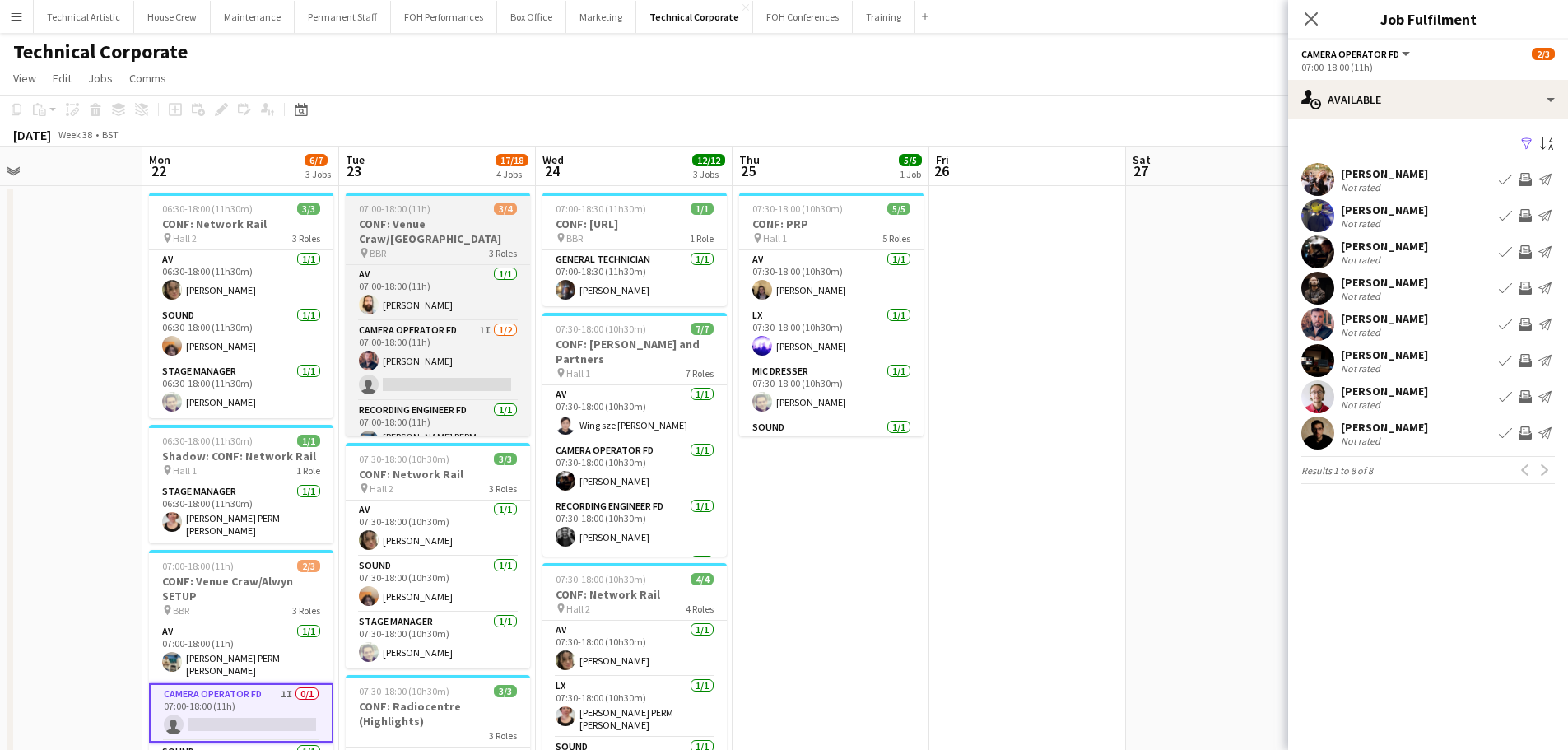
click at [451, 224] on h3 "CONF: Venue Craw/[GEOGRAPHIC_DATA]" at bounding box center [437, 231] width 184 height 29
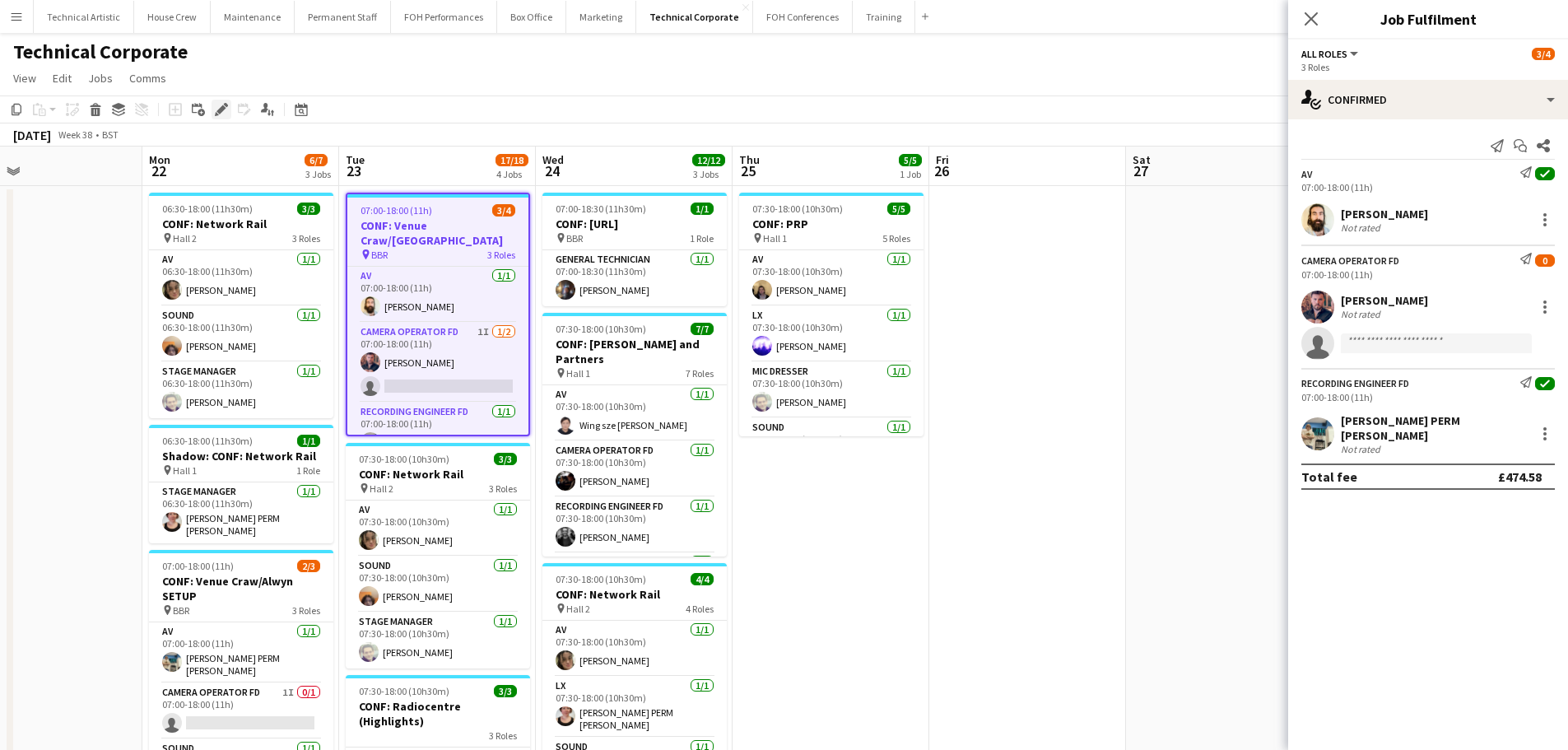
click at [217, 108] on icon "Edit" at bounding box center [220, 109] width 13 height 13
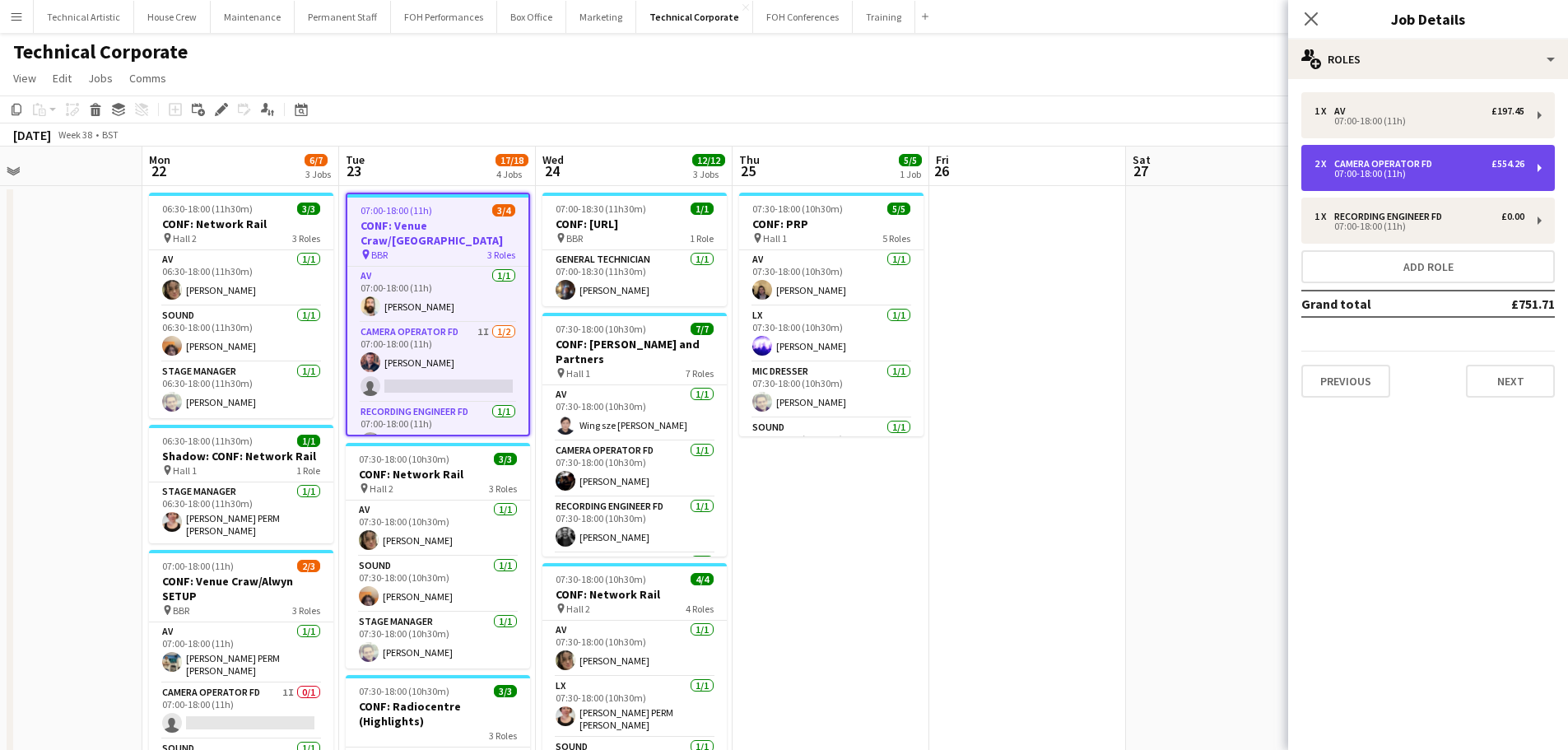
click at [1486, 174] on div "07:00-18:00 (11h)" at bounding box center [1419, 173] width 209 height 8
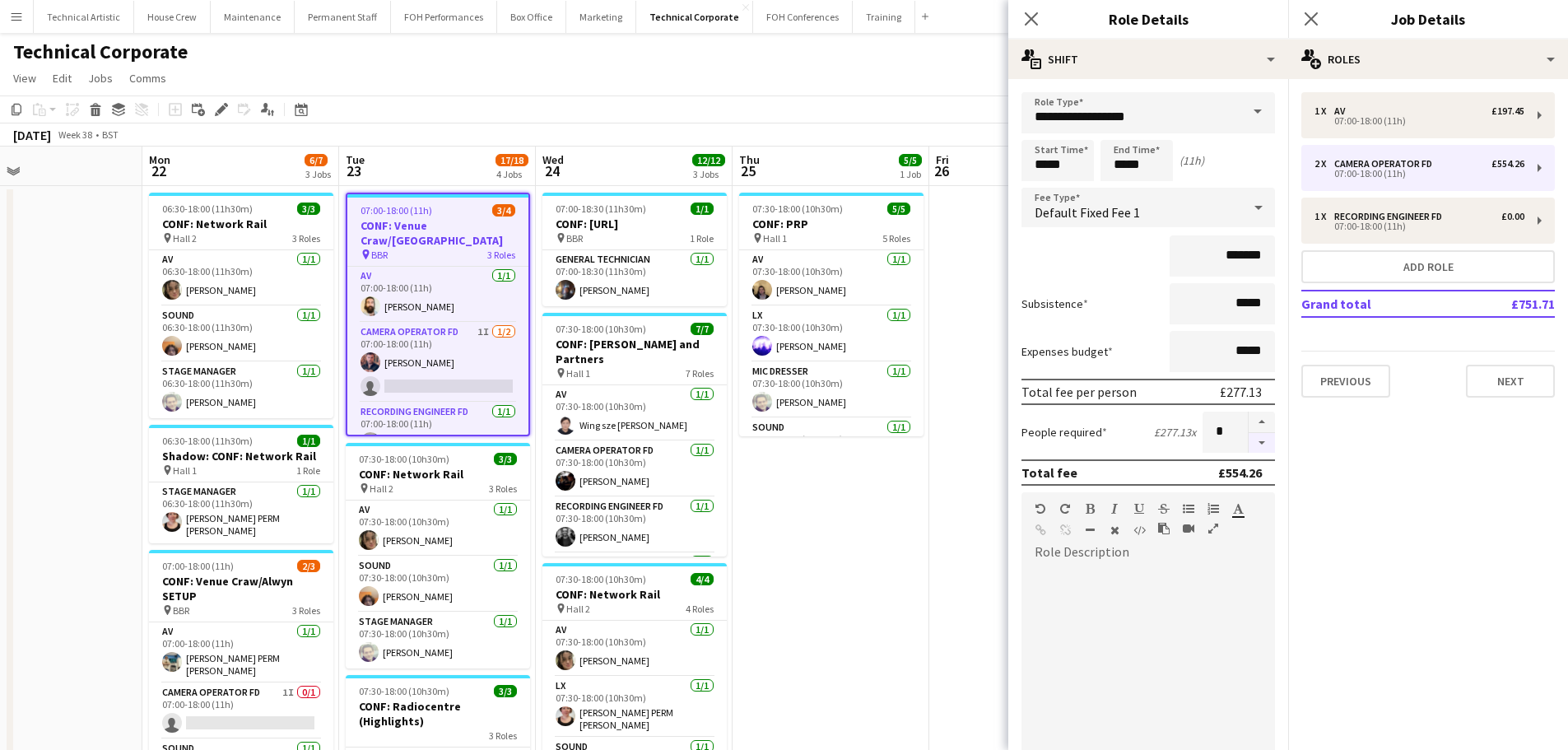
click at [1249, 441] on button "button" at bounding box center [1261, 442] width 27 height 21
type input "*"
click at [722, 92] on app-page-menu "View Day view expanded Day view collapsed Month view Date picker Jump to [DATE]…" at bounding box center [784, 80] width 1568 height 31
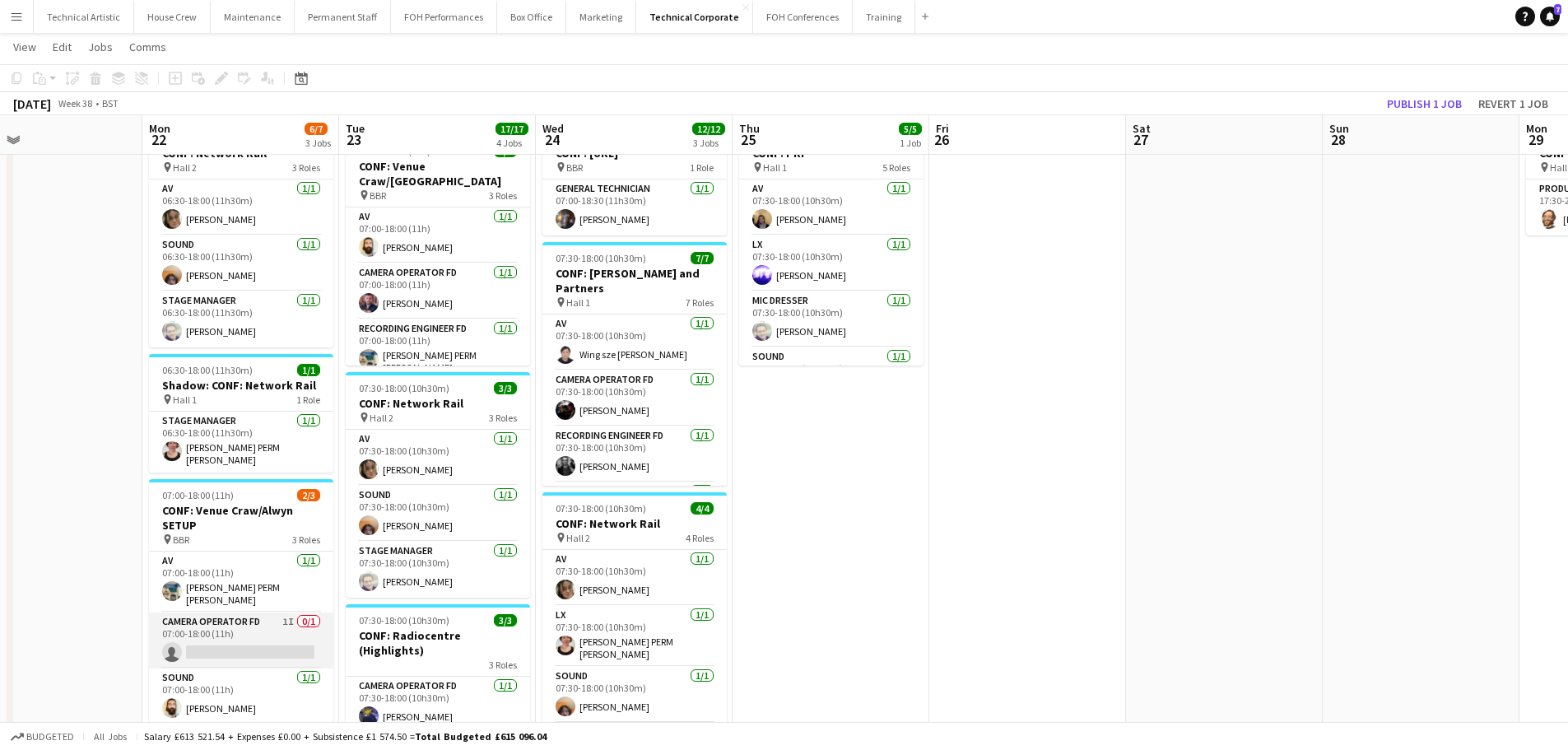
scroll to position [83, 0]
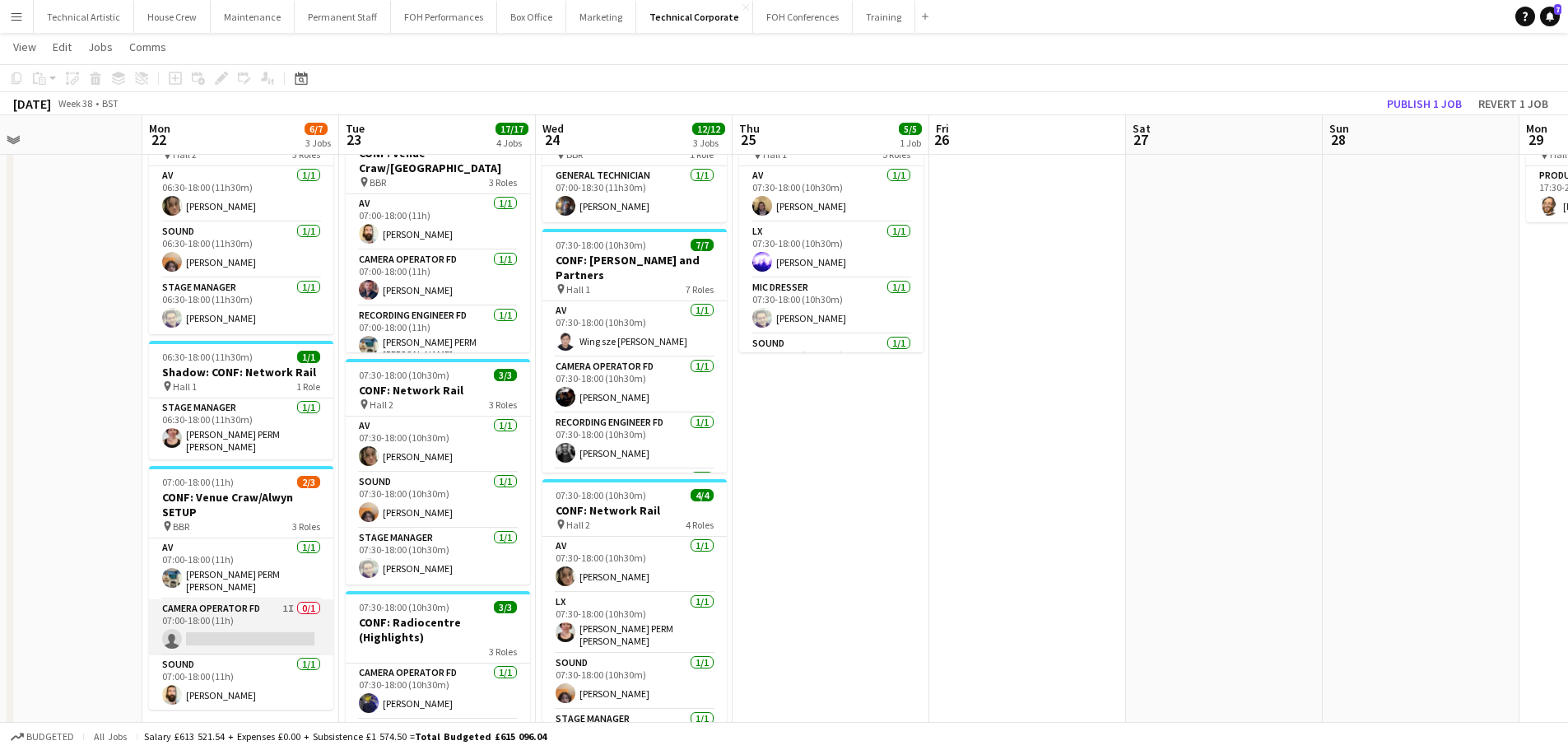
click at [230, 606] on app-card-role "Camera Operator FD 1I 0/1 07:00-18:00 (11h) single-neutral-actions" at bounding box center [241, 626] width 184 height 56
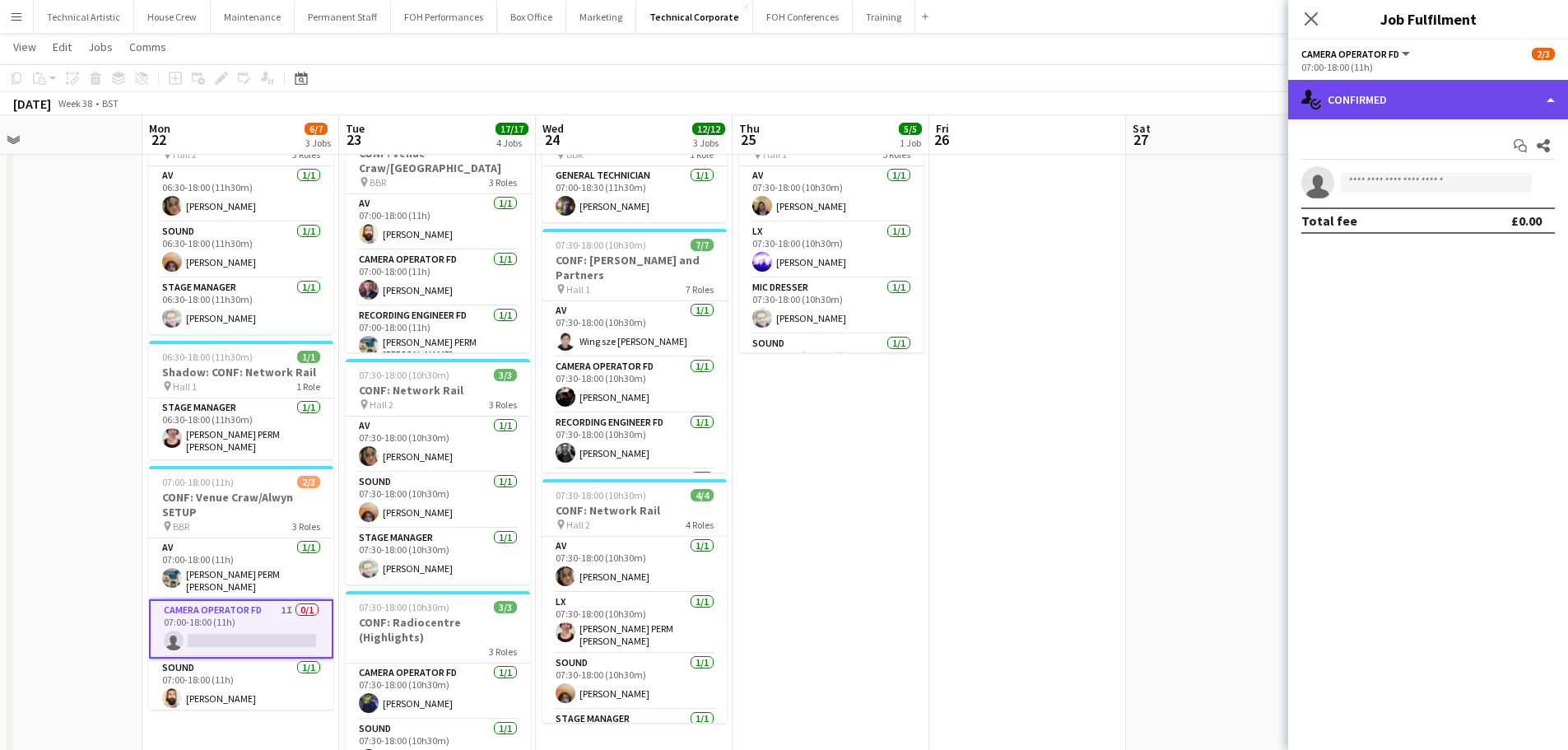
click at [1367, 88] on div "single-neutral-actions-check-2 Confirmed" at bounding box center [1427, 99] width 280 height 39
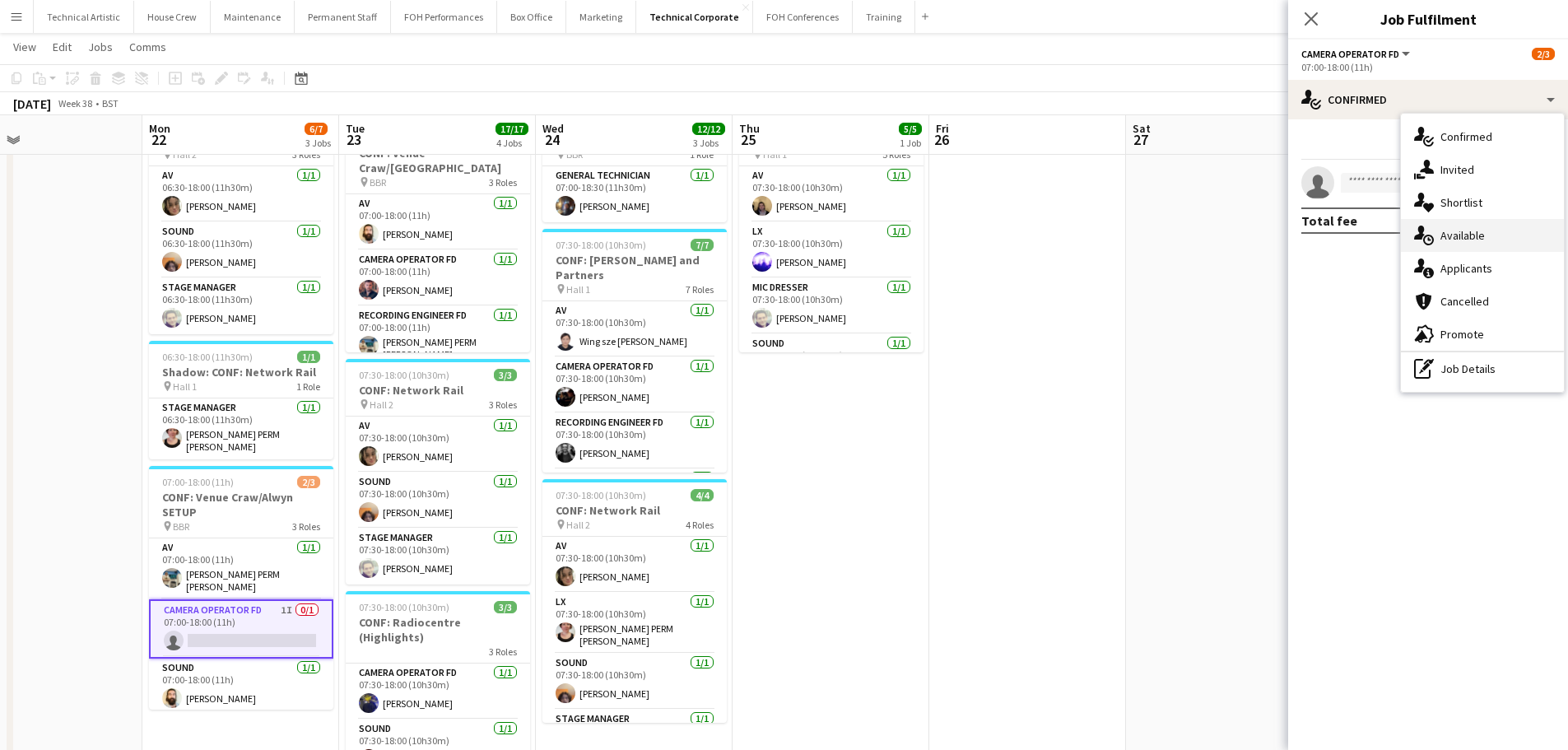
click at [1455, 227] on div "single-neutral-actions-upload Available" at bounding box center [1482, 235] width 163 height 32
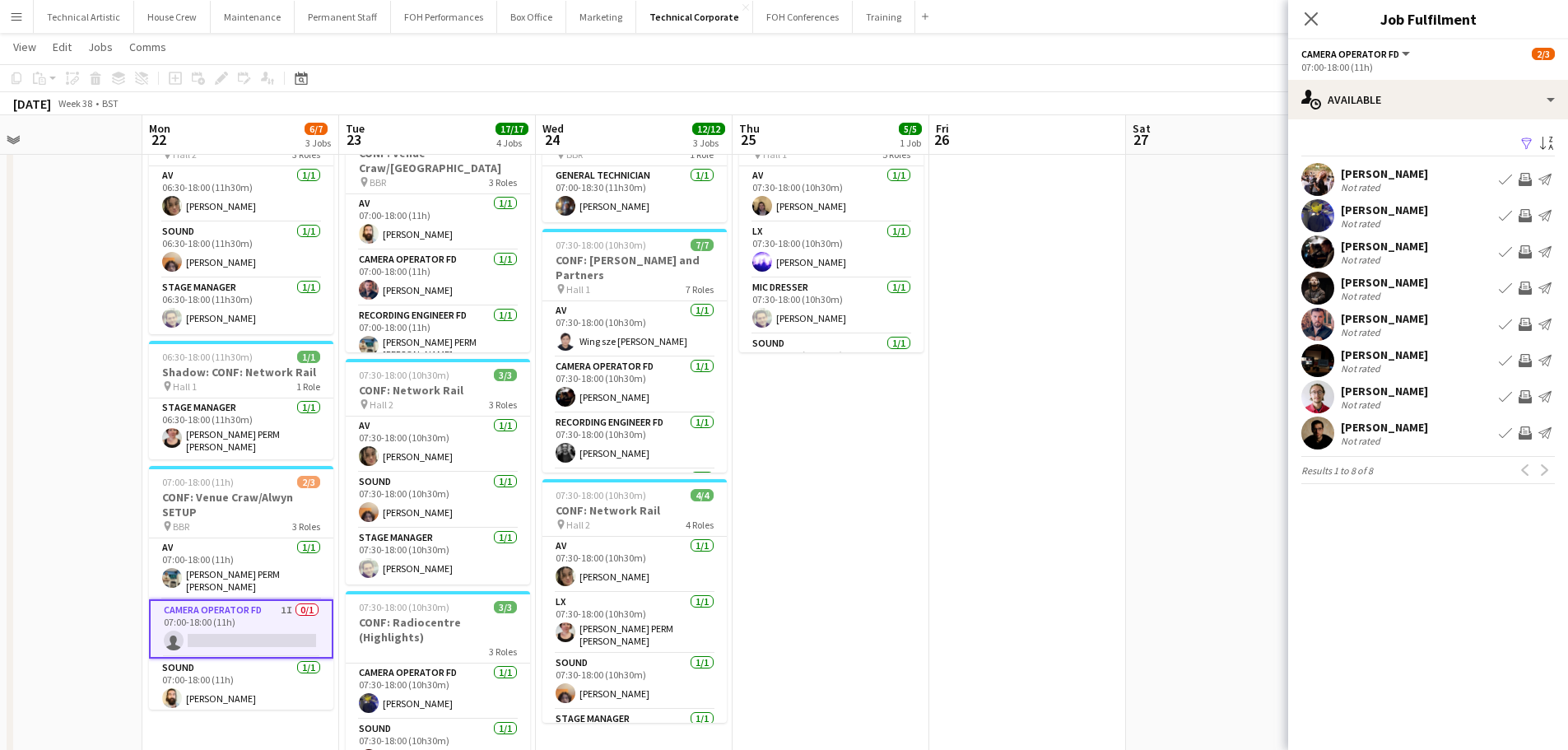
click at [1528, 327] on app-icon "Invite crew" at bounding box center [1524, 323] width 13 height 13
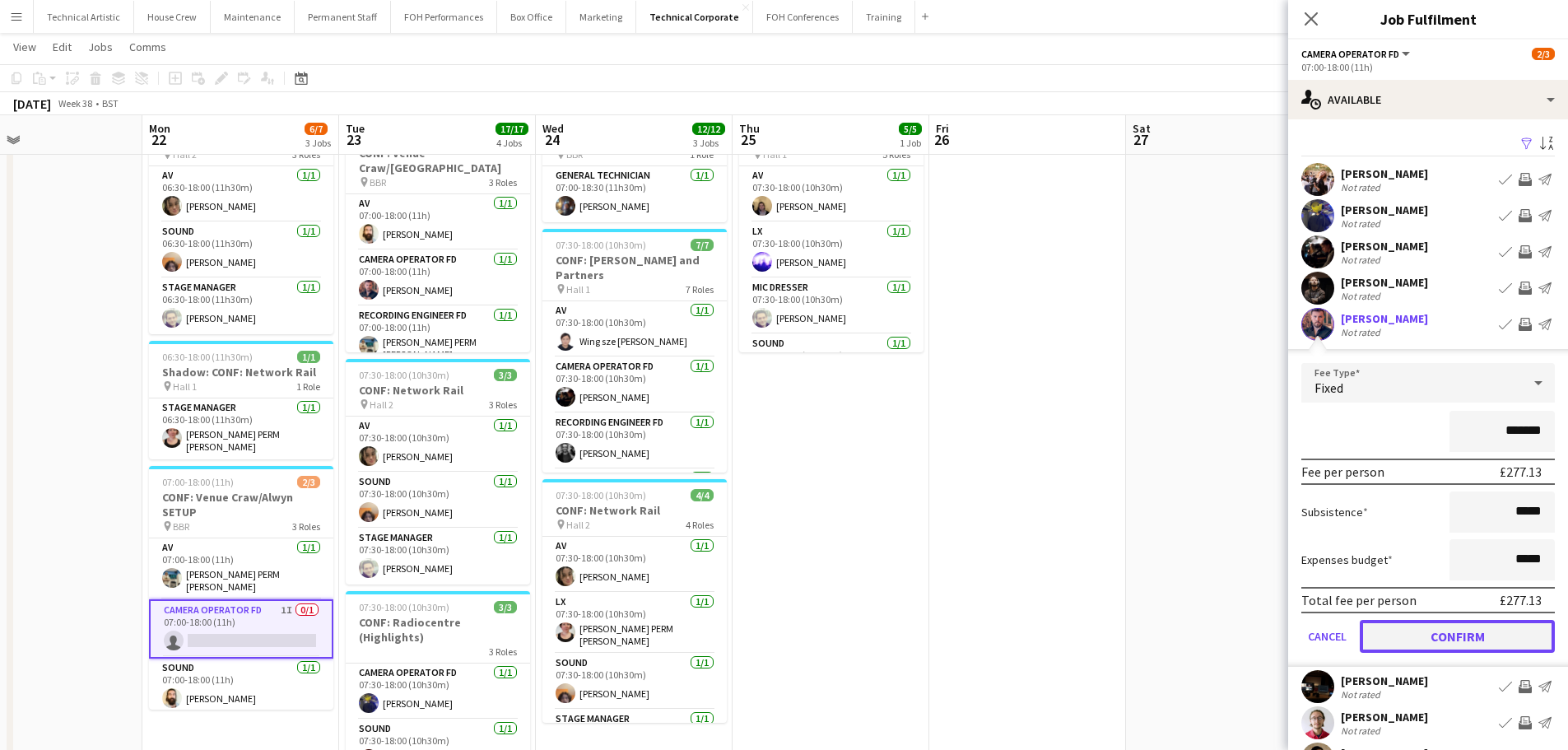
click at [1472, 641] on button "Confirm" at bounding box center [1457, 635] width 195 height 32
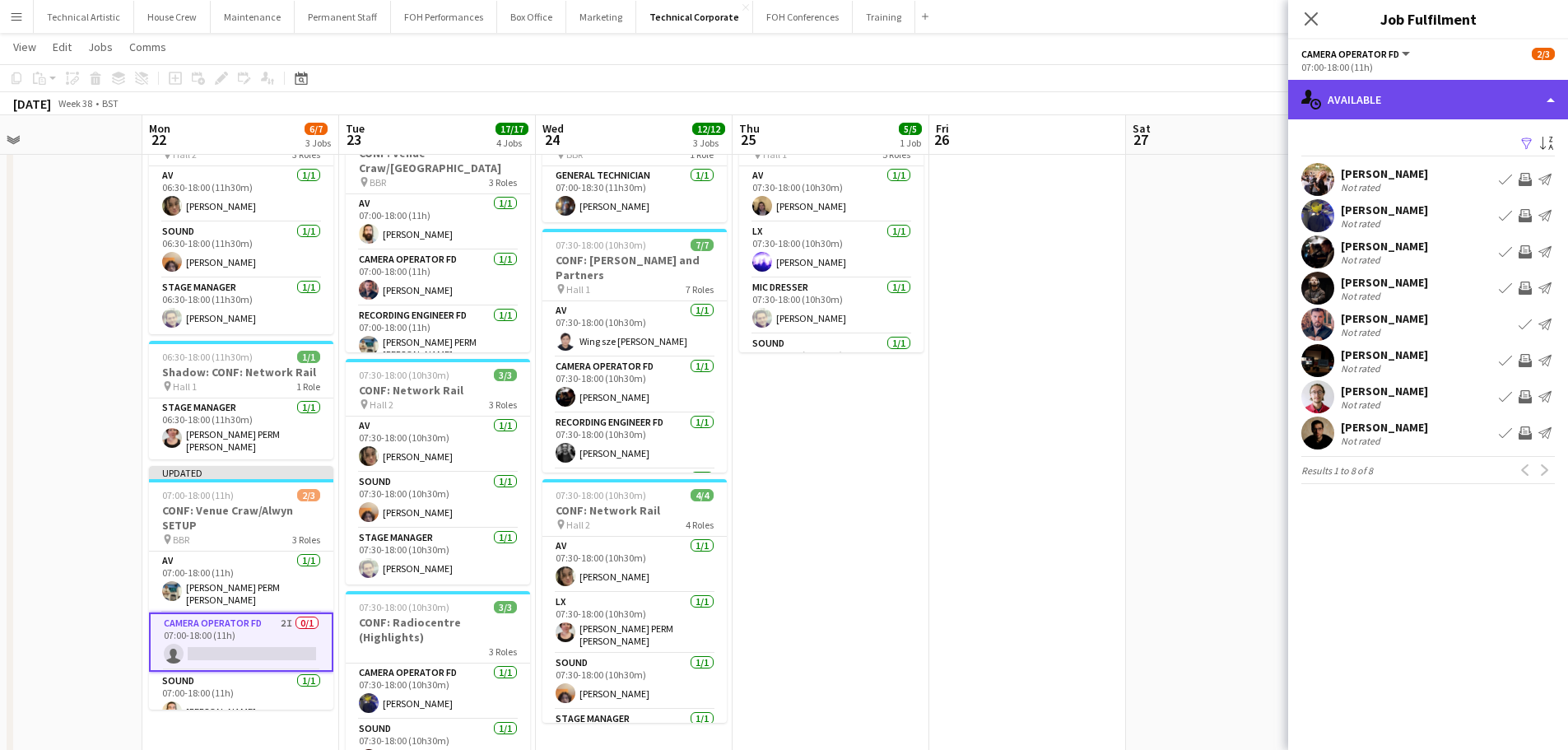
click at [1438, 109] on div "single-neutral-actions-upload Available" at bounding box center [1427, 99] width 280 height 39
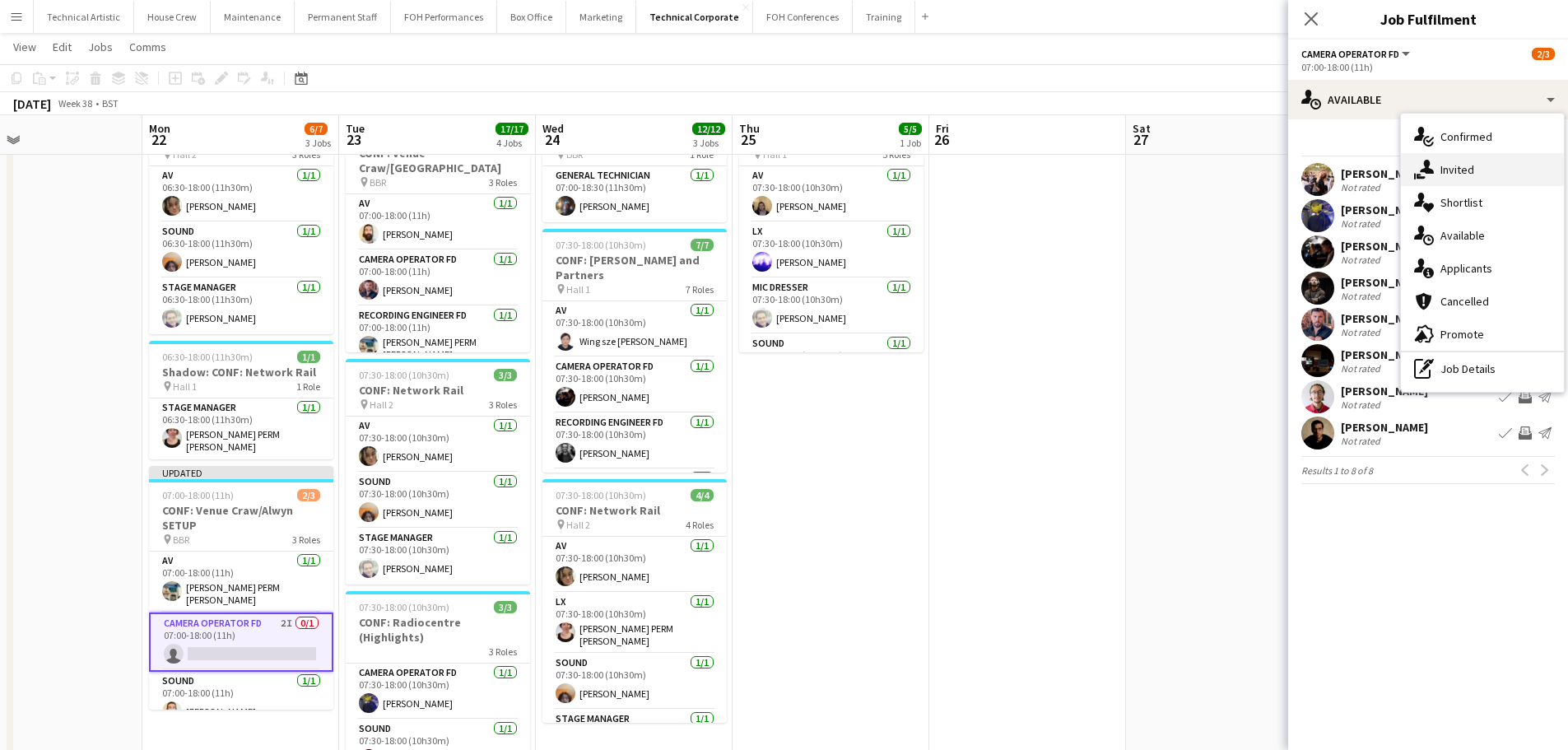
click at [1473, 169] on div "single-neutral-actions-share-1 Invited" at bounding box center [1482, 169] width 163 height 32
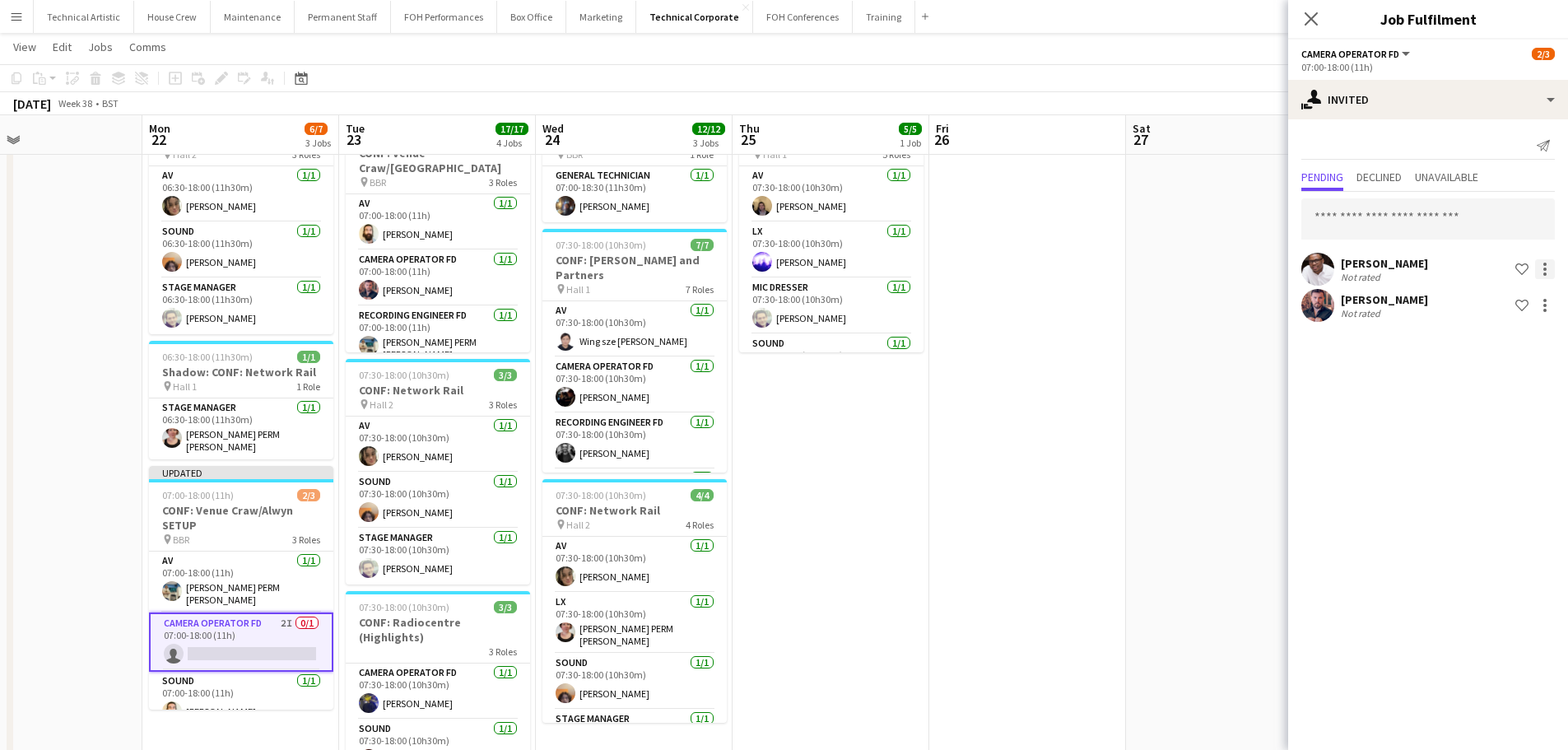
click at [1542, 264] on div at bounding box center [1544, 269] width 20 height 20
click at [1487, 428] on button "Cancel invitation" at bounding box center [1493, 418] width 124 height 39
click at [635, 64] on app-page-menu "View Day view expanded Day view collapsed Month view Date picker Jump to [DATE]…" at bounding box center [784, 48] width 1568 height 31
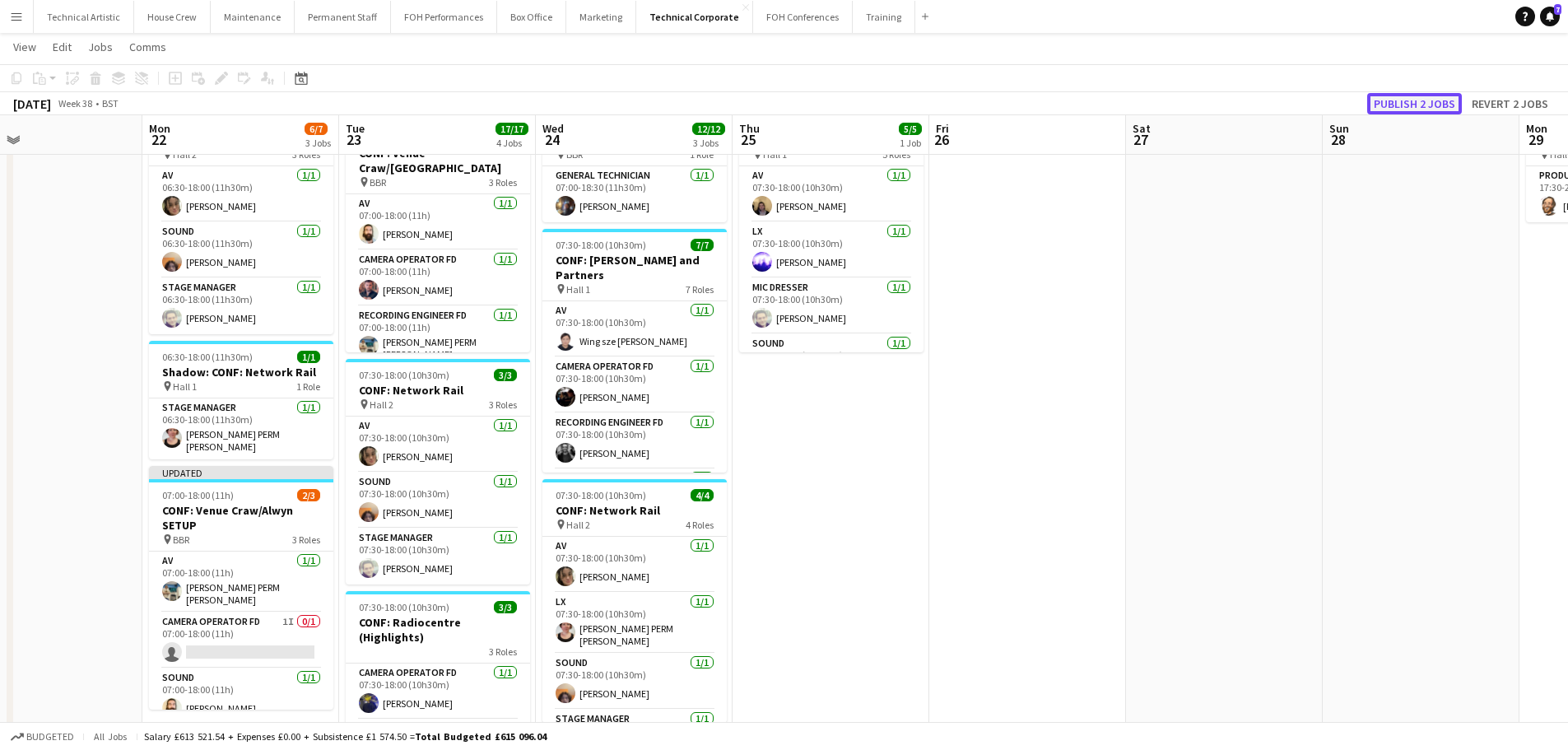
click at [1387, 95] on button "Publish 2 jobs" at bounding box center [1414, 104] width 94 height 22
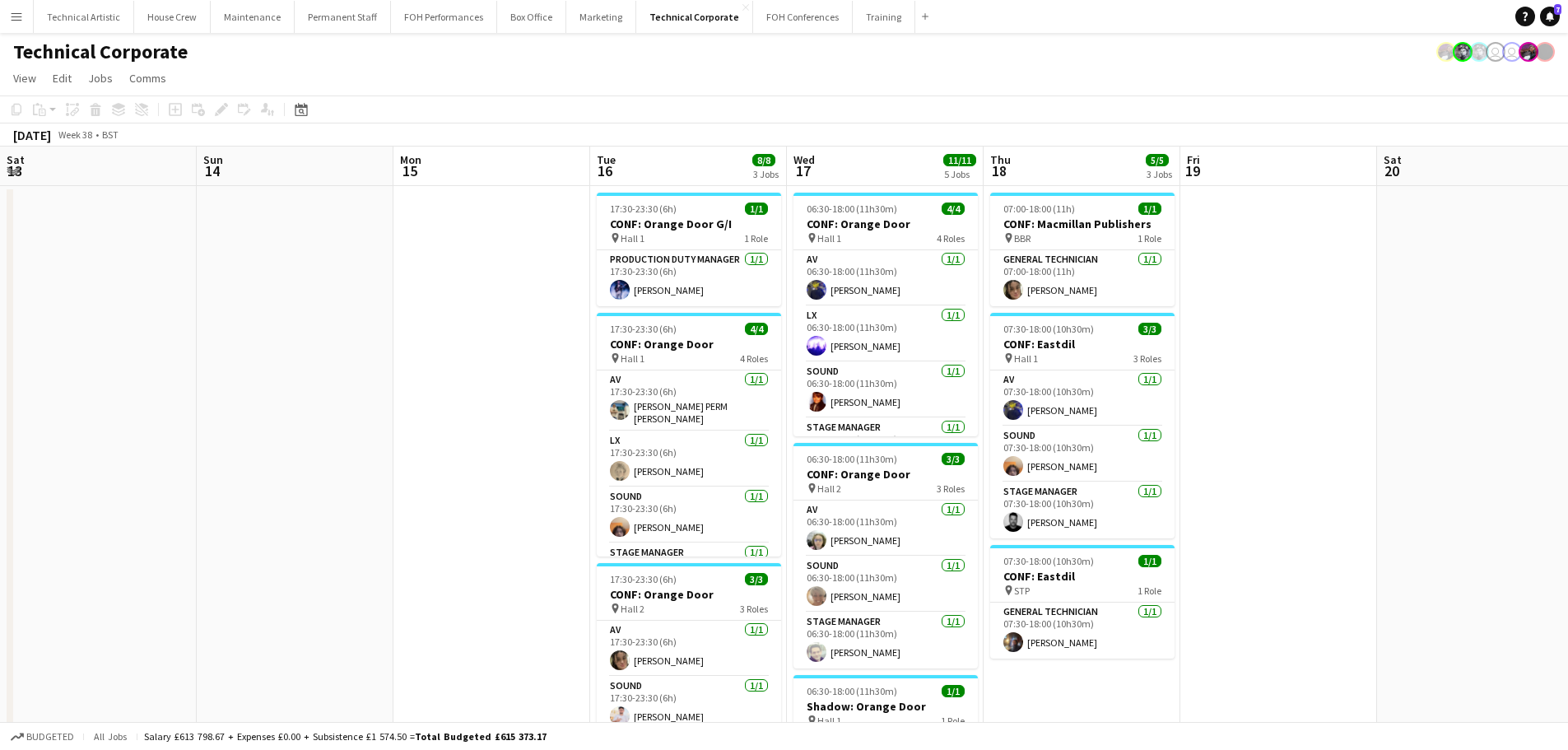
scroll to position [0, 584]
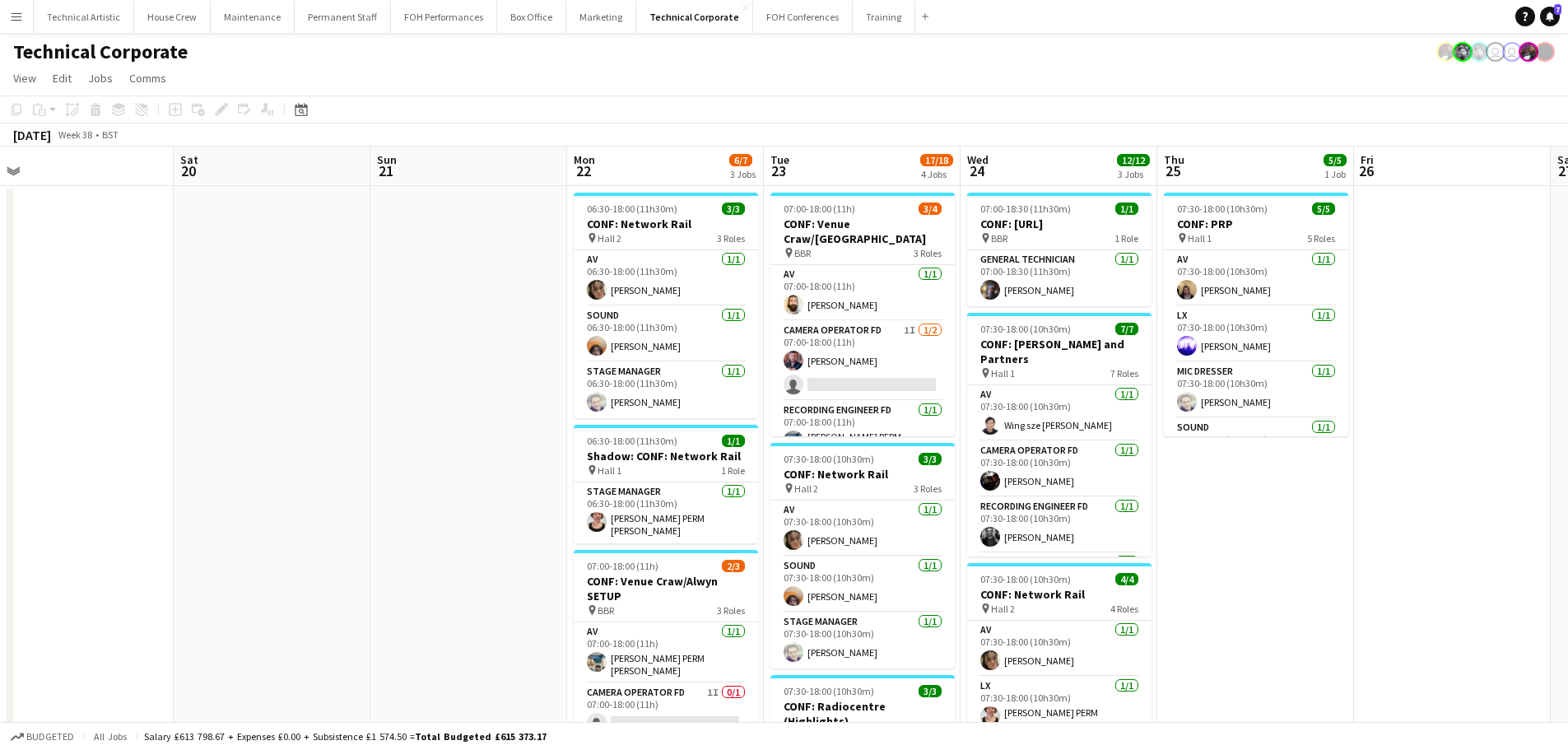
drag, startPoint x: 1013, startPoint y: 428, endPoint x: 392, endPoint y: 318, distance: 630.7
click at [392, 318] on app-calendar-viewport "Tue 16 8/8 3 Jobs Wed 17 11/11 5 Jobs Thu 18 5/5 3 Jobs Fri 19 Sat 20 Sun 21 Mo…" at bounding box center [784, 673] width 1568 height 1054
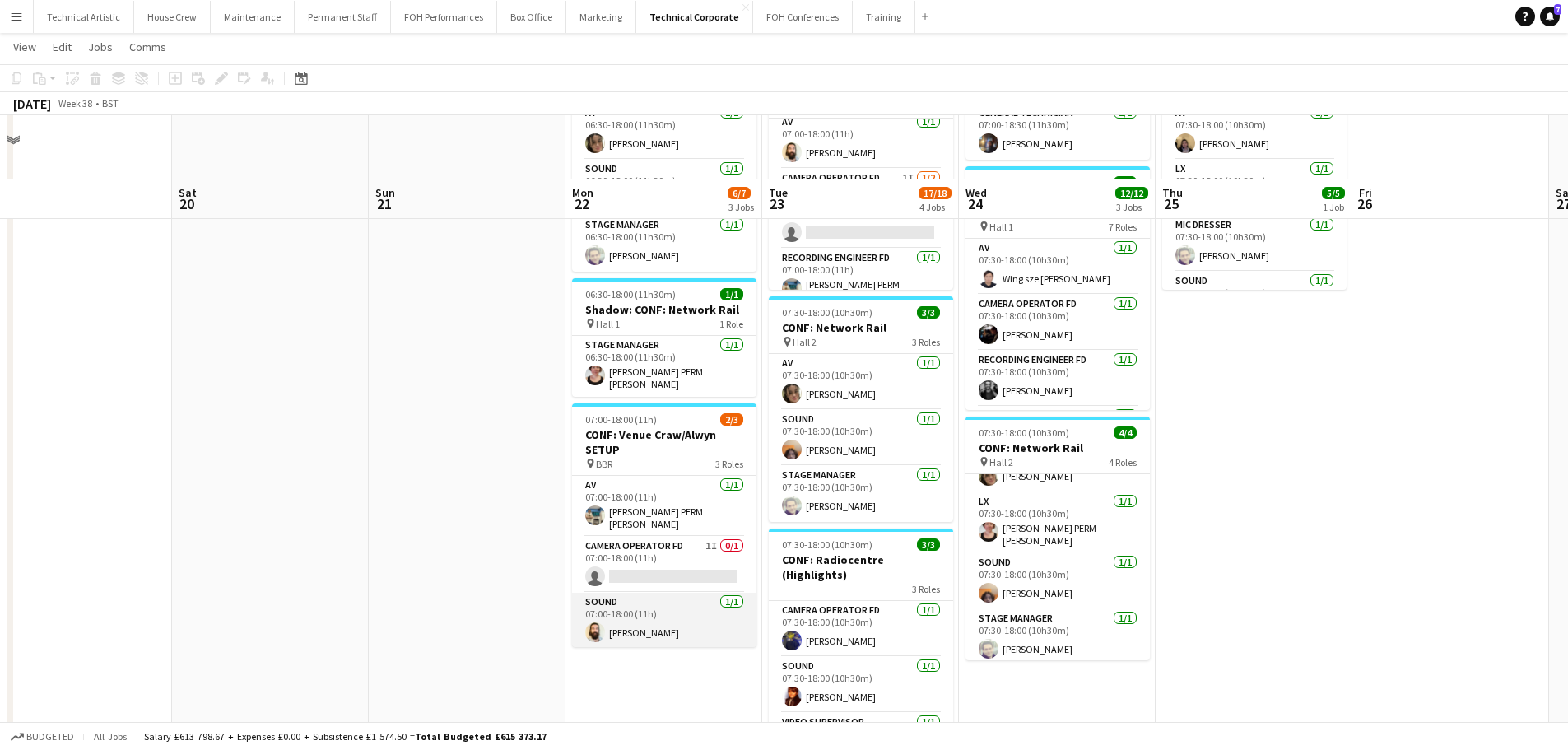
scroll to position [329, 0]
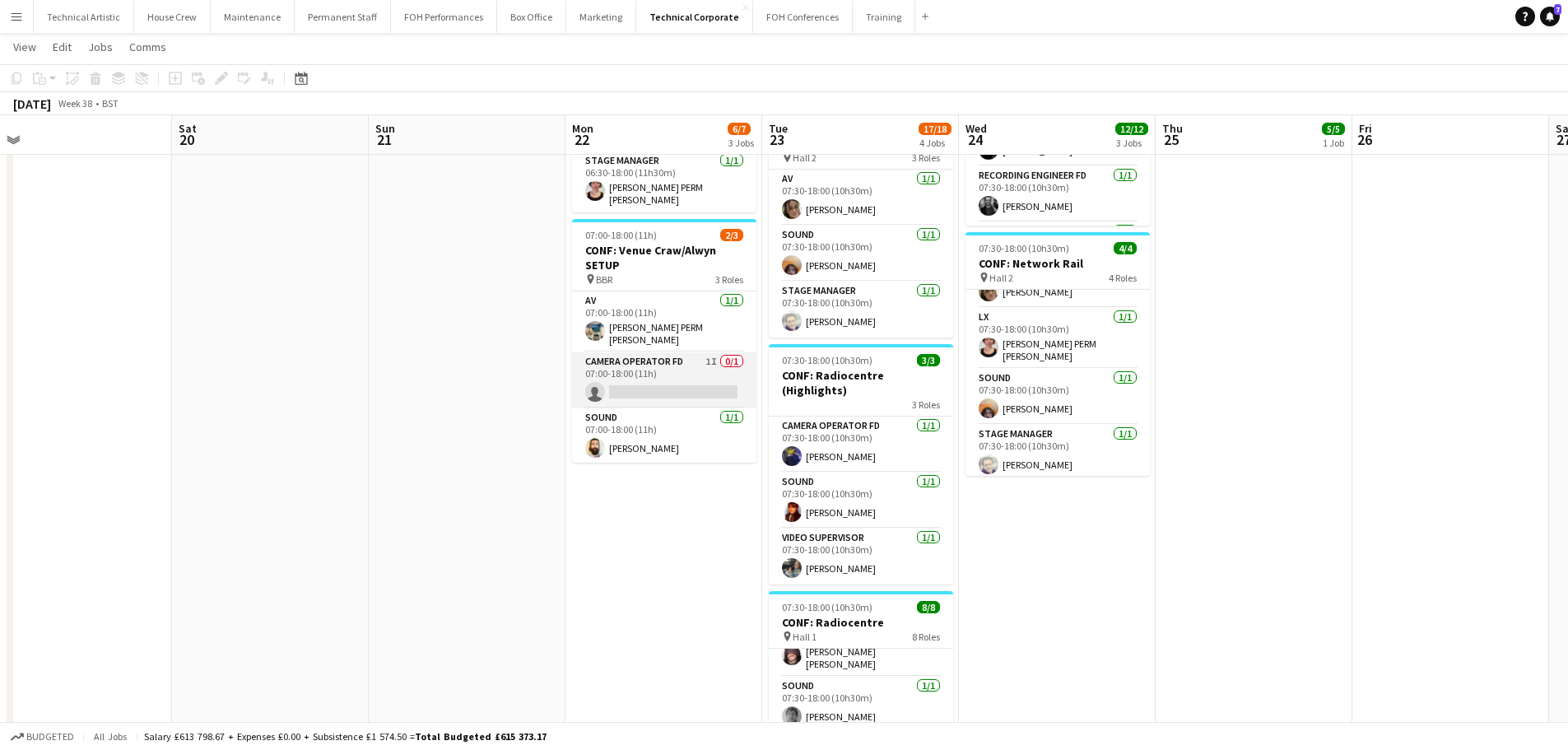
click at [662, 372] on app-card-role "Camera Operator FD 1I 0/1 07:00-18:00 (11h) single-neutral-actions" at bounding box center [664, 379] width 184 height 56
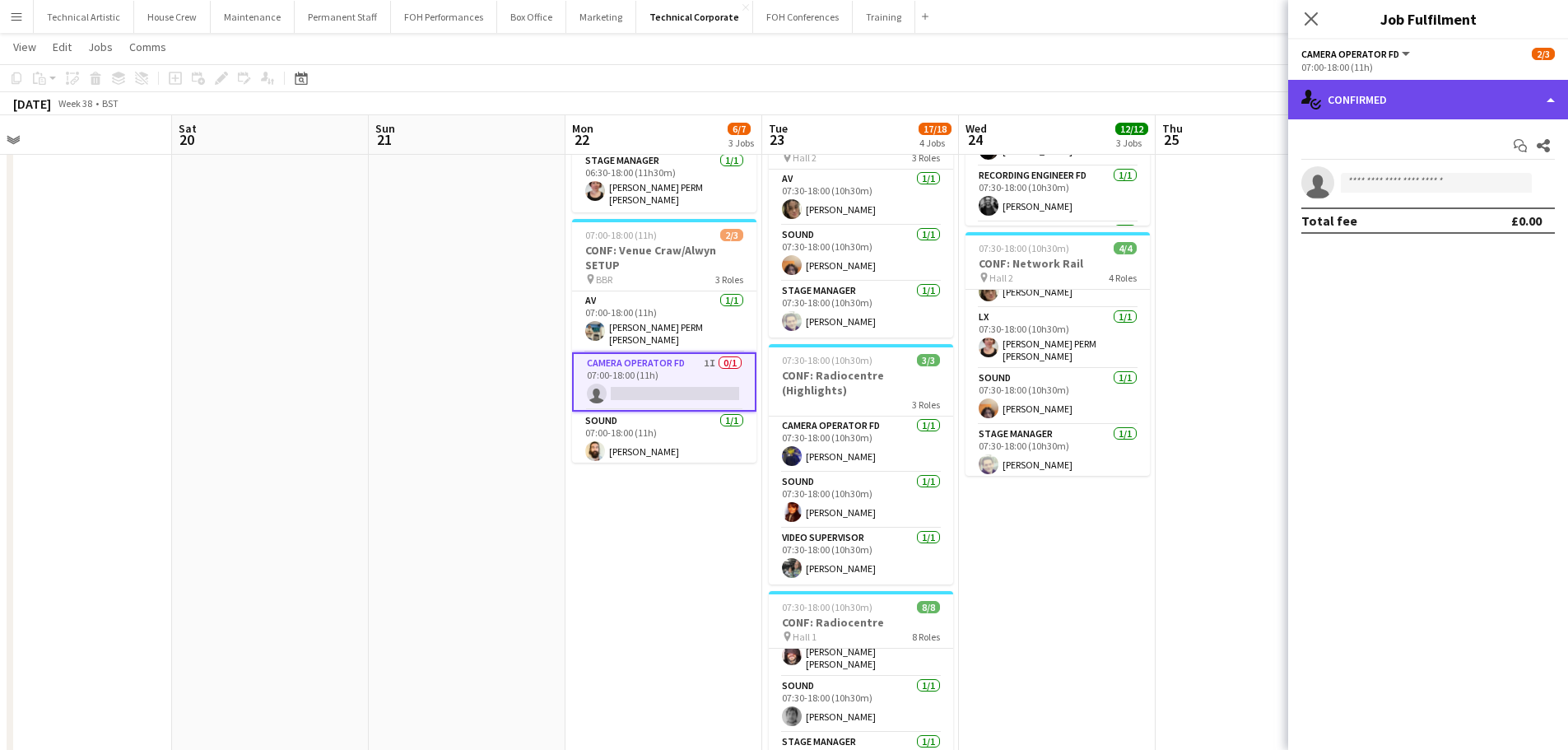
click at [1407, 98] on div "single-neutral-actions-check-2 Confirmed" at bounding box center [1427, 99] width 280 height 39
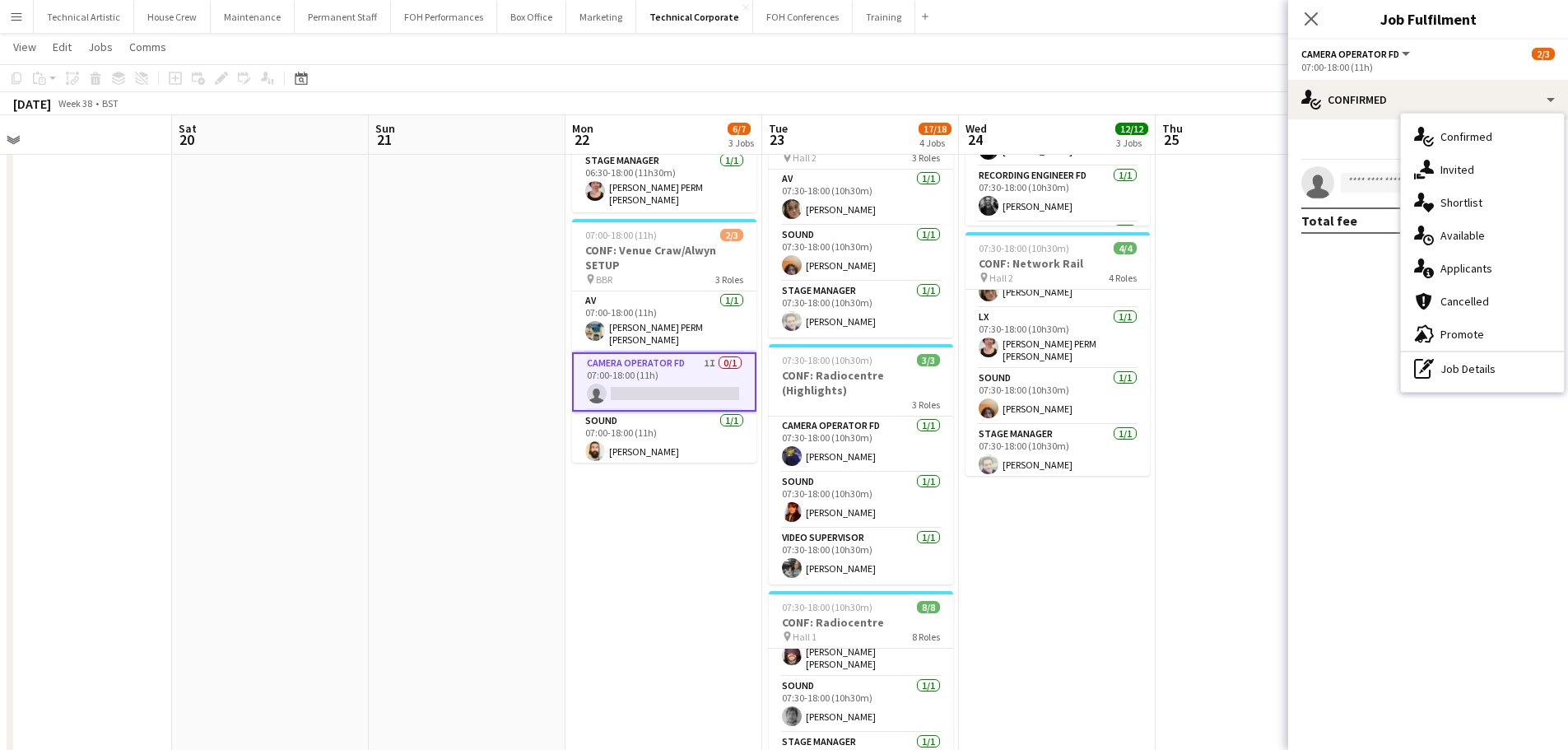
click at [1044, 79] on app-toolbar "Copy Paste Paste Ctrl+V Paste with crew Ctrl+Shift+V Paste linked Job Delete Gr…" at bounding box center [784, 78] width 1568 height 28
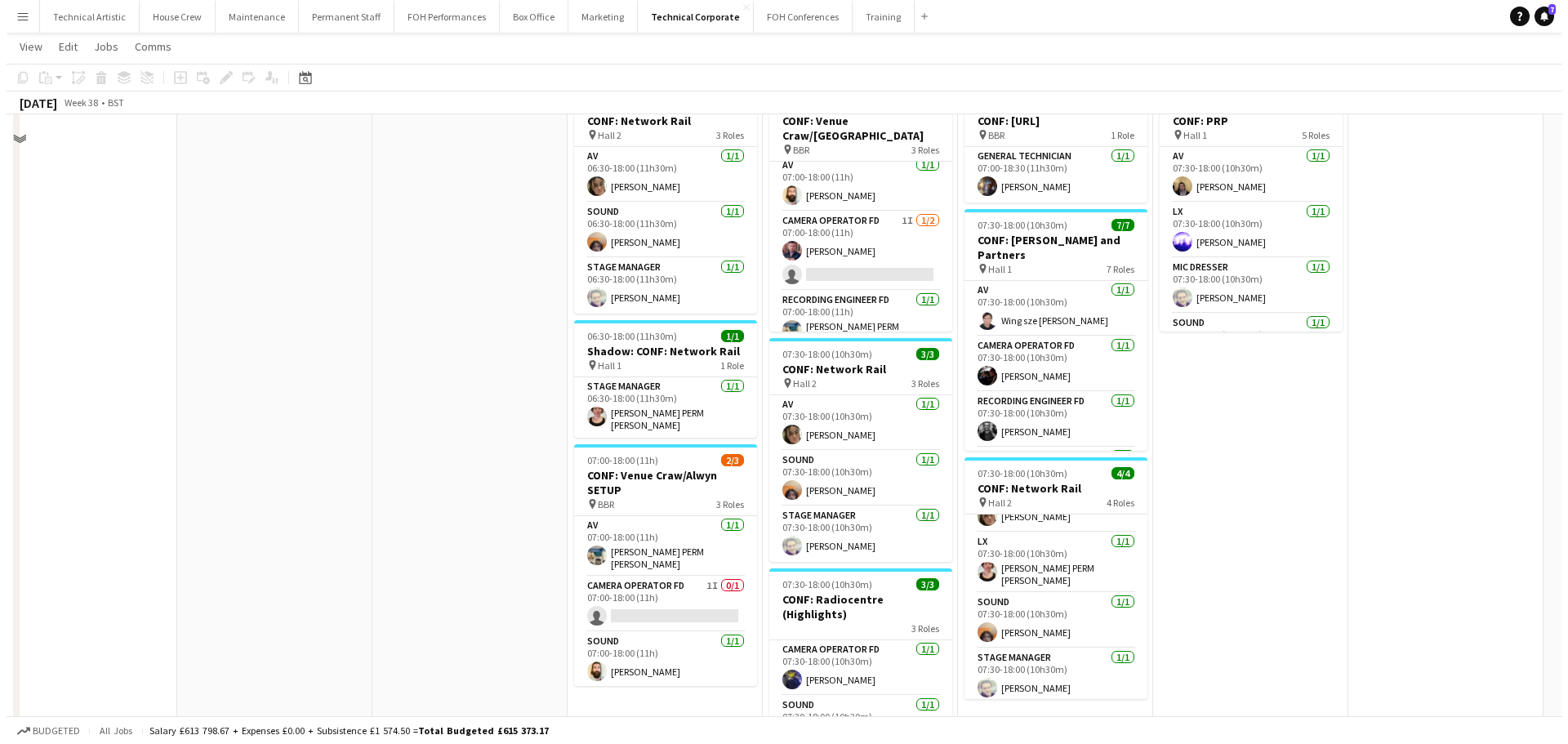
scroll to position [0, 0]
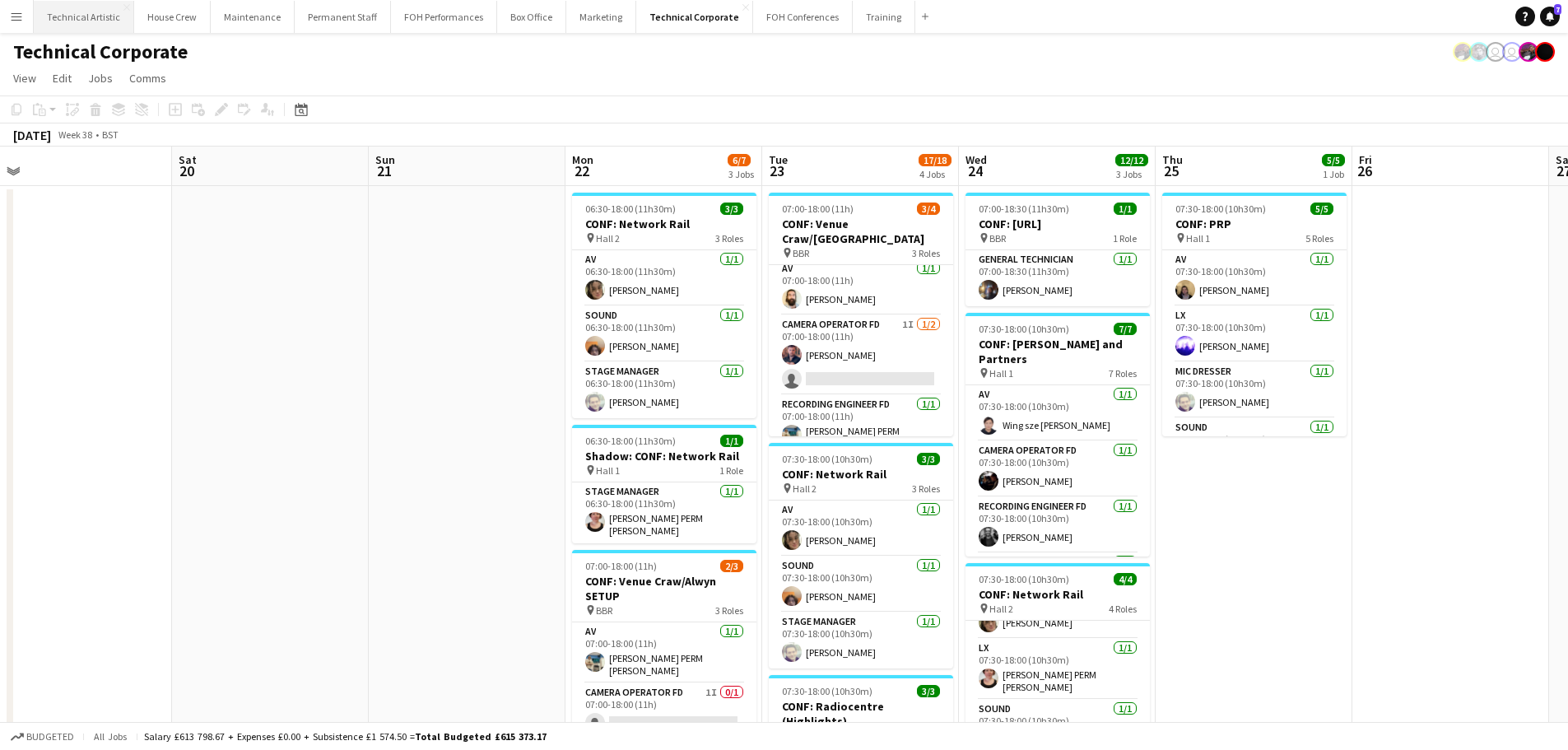
click at [64, 25] on button "Technical Artistic Close" at bounding box center [84, 17] width 100 height 32
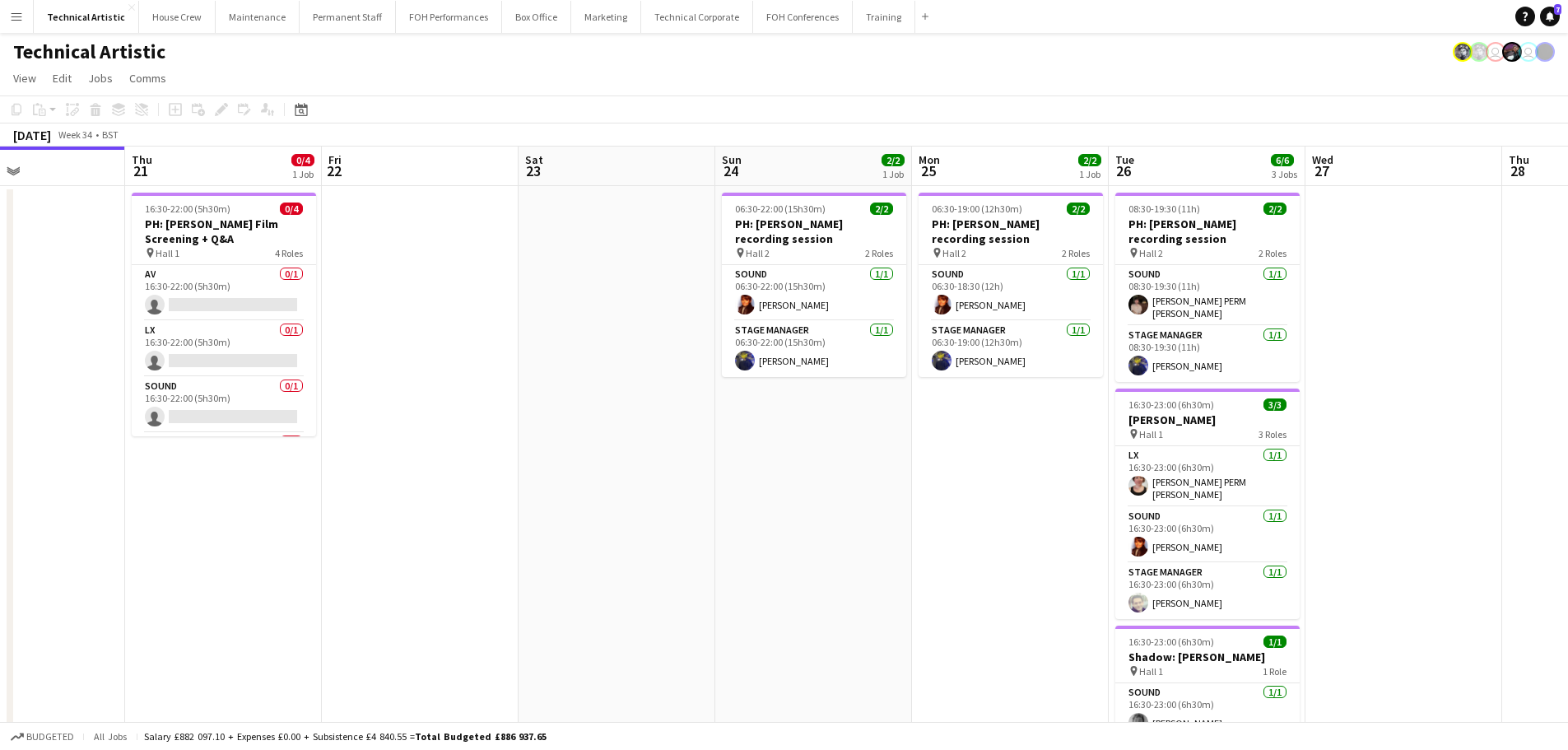
drag, startPoint x: 953, startPoint y: 411, endPoint x: 236, endPoint y: 358, distance: 719.0
click at [236, 358] on app-calendar-viewport "Mon 18 Tue 19 Wed 20 Thu 21 0/4 1 Job Fri 22 Sat 23 Sun 24 2/2 1 Job Mon 25 2/2…" at bounding box center [784, 463] width 1568 height 634
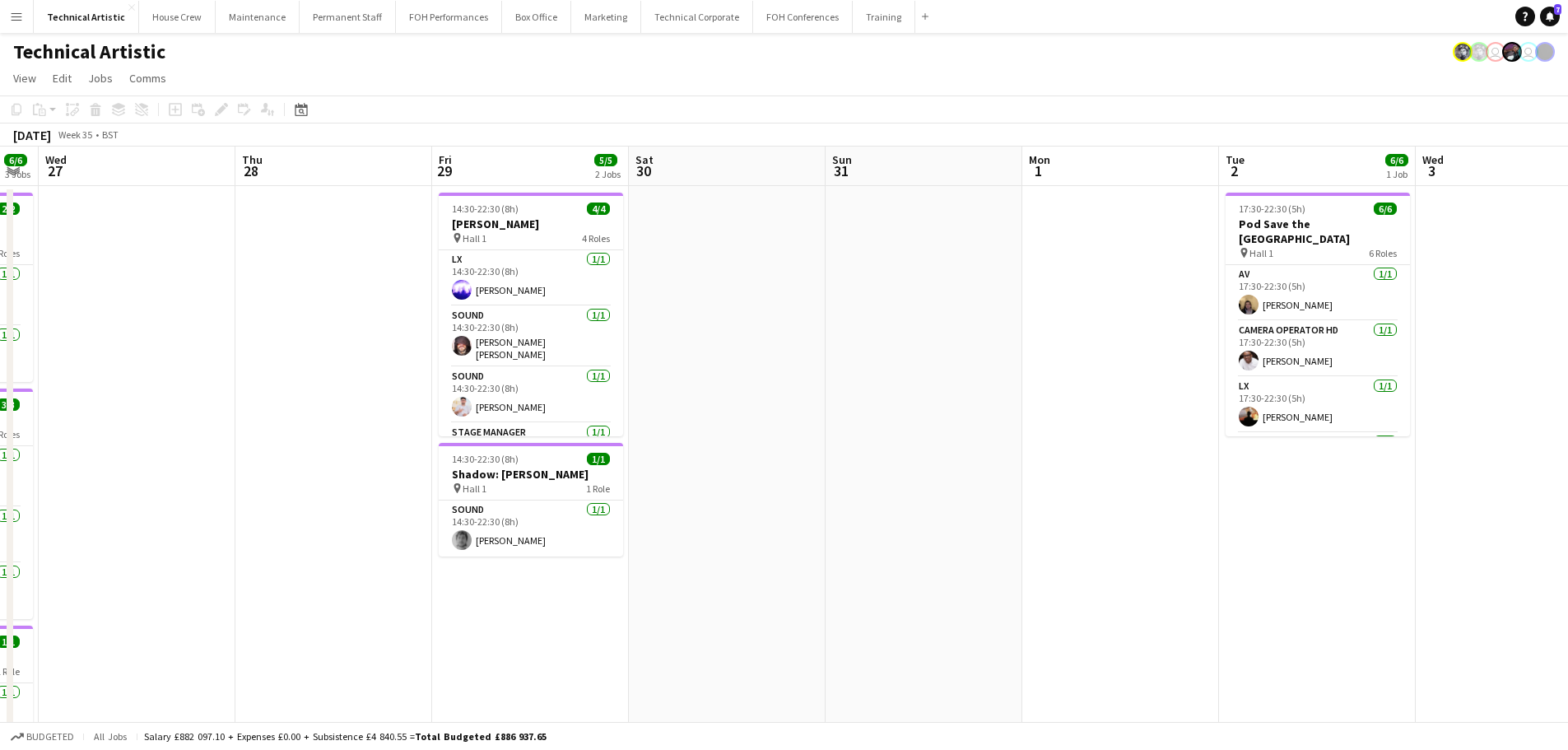
drag, startPoint x: 1003, startPoint y: 422, endPoint x: 0, endPoint y: 330, distance: 1007.2
click at [0, 330] on app-calendar-viewport "Sun 24 2/2 1 Job Mon 25 2/2 1 Job Tue 26 6/6 3 Jobs Wed 27 Thu 28 Fri 29 5/5 2 …" at bounding box center [784, 463] width 1568 height 634
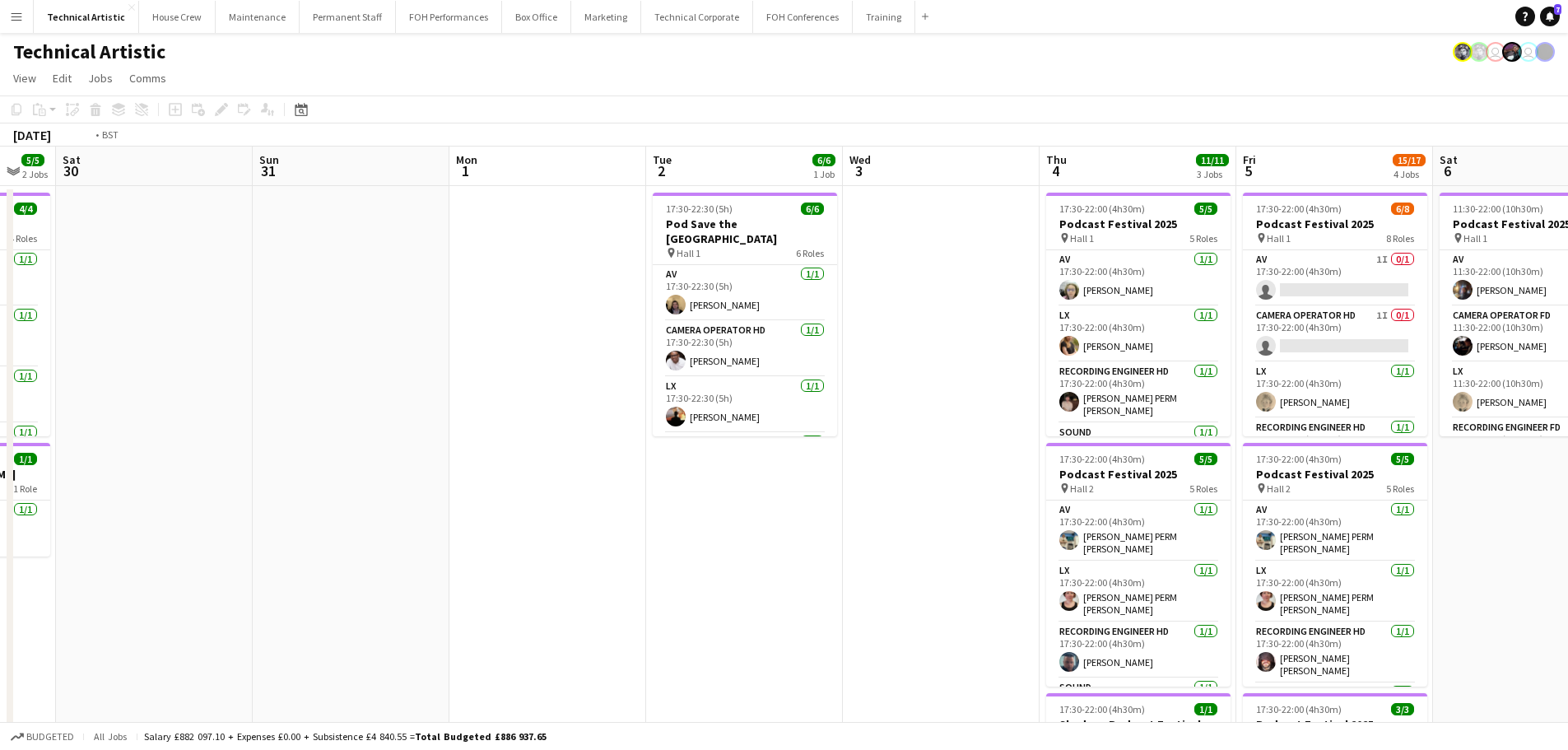
drag, startPoint x: 750, startPoint y: 329, endPoint x: 335, endPoint y: 329, distance: 415.0
click at [335, 329] on app-calendar-viewport "Wed 27 Thu 28 Fri 29 5/5 2 Jobs Sat 30 Sun 31 Mon 1 Tue 2 6/6 1 Job Wed 3 Thu 4…" at bounding box center [784, 664] width 1568 height 1037
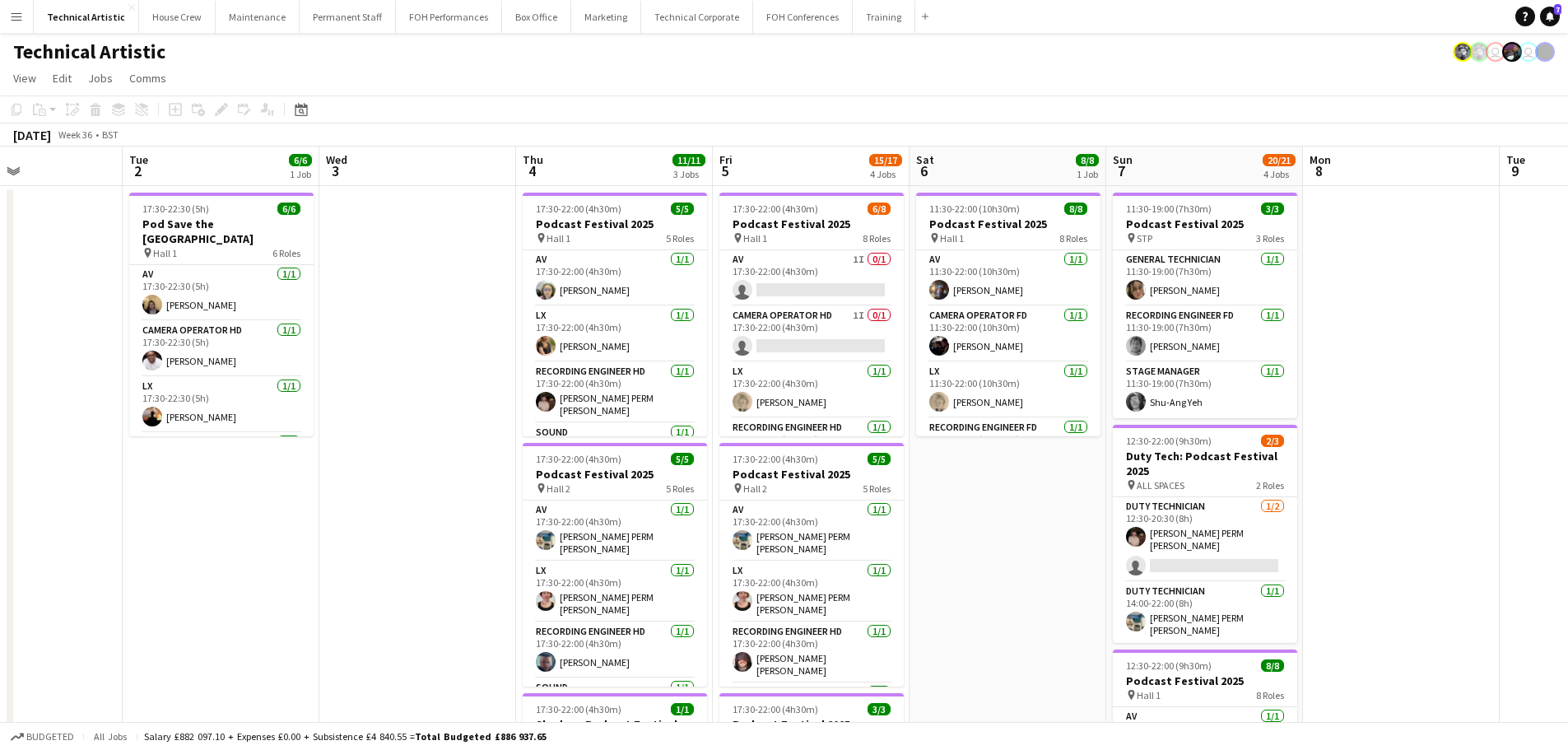
drag, startPoint x: 804, startPoint y: 518, endPoint x: 756, endPoint y: 518, distance: 48.0
click at [756, 518] on app-calendar-viewport "Sat 30 Sun 31 Mon 1 Tue 2 6/6 1 Job Wed 3 Thu 4 11/11 3 Jobs Fri 5 15/17 4 Jobs…" at bounding box center [784, 664] width 1568 height 1037
